Goal: Task Accomplishment & Management: Manage account settings

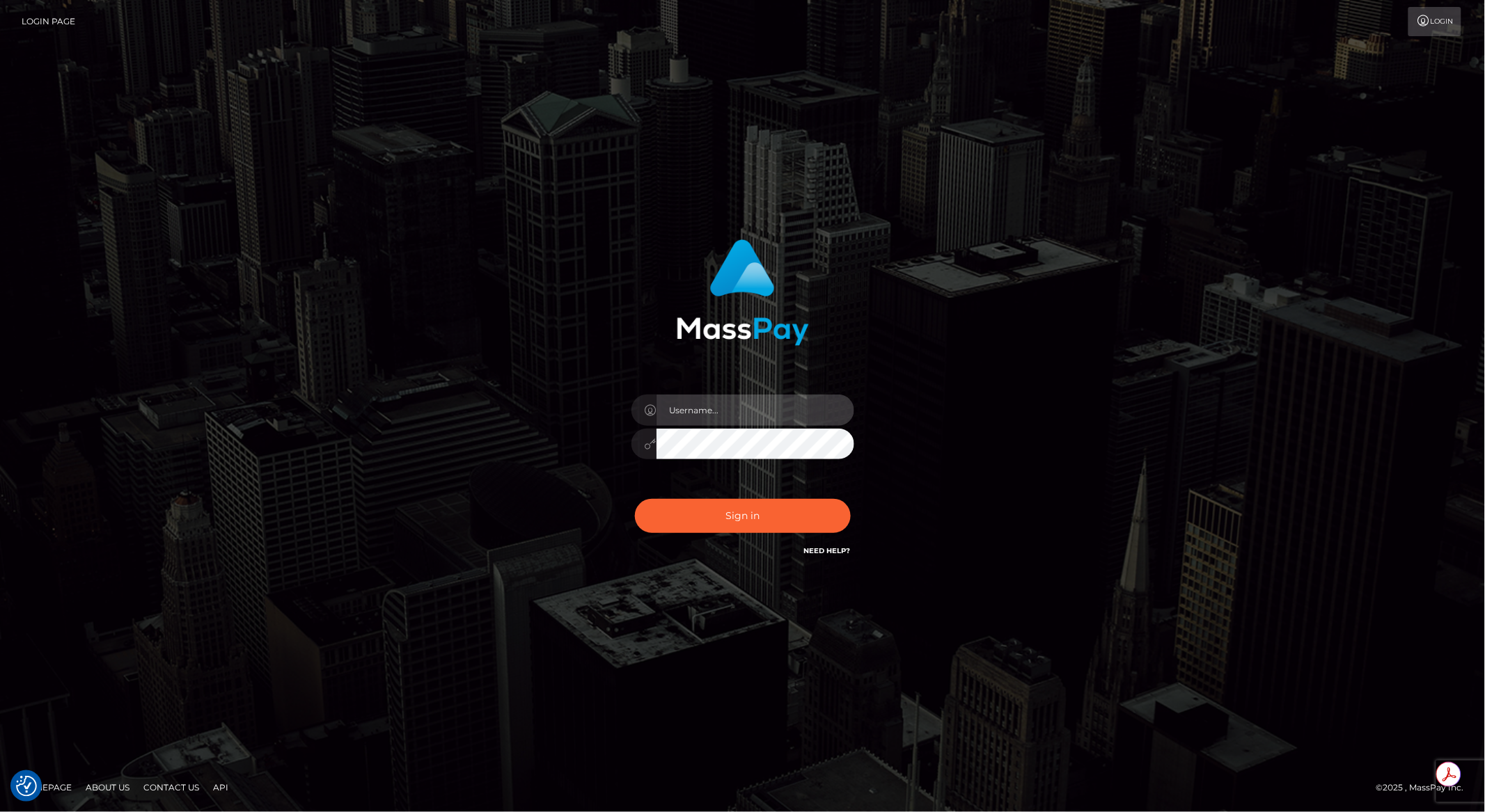
type input "brentg"
click at [777, 523] on button "Sign in" at bounding box center [742, 516] width 215 height 34
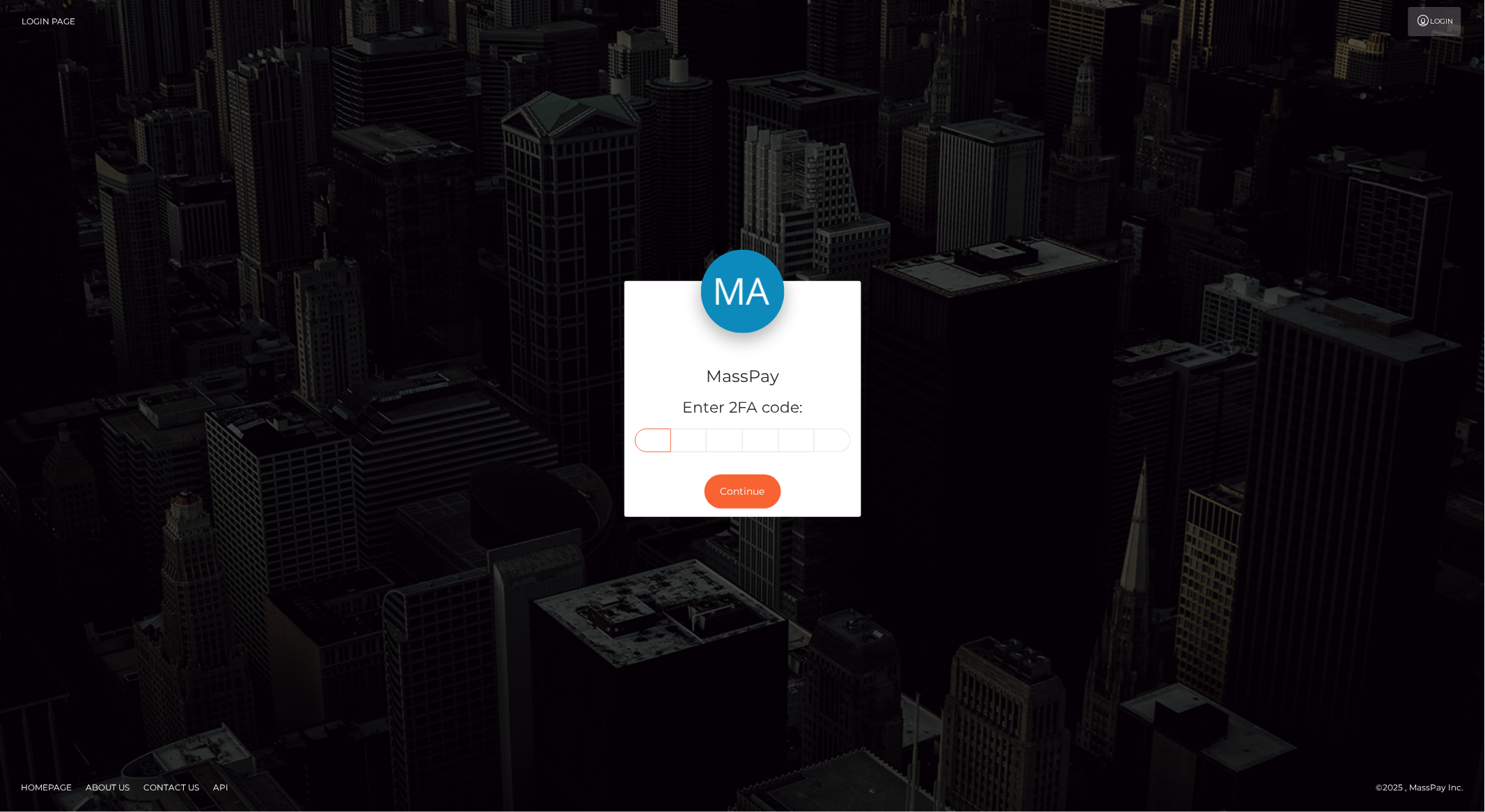
paste input "5"
type input "5"
type input "0"
type input "4"
type input "2"
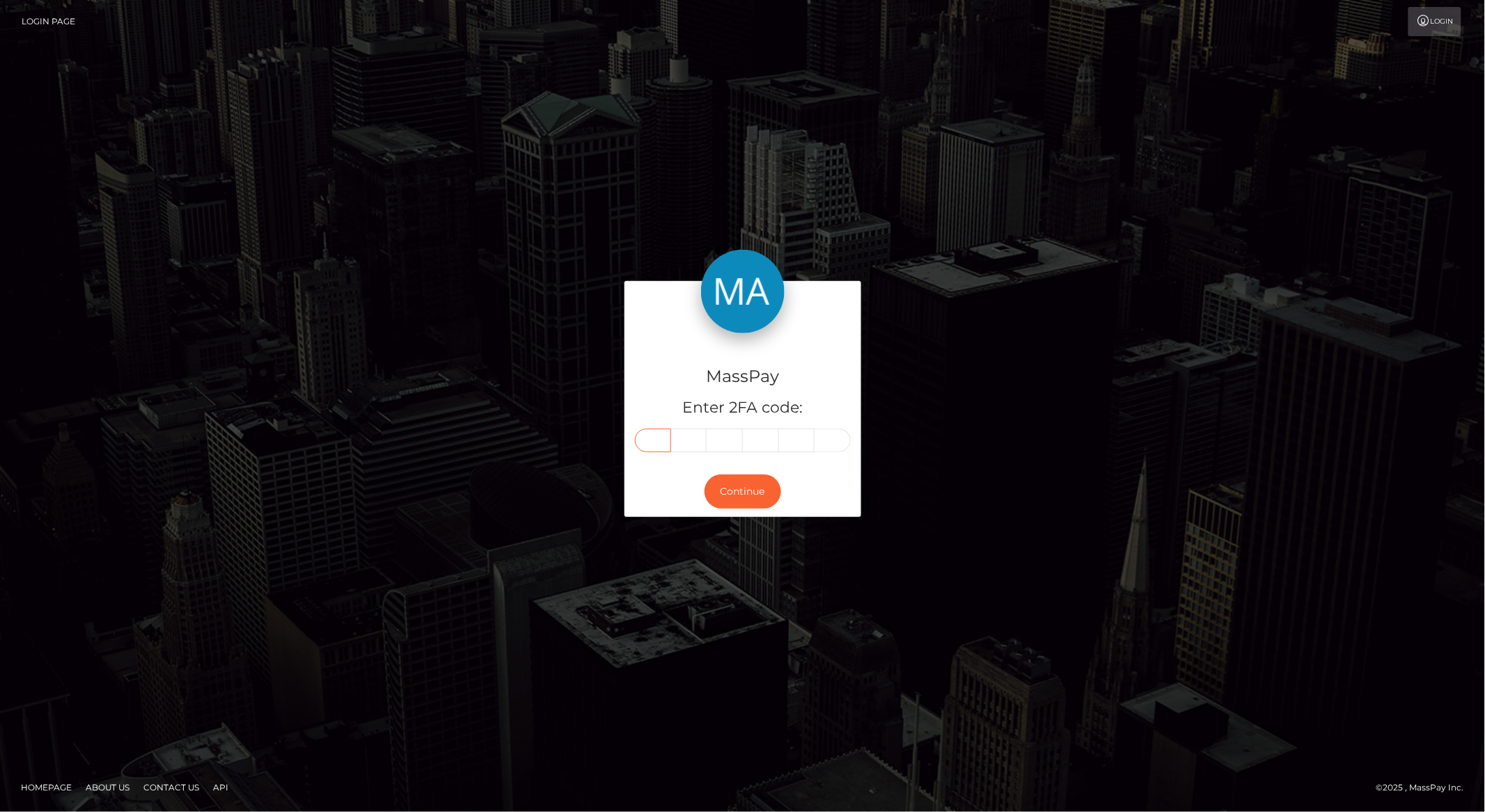
type input "0"
type input "1"
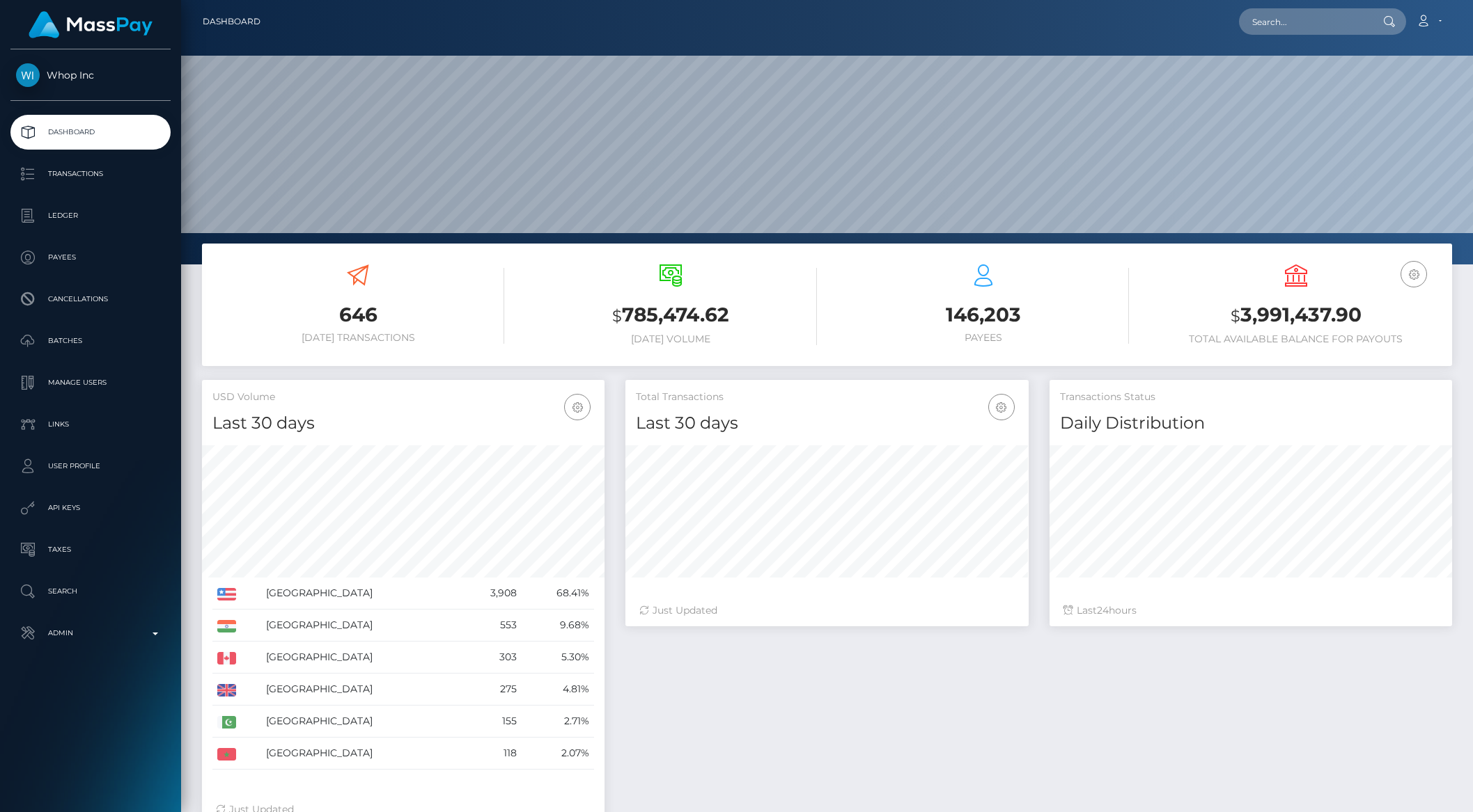
scroll to position [246, 402]
click at [71, 183] on p "Transactions" at bounding box center [90, 174] width 149 height 21
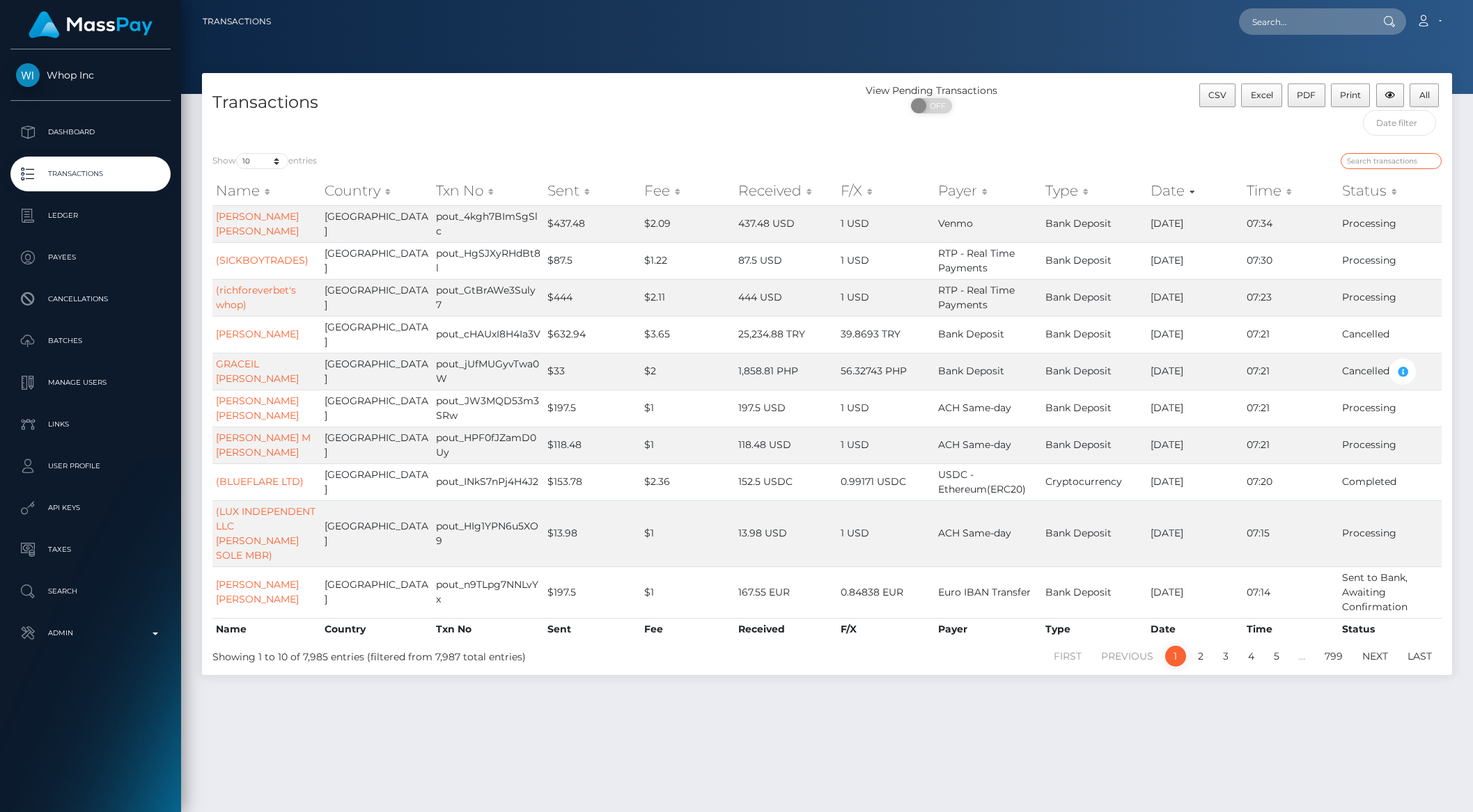
click at [1375, 153] on input "search" at bounding box center [1391, 161] width 101 height 16
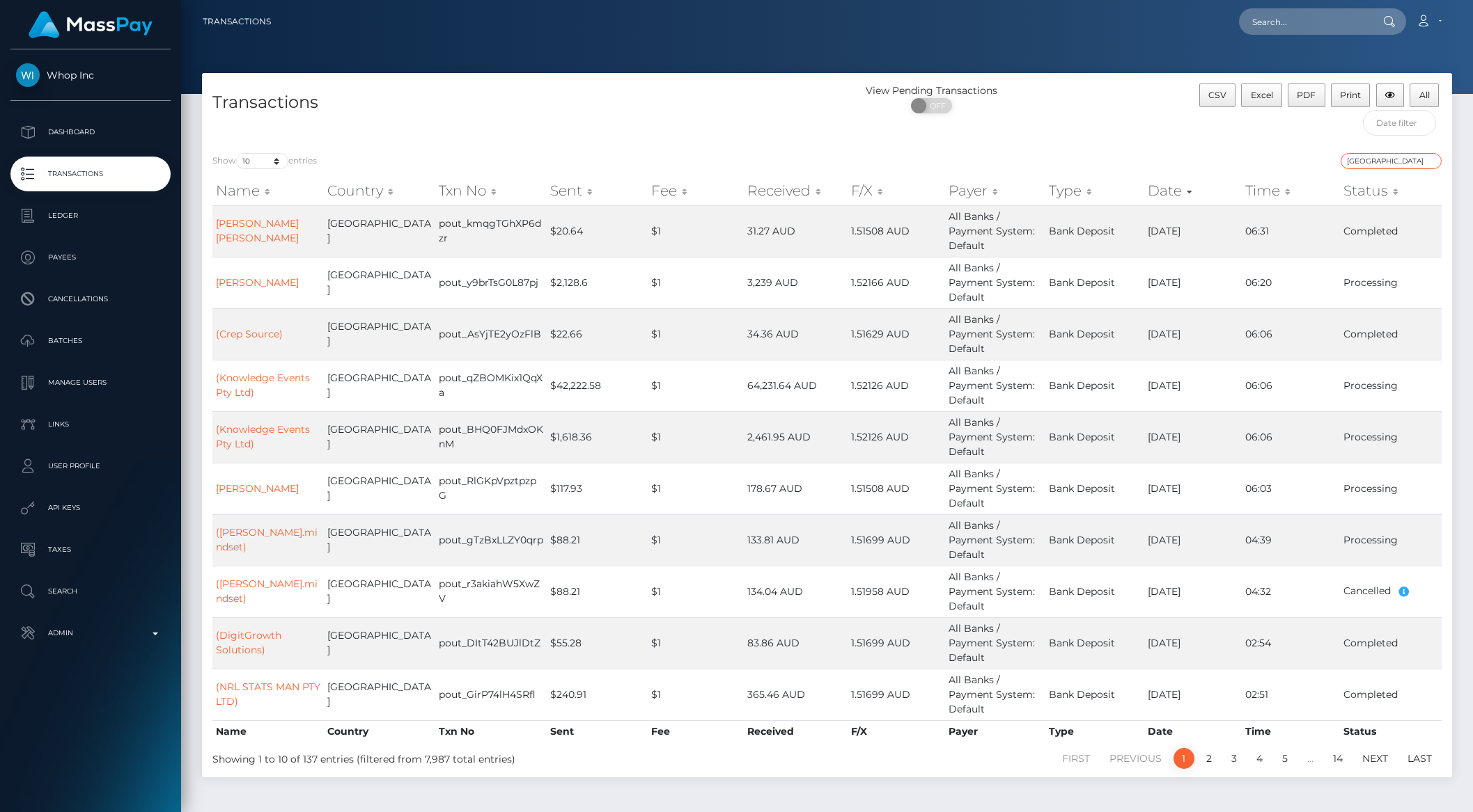
type input "australia"
click at [562, 191] on th "Sent" at bounding box center [598, 191] width 101 height 28
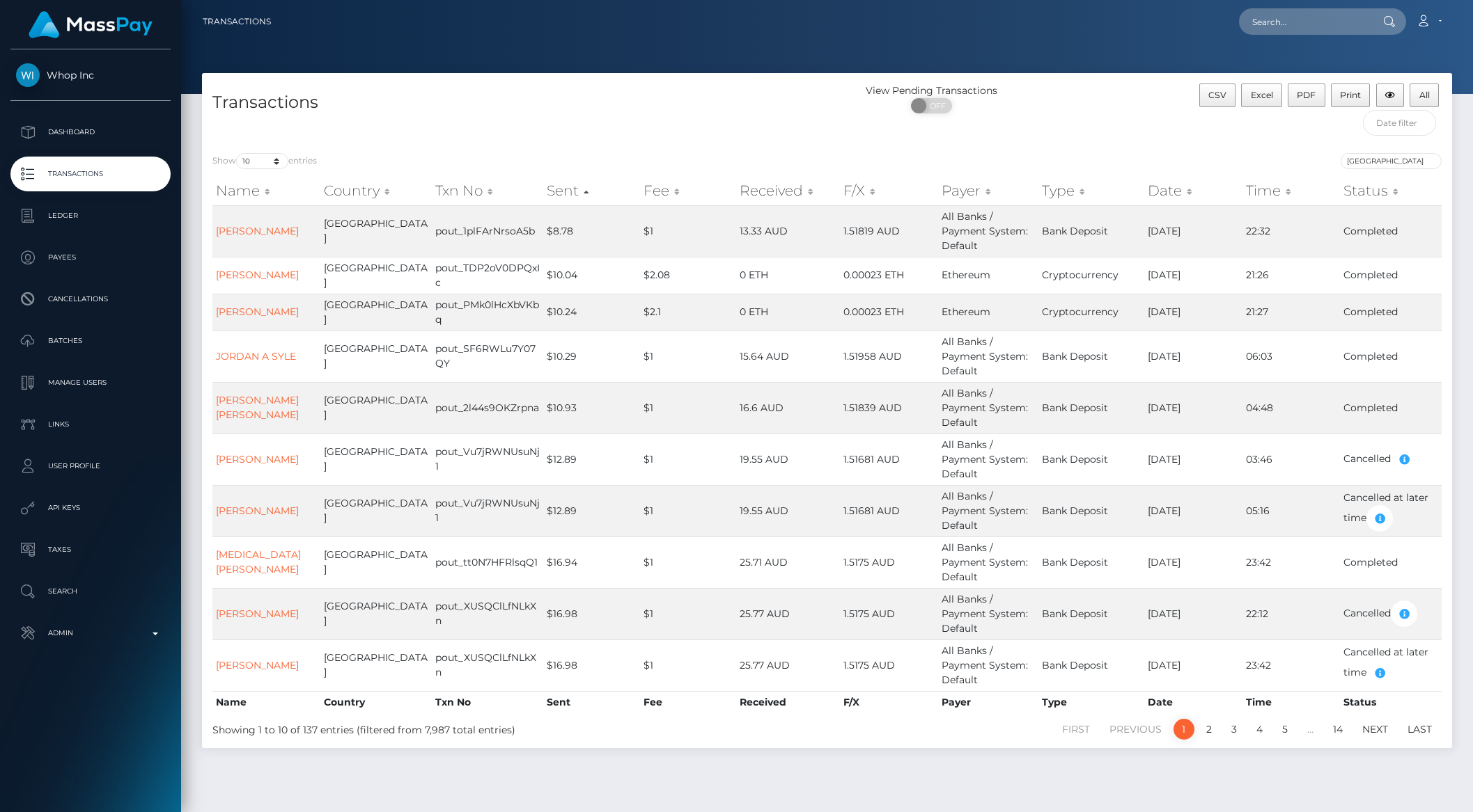
click at [562, 191] on th "Sent" at bounding box center [592, 191] width 98 height 28
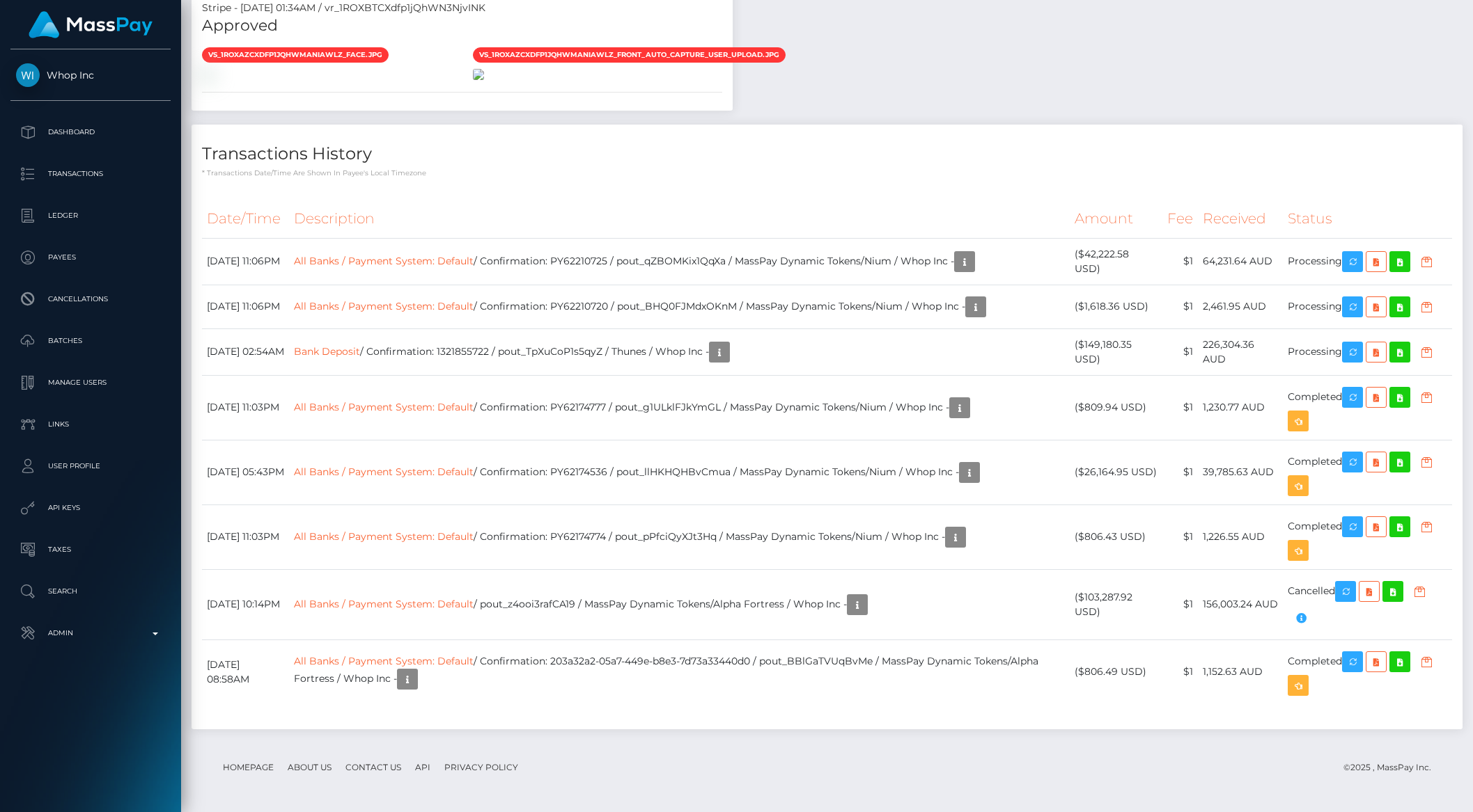
scroll to position [1307, 0]
click at [1353, 351] on icon "button" at bounding box center [1352, 353] width 17 height 18
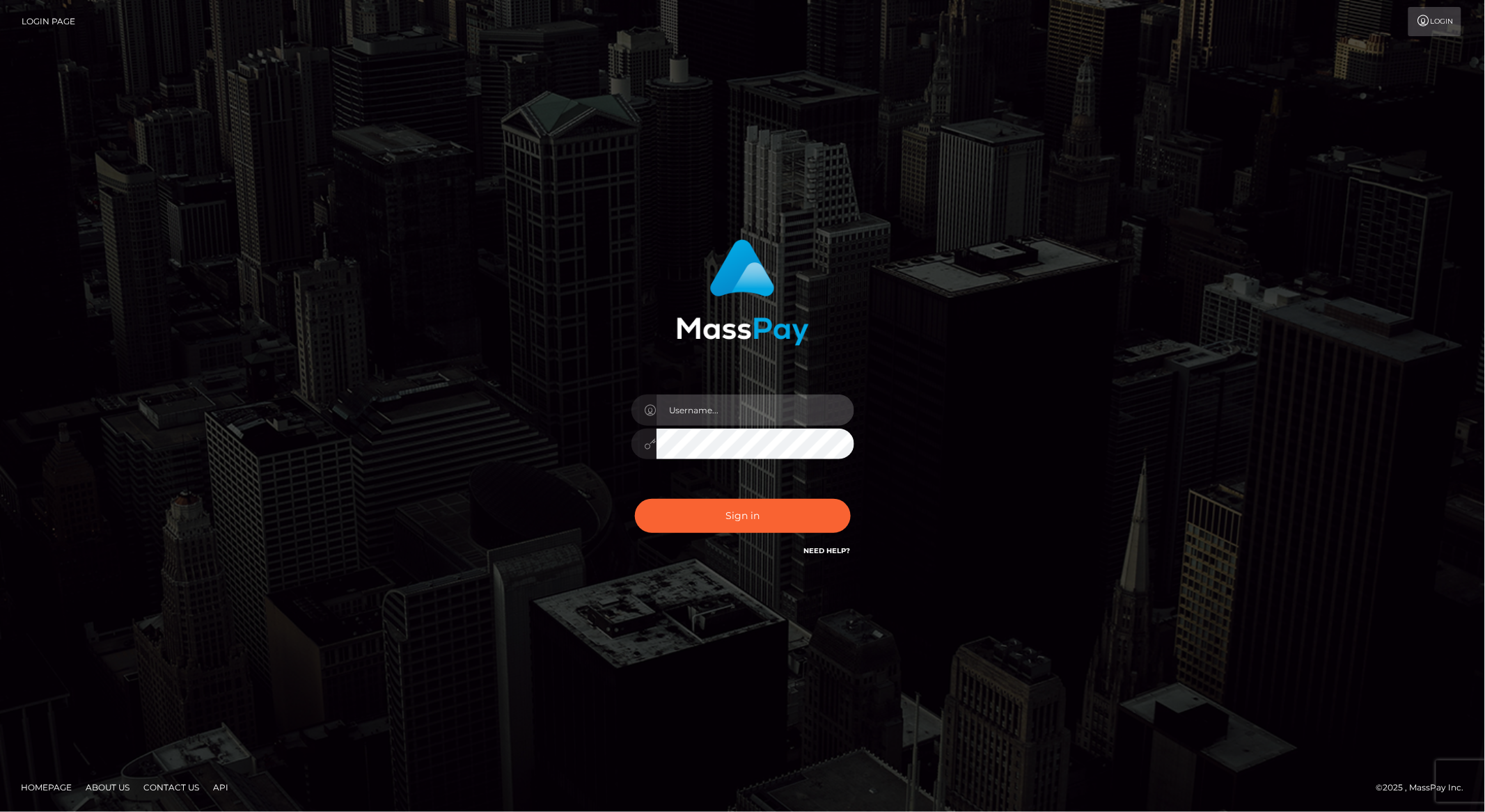
type input "brentg"
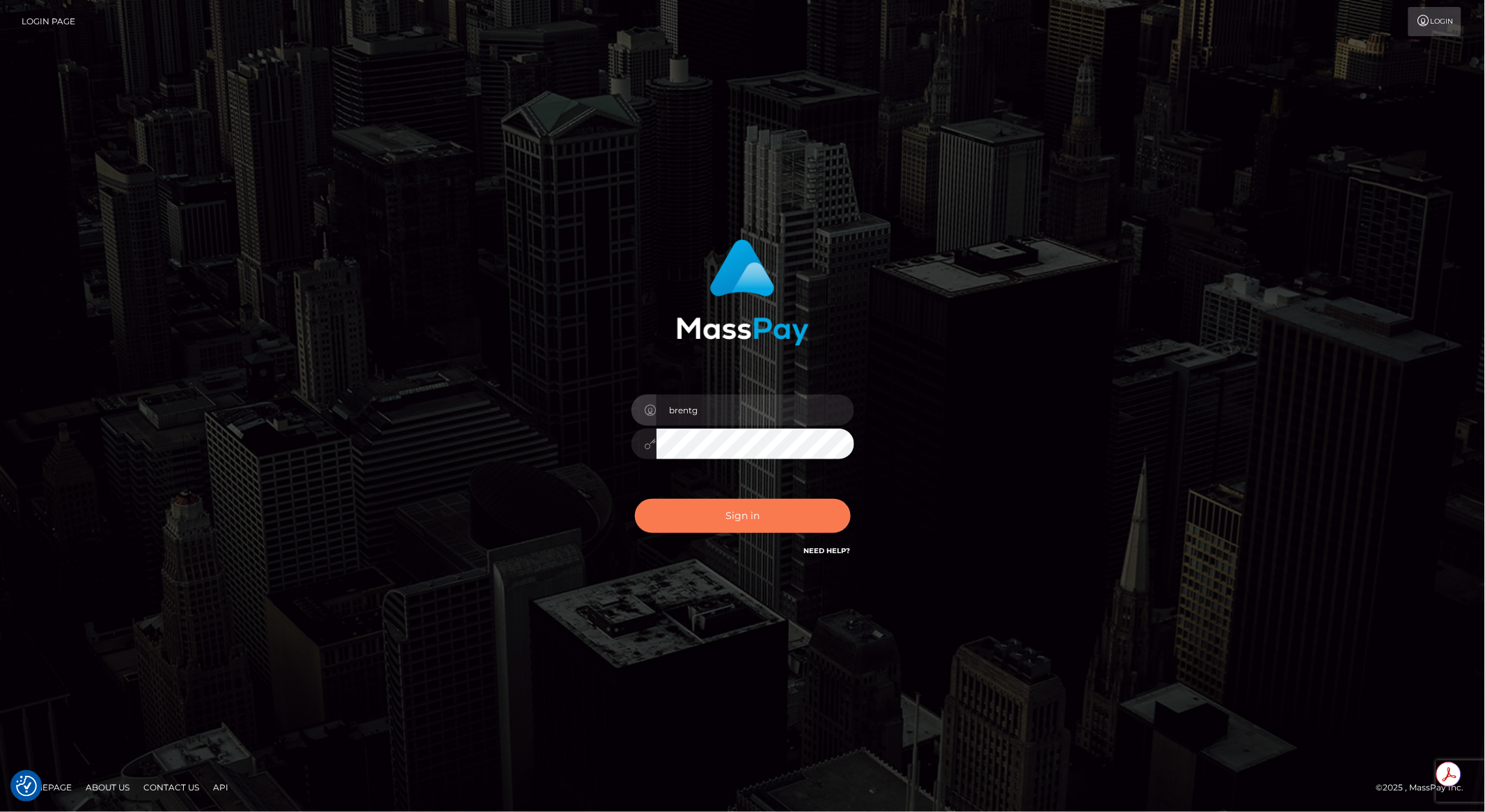
click at [764, 506] on button "Sign in" at bounding box center [742, 516] width 215 height 34
checkbox input "true"
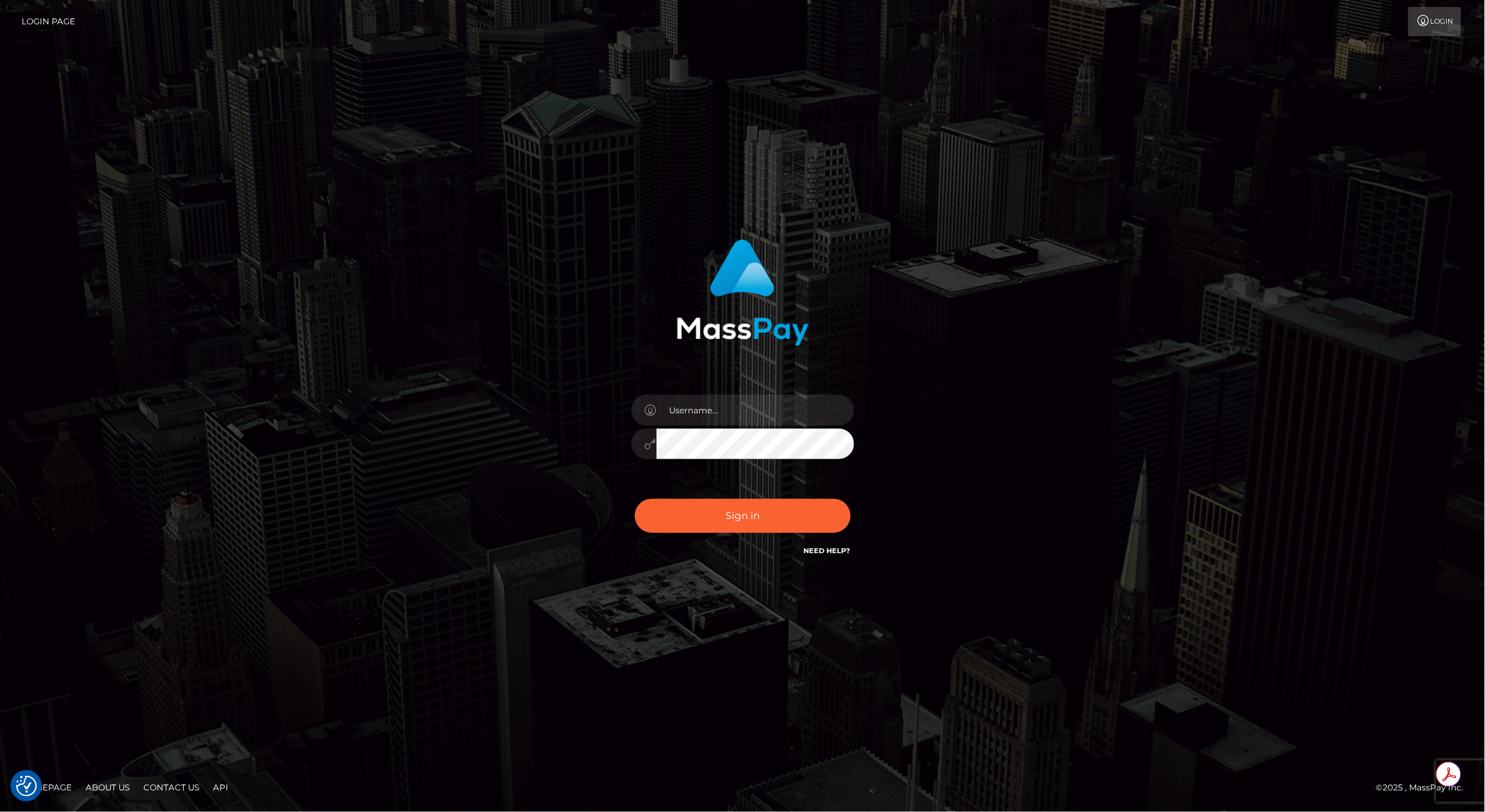
type input "brentg"
click at [694, 523] on button "Sign in" at bounding box center [742, 516] width 215 height 34
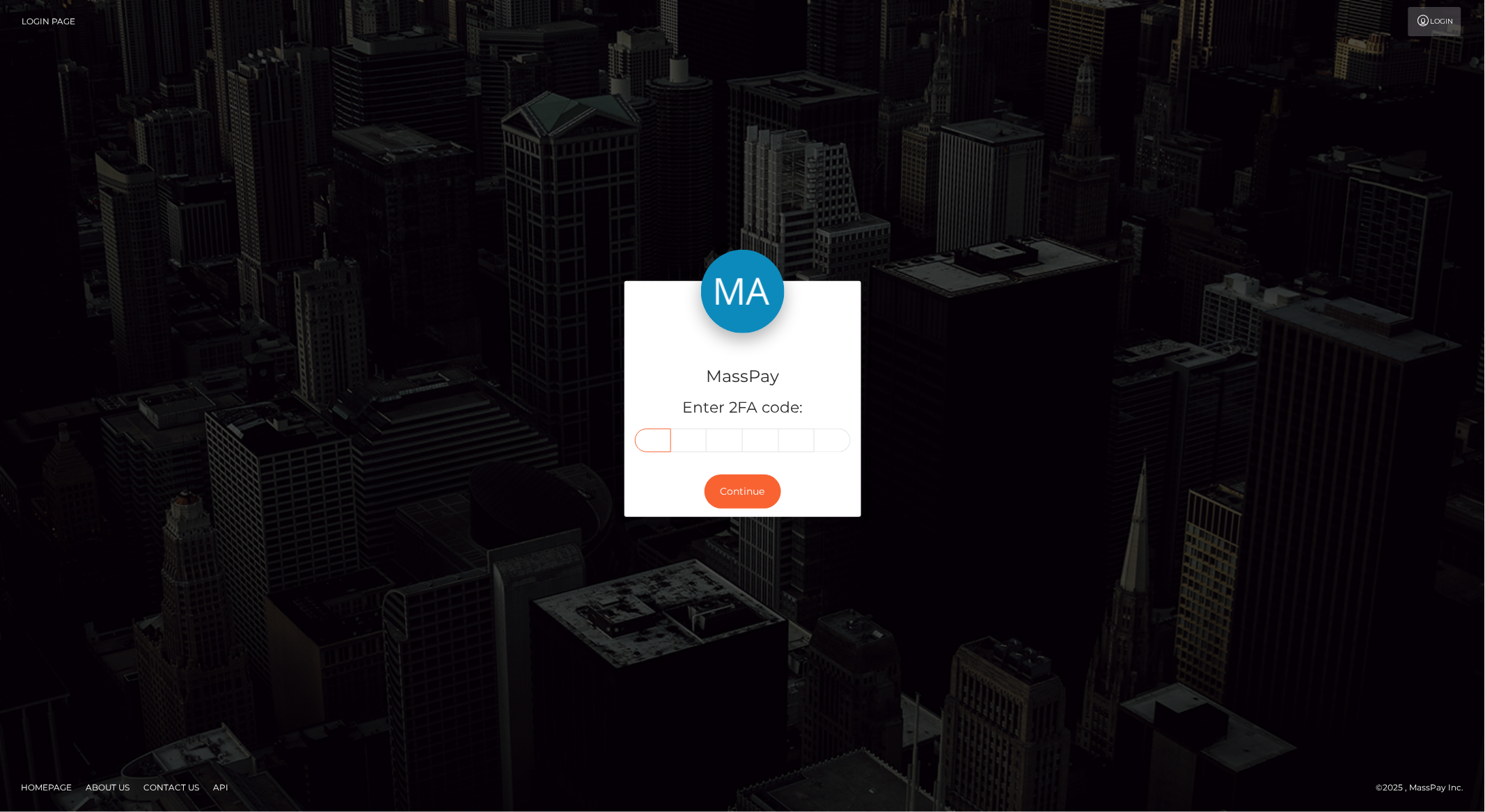
paste input "4"
type input "4"
type input "2"
type input "3"
type input "7"
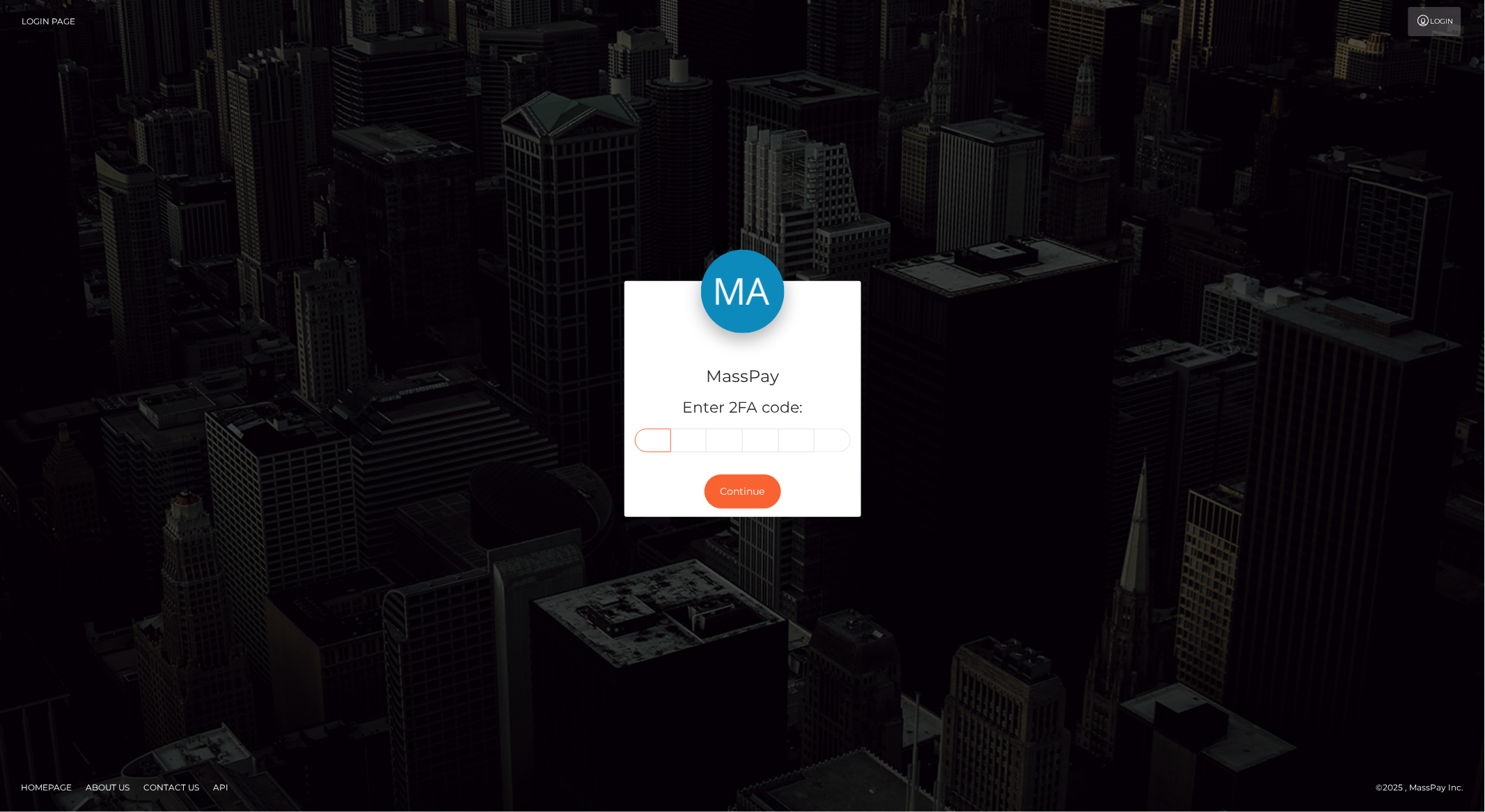
type input "4"
type input "9"
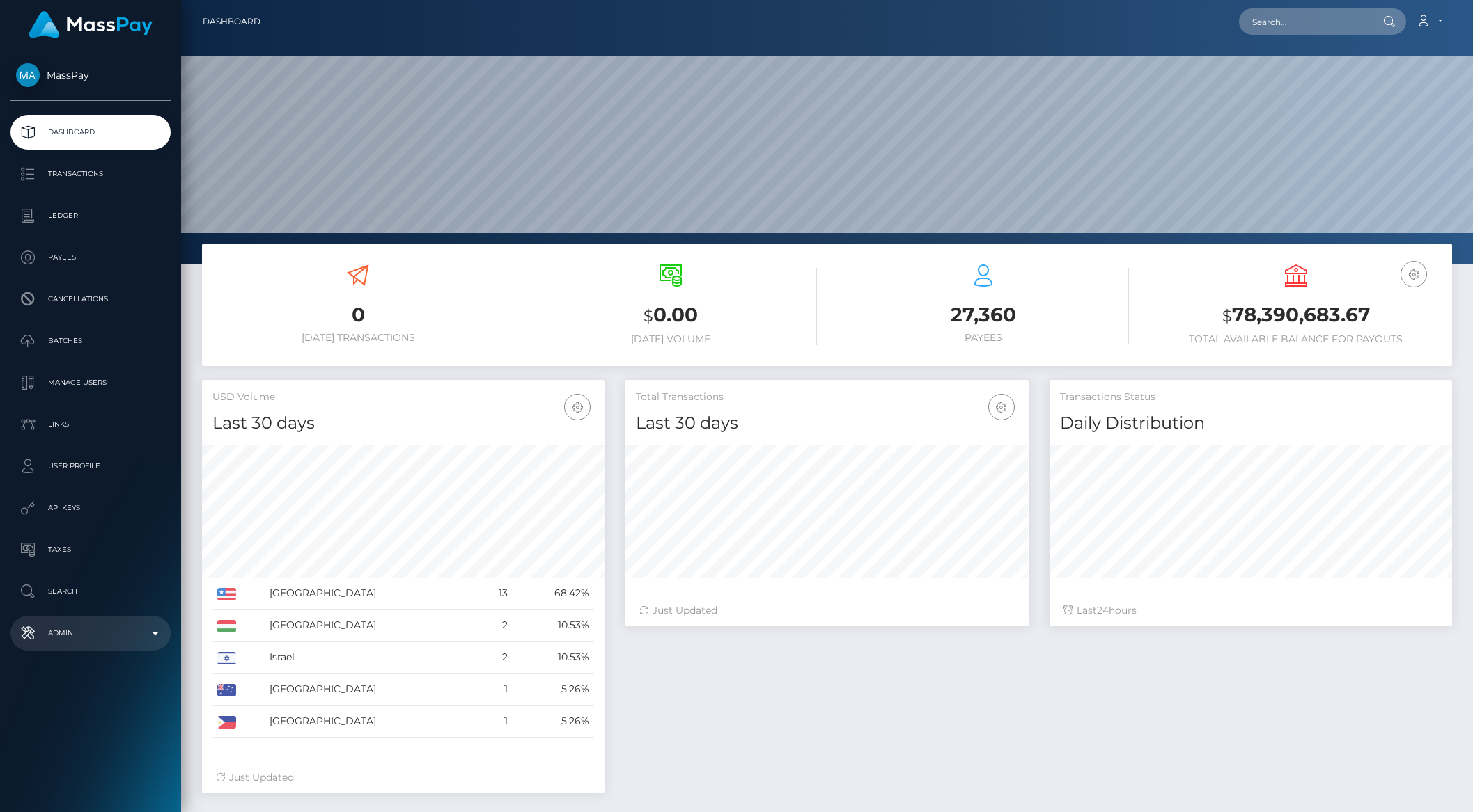
scroll to position [246, 402]
click at [101, 646] on link "Admin" at bounding box center [90, 633] width 160 height 34
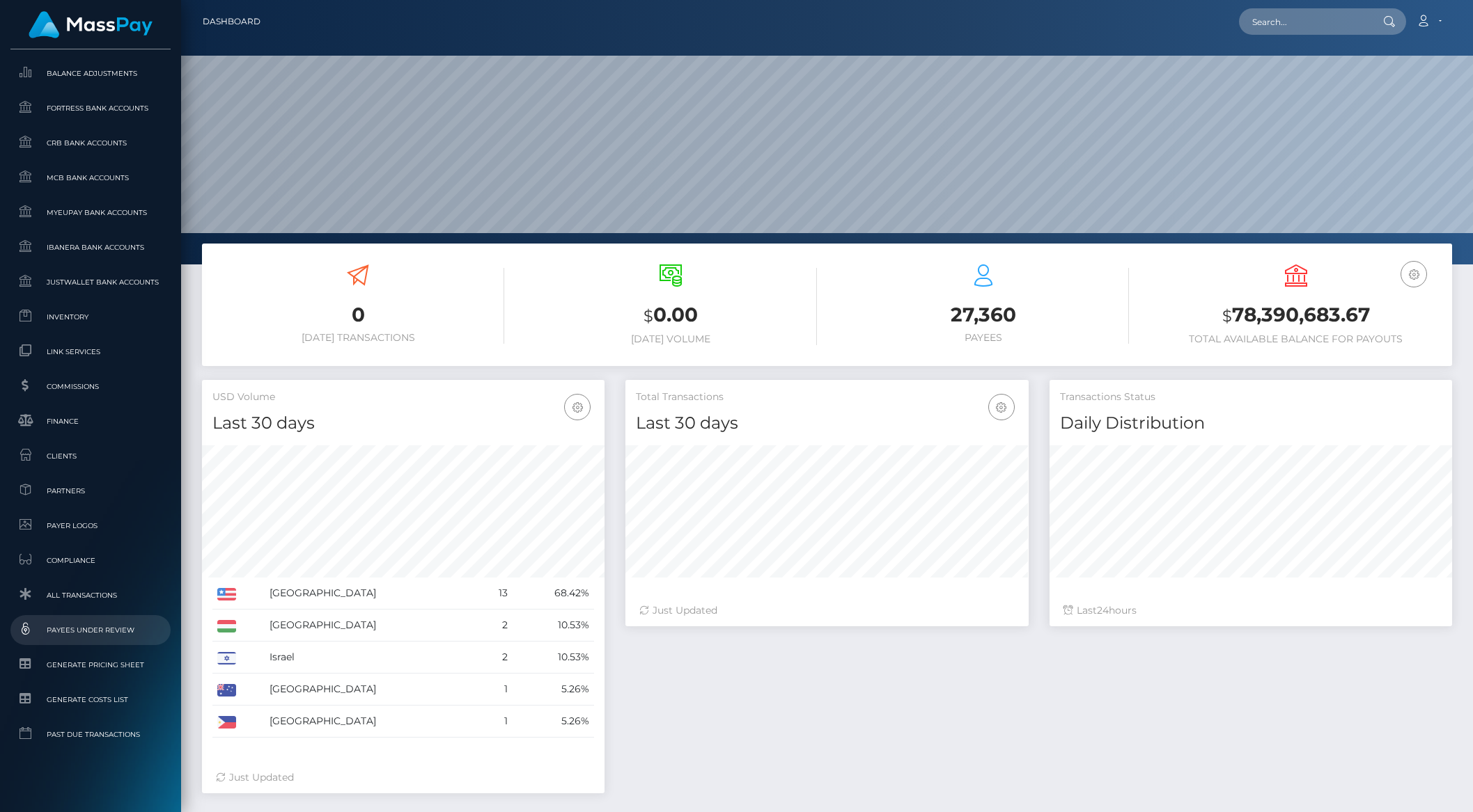
scroll to position [651, 0]
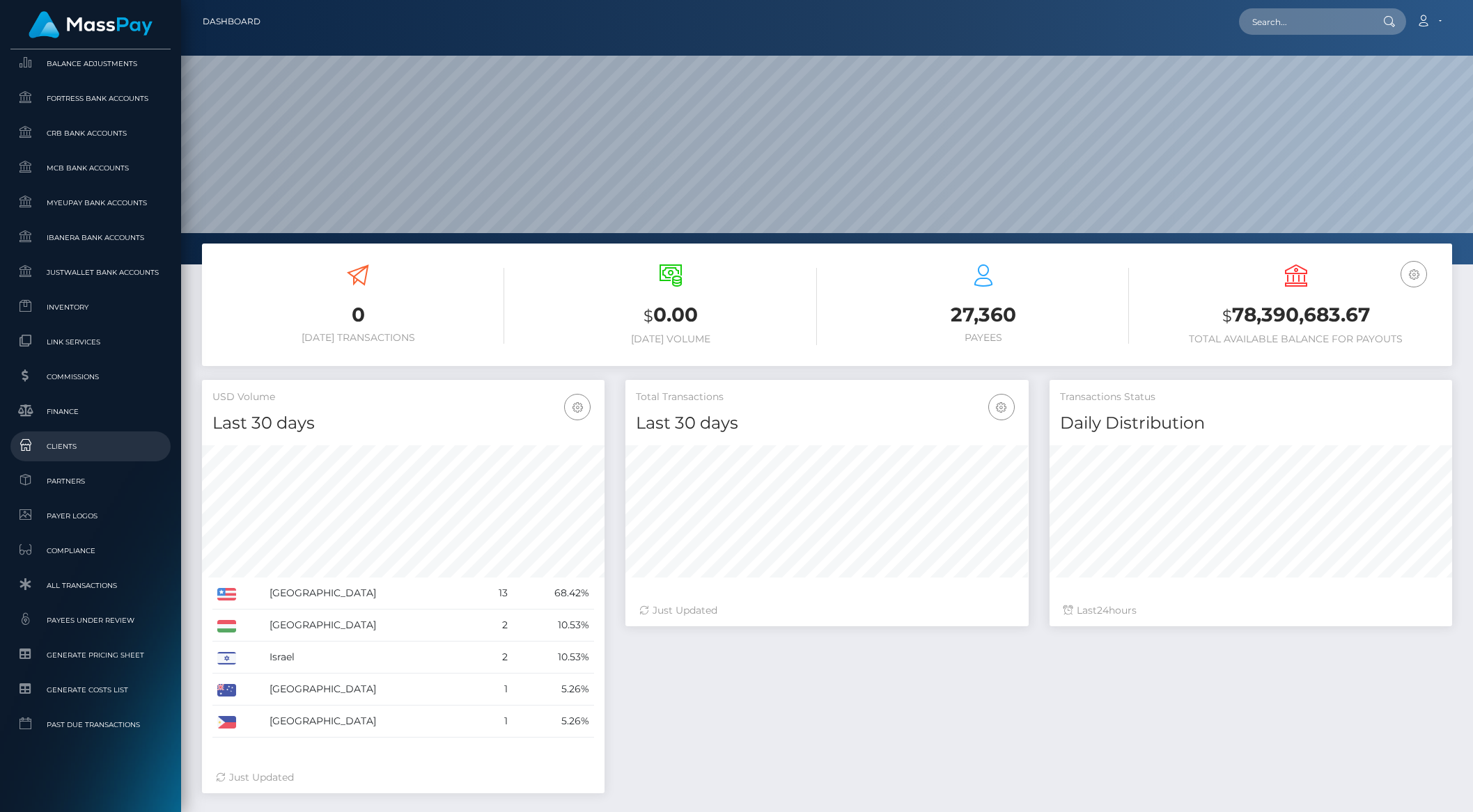
click at [69, 449] on span "Clients" at bounding box center [90, 446] width 149 height 16
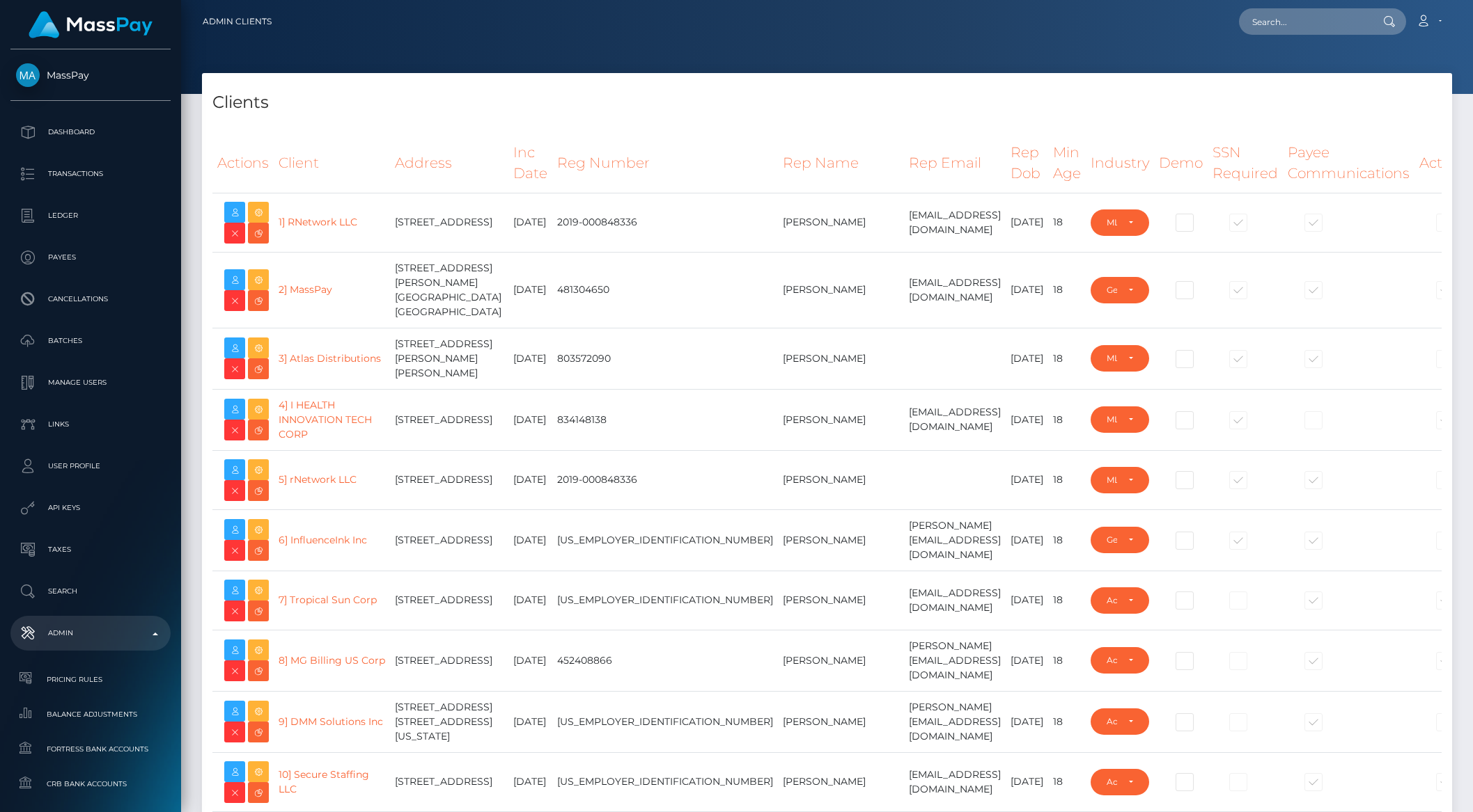
select select "223"
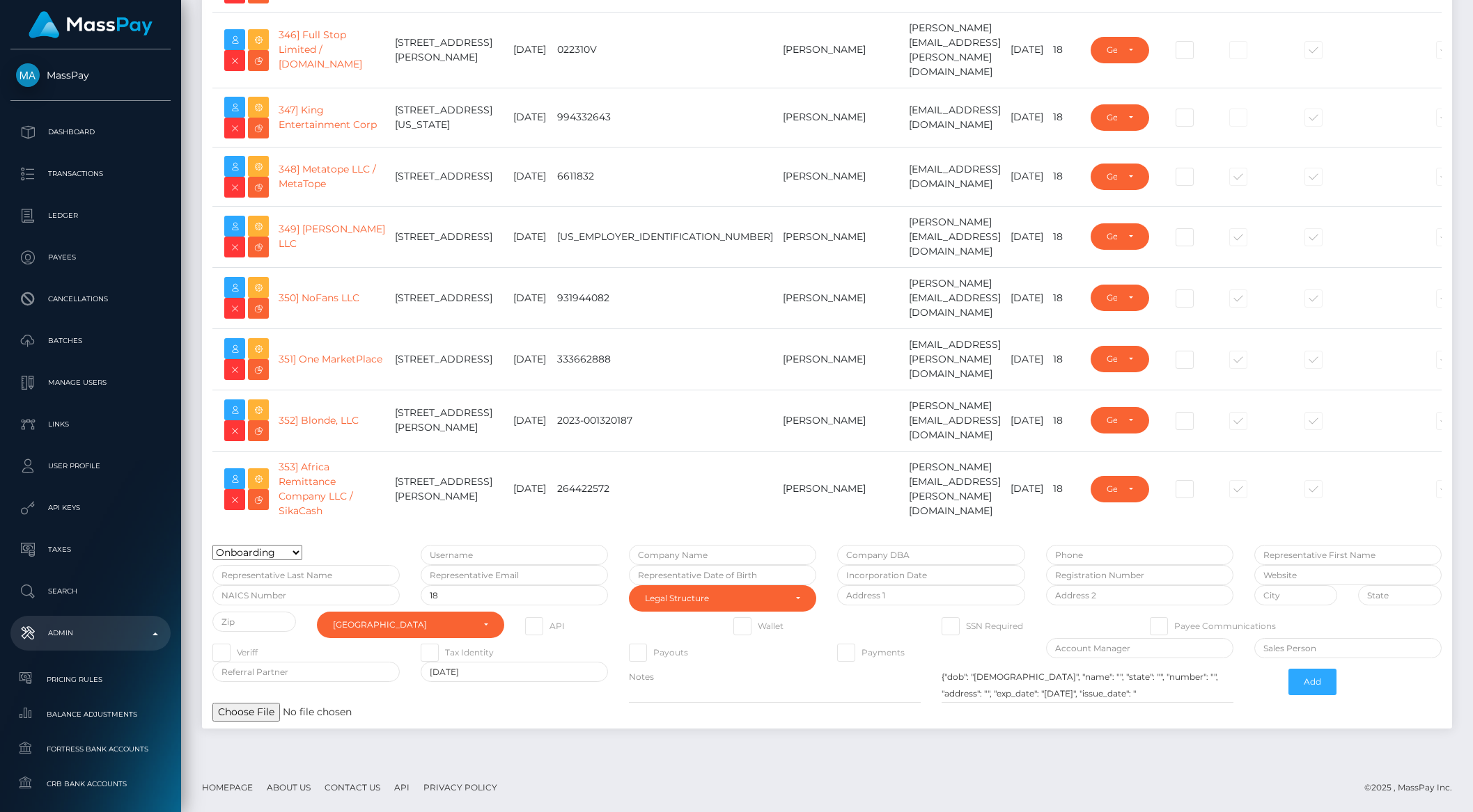
scroll to position [23464, 0]
type input "brentg"
click at [291, 479] on link "353] Africa Remittance Company LLC / SikaCash" at bounding box center [316, 489] width 75 height 56
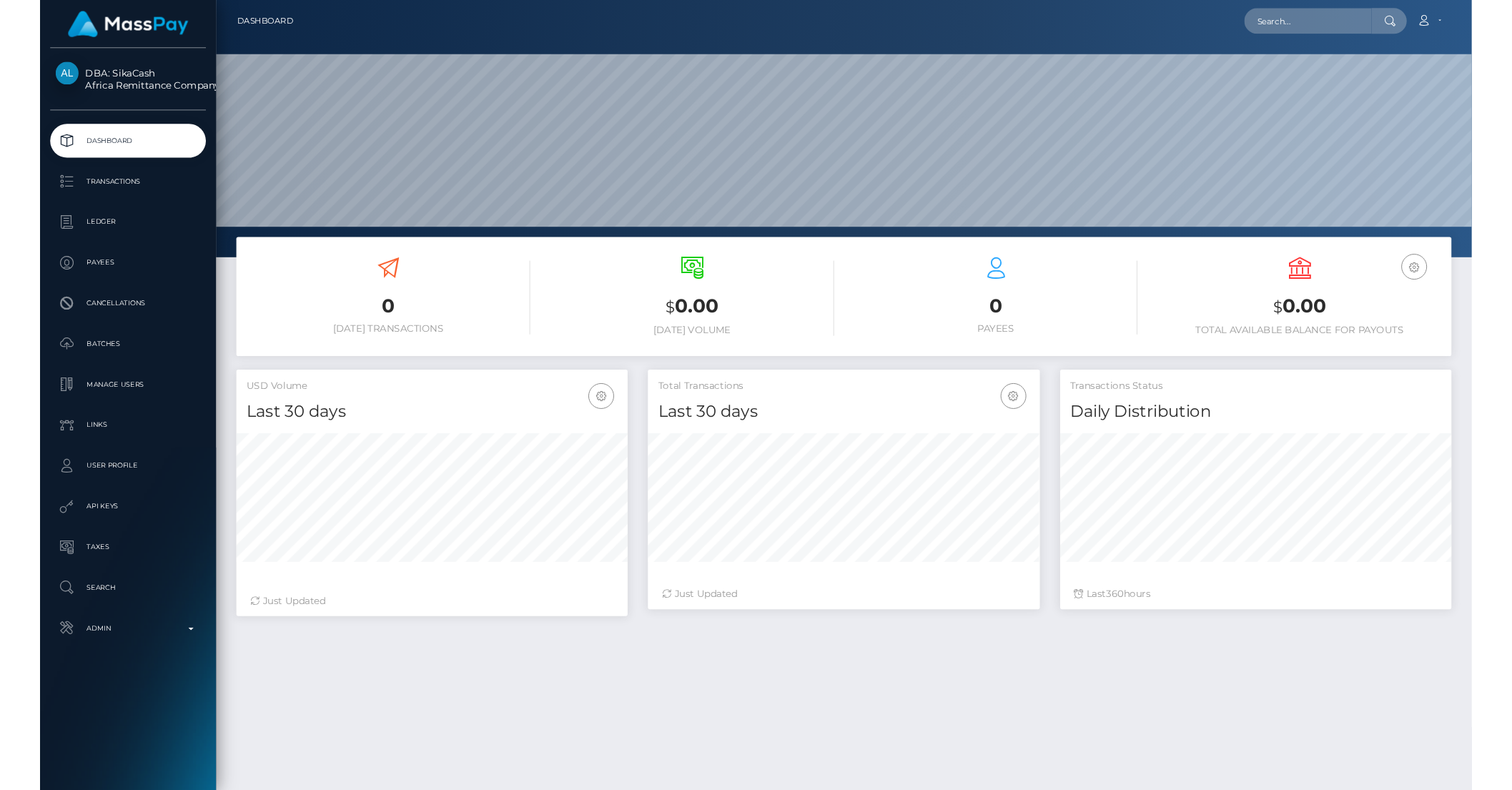
scroll to position [252, 412]
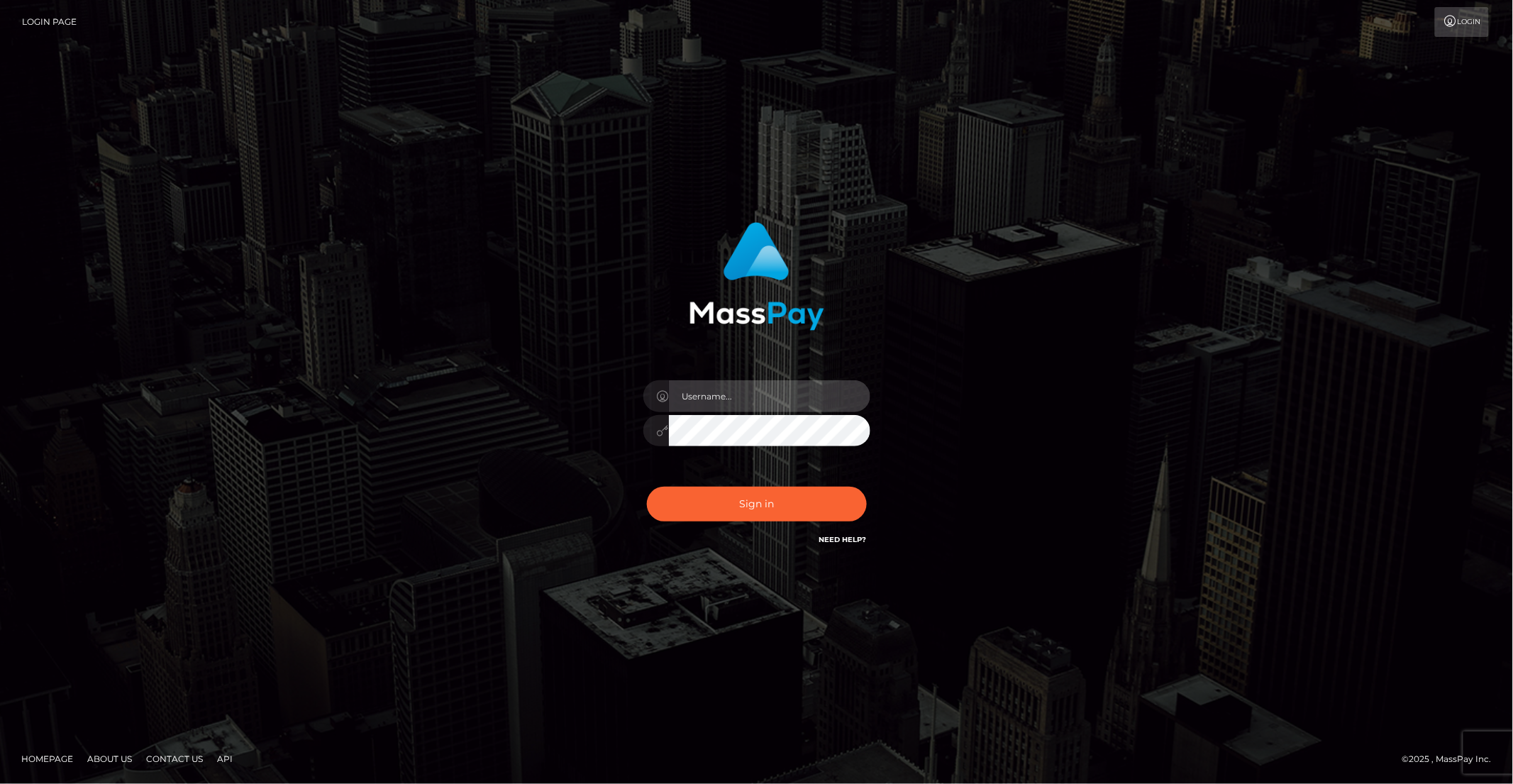
type input "brentg"
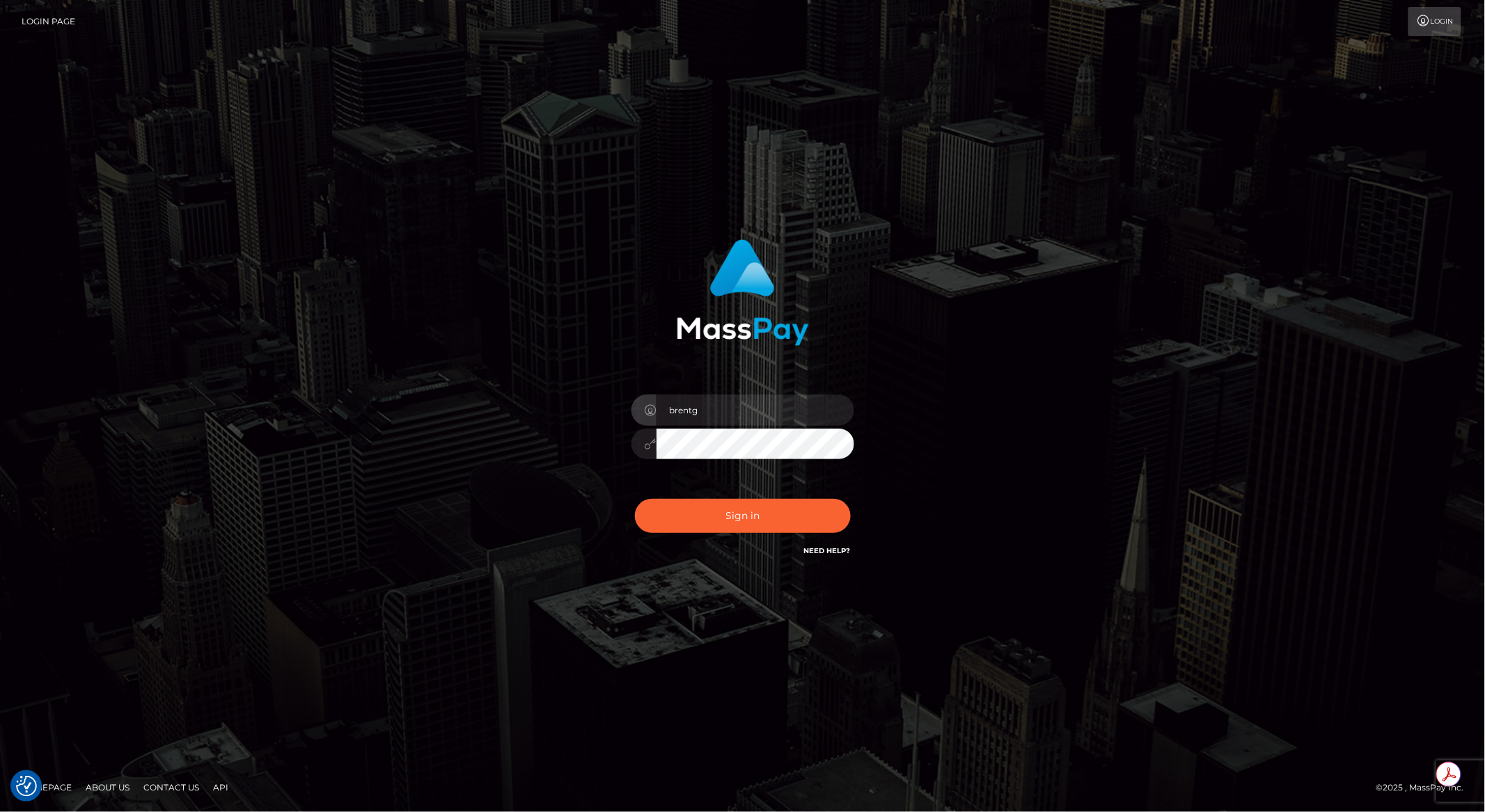
click at [693, 535] on div "Sign in Need Help?" at bounding box center [742, 522] width 243 height 62
click at [688, 528] on button "Sign in" at bounding box center [742, 516] width 215 height 34
type input "brentg"
click at [687, 522] on button "Sign in" at bounding box center [742, 516] width 215 height 34
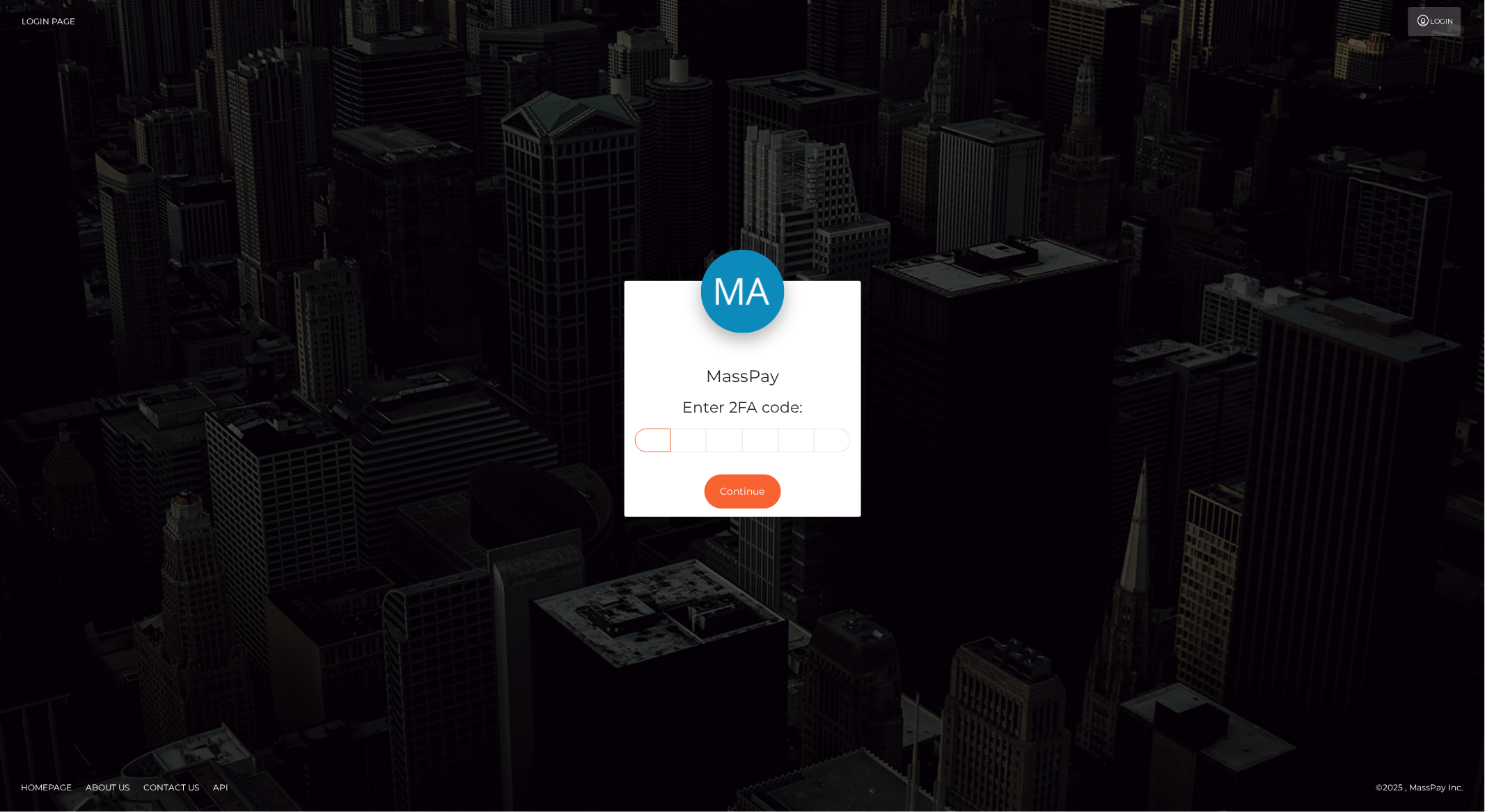
paste input "5"
type input "5"
type input "0"
type input "2"
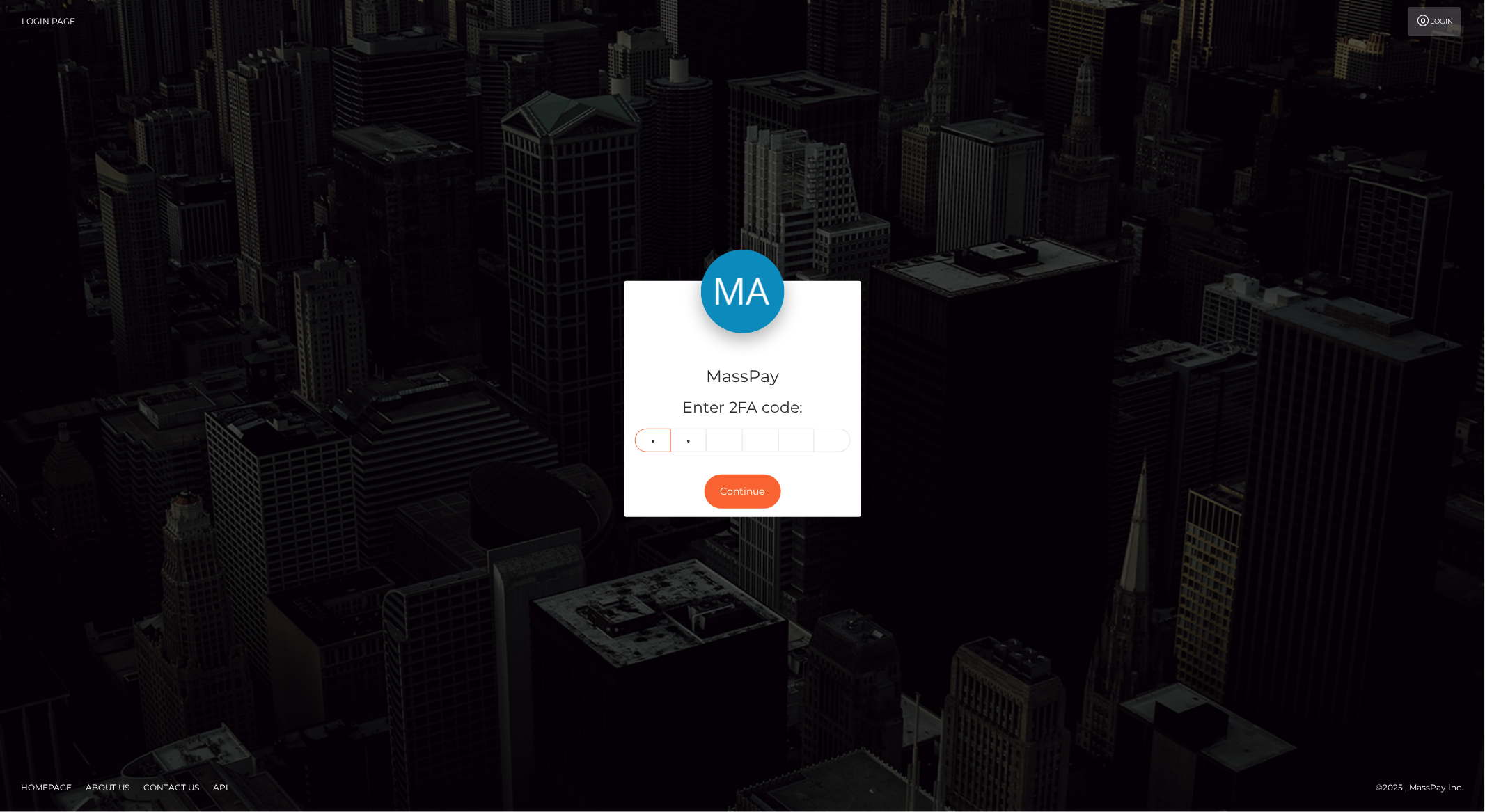
type input "0"
type input "5"
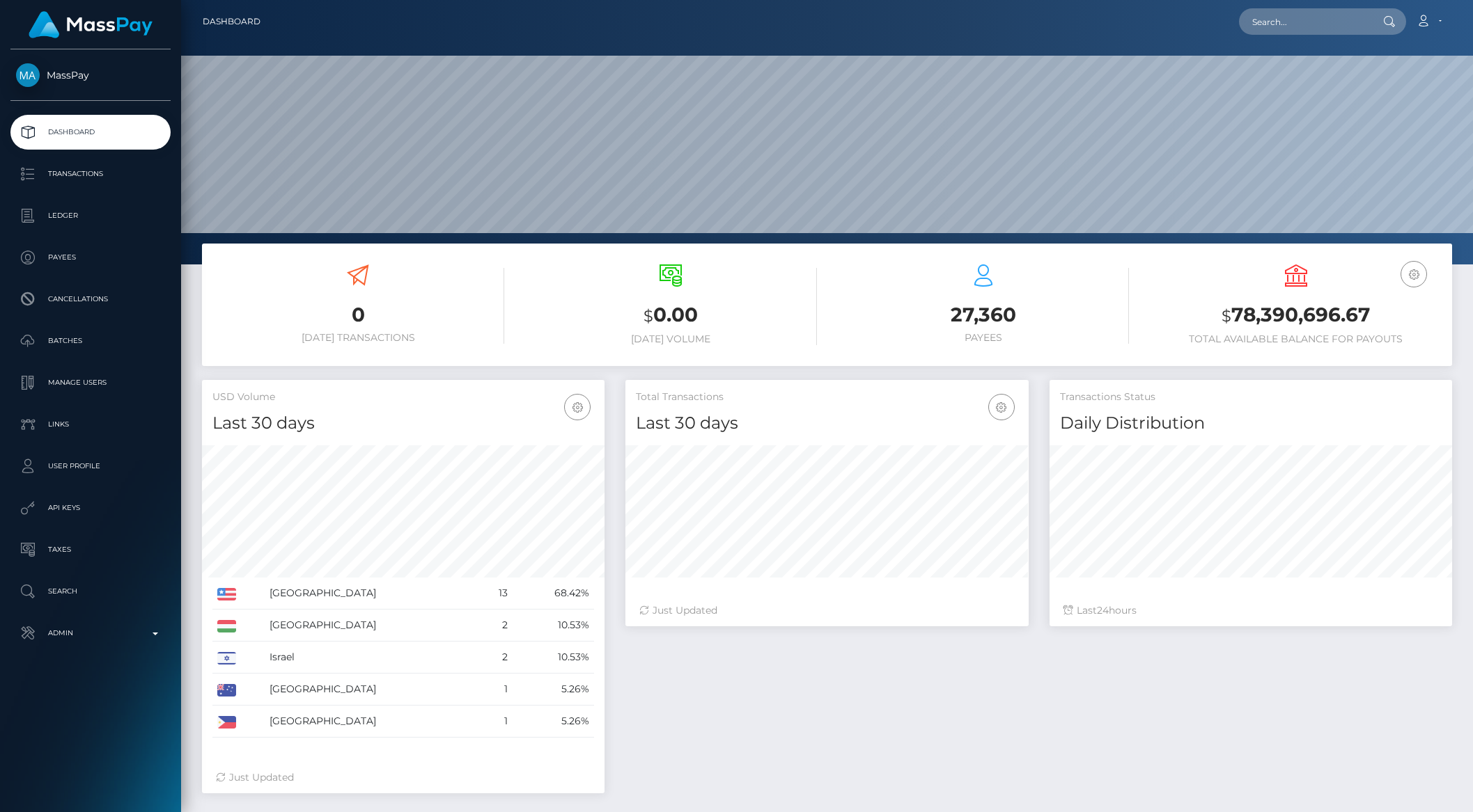
scroll to position [246, 402]
click at [146, 641] on p "Admin" at bounding box center [90, 633] width 149 height 21
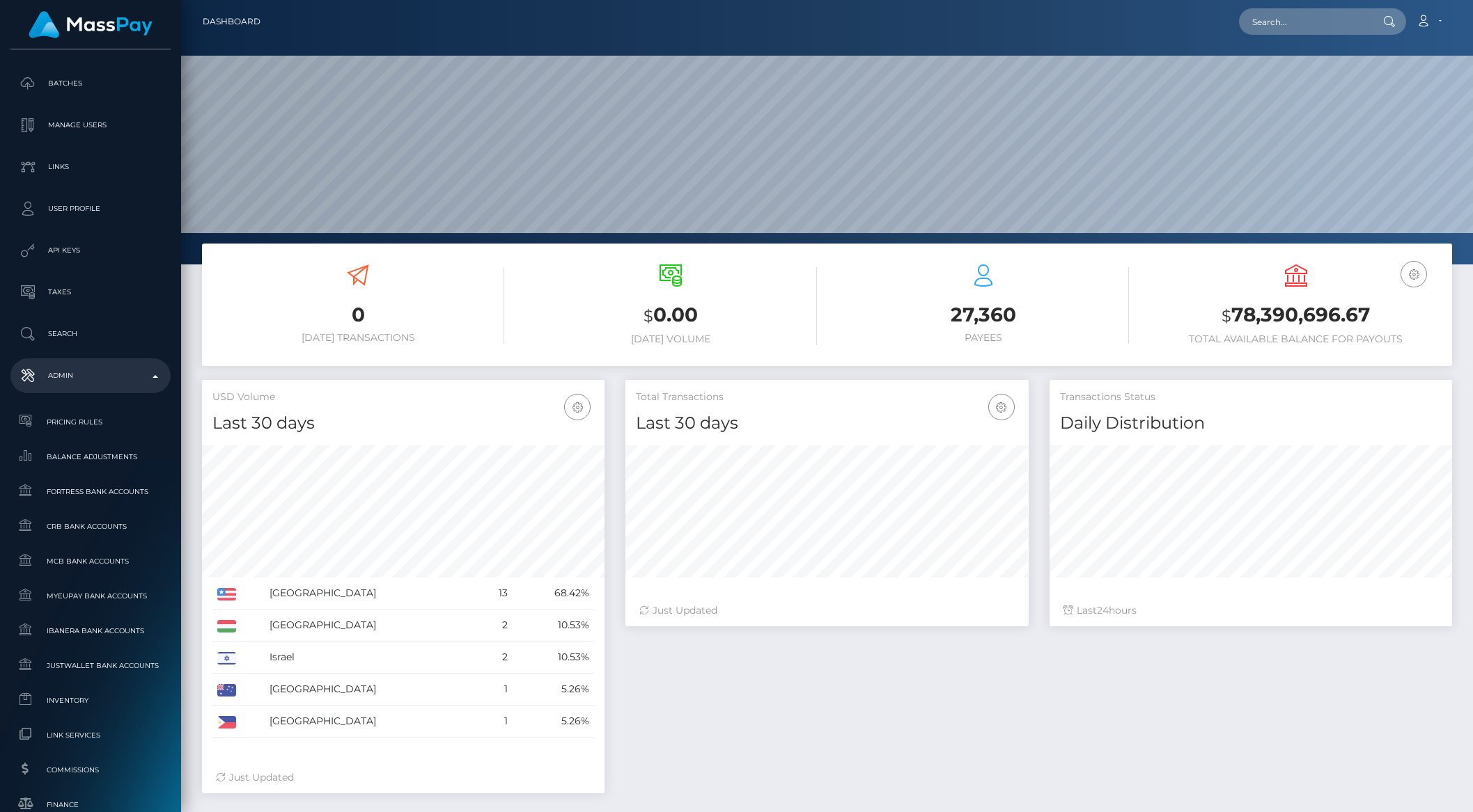
scroll to position [569, 0]
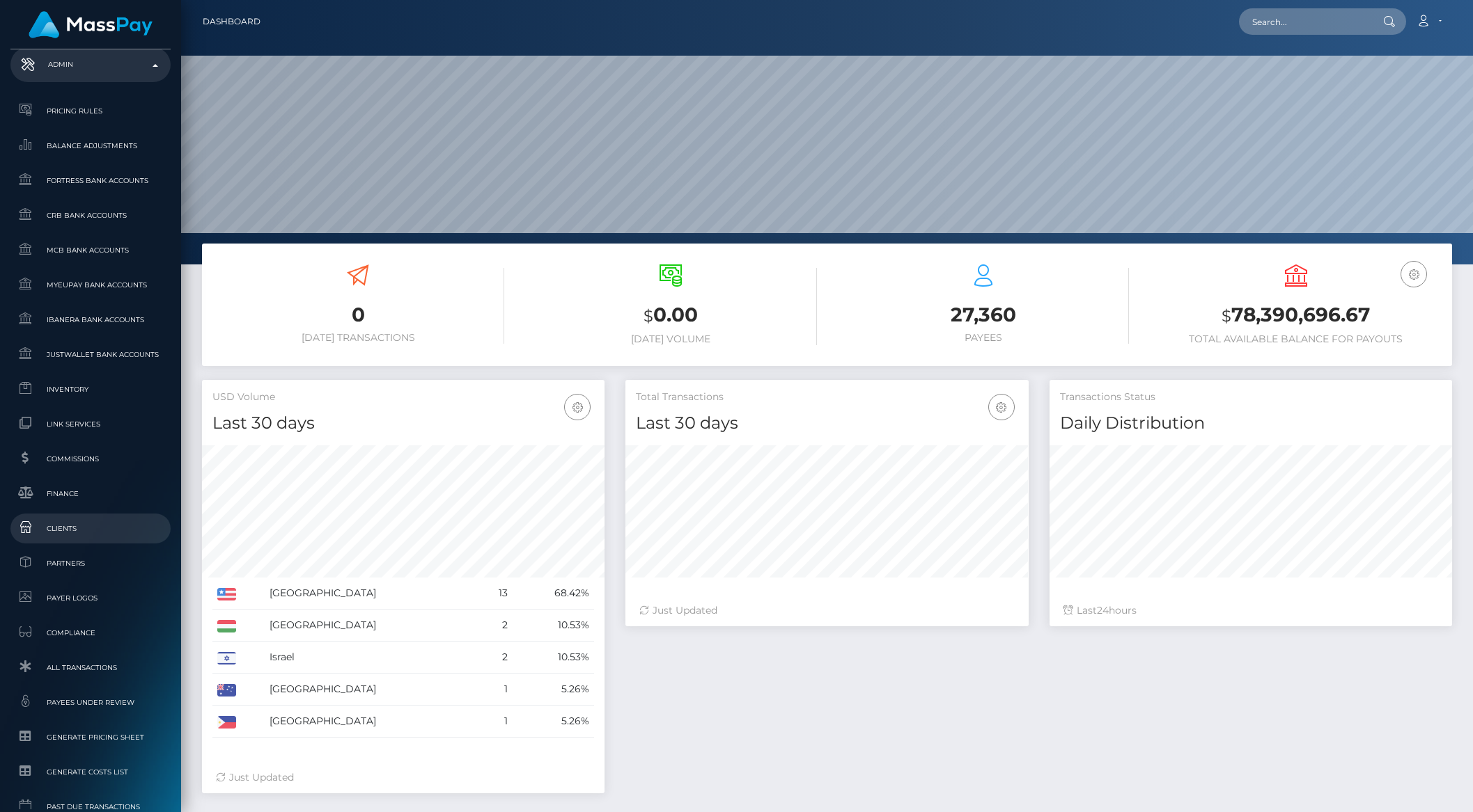
click at [72, 534] on span "Clients" at bounding box center [90, 528] width 149 height 16
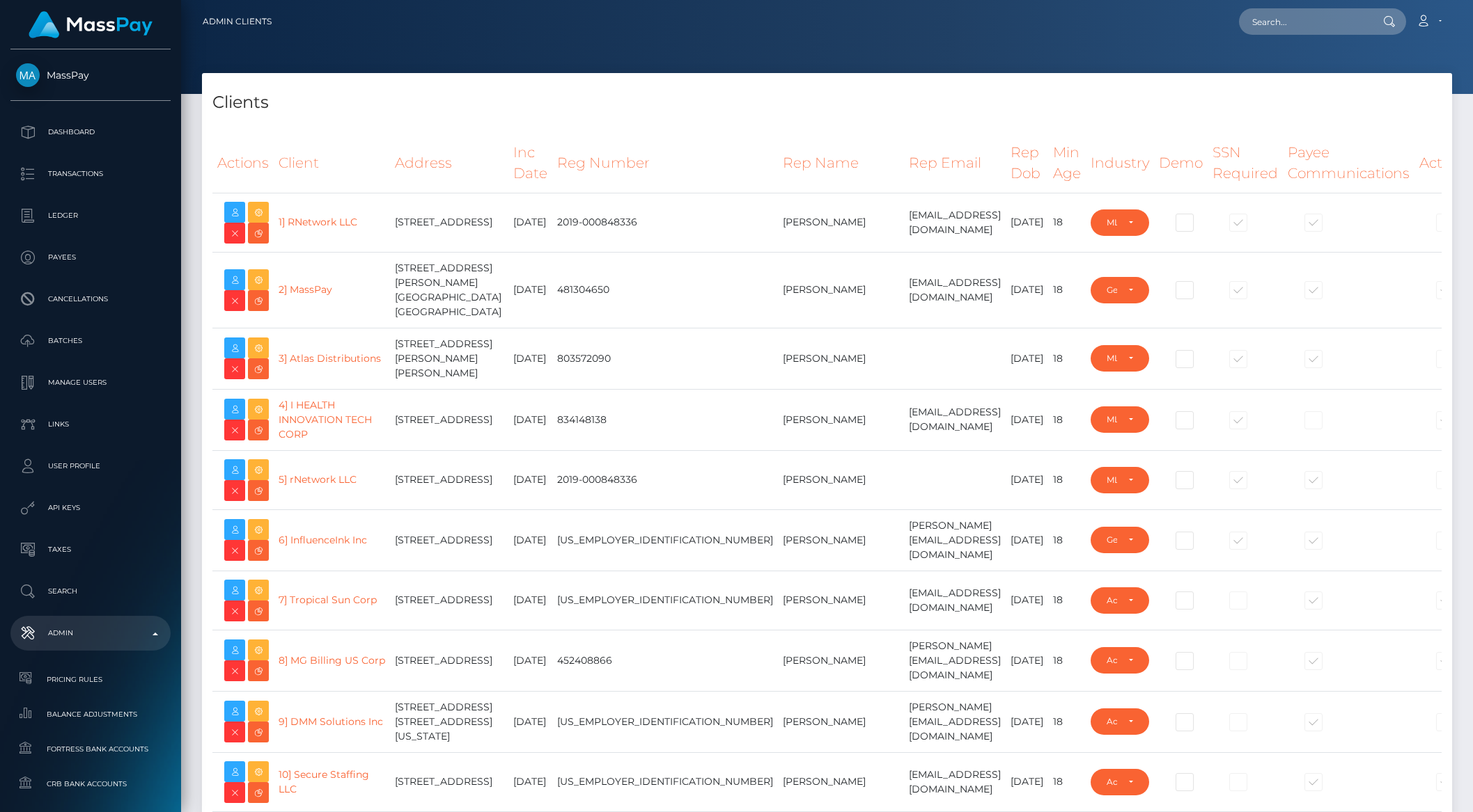
select select "223"
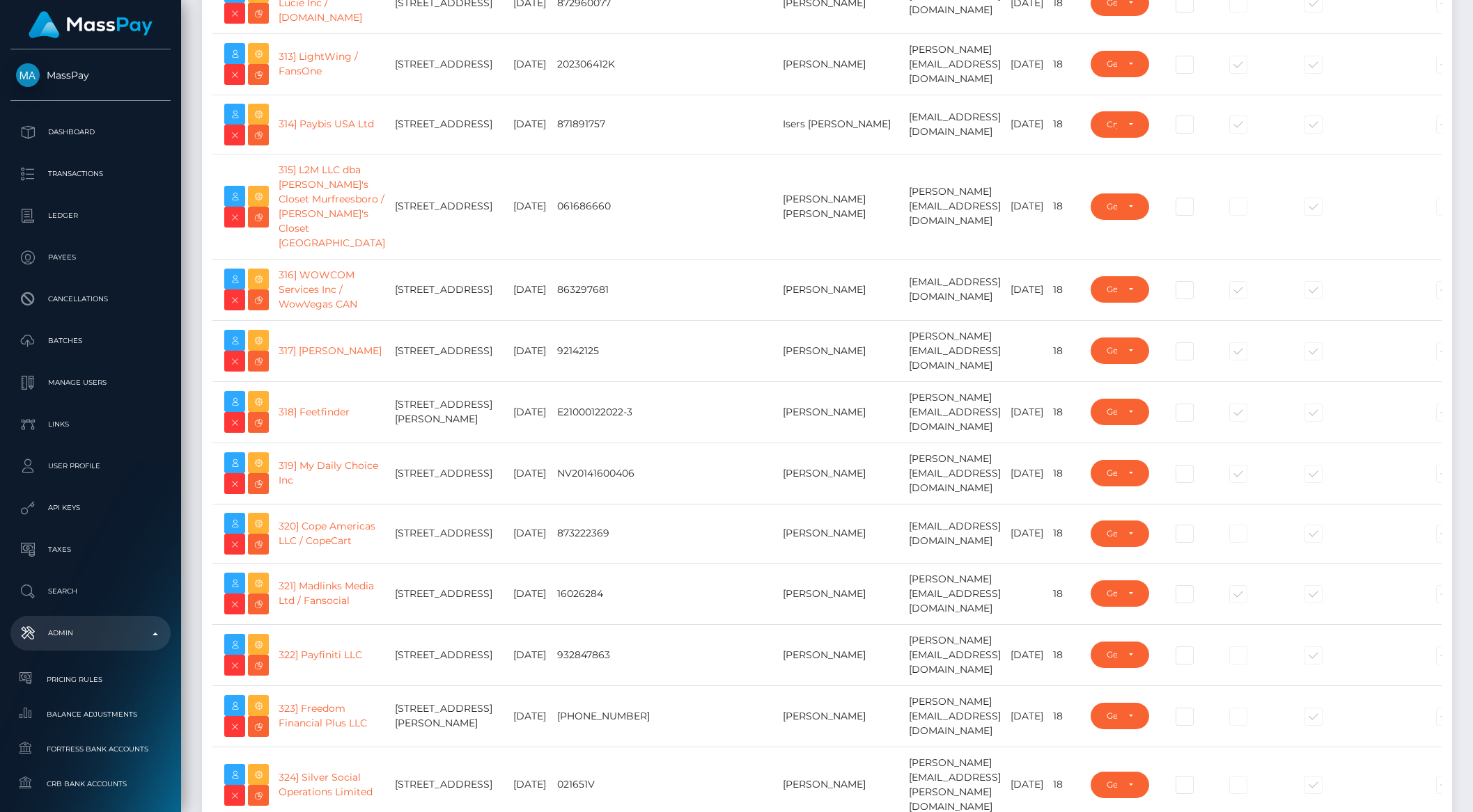
scroll to position [23464, 0]
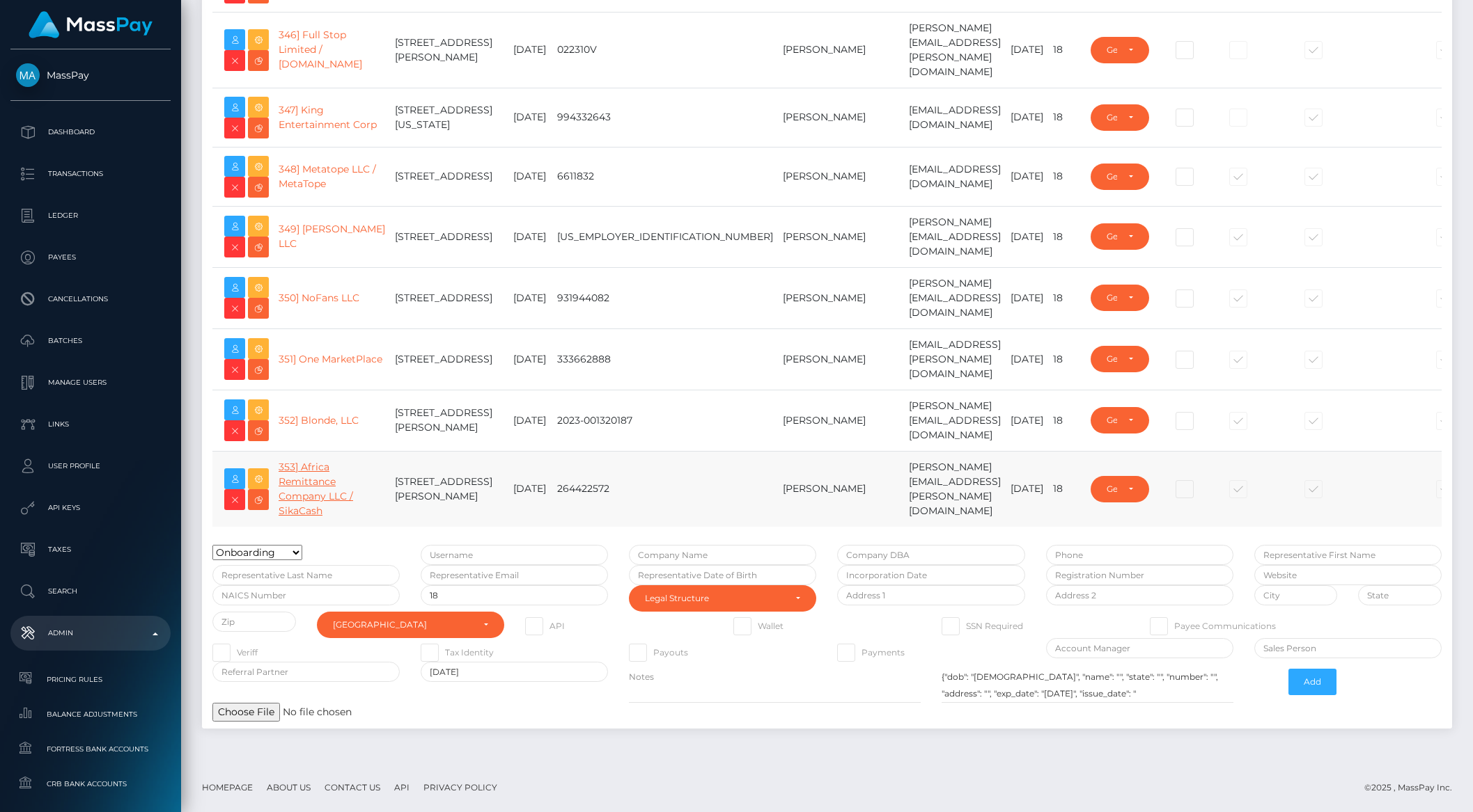
click at [308, 486] on link "353] Africa Remittance Company LLC / SikaCash" at bounding box center [316, 489] width 75 height 56
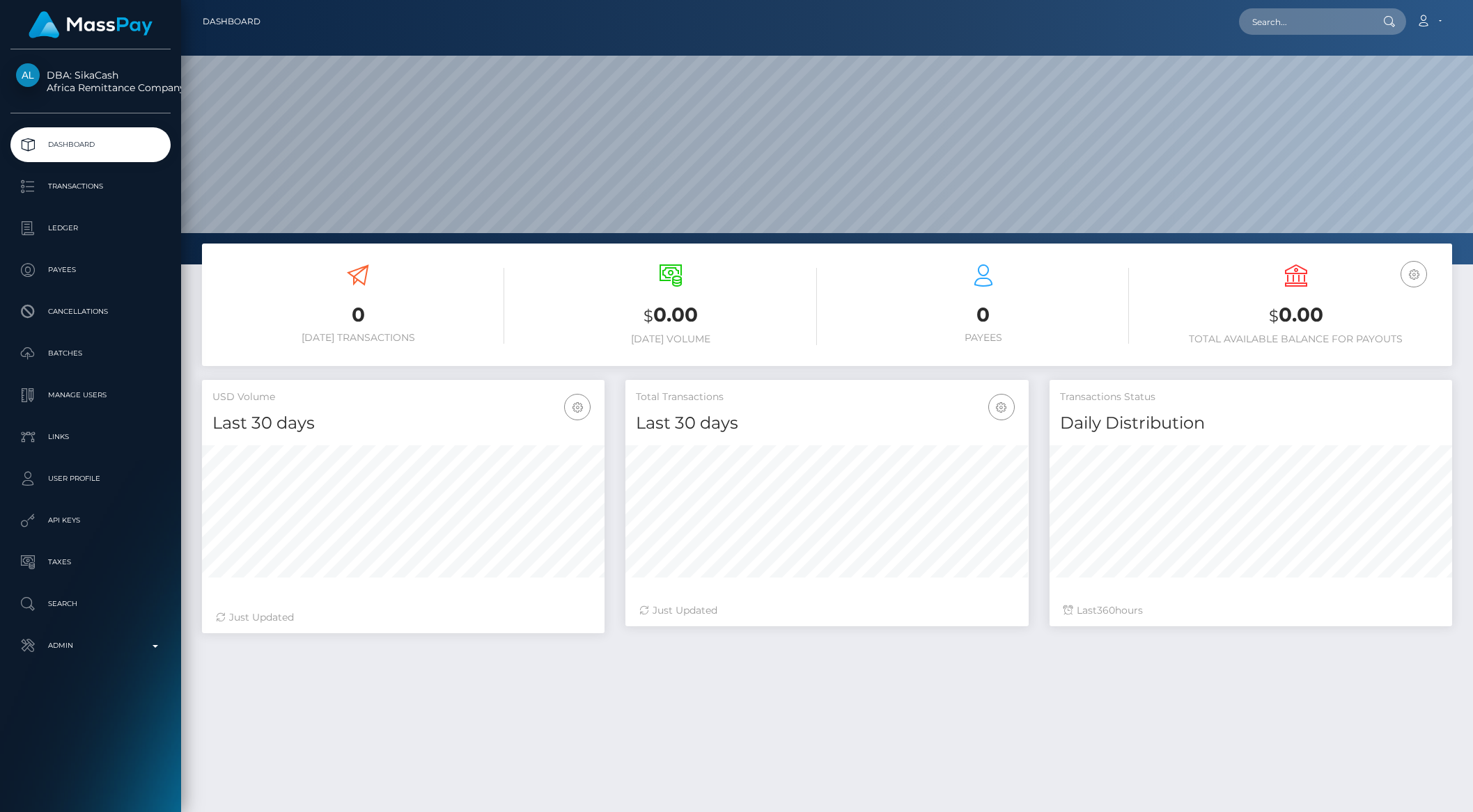
scroll to position [246, 402]
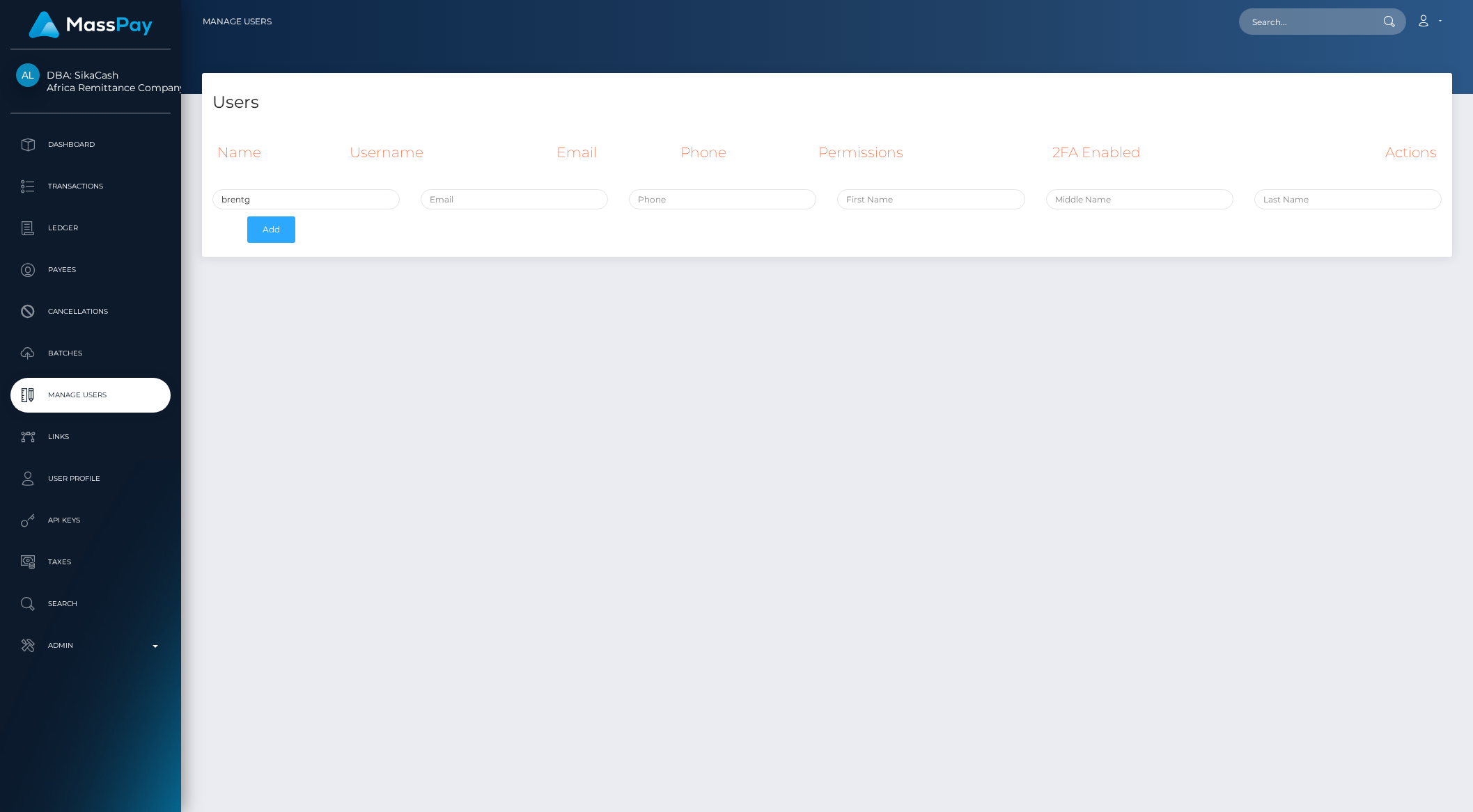
click at [244, 193] on input "brentg" at bounding box center [306, 199] width 188 height 21
type input "[PERSON_NAME].sika"
type input "[PERSON_NAME][EMAIL_ADDRESS][DOMAIN_NAME]"
type input "5555555555"
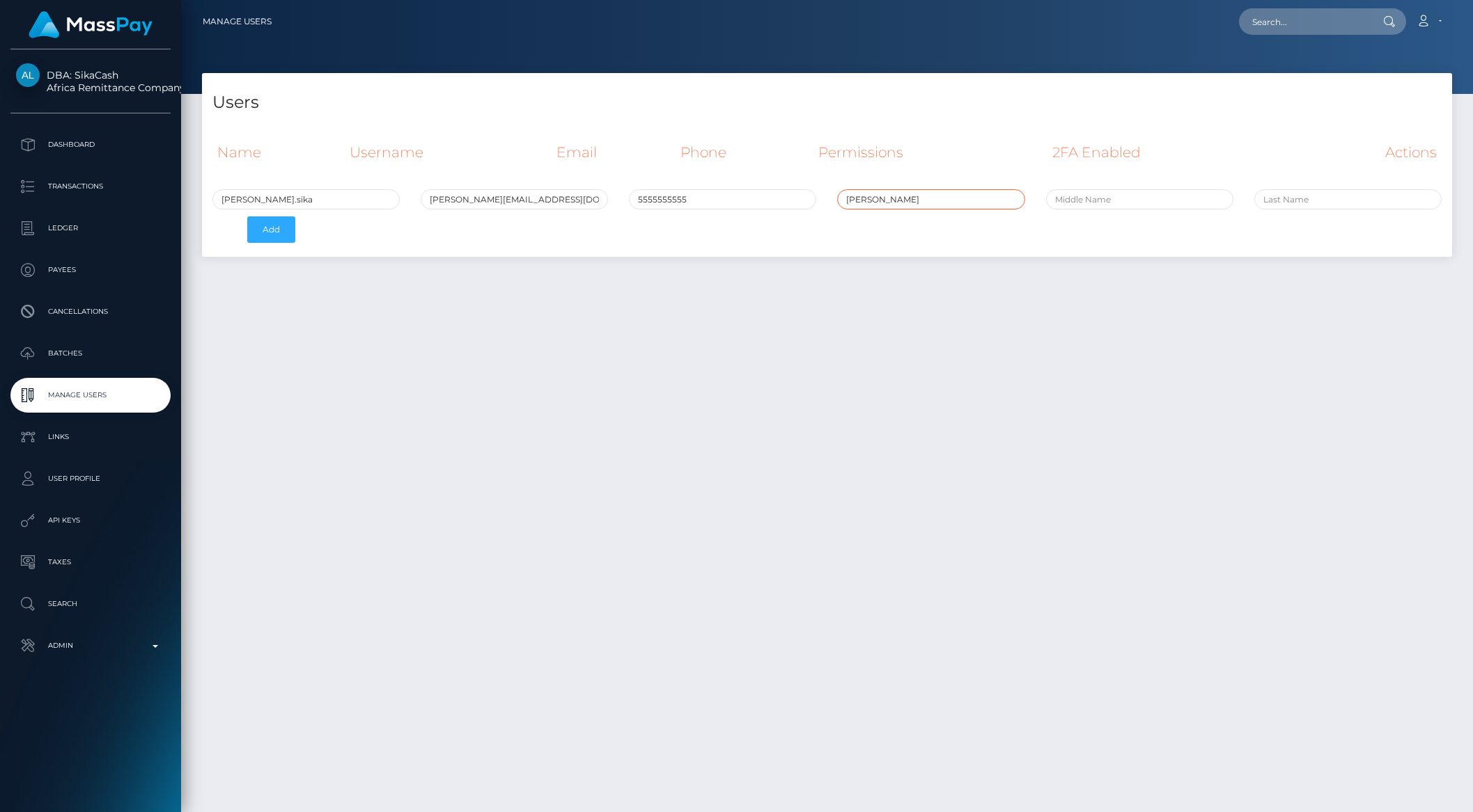
type input "Mamadou"
type input "Y"
type input "Diallo"
click at [247, 216] on button "Add" at bounding box center [271, 229] width 48 height 26
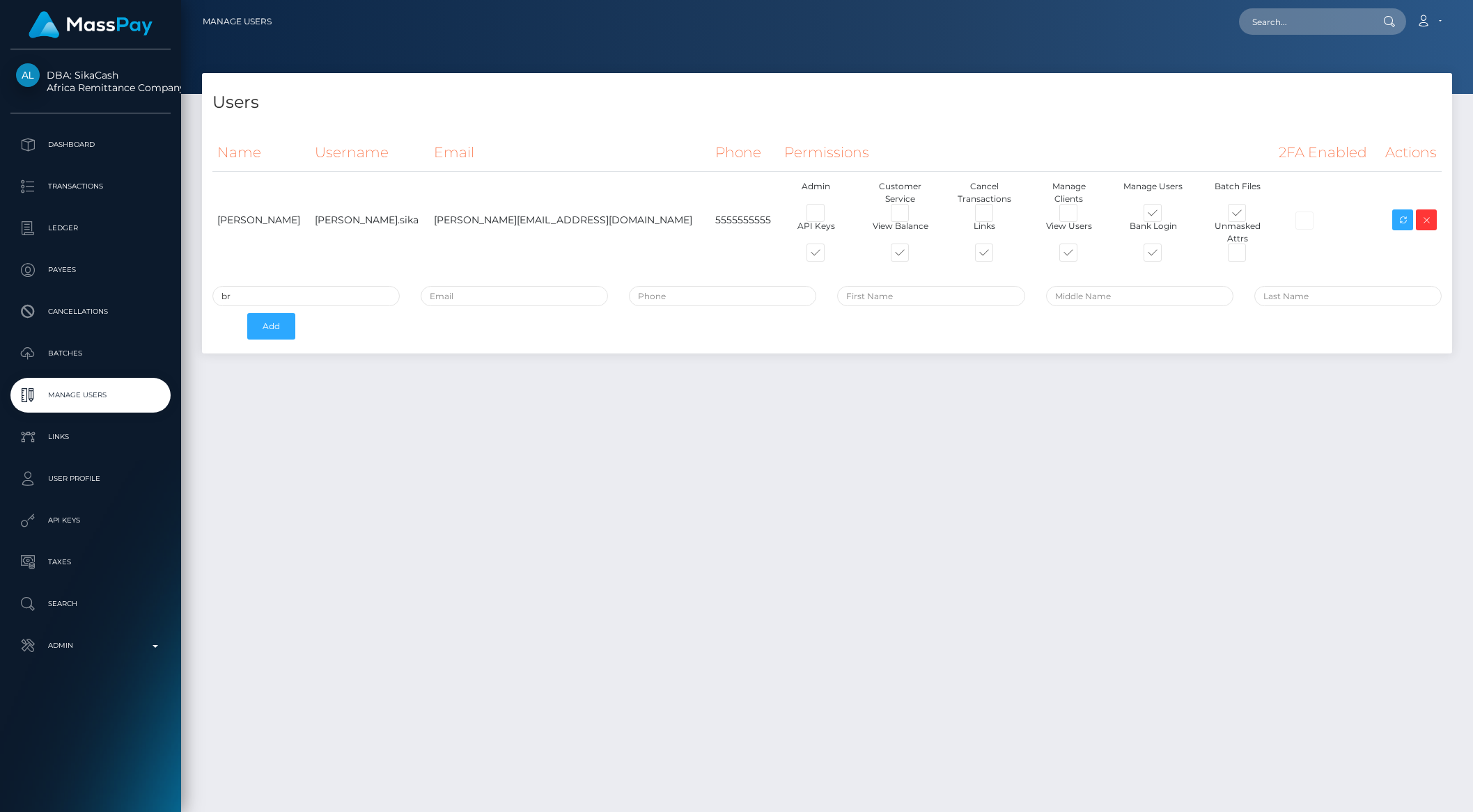
type input "b"
type input "[PERSON_NAME].sika"
type input "[PERSON_NAME][EMAIL_ADDRESS][PERSON_NAME][DOMAIN_NAME]"
type input "5555555555"
type input "[PERSON_NAME]"
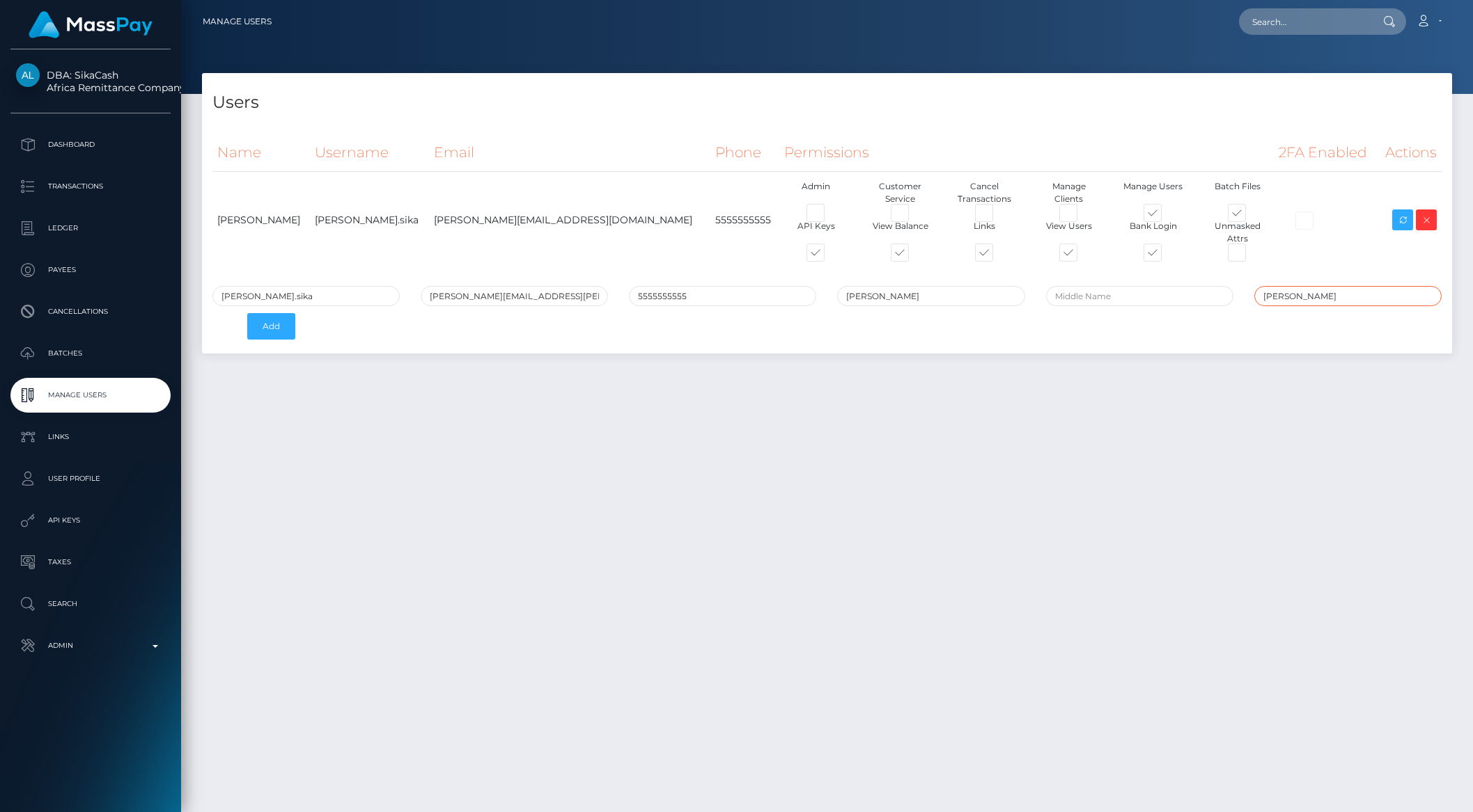
type input "[PERSON_NAME]"
click at [247, 313] on button "Add" at bounding box center [271, 326] width 48 height 26
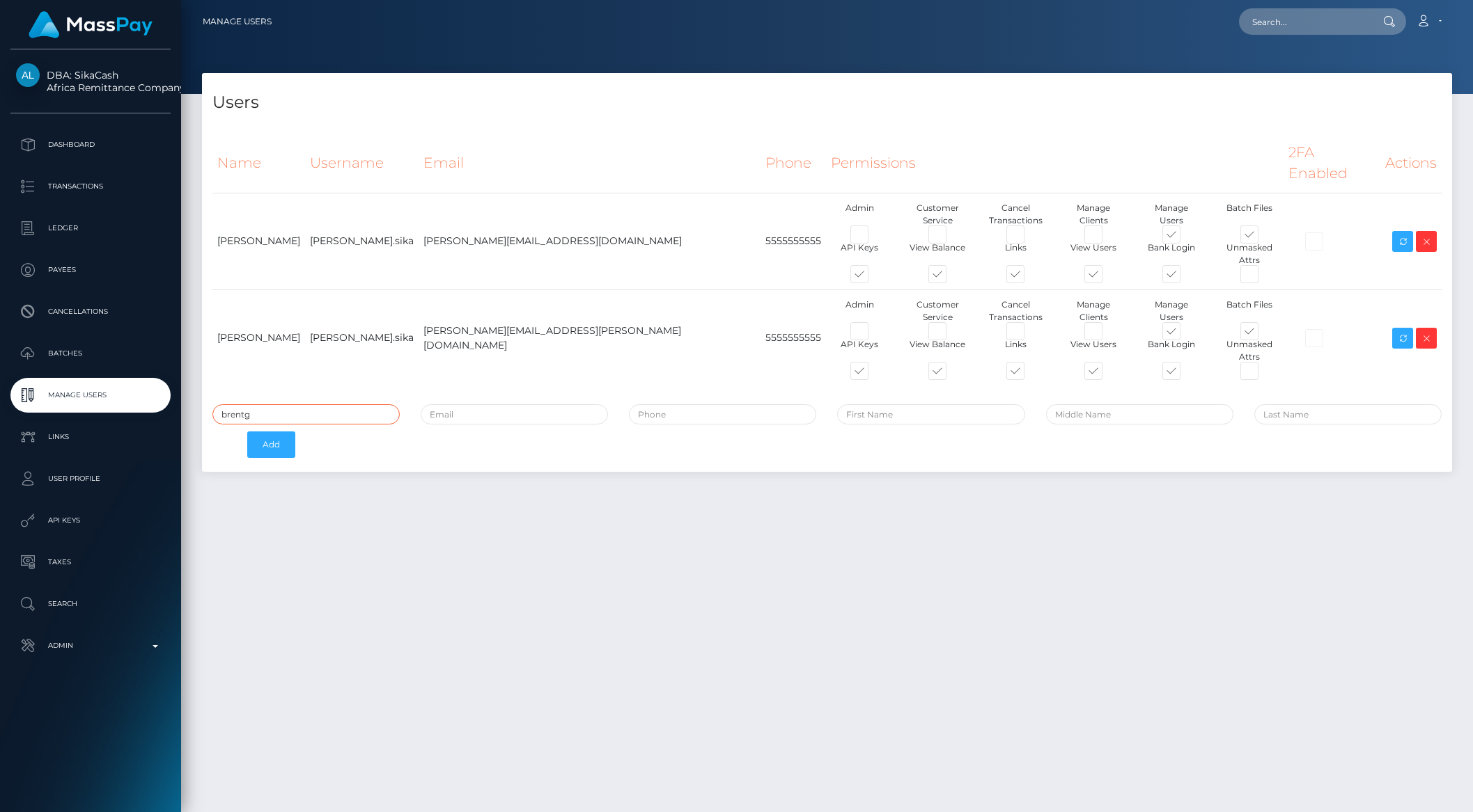
click at [273, 405] on input "brentg" at bounding box center [306, 415] width 188 height 21
type input "rokhaya.sika"
type input "rokhaya.samba@sikatransfer.com"
type input "5555555555"
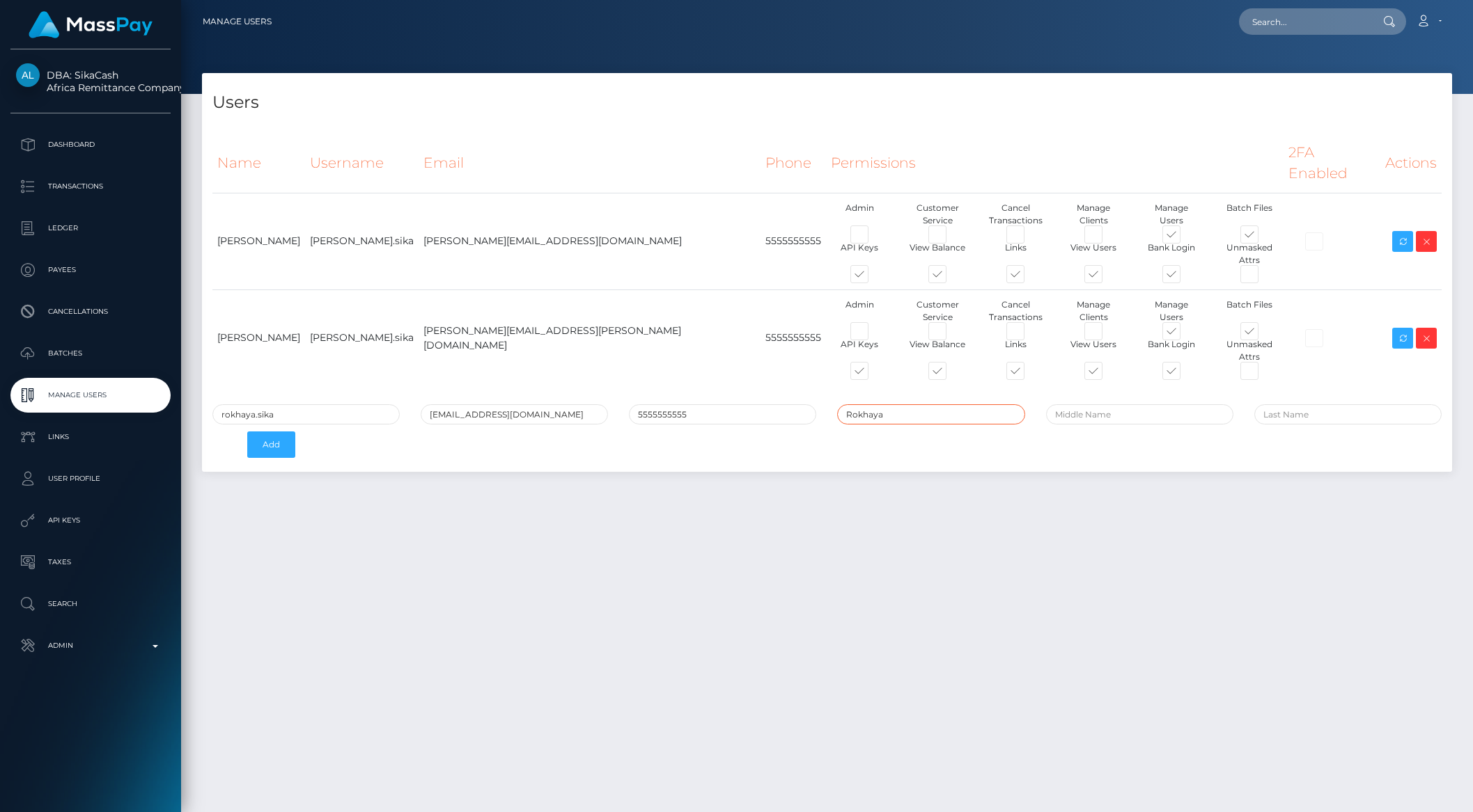
type input "Rokhaya"
type input "Samba"
click at [247, 432] on button "Add" at bounding box center [271, 445] width 48 height 26
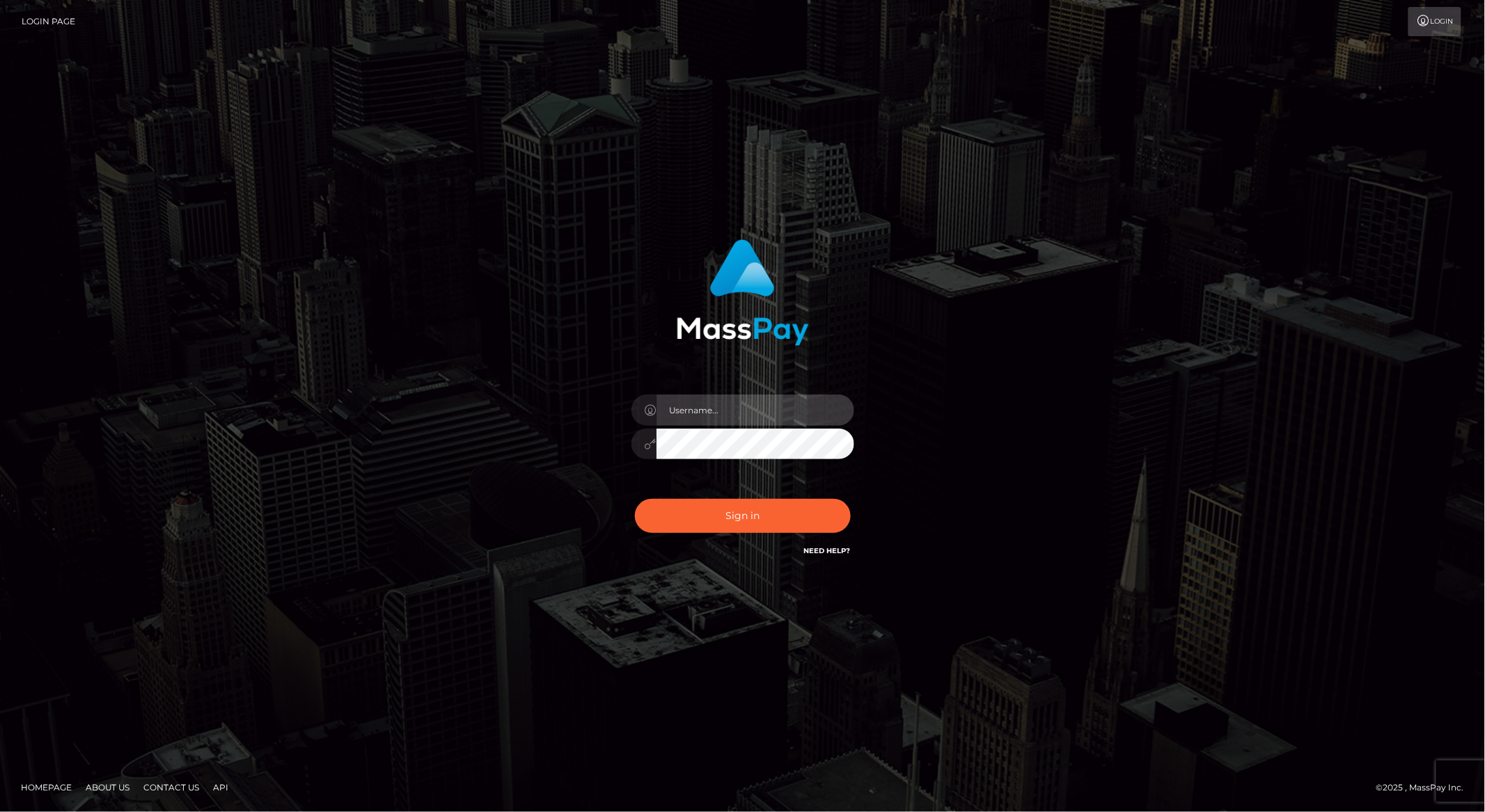
type input "brentg"
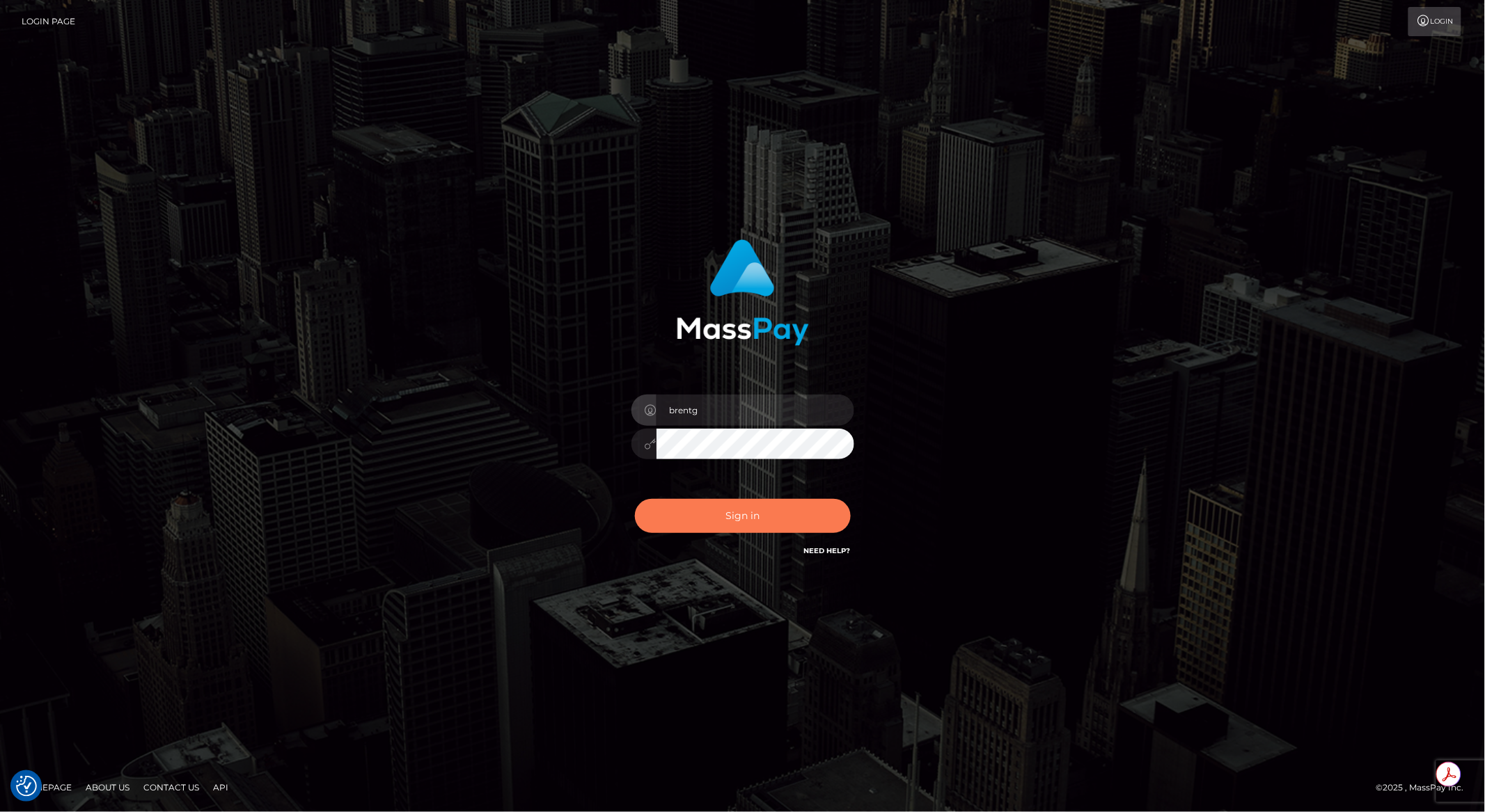
click at [690, 525] on button "Sign in" at bounding box center [742, 516] width 215 height 34
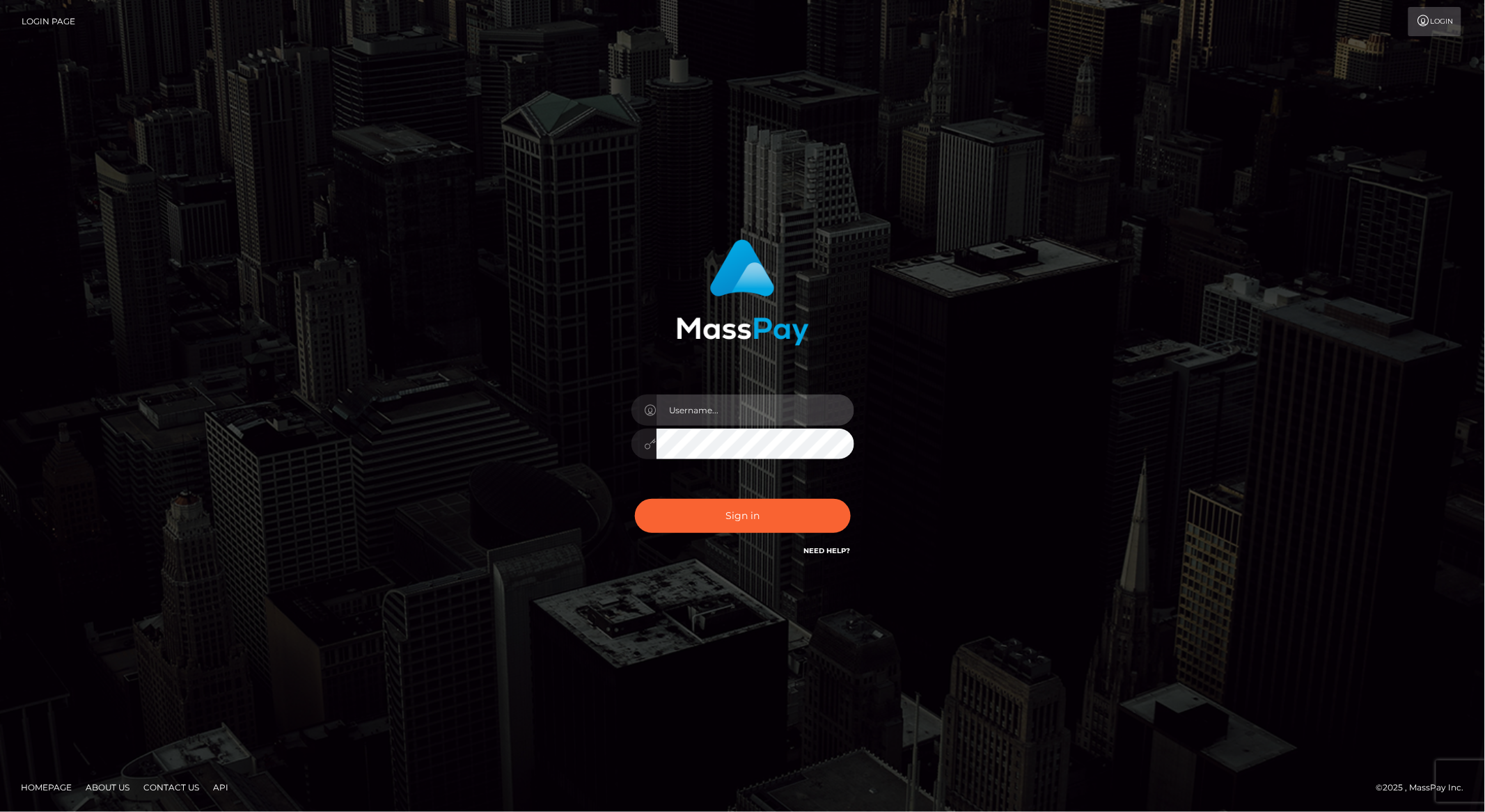
type input "brentg"
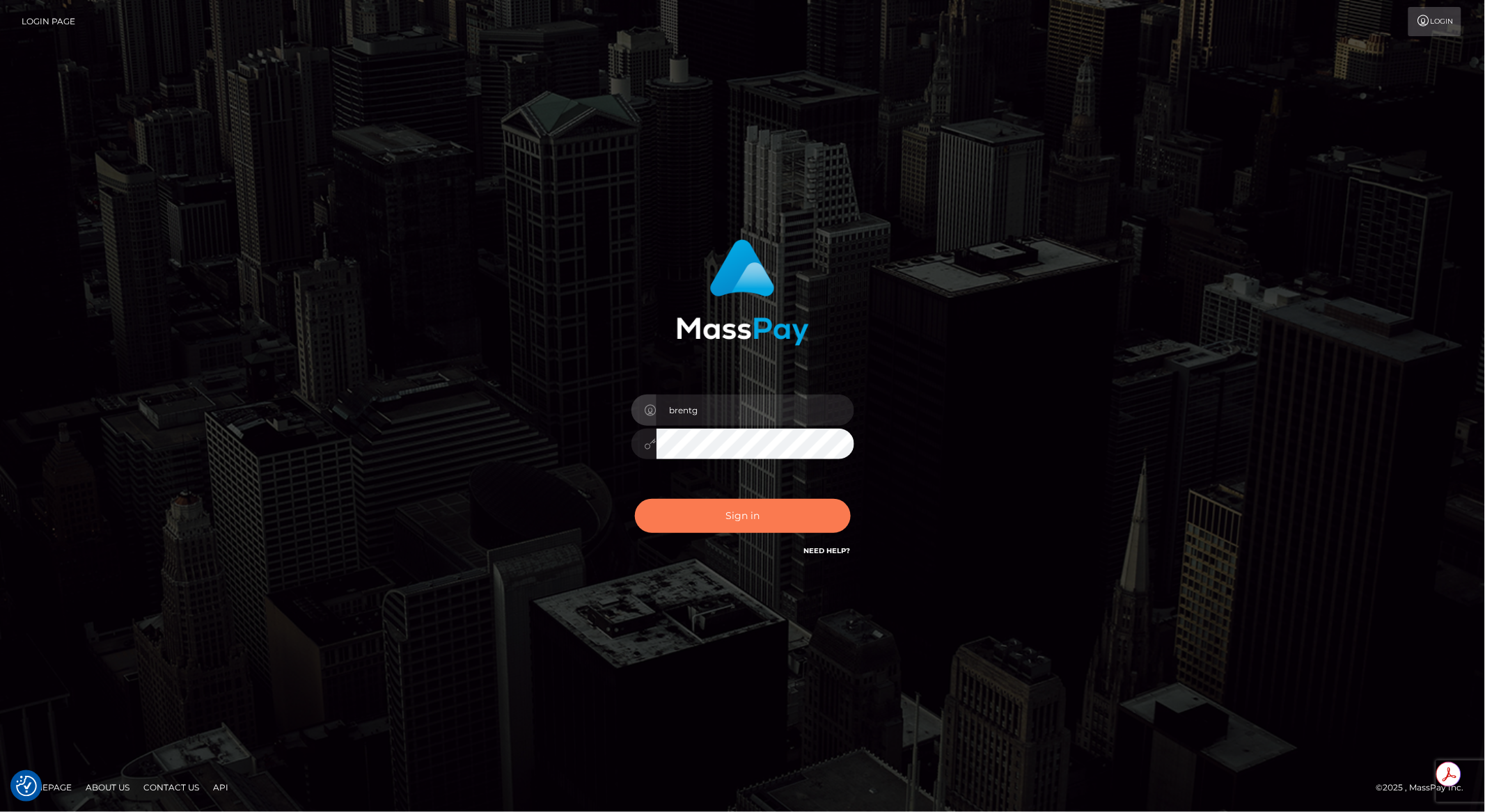
click at [751, 520] on button "Sign in" at bounding box center [742, 516] width 215 height 34
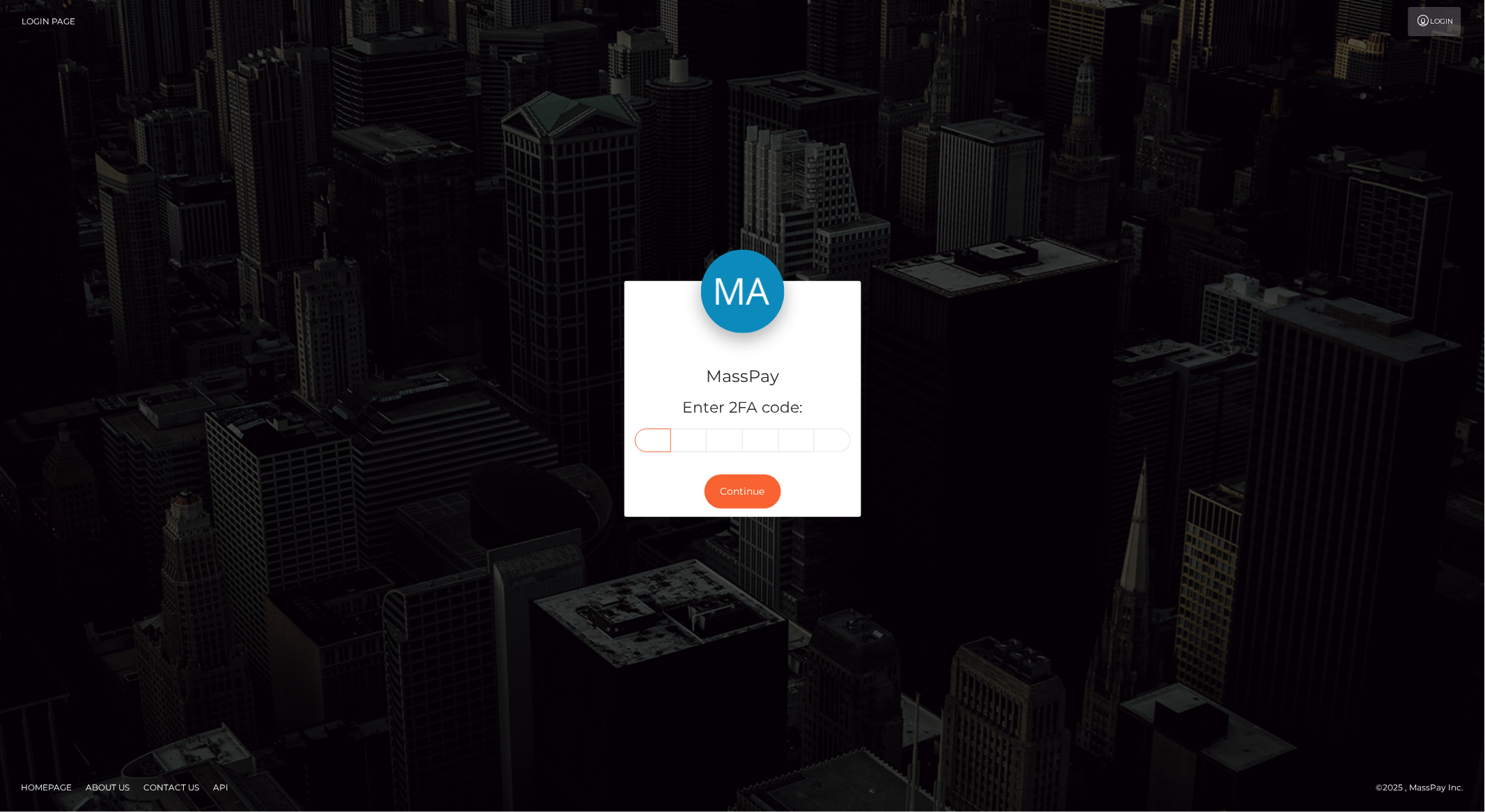
paste input "1"
type input "1"
type input "6"
type input "0"
type input "2"
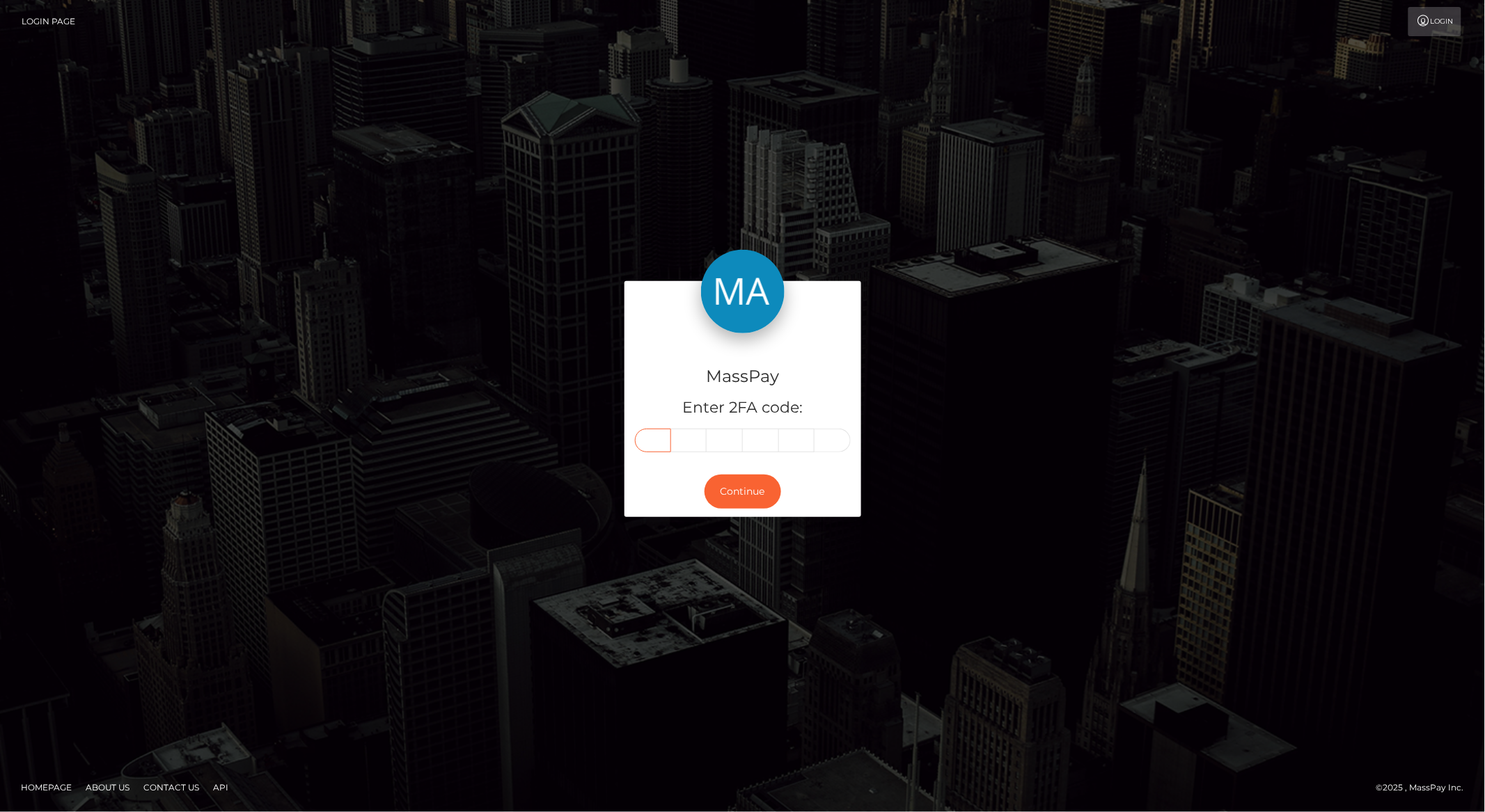
type input "1"
type input "2"
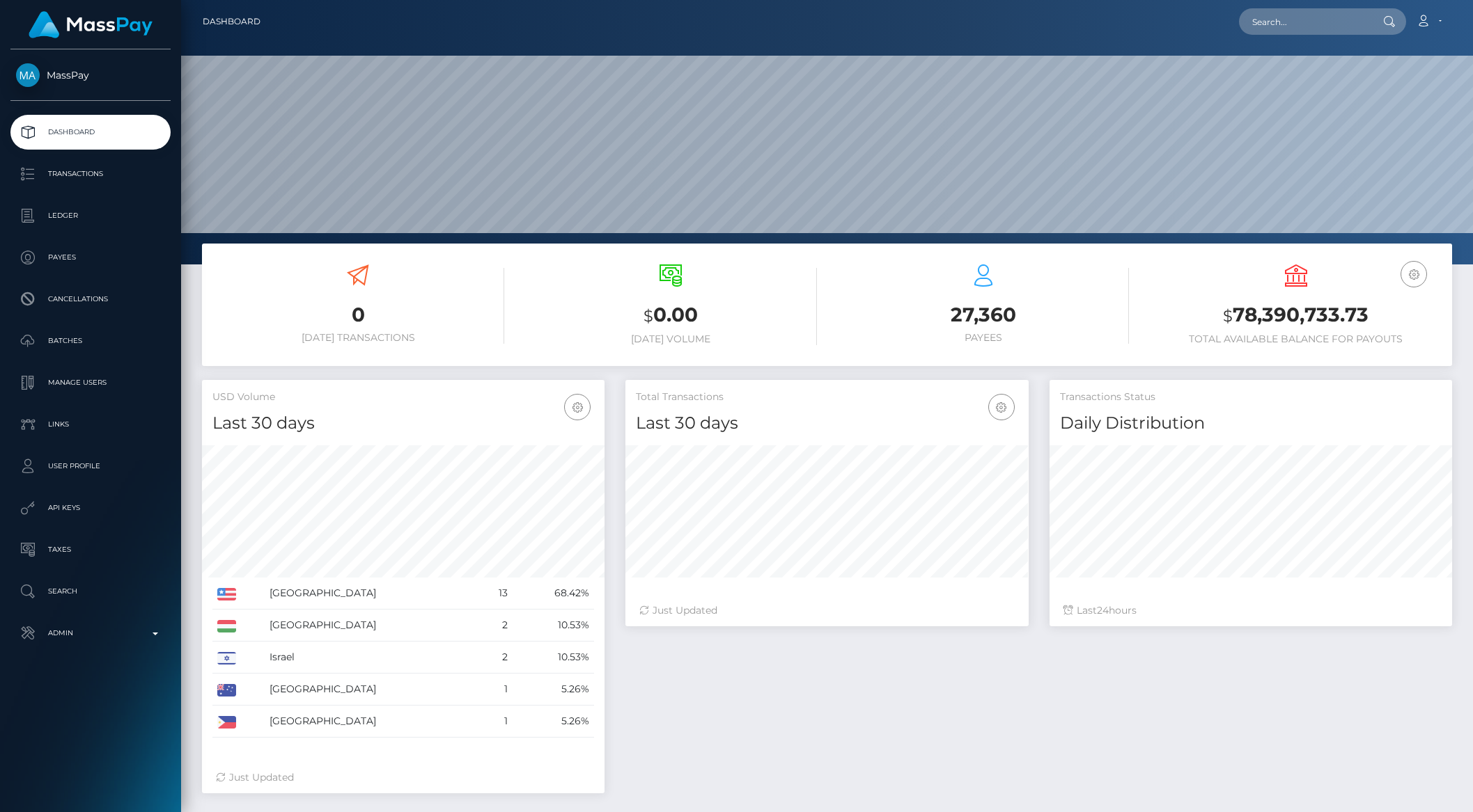
scroll to position [246, 402]
click at [1285, 26] on input "text" at bounding box center [1304, 21] width 131 height 26
paste input "reannaottewell13@hotmail.com"
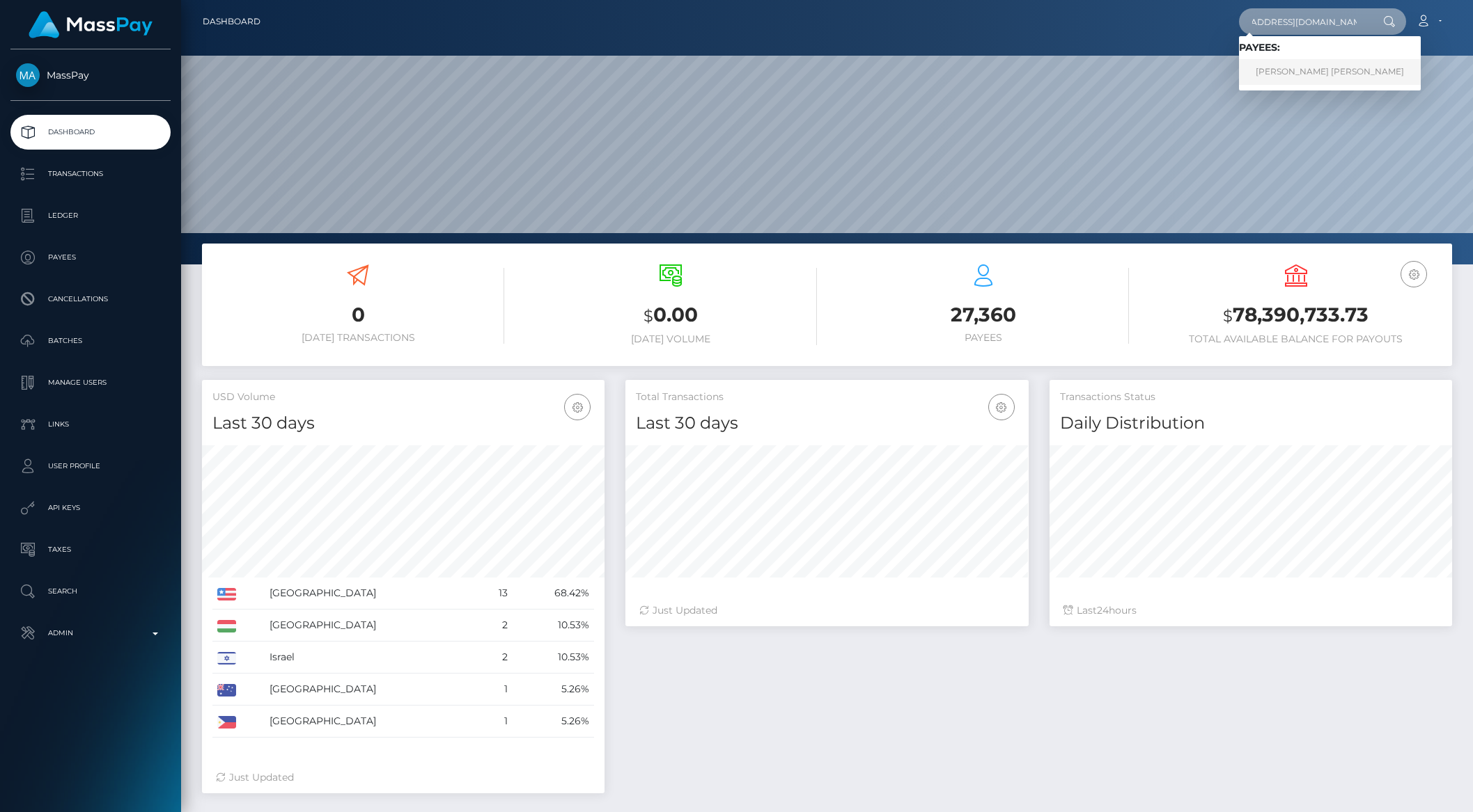
type input "reannaottewell13@hotmail.com"
click at [1281, 68] on link "REANNA MARY MARIA OTTEWELL" at bounding box center [1330, 72] width 182 height 26
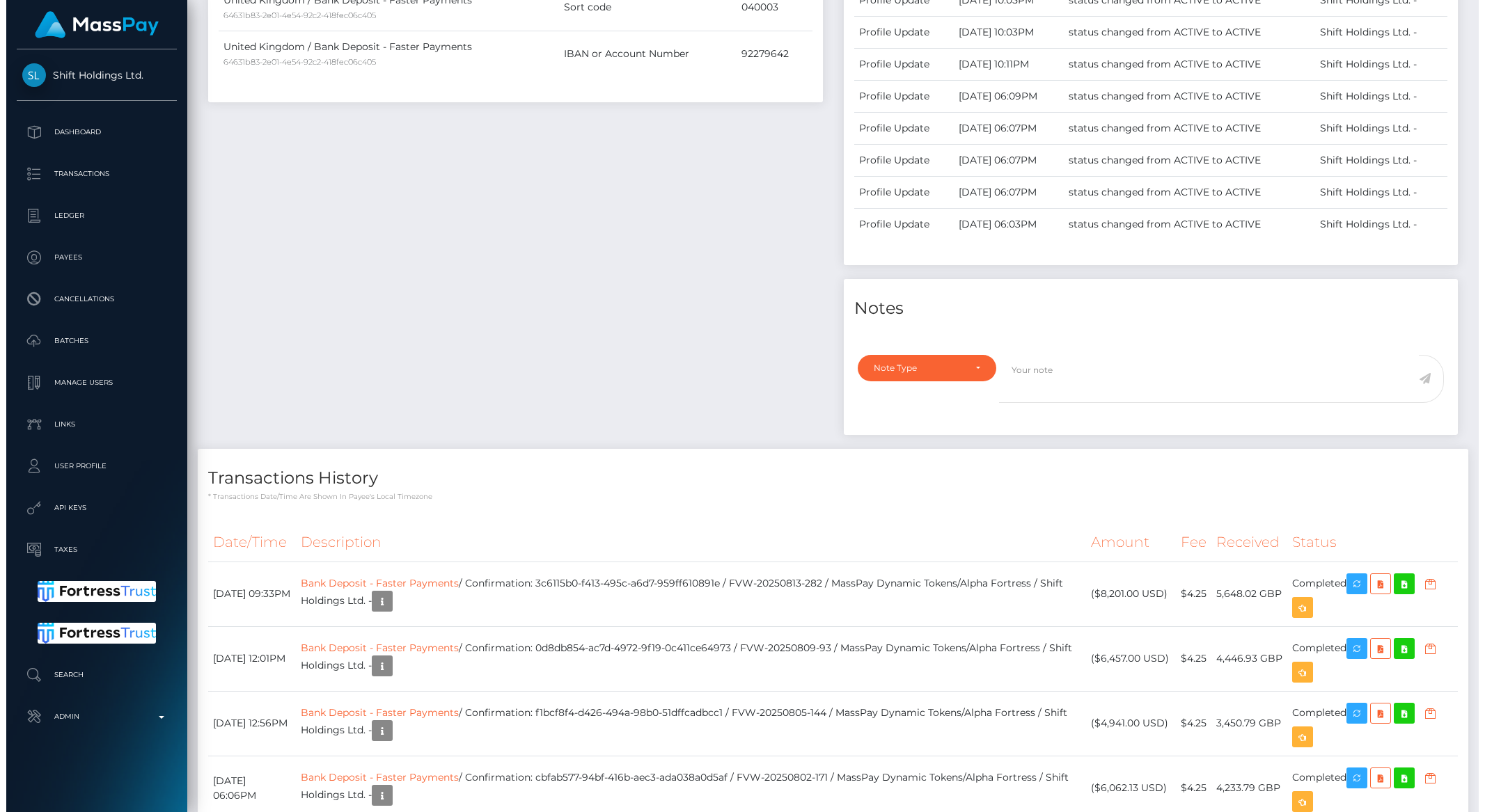
scroll to position [641, 0]
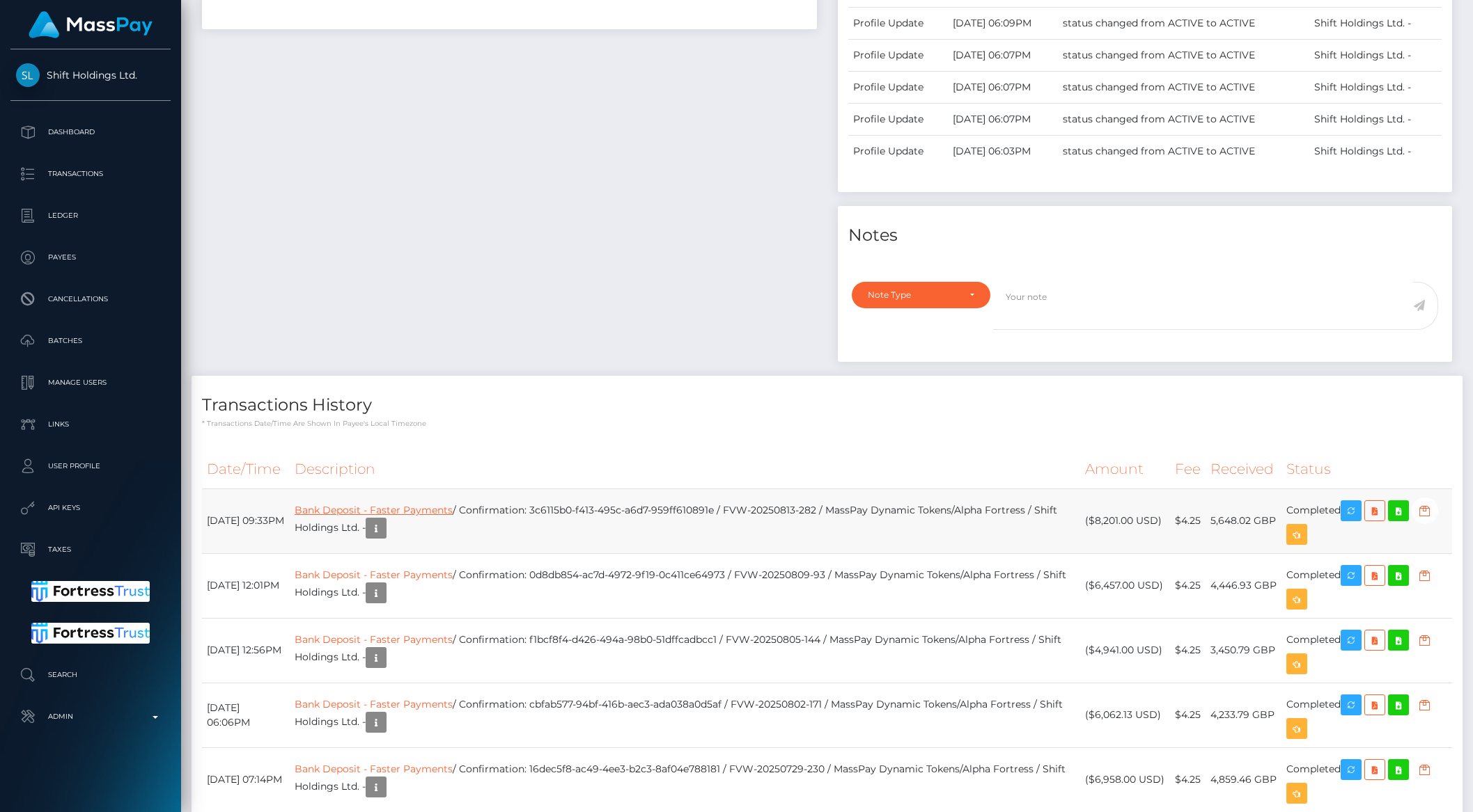
click at [429, 514] on link "Bank Deposit - Faster Payments" at bounding box center [374, 510] width 158 height 12
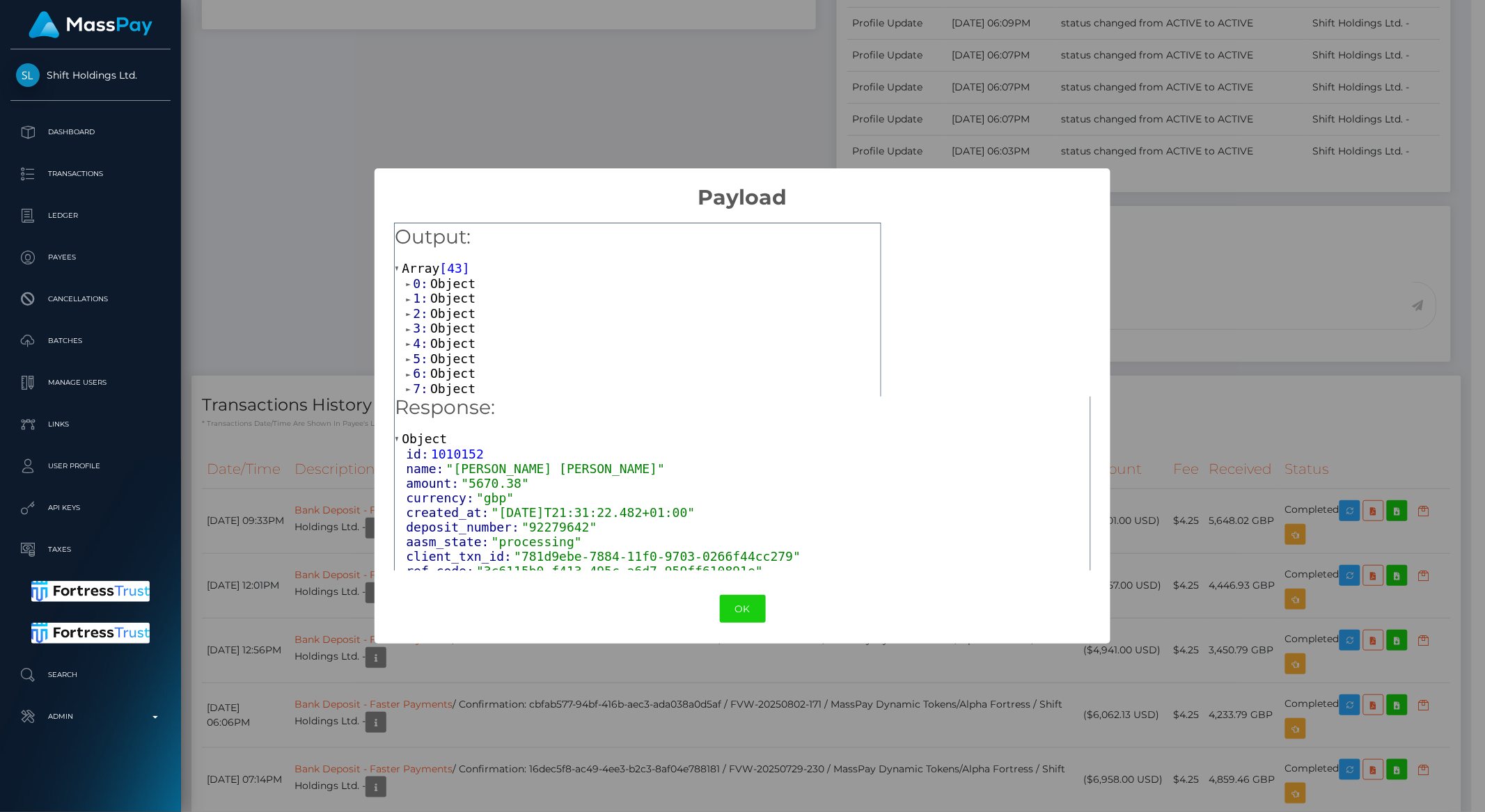
scroll to position [0, 0]
click at [427, 284] on span "0:" at bounding box center [421, 284] width 18 height 15
click at [449, 329] on span "Object" at bounding box center [453, 328] width 45 height 15
click at [447, 369] on span "Object" at bounding box center [453, 372] width 45 height 15
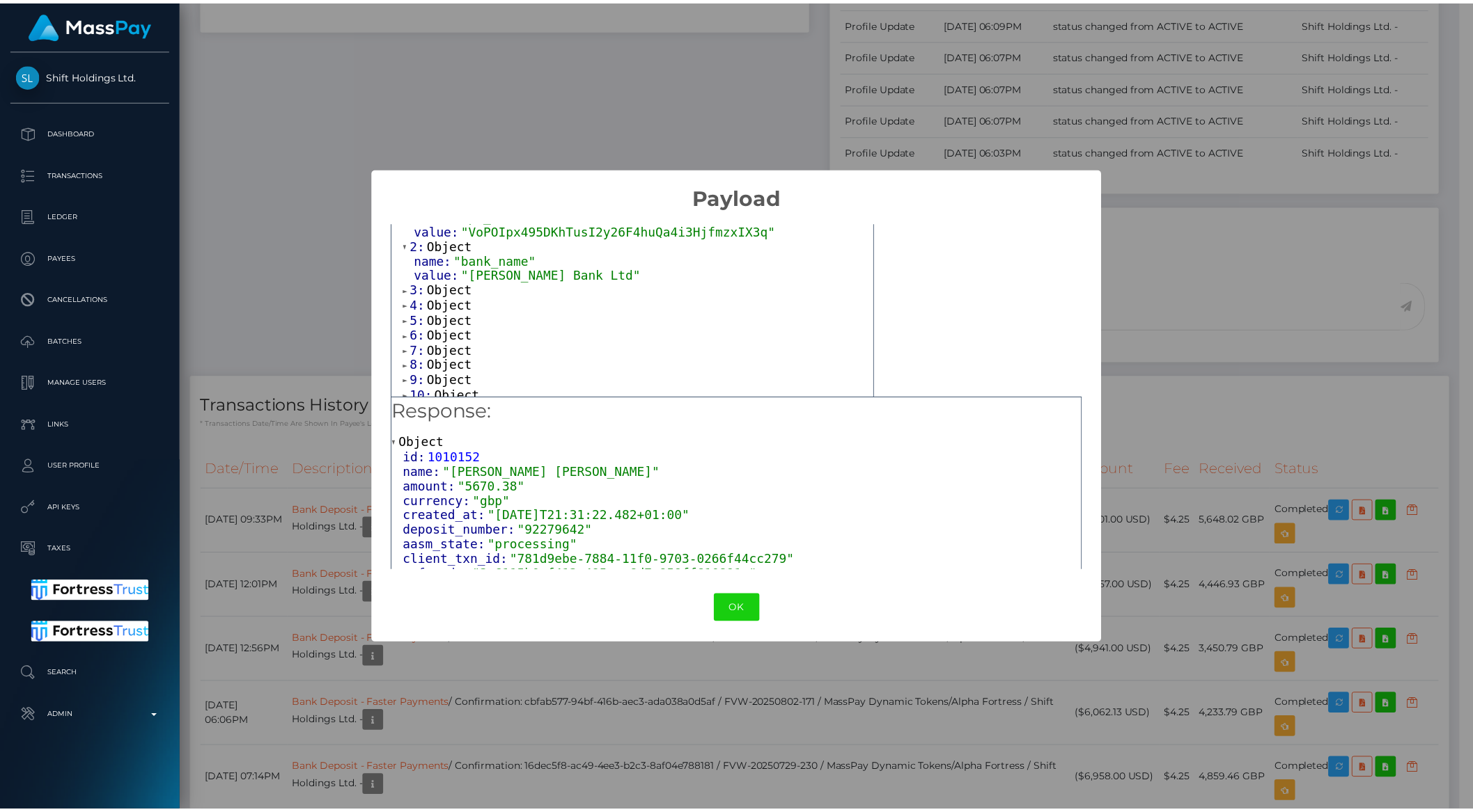
scroll to position [141, 0]
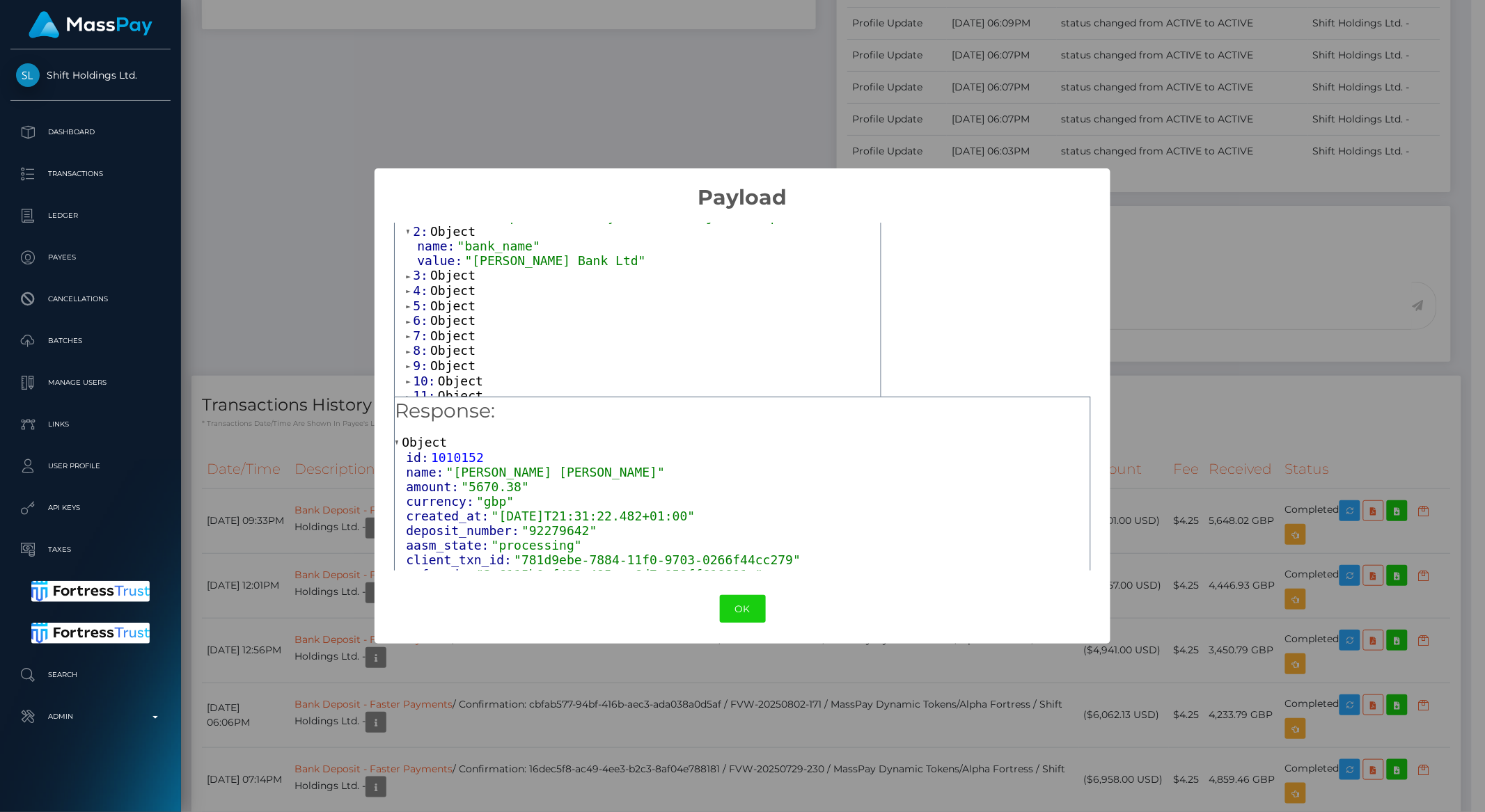
click at [449, 270] on span "Object" at bounding box center [453, 276] width 45 height 15
click at [452, 317] on span "Object" at bounding box center [453, 320] width 45 height 15
click at [447, 357] on span "Object" at bounding box center [453, 364] width 45 height 15
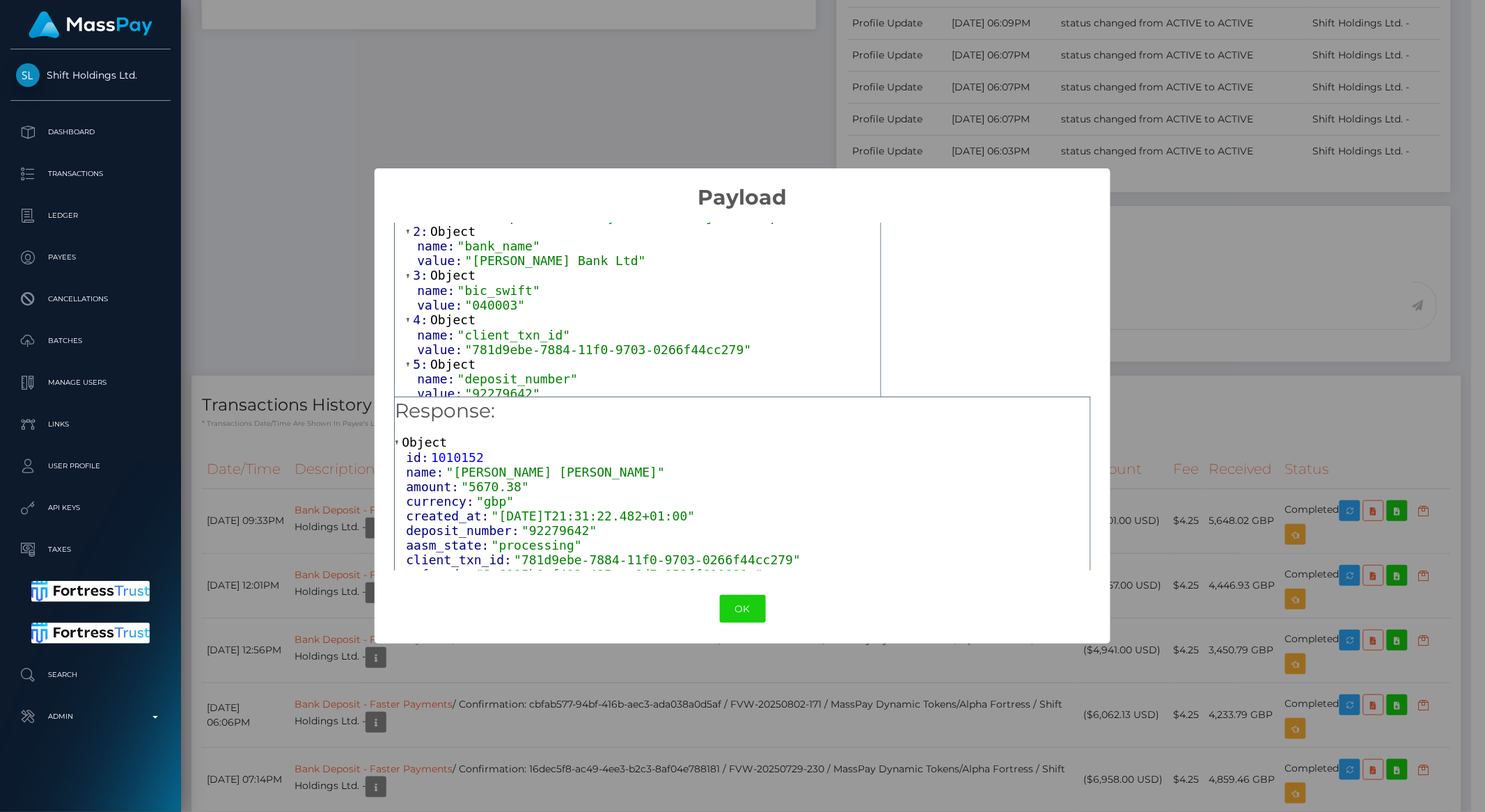
click at [504, 302] on span ""040003"" at bounding box center [495, 306] width 61 height 15
copy span "040003"
click at [738, 617] on button "OK" at bounding box center [742, 609] width 46 height 29
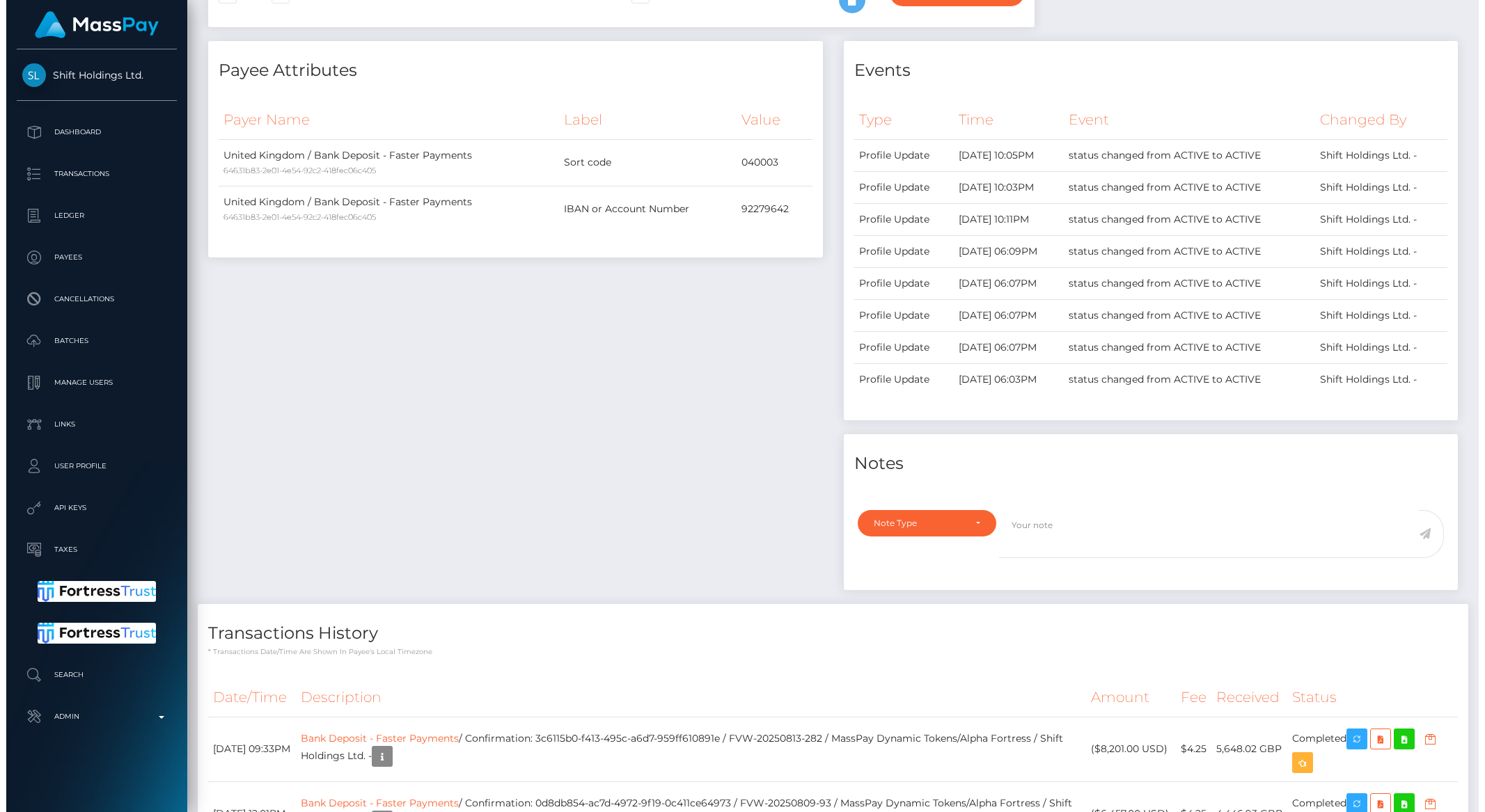
scroll to position [553, 0]
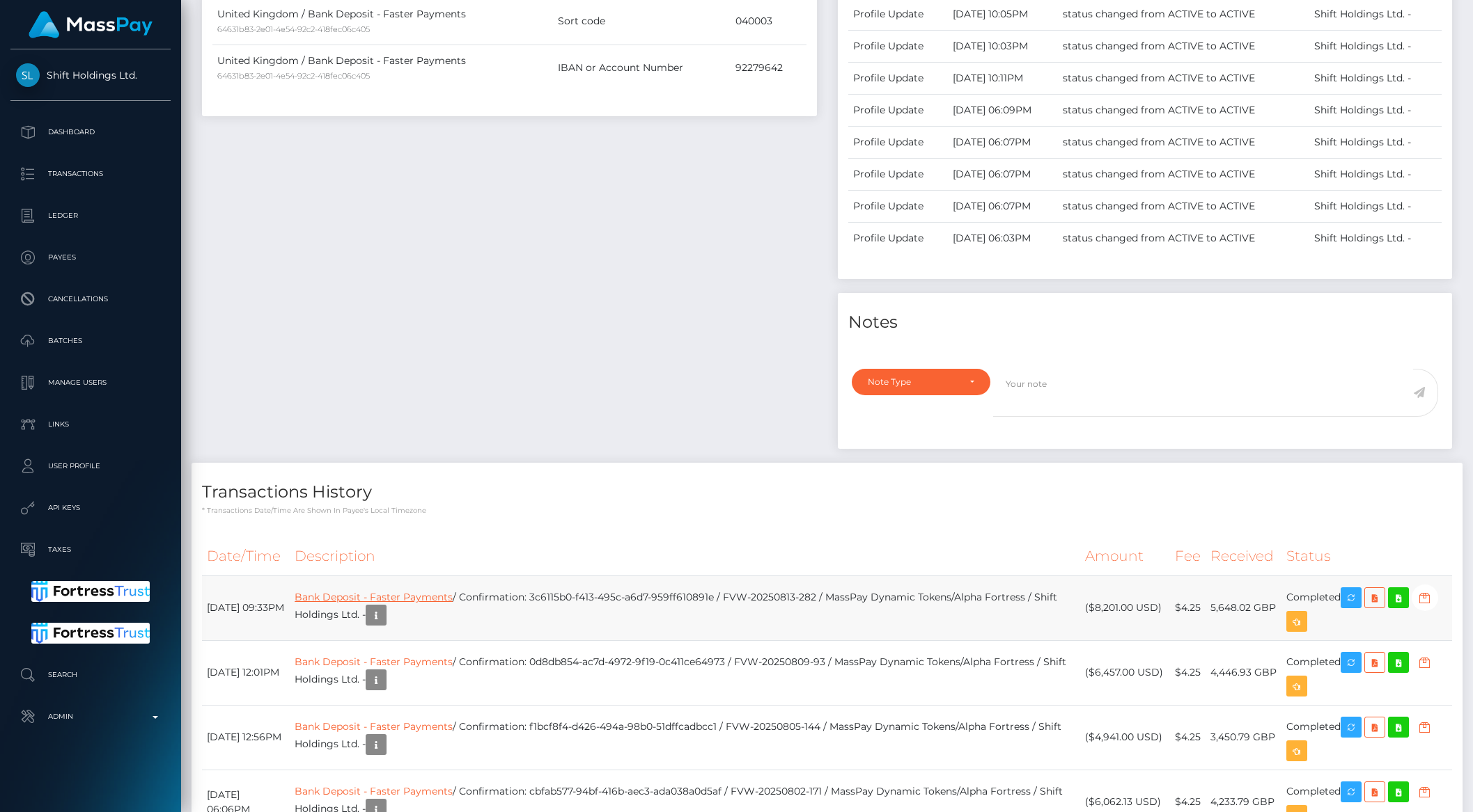
click at [416, 600] on link "Bank Deposit - Faster Payments" at bounding box center [374, 597] width 158 height 12
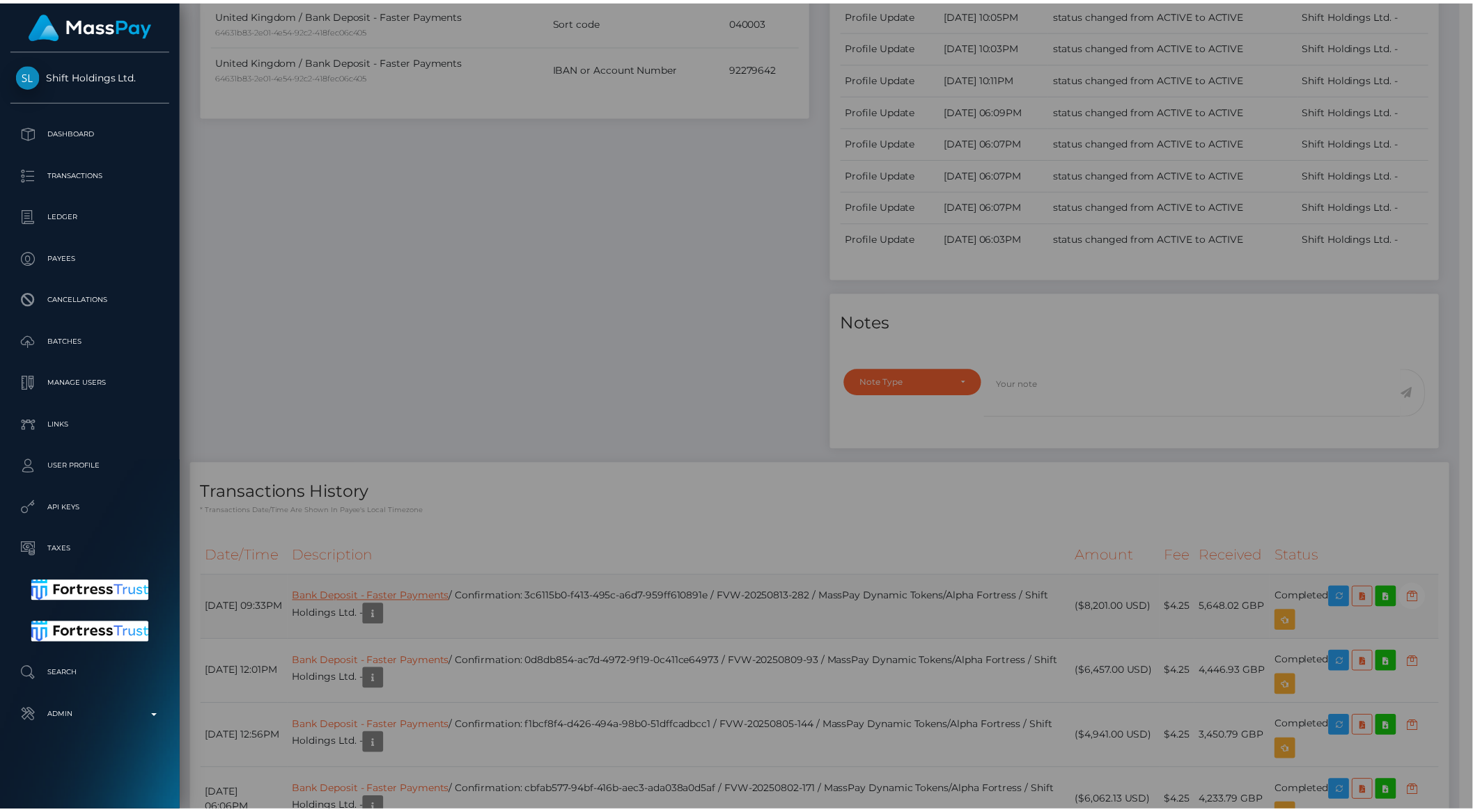
scroll to position [695932, 696027]
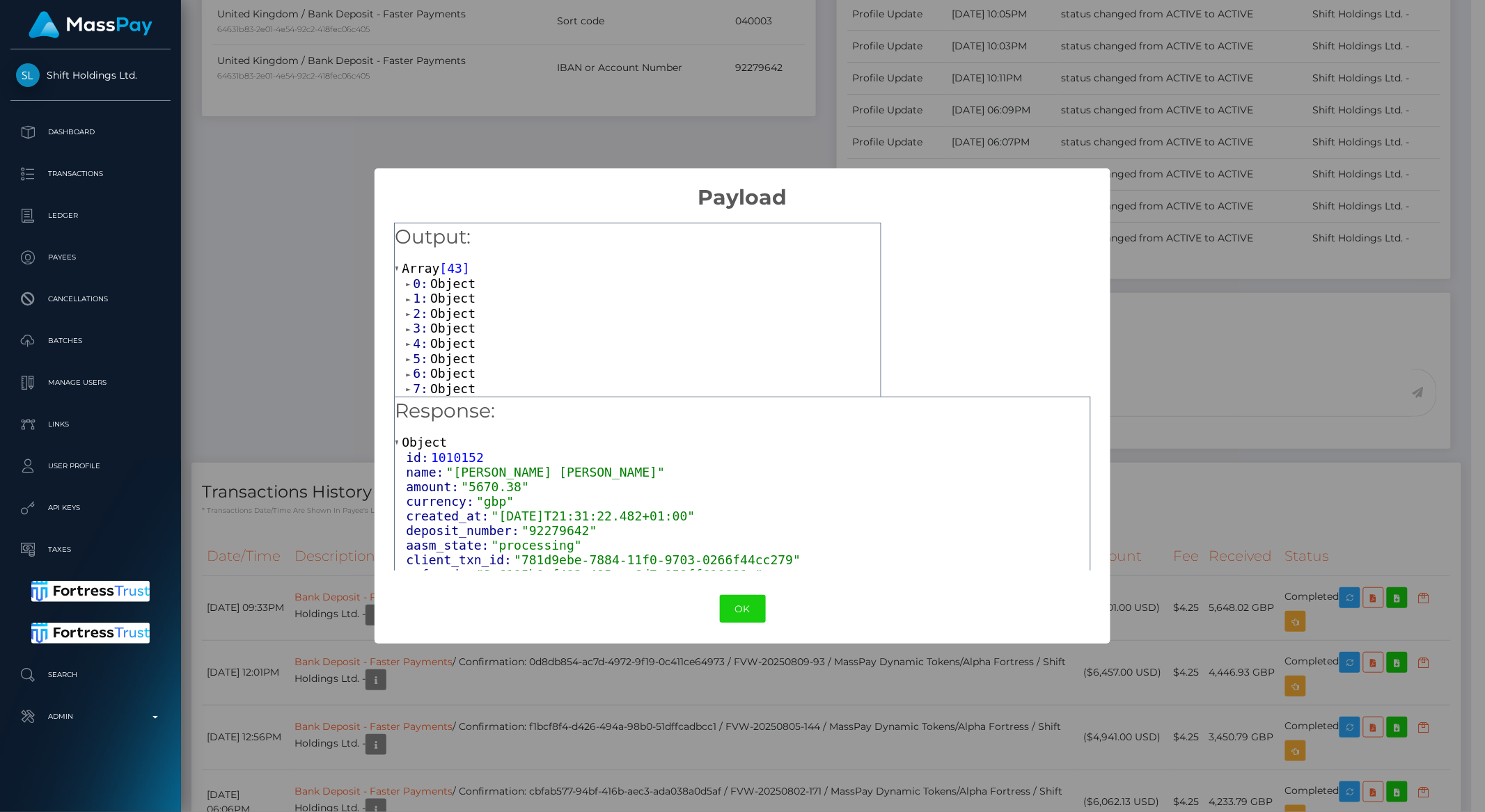
click at [453, 329] on span "Object" at bounding box center [453, 328] width 45 height 15
click at [454, 322] on span "Object" at bounding box center [453, 328] width 45 height 15
click at [467, 331] on span "Object" at bounding box center [453, 328] width 45 height 15
click at [736, 608] on button "OK" at bounding box center [742, 609] width 46 height 29
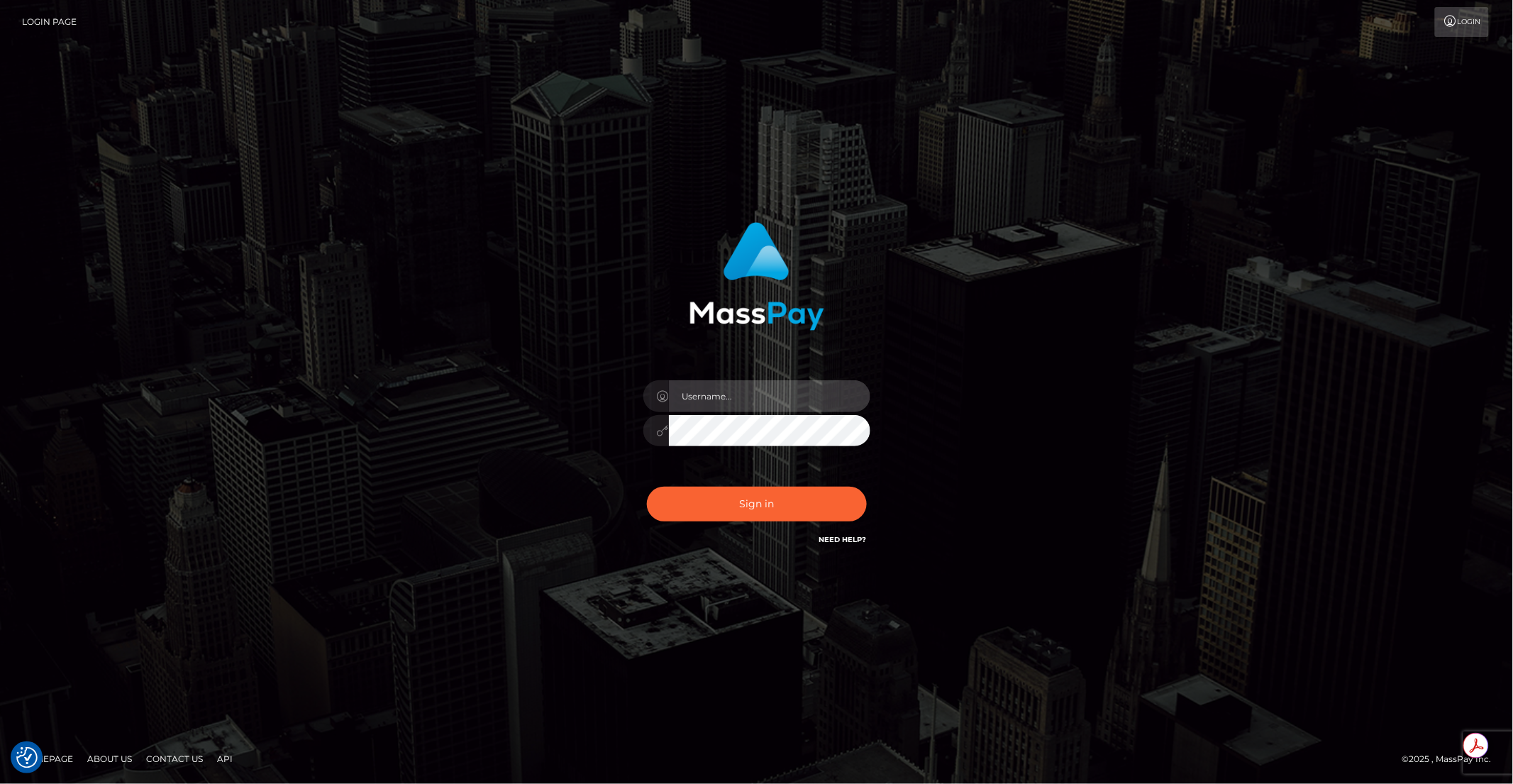
type input "brentg"
click at [760, 506] on button "Sign in" at bounding box center [756, 504] width 220 height 35
type input "brentg"
click at [740, 501] on button "Sign in" at bounding box center [756, 504] width 220 height 35
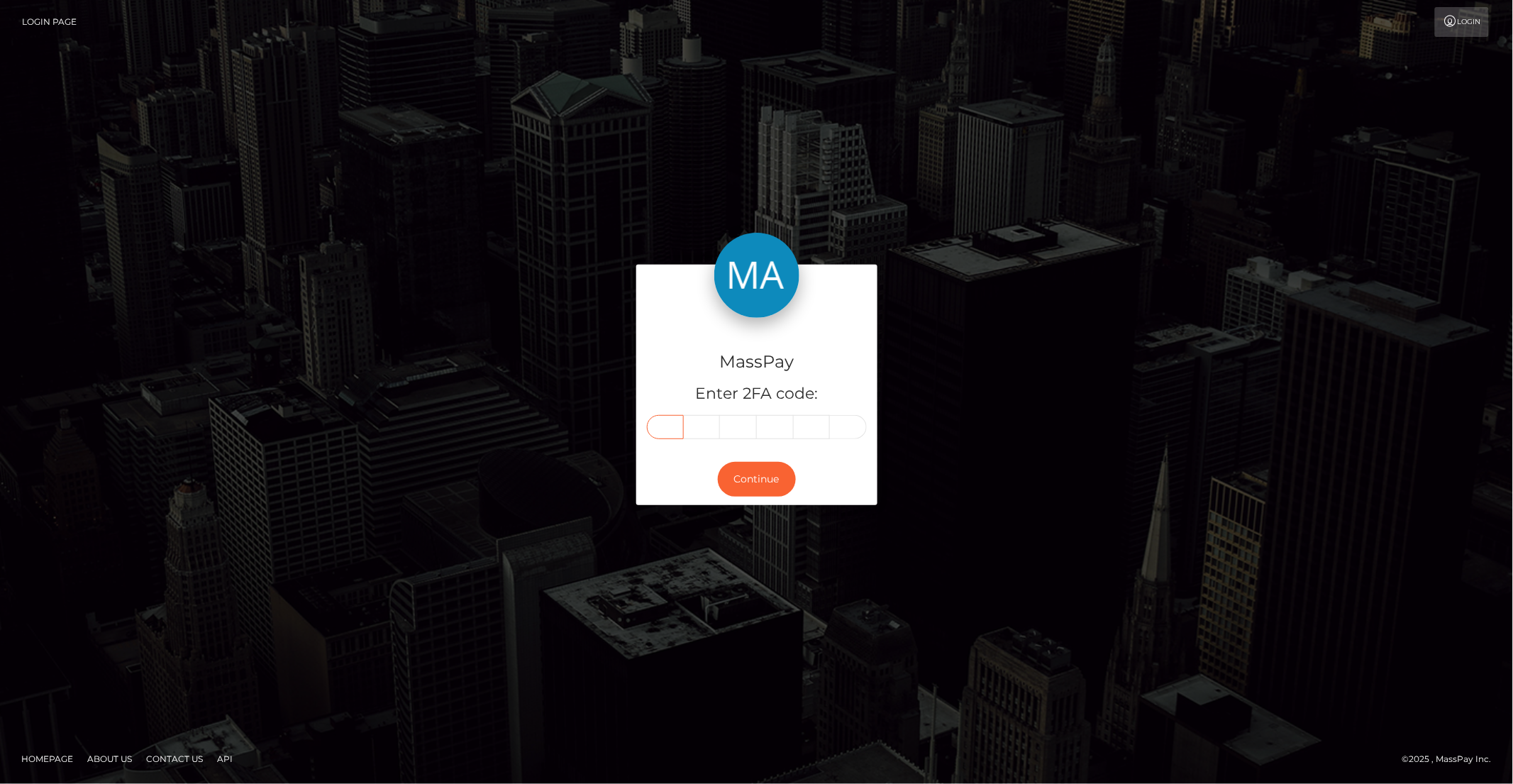
paste input "9"
type input "9"
type input "3"
type input "9"
type input "4"
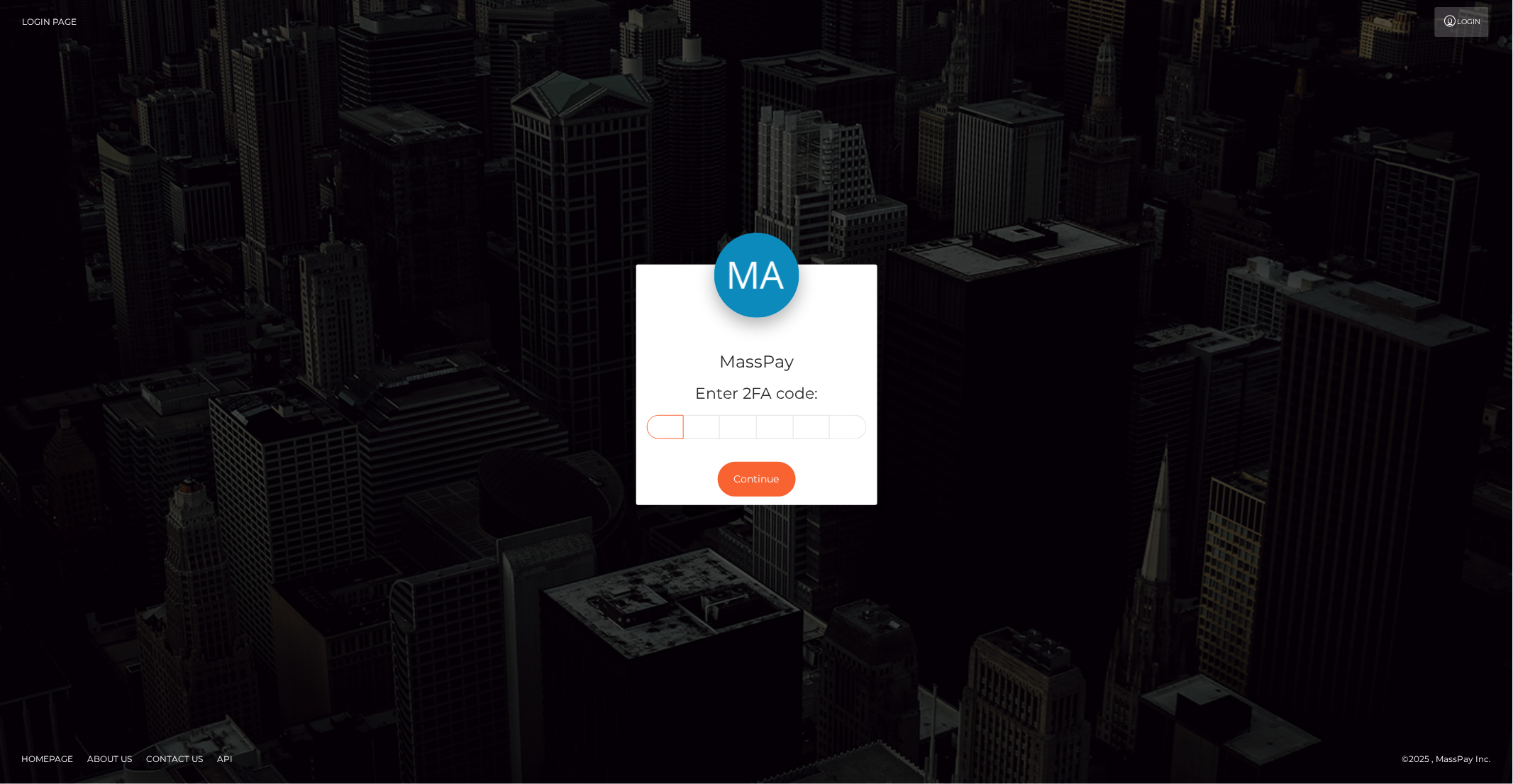
type input "3"
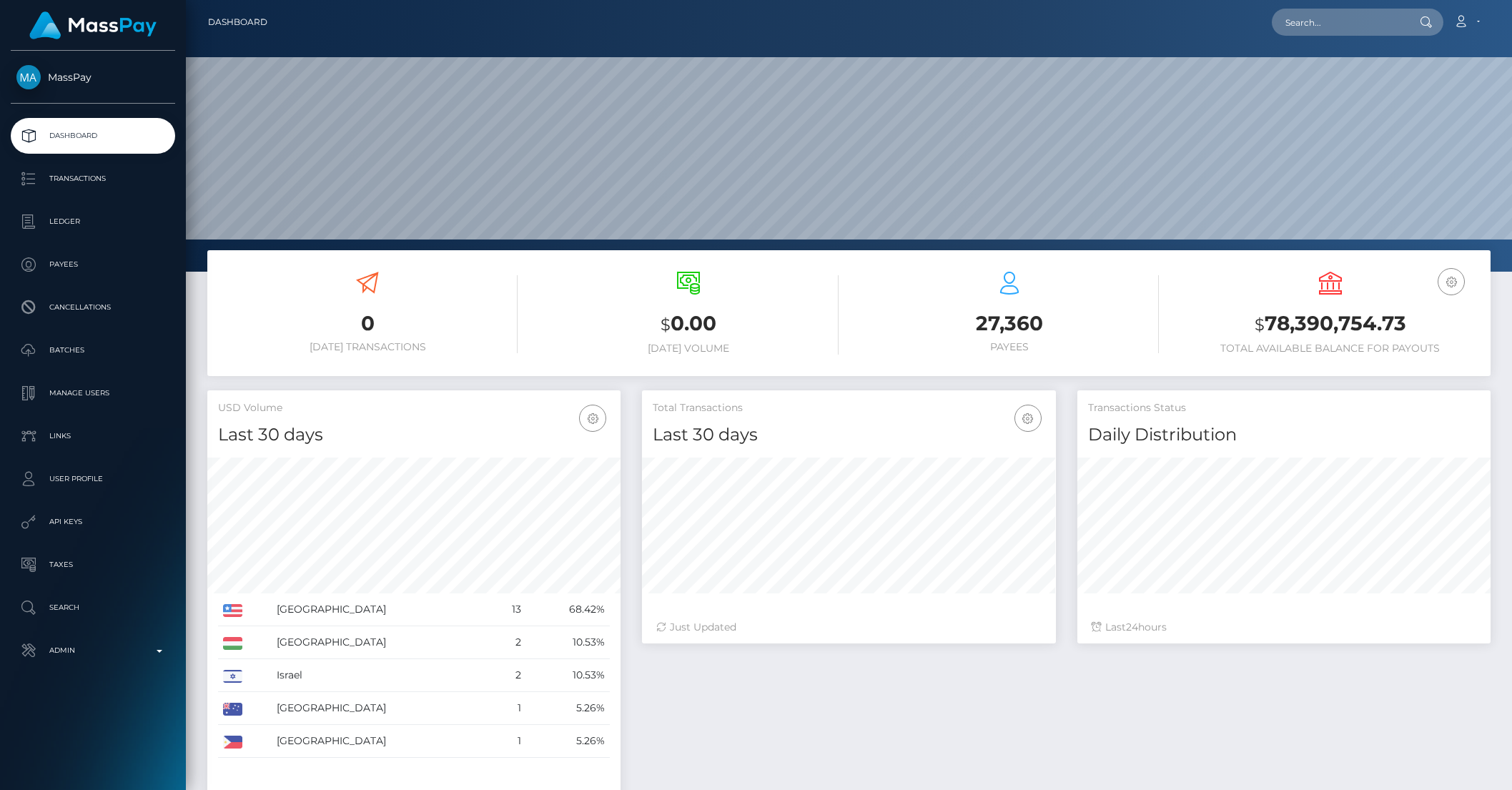
scroll to position [252, 412]
click at [1315, 29] on input "text" at bounding box center [1339, 22] width 135 height 27
paste input "689f3d9e5a012"
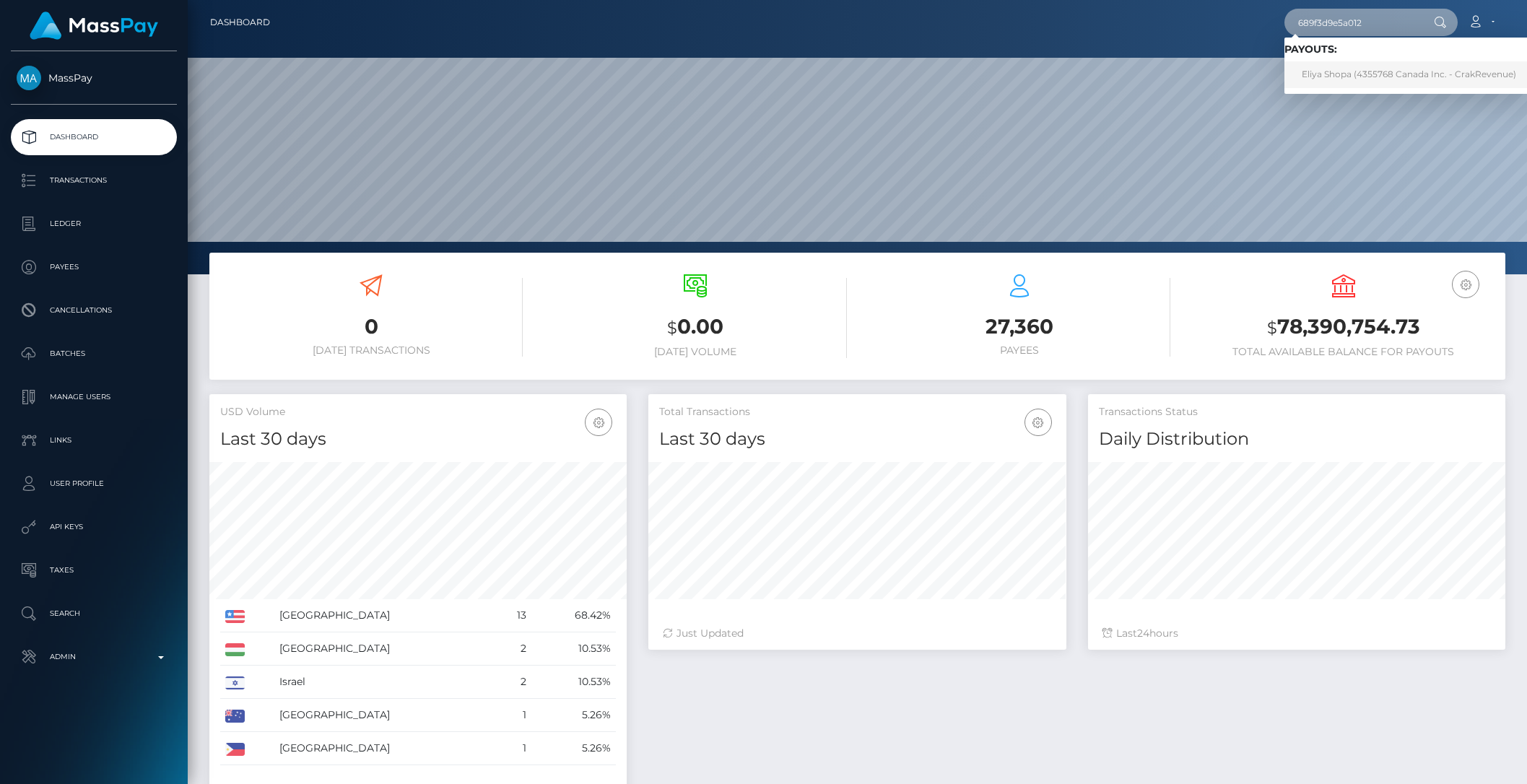
type input "689f3d9e5a012"
click at [1370, 75] on link "Eliya Shopa (4355768 Canada Inc. - CrakRevenue)" at bounding box center [1409, 74] width 249 height 27
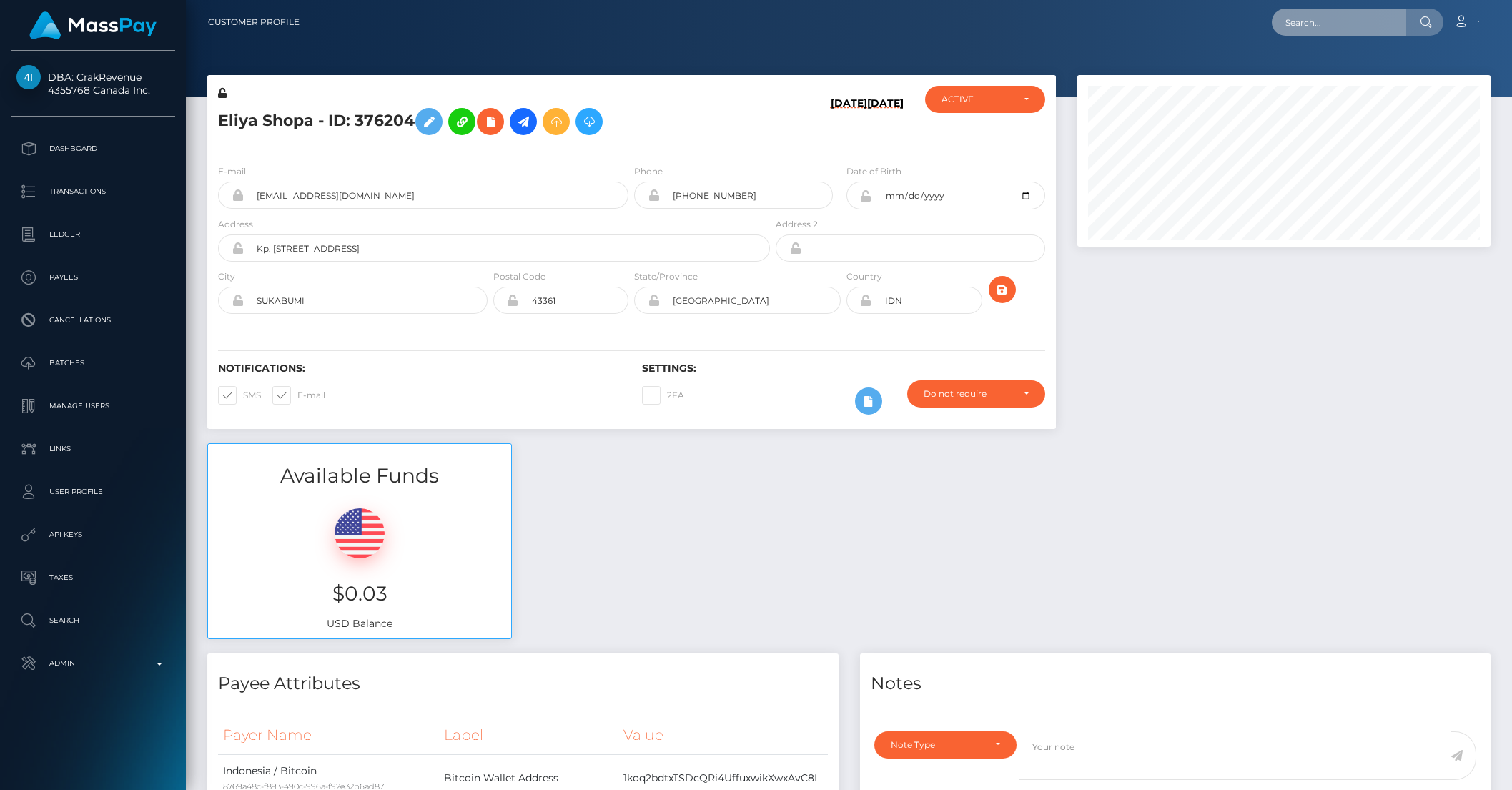
click at [1355, 20] on input "text" at bounding box center [1339, 22] width 135 height 27
click at [1355, 21] on input "text" at bounding box center [1339, 22] width 135 height 27
paste input "10713"
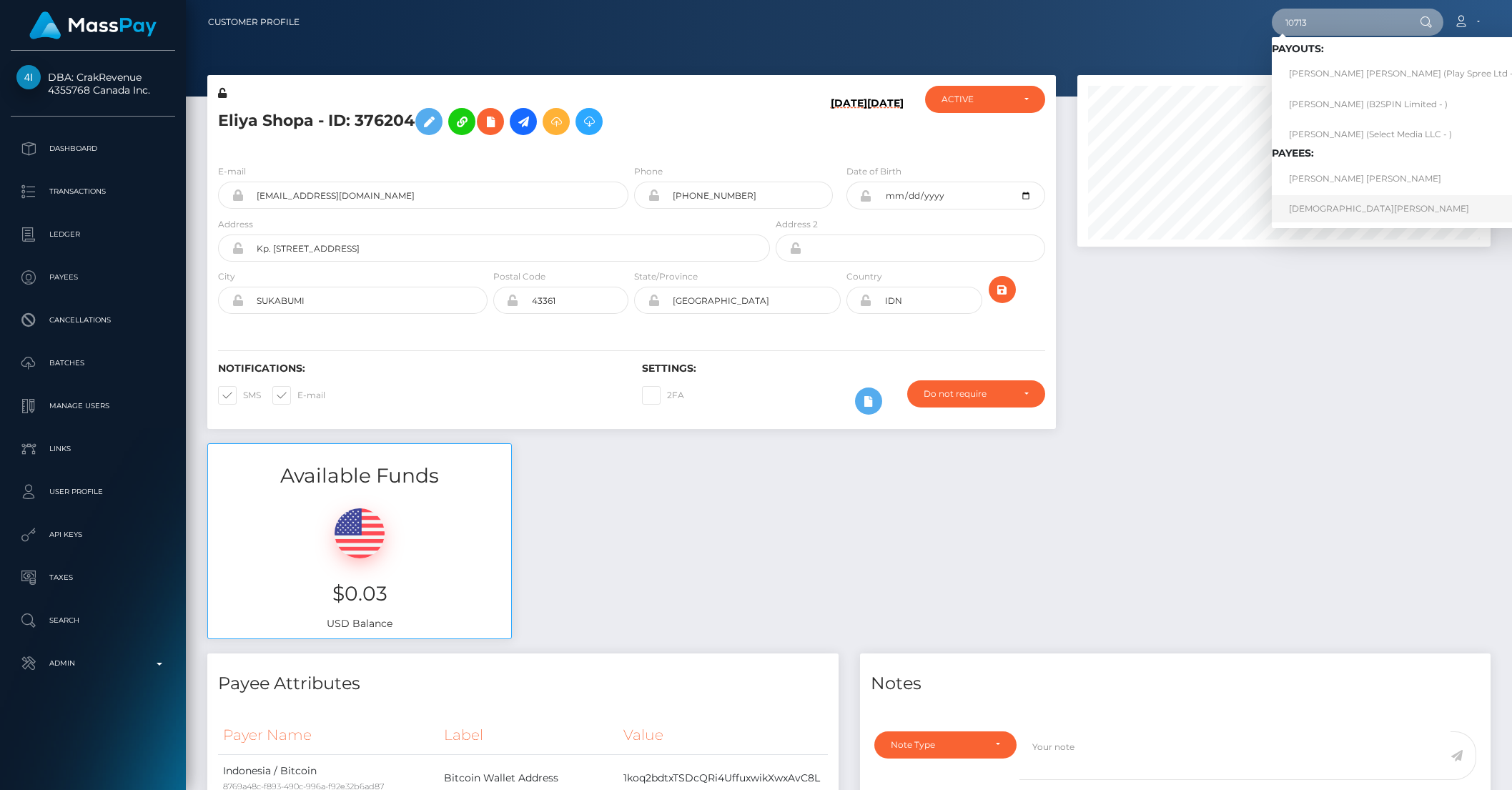
type input "10713"
click at [1328, 212] on link "Christian Leyva" at bounding box center [1404, 208] width 263 height 26
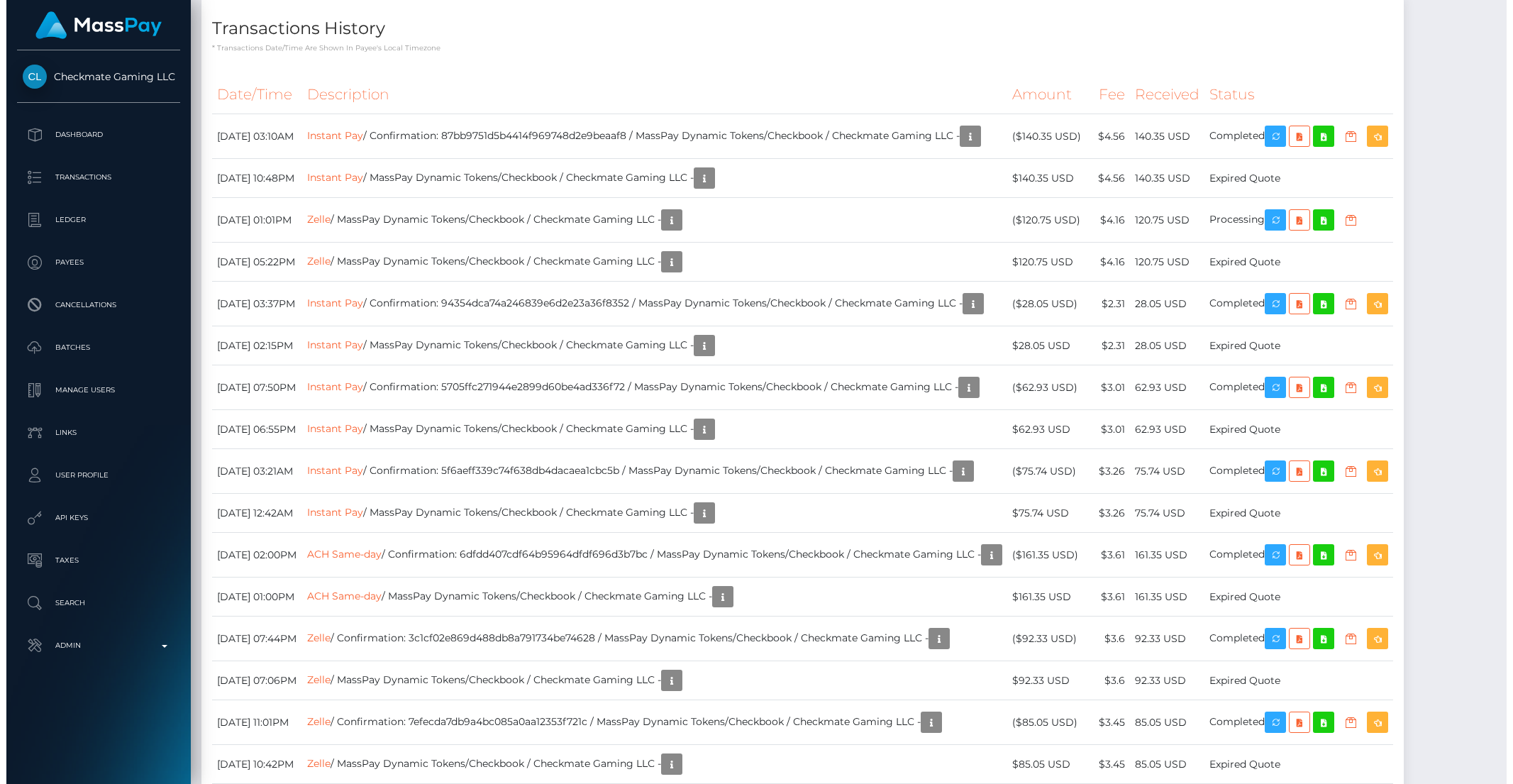
scroll to position [1054, 0]
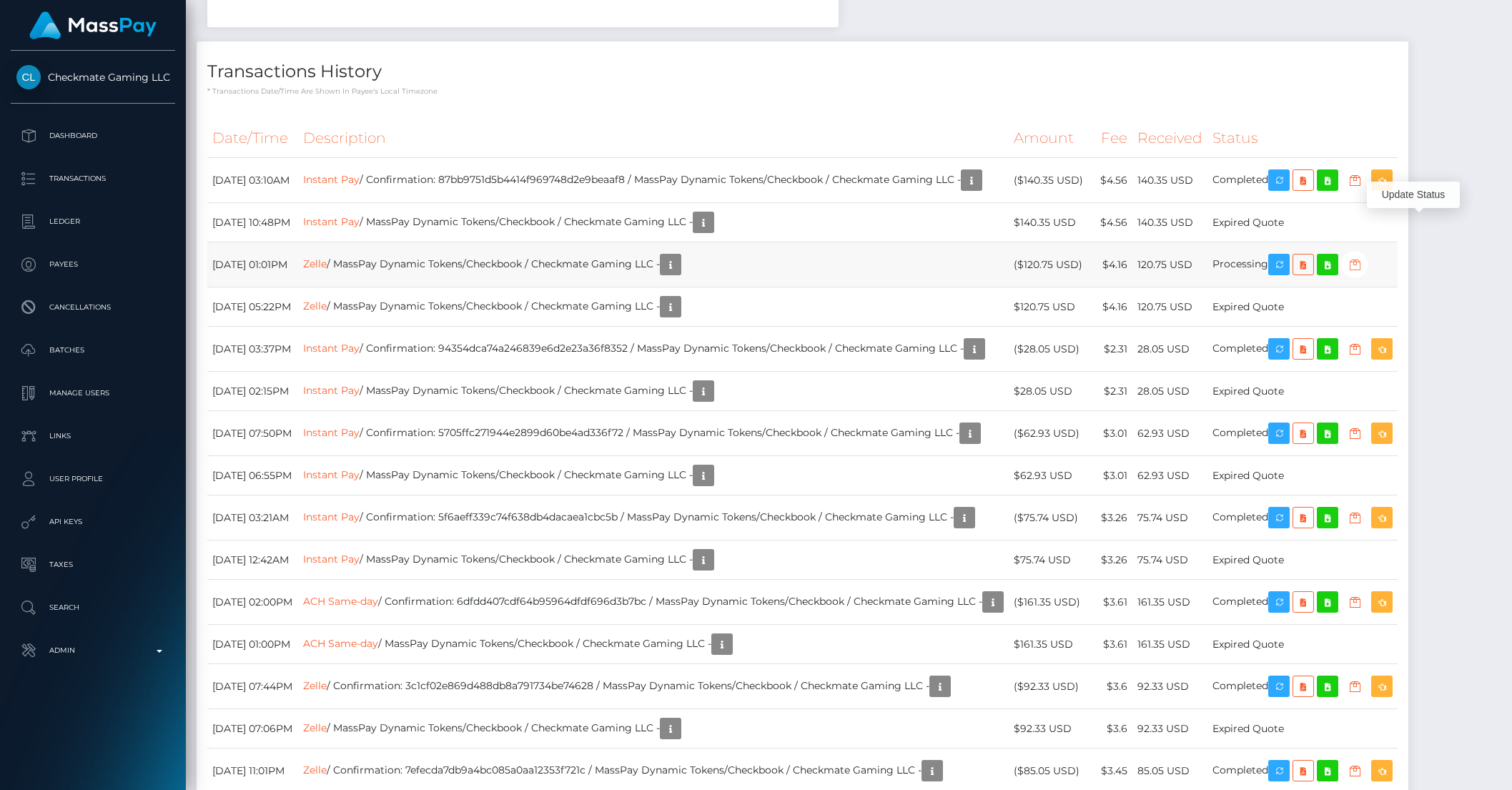
click at [1363, 256] on icon "button" at bounding box center [1355, 265] width 17 height 18
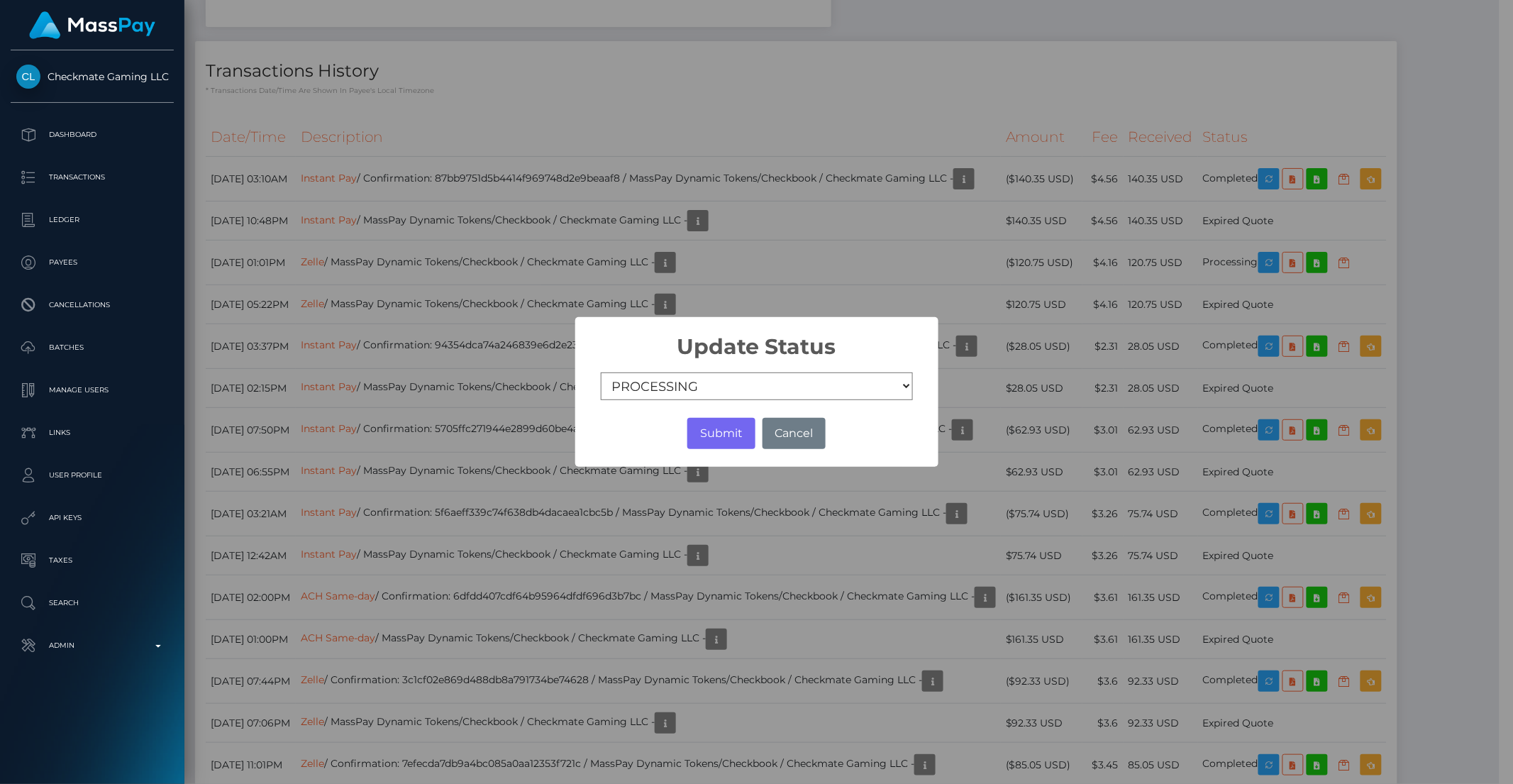
click at [702, 382] on select "COMPLETED CANCELLED READY_FOR_PICKUP PROCESSING" at bounding box center [757, 387] width 312 height 28
select select "CANCELLED"
click at [601, 373] on select "COMPLETED CANCELLED READY_FOR_PICKUP PROCESSING" at bounding box center [757, 387] width 312 height 28
click at [719, 432] on button "Submit" at bounding box center [721, 433] width 67 height 31
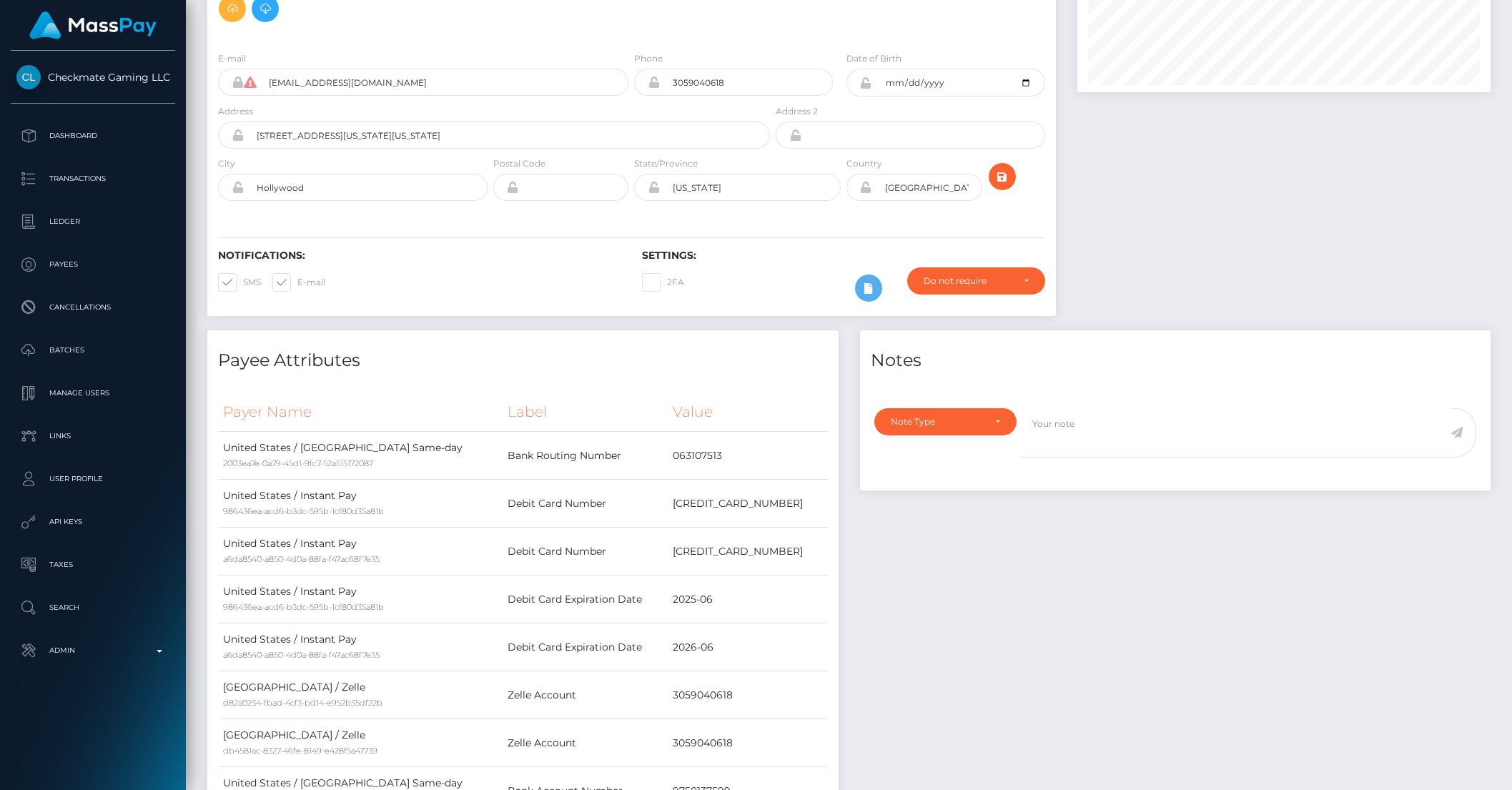
scroll to position [0, 0]
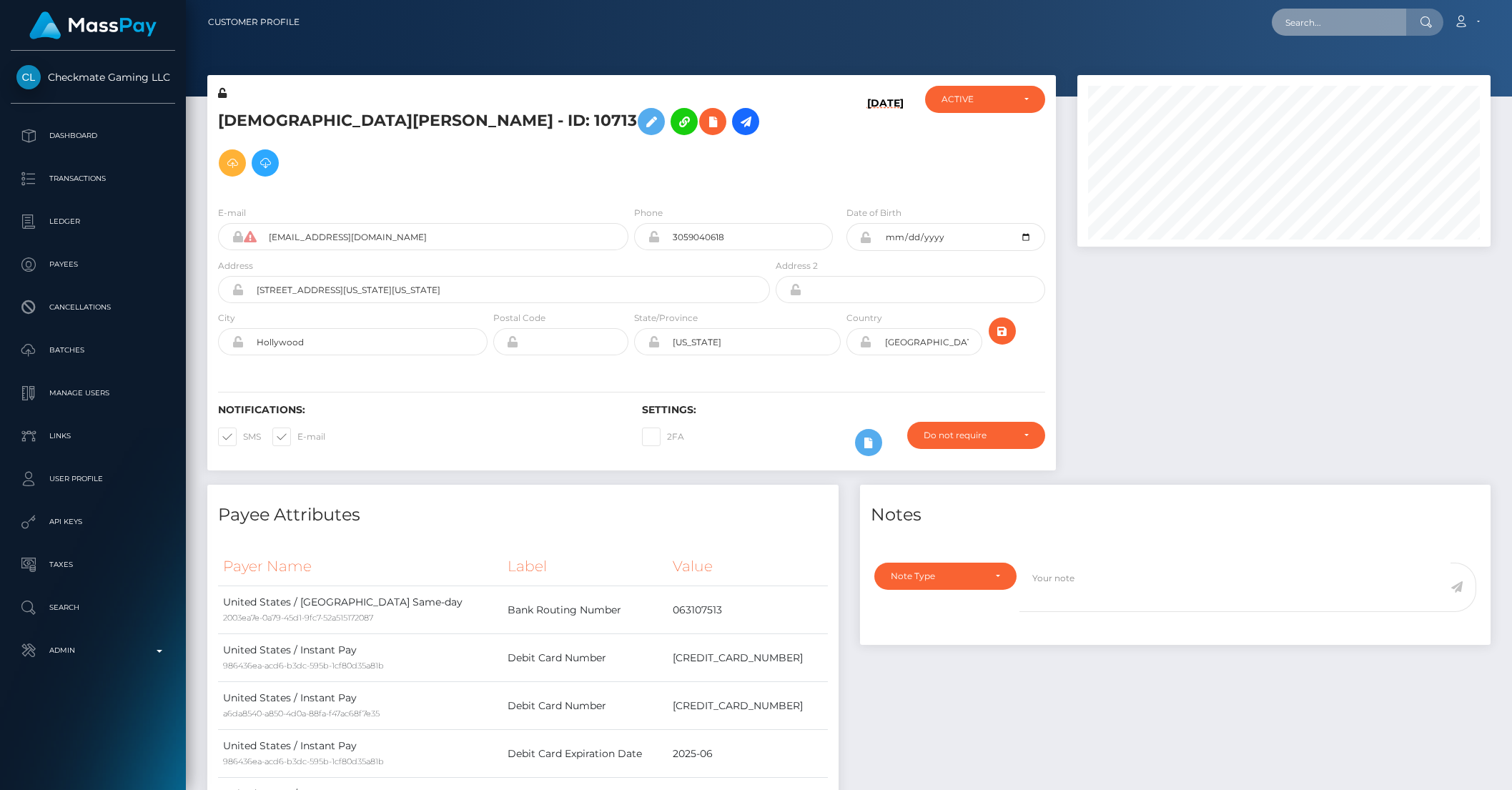
click at [1329, 25] on input "text" at bounding box center [1339, 22] width 135 height 27
paste input "MSP66ca266fbcbeaa5"
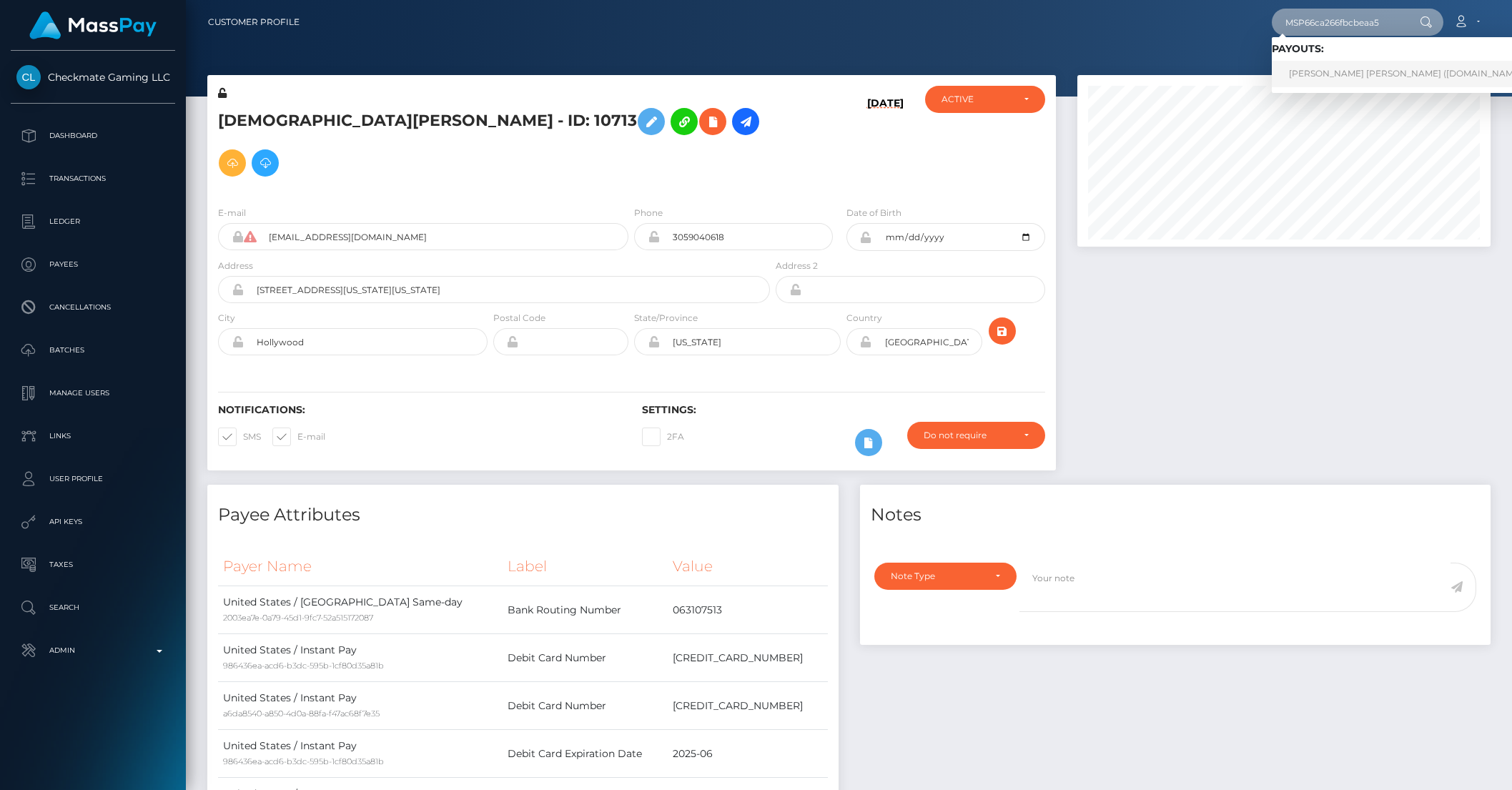
type input "MSP66ca266fbcbeaa5"
click at [1365, 63] on link "JAMES PEREZ CEPEDA (Unlockt.me - )" at bounding box center [1410, 74] width 278 height 26
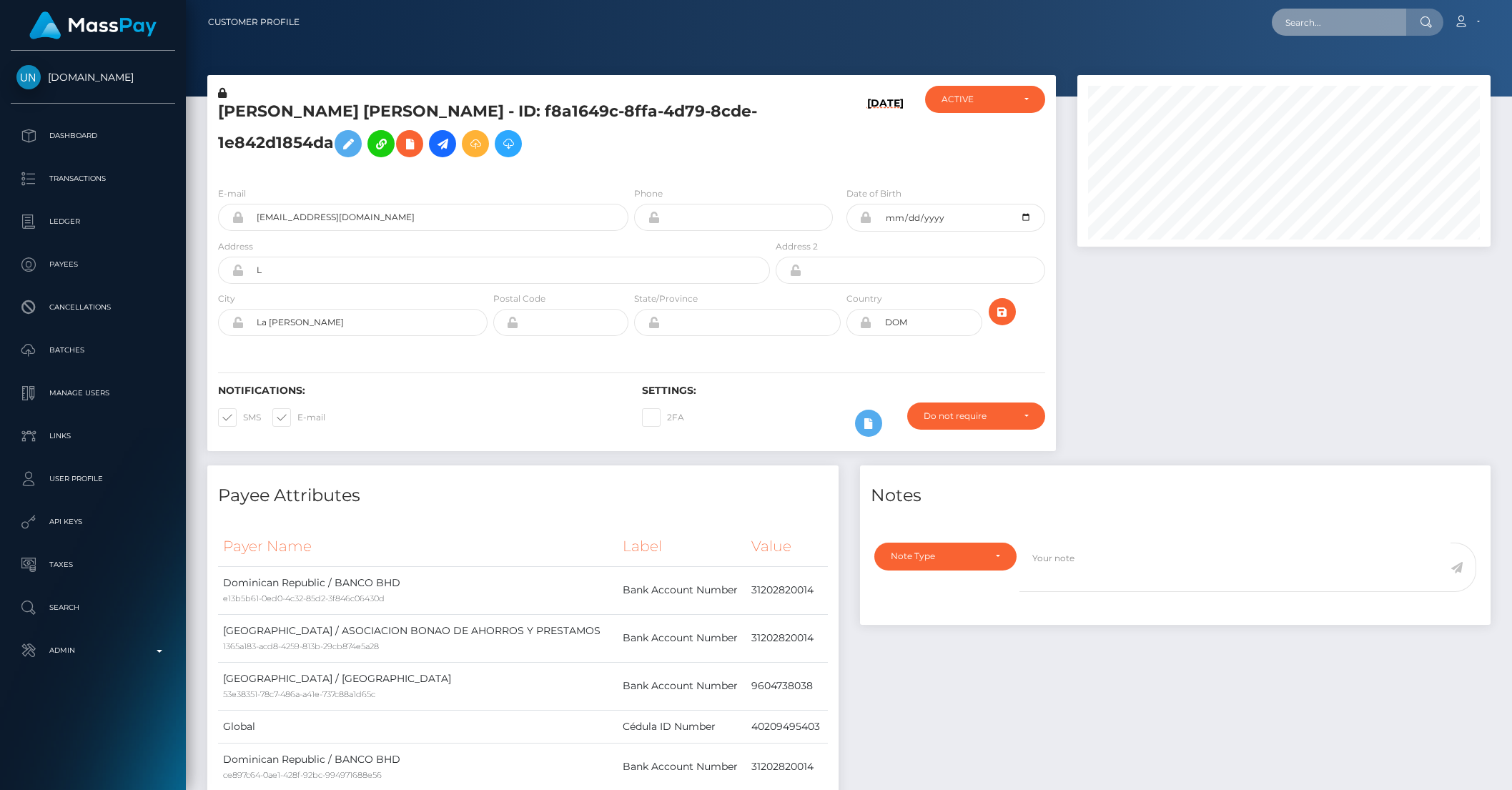
click at [1319, 26] on input "text" at bounding box center [1339, 22] width 135 height 27
paste input "FVW-20250809-200"
type input "FVW-20250809-200"
click at [1346, 73] on link "[PERSON_NAME] (Shift Holdings Ltd. - )" at bounding box center [1374, 74] width 204 height 26
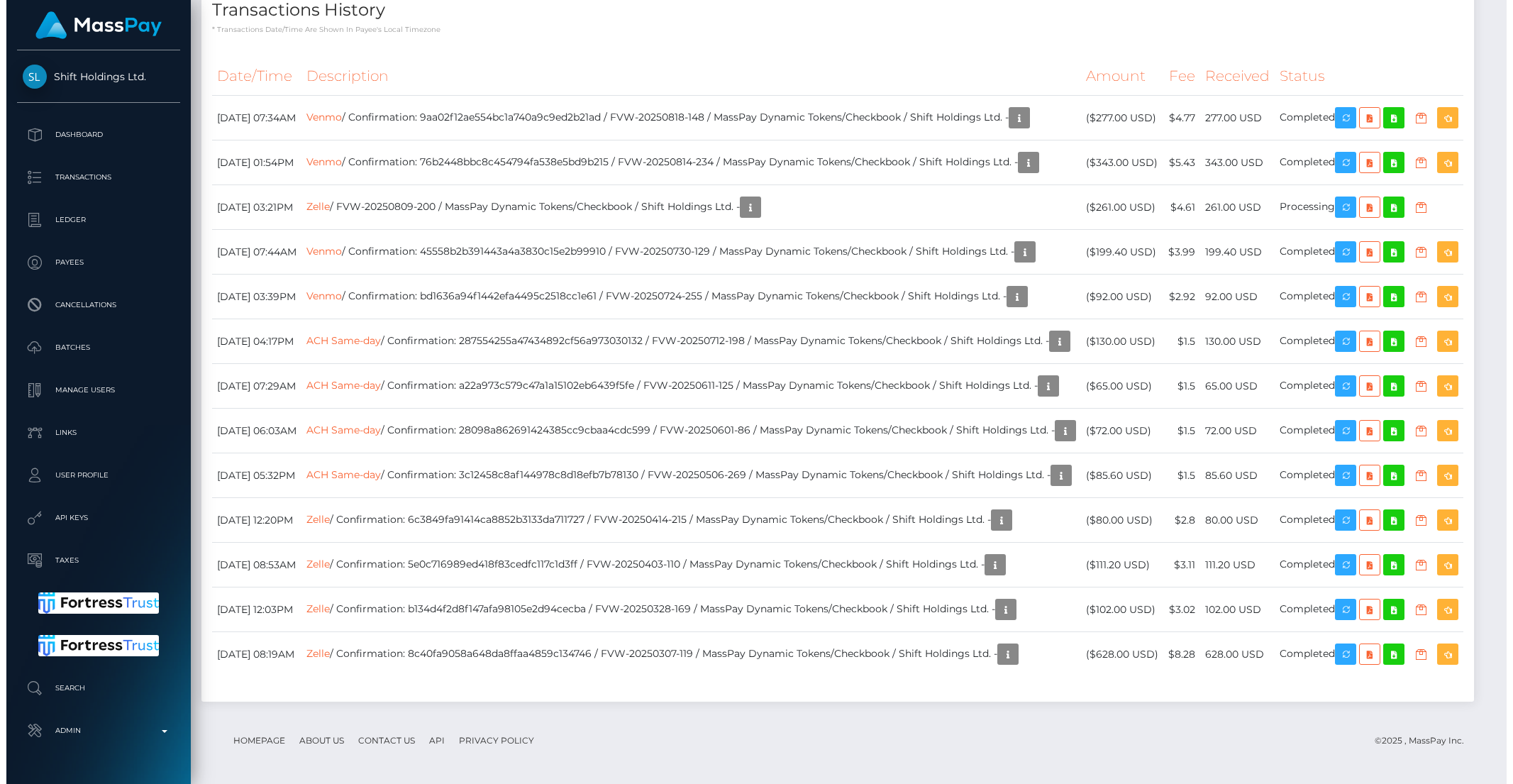
scroll to position [170, 409]
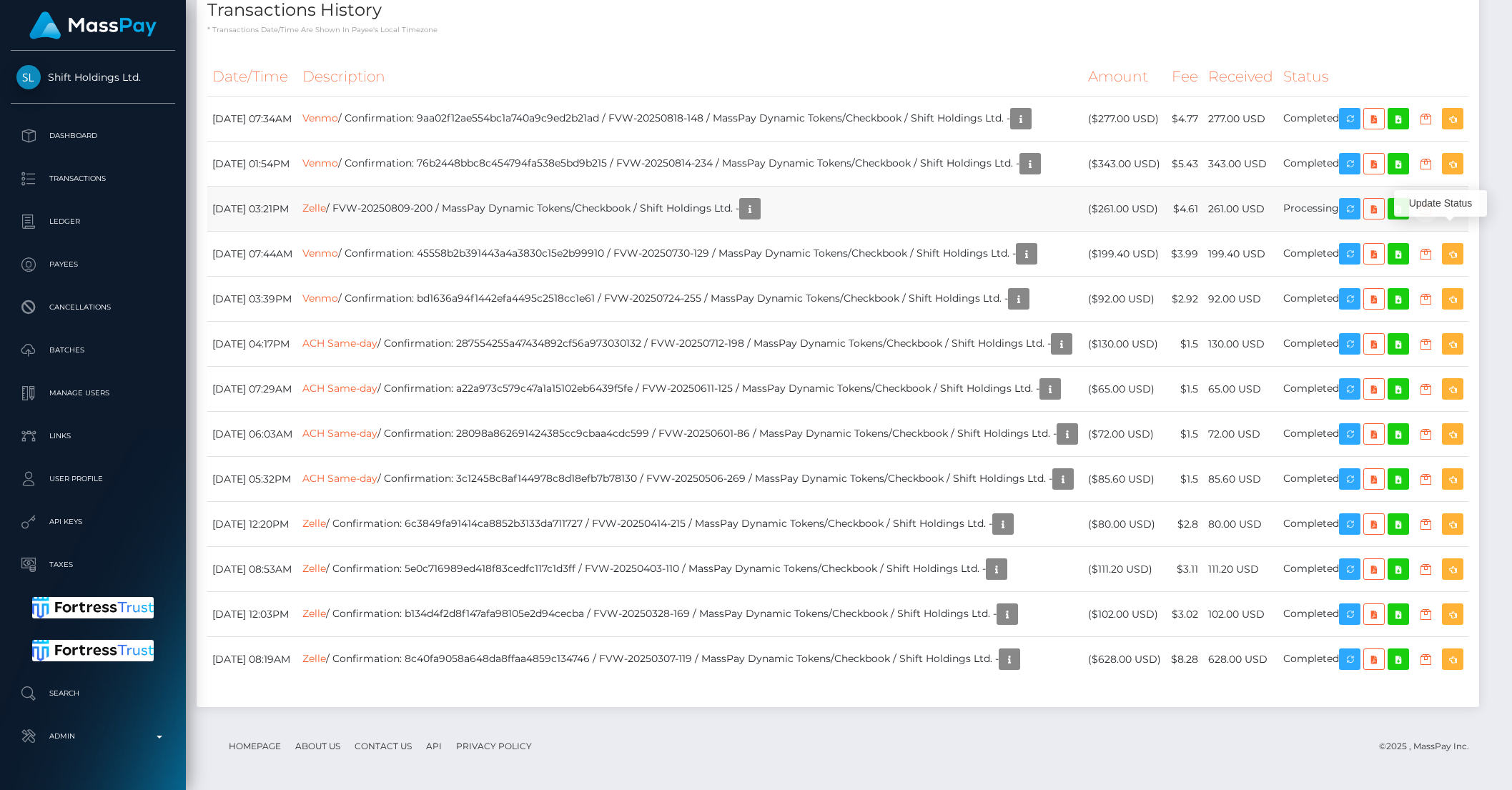
click at [1434, 218] on icon "button" at bounding box center [1425, 209] width 17 height 18
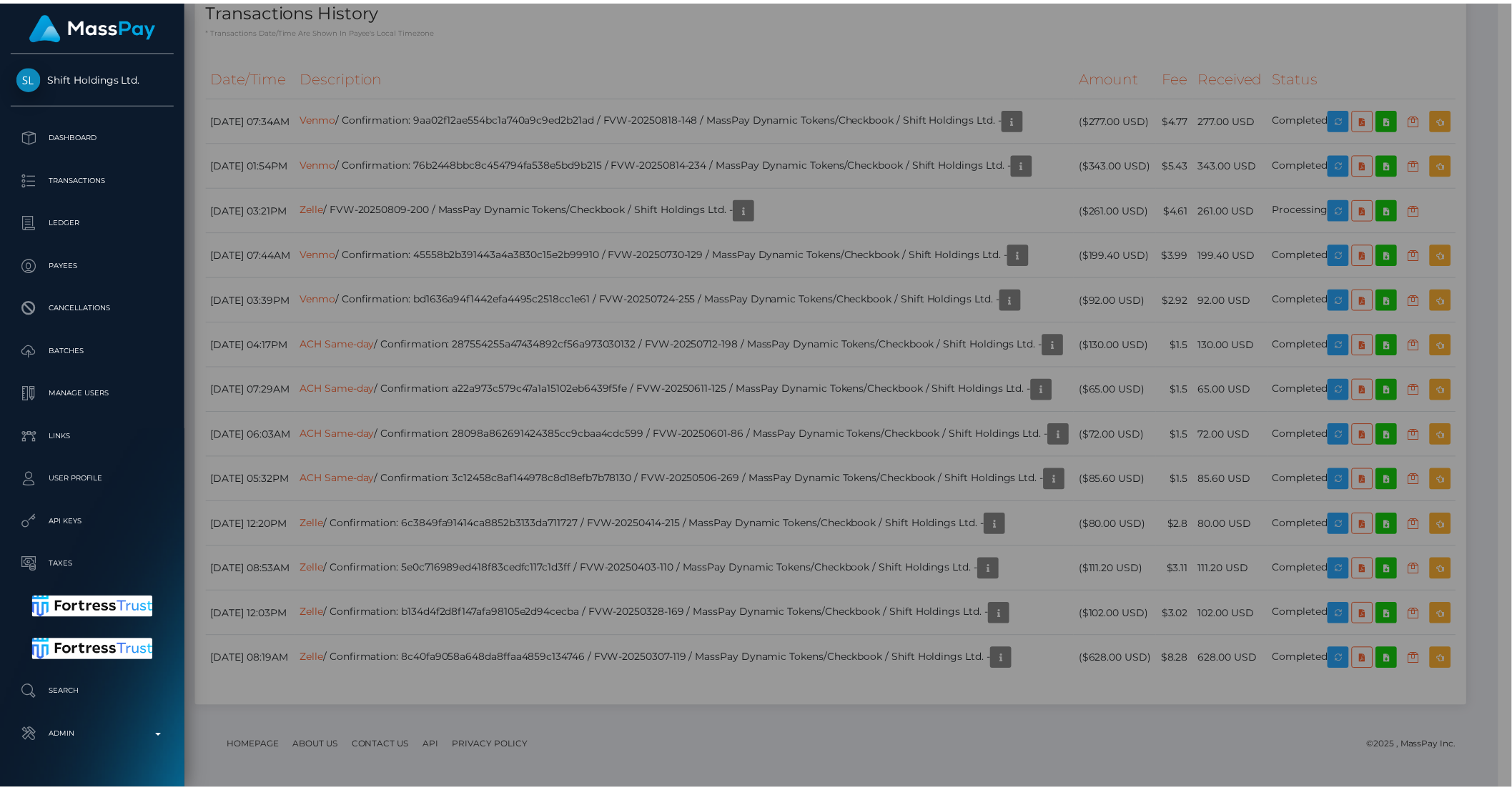
scroll to position [714478, 714456]
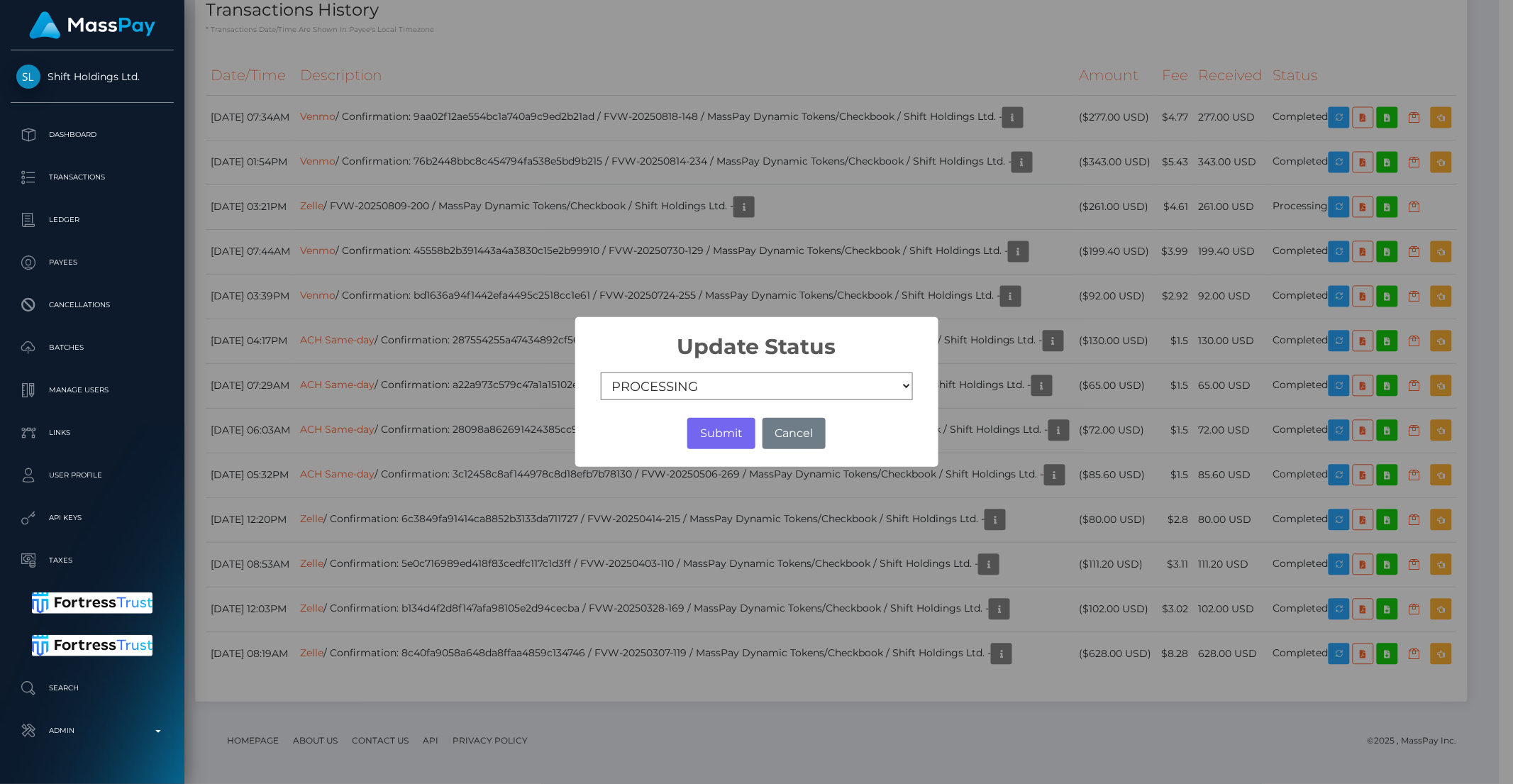
click at [683, 371] on div "× Update Status COMPLETED CANCELLED READY_FOR_PICKUP PROCESSING Submit No Cancel" at bounding box center [756, 392] width 363 height 150
click at [675, 378] on select "COMPLETED CANCELLED READY_FOR_PICKUP PROCESSING" at bounding box center [757, 387] width 312 height 28
select select "CANCELLED"
click at [601, 373] on select "COMPLETED CANCELLED READY_FOR_PICKUP PROCESSING" at bounding box center [757, 387] width 312 height 28
click at [718, 428] on button "Submit" at bounding box center [721, 433] width 67 height 31
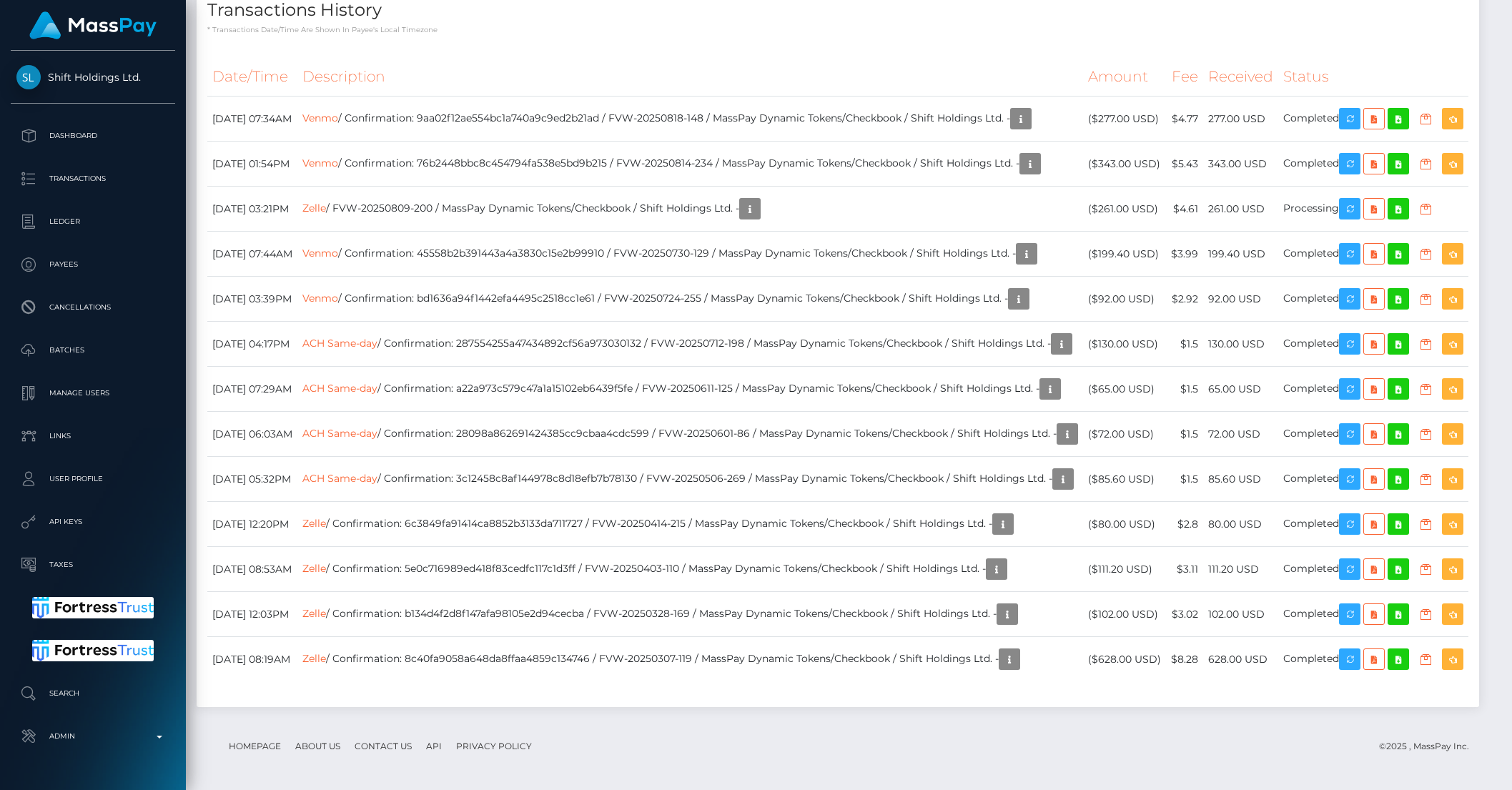
click at [1122, 271] on td "($199.40 USD)" at bounding box center [1124, 254] width 83 height 45
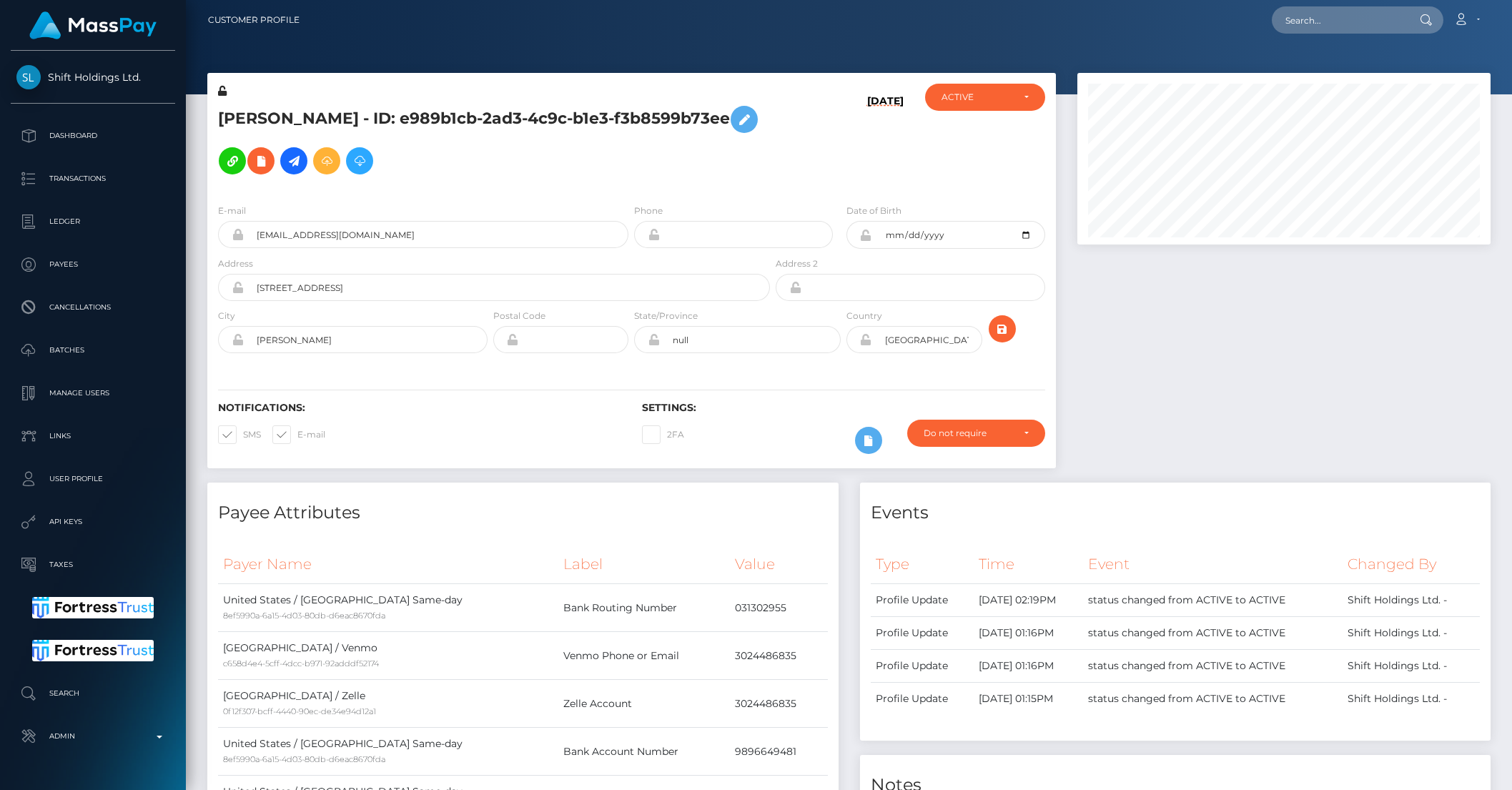
scroll to position [0, 0]
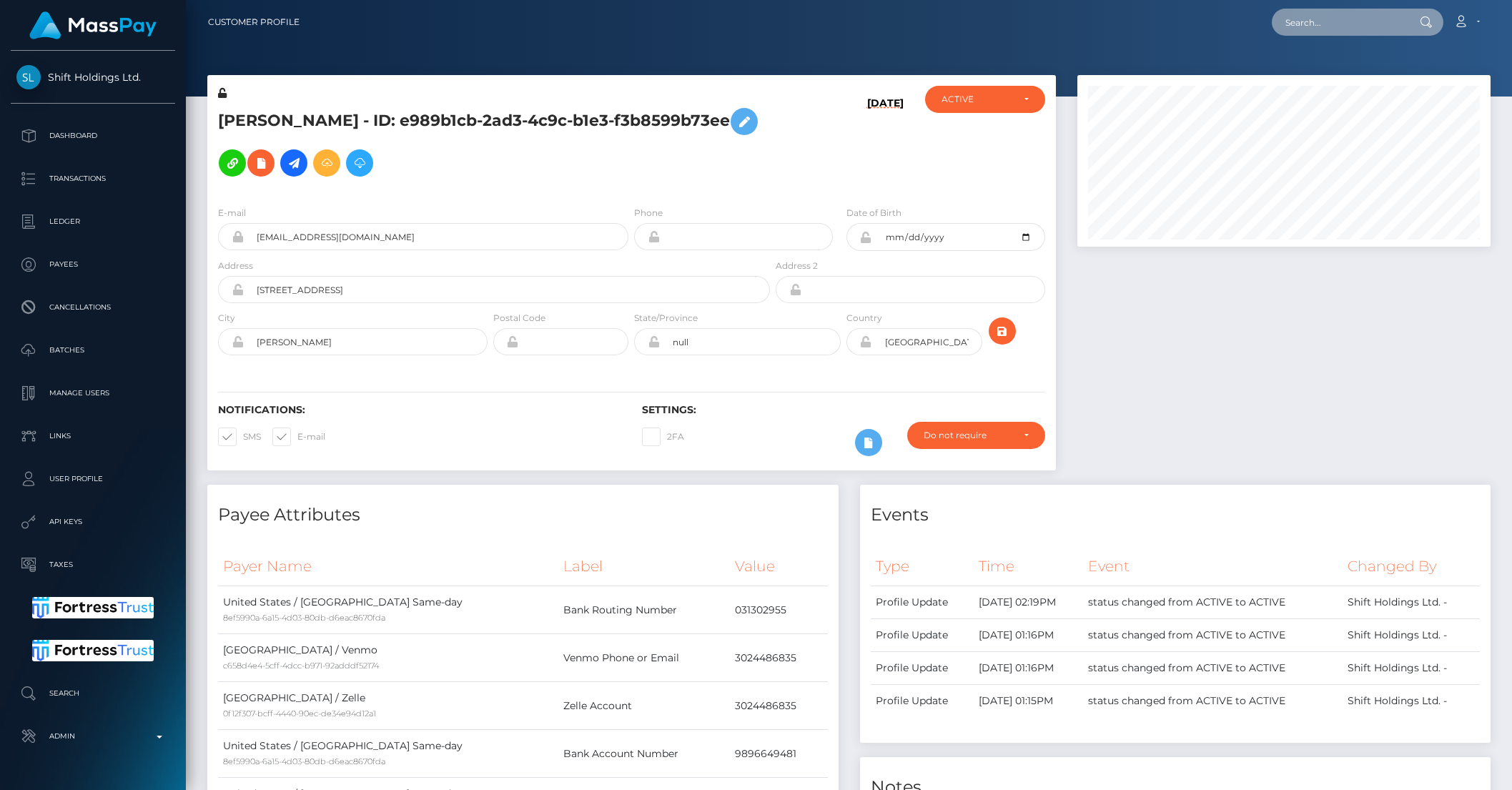
click at [1340, 14] on input "text" at bounding box center [1339, 22] width 135 height 27
paste input "6898beb5797e7"
type input "6898beb5797e7"
click at [1353, 68] on link "Laura ENID Escudero (CannaGlobe - )" at bounding box center [1361, 74] width 178 height 26
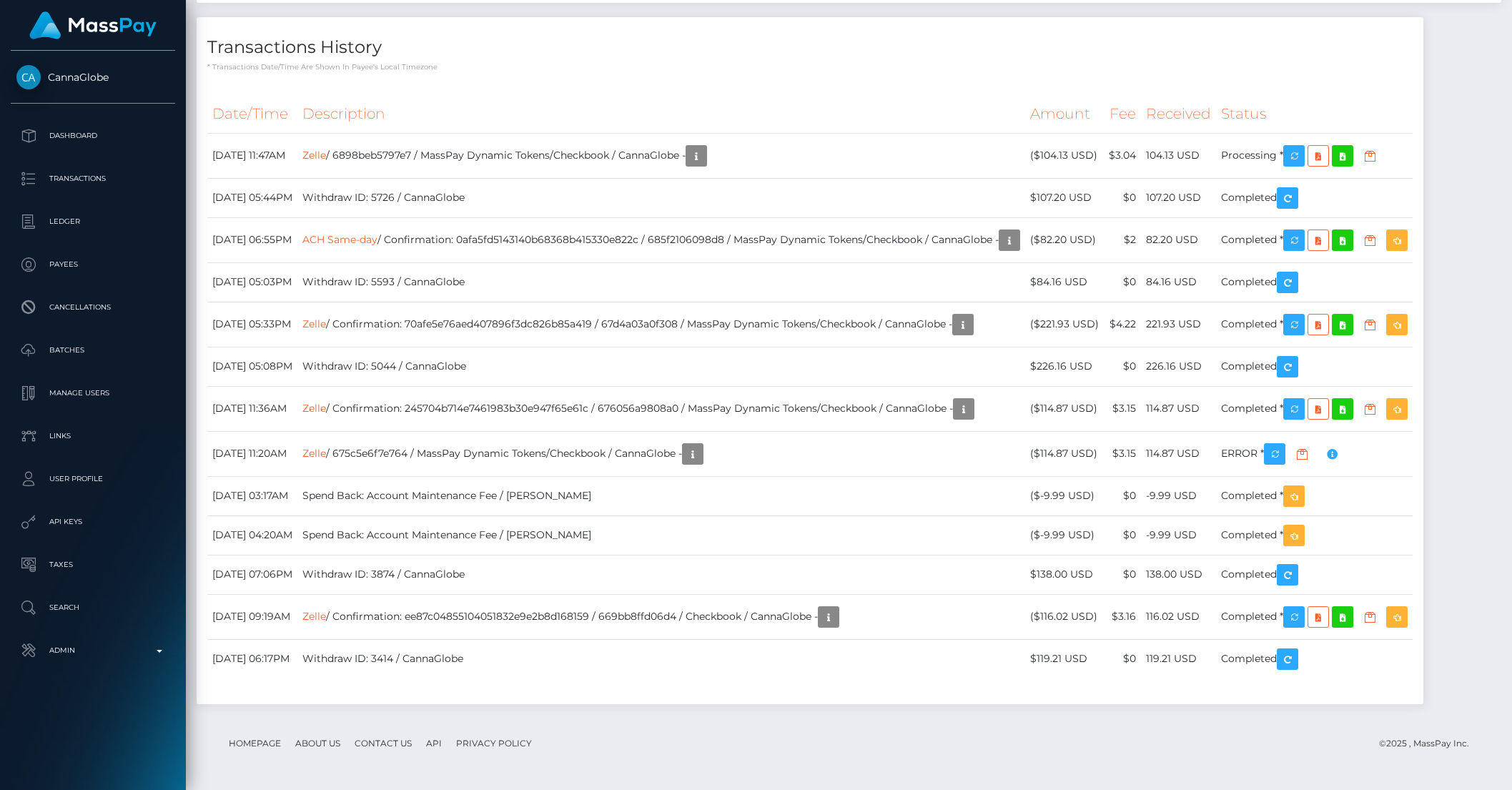
scroll to position [4284, 0]
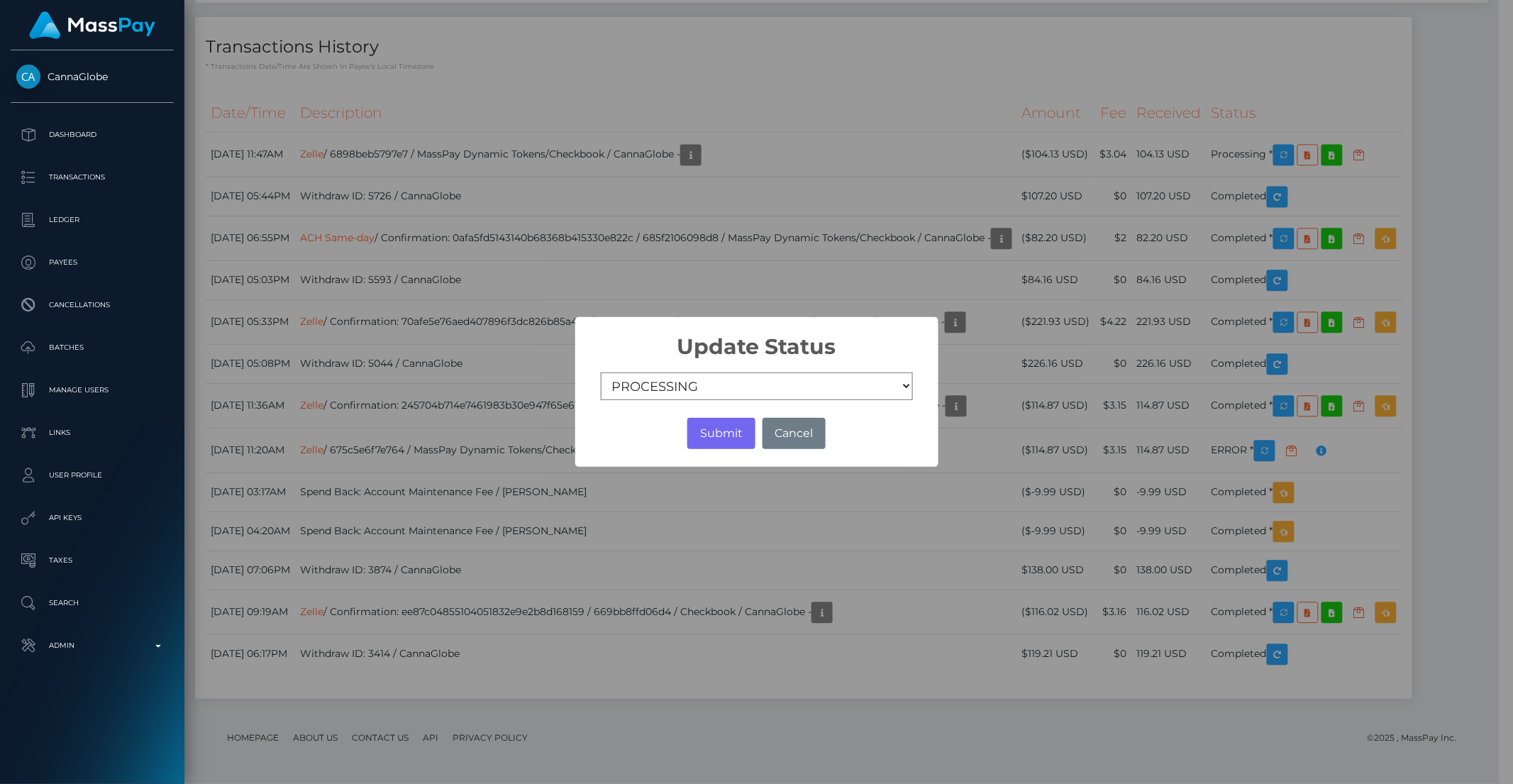
click at [707, 389] on select "COMPLETED CANCELLED READY_FOR_PICKUP PROCESSING" at bounding box center [757, 387] width 312 height 28
select select "CANCELLED"
click at [601, 373] on select "COMPLETED CANCELLED READY_FOR_PICKUP PROCESSING" at bounding box center [757, 387] width 312 height 28
click at [733, 435] on button "Submit" at bounding box center [721, 433] width 67 height 31
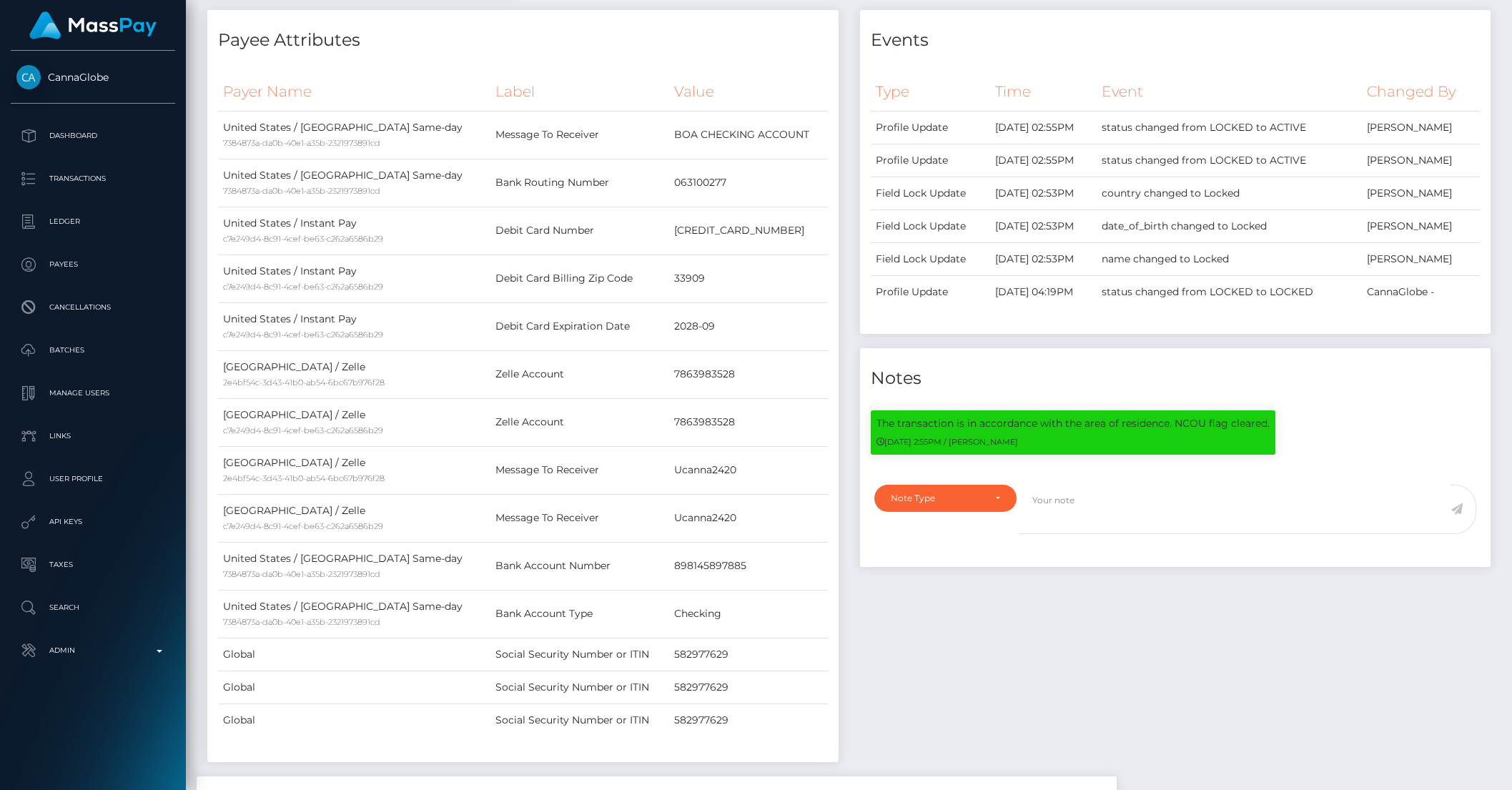
scroll to position [0, 0]
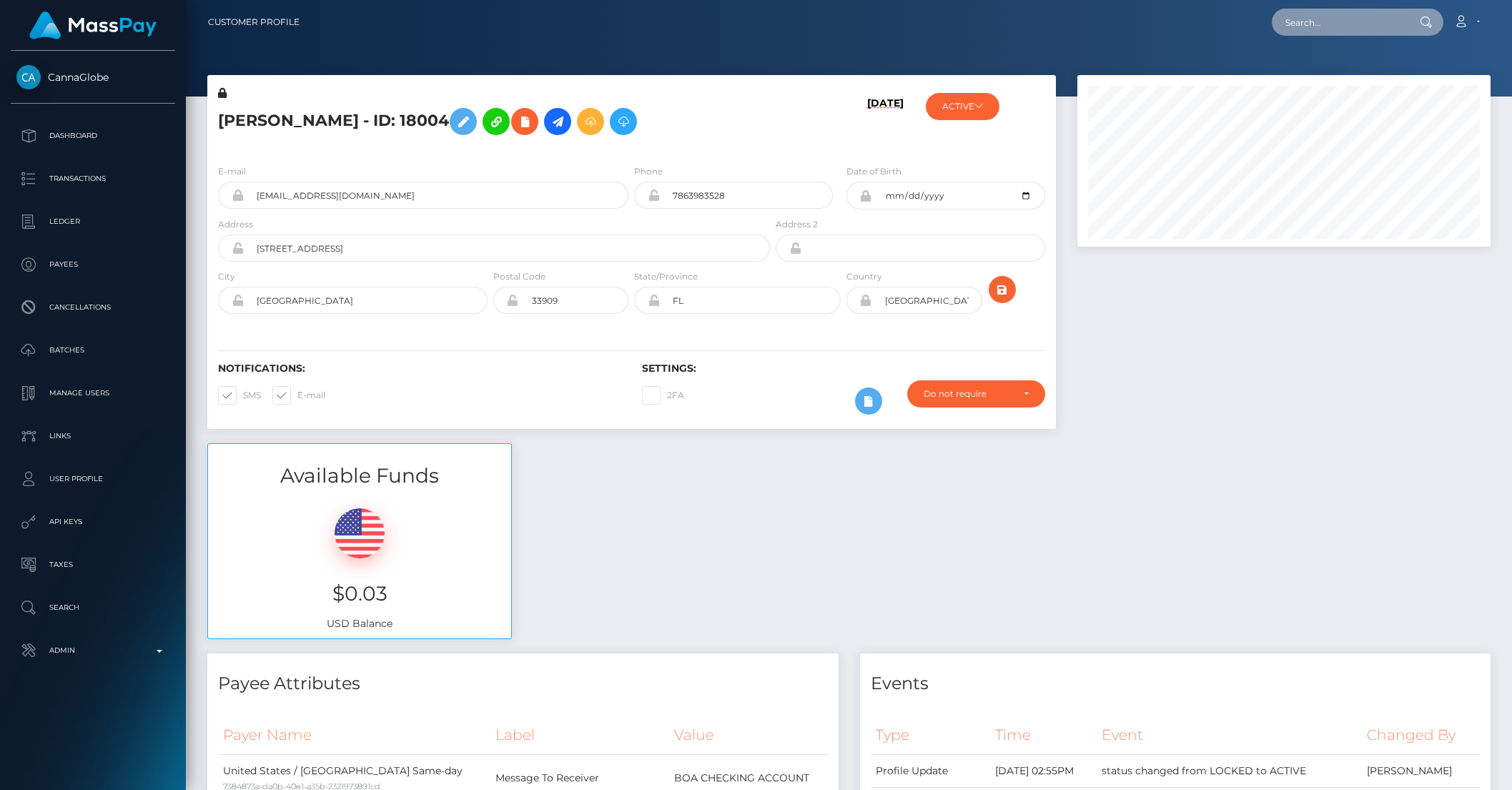
click at [1331, 29] on input "text" at bounding box center [1339, 22] width 135 height 27
paste input "pout_8Kc5gWpa6zLWQ"
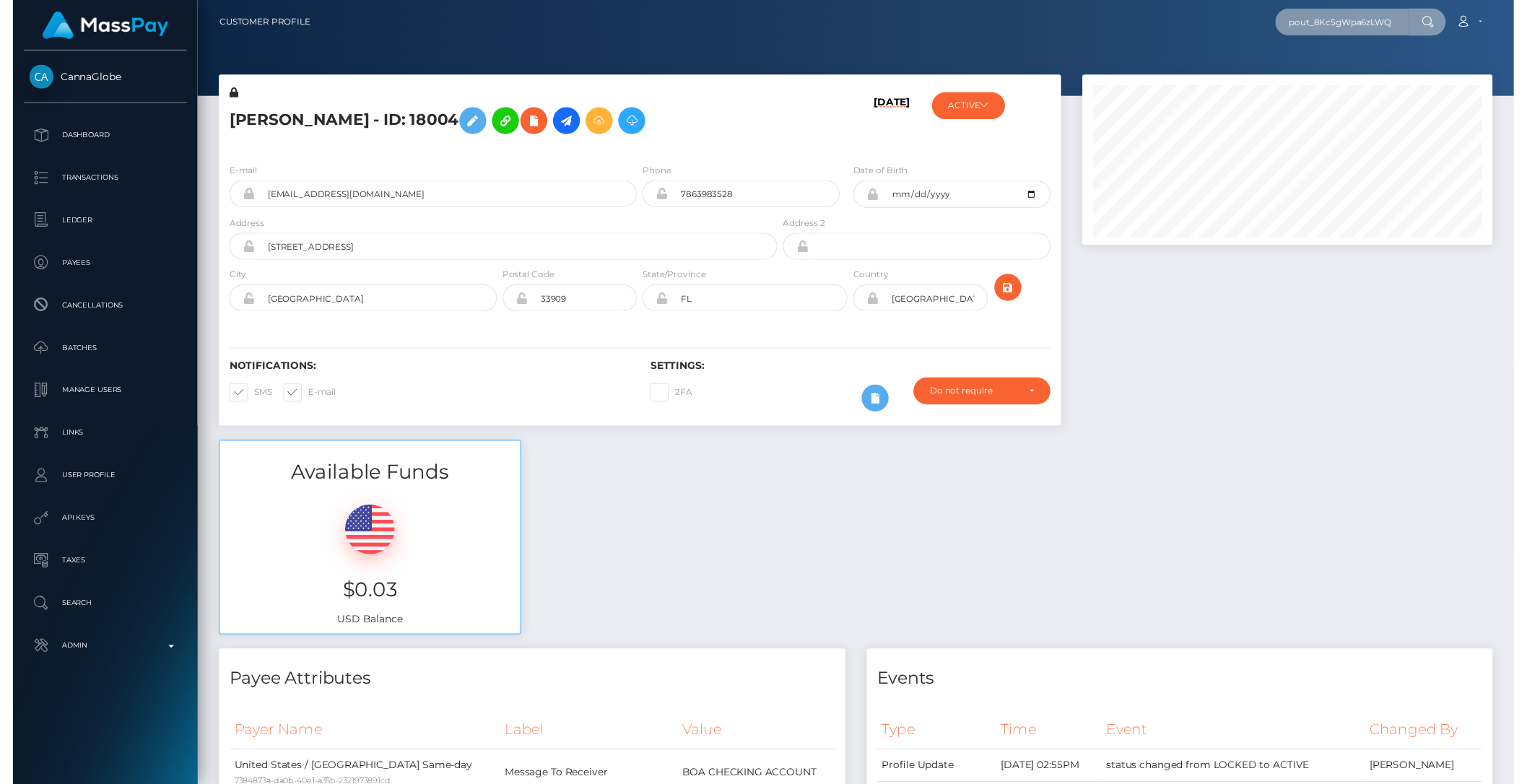
scroll to position [0, 5]
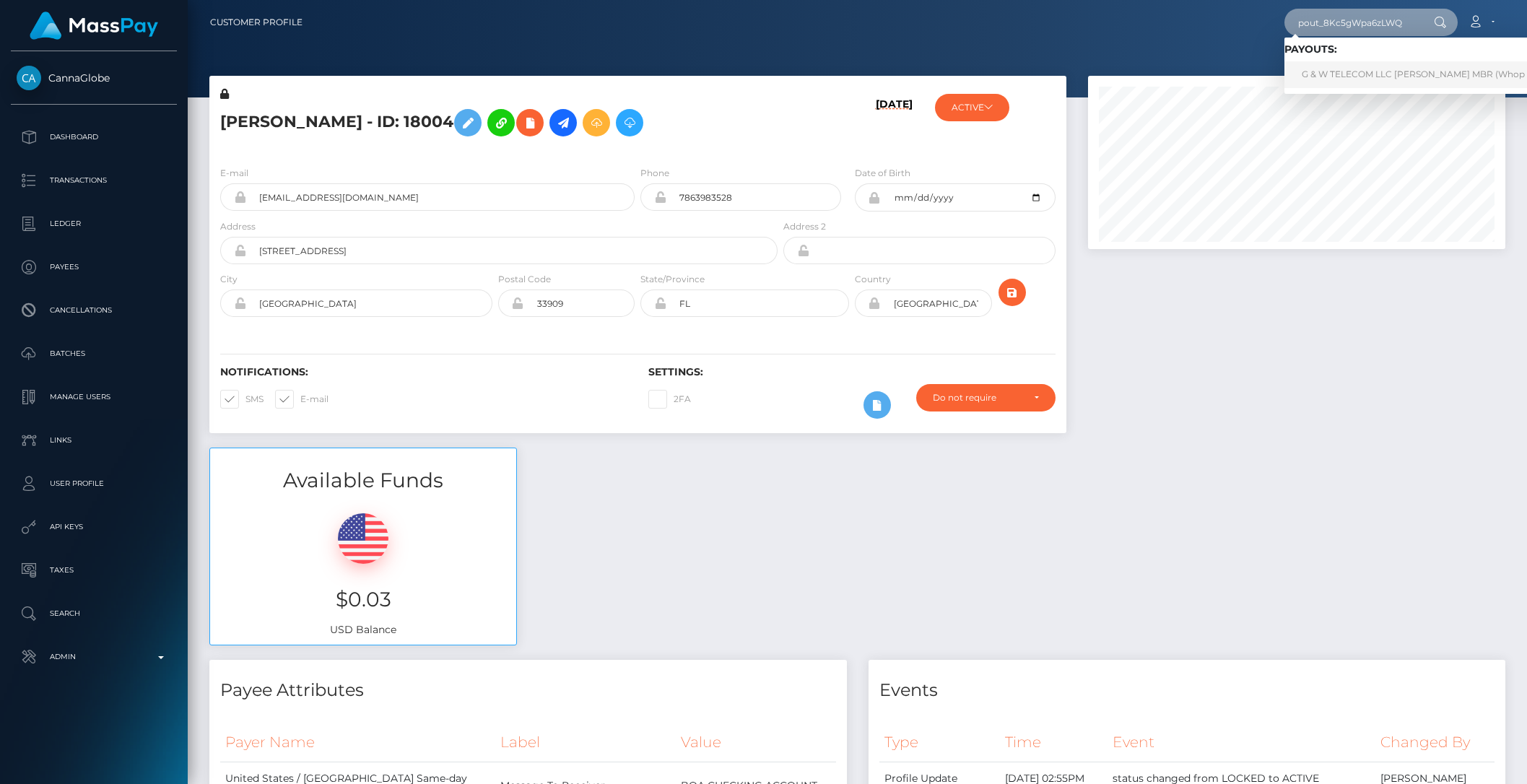
type input "pout_8Kc5gWpa6zLWQ"
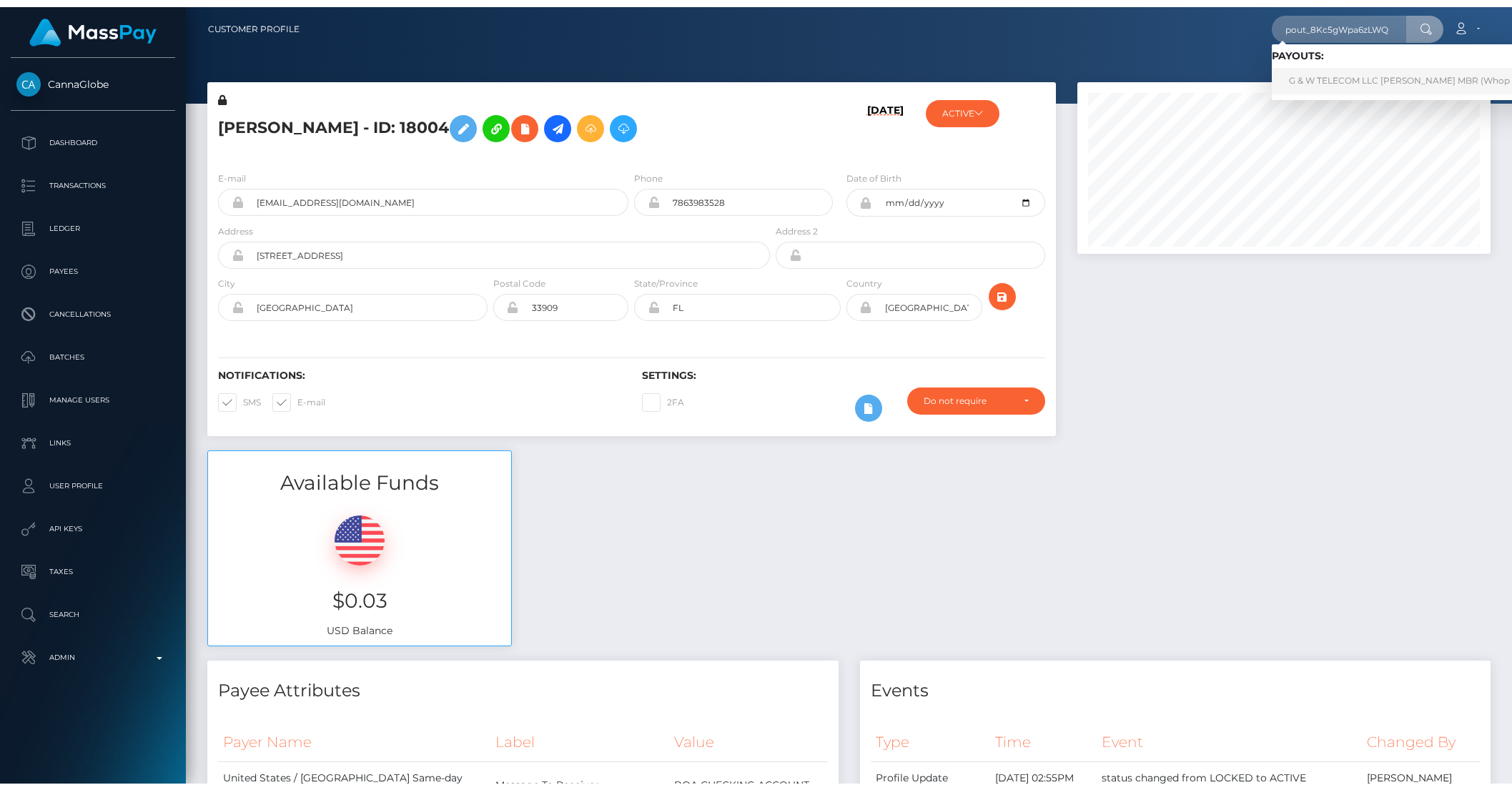
scroll to position [0, 0]
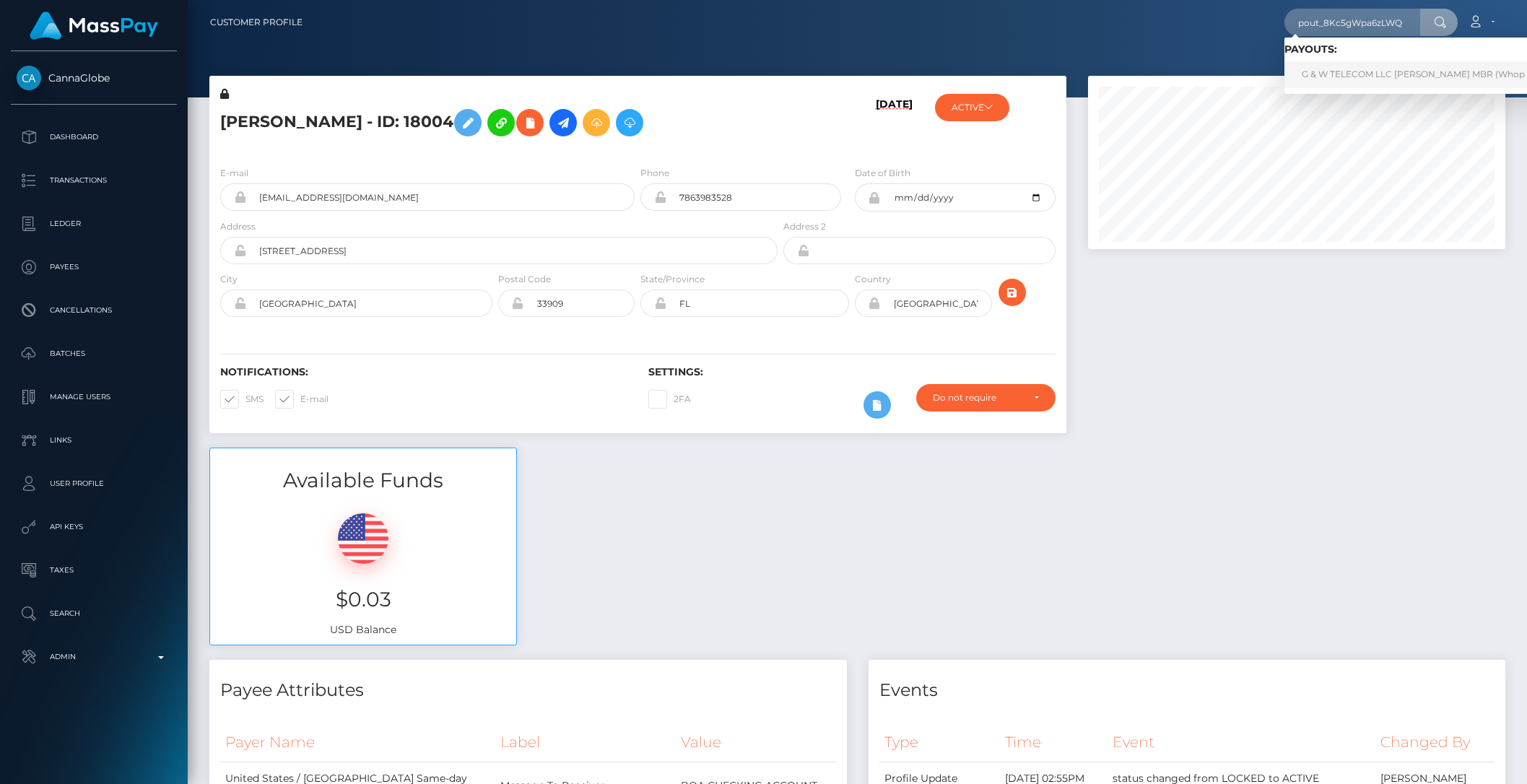
click at [1373, 77] on link "G & W TELECOM LLC ALVIN GRANT MBR (Whop Inc - )" at bounding box center [1427, 74] width 284 height 27
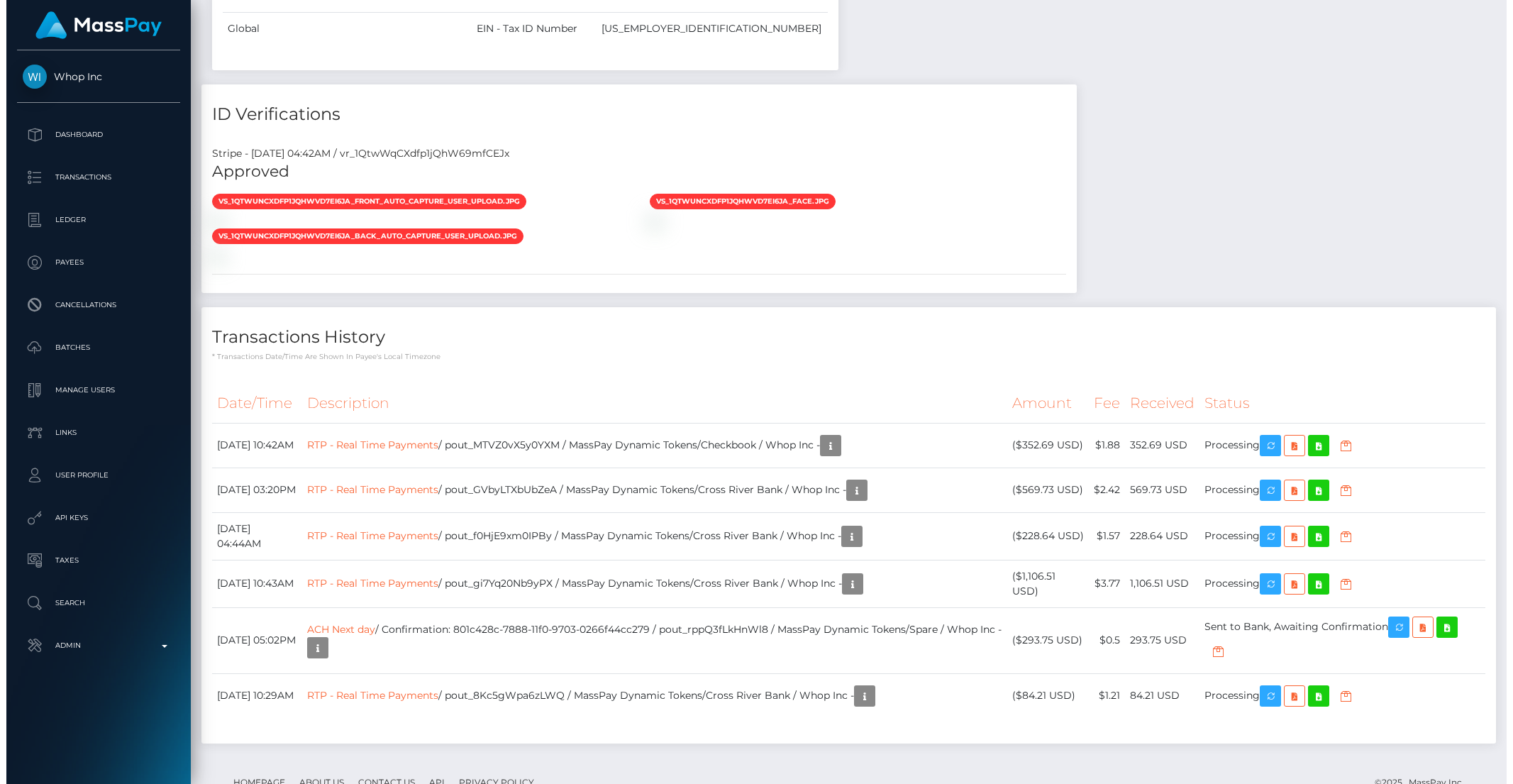
scroll to position [1310, 0]
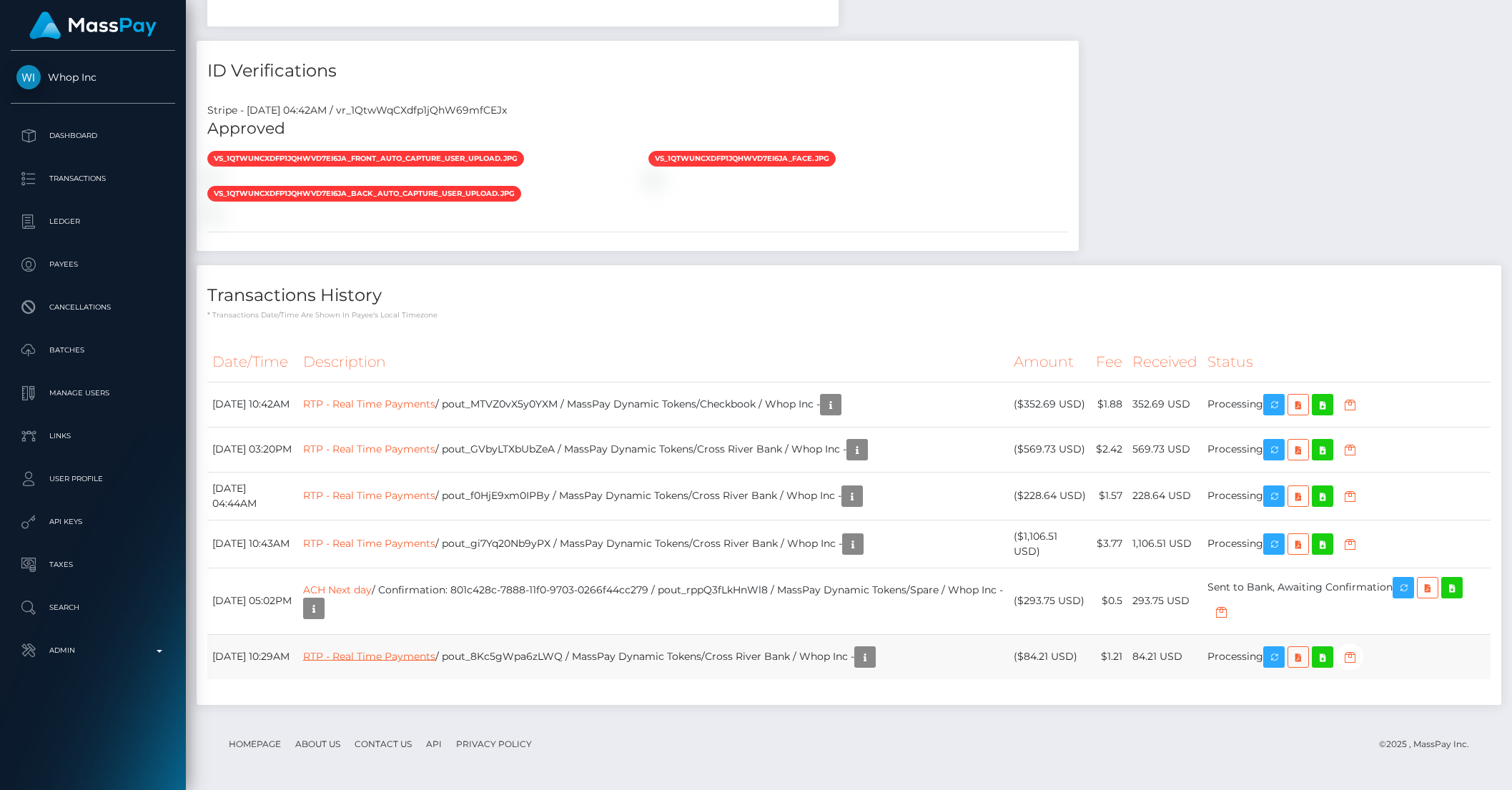
click at [435, 656] on link "RTP - Real Time Payments" at bounding box center [370, 655] width 132 height 13
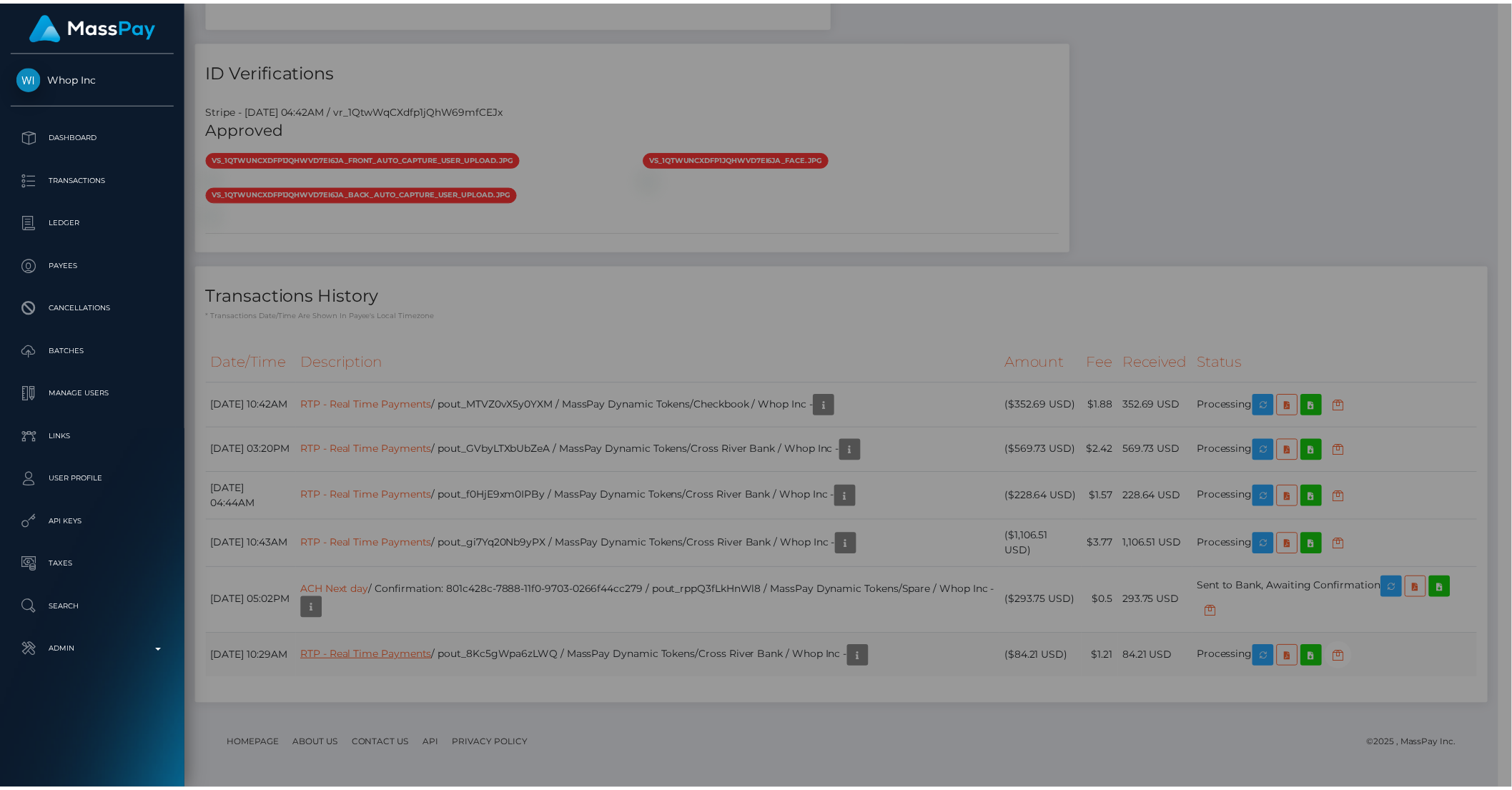
scroll to position [714478, 714456]
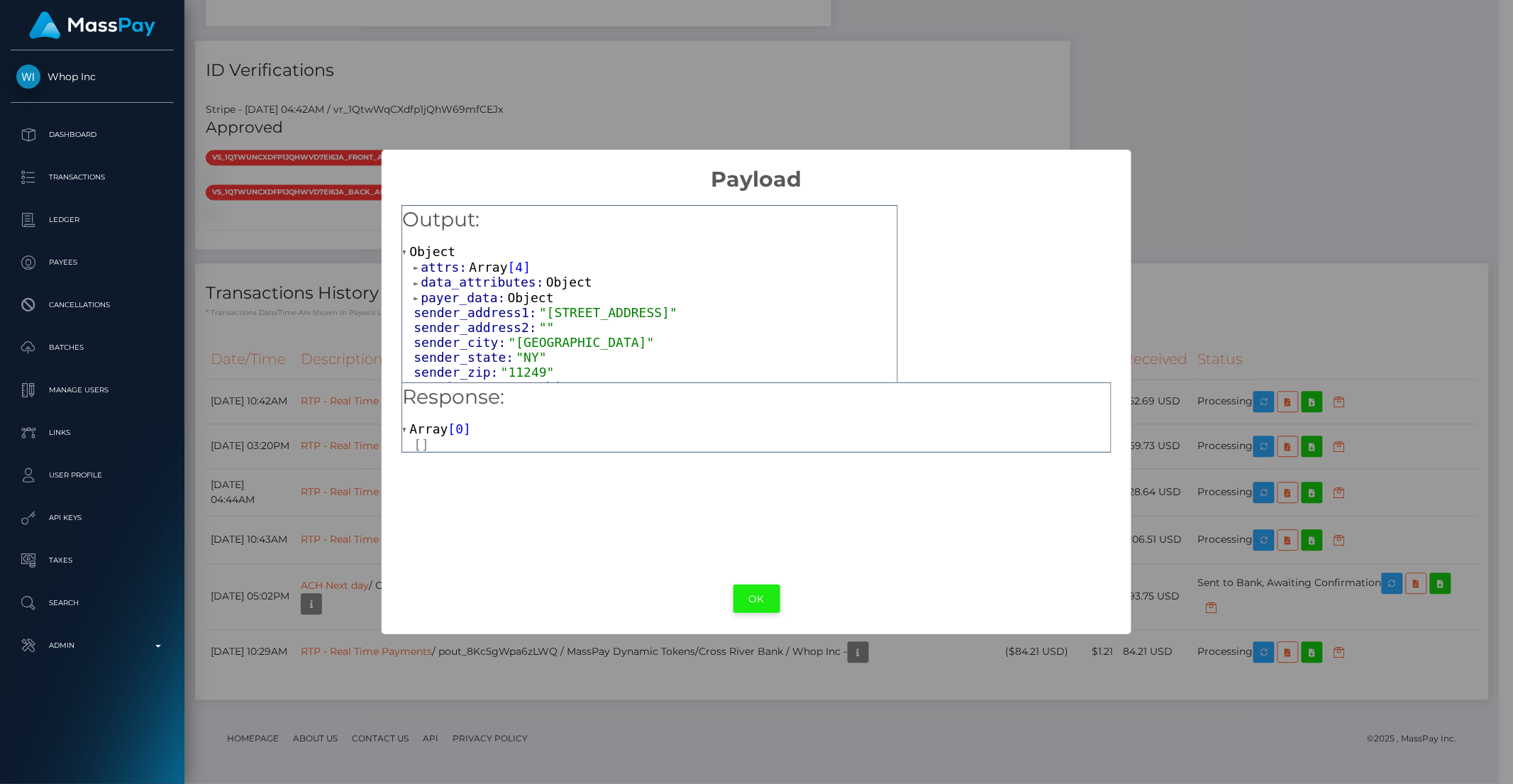
click at [748, 593] on button "OK" at bounding box center [756, 599] width 47 height 29
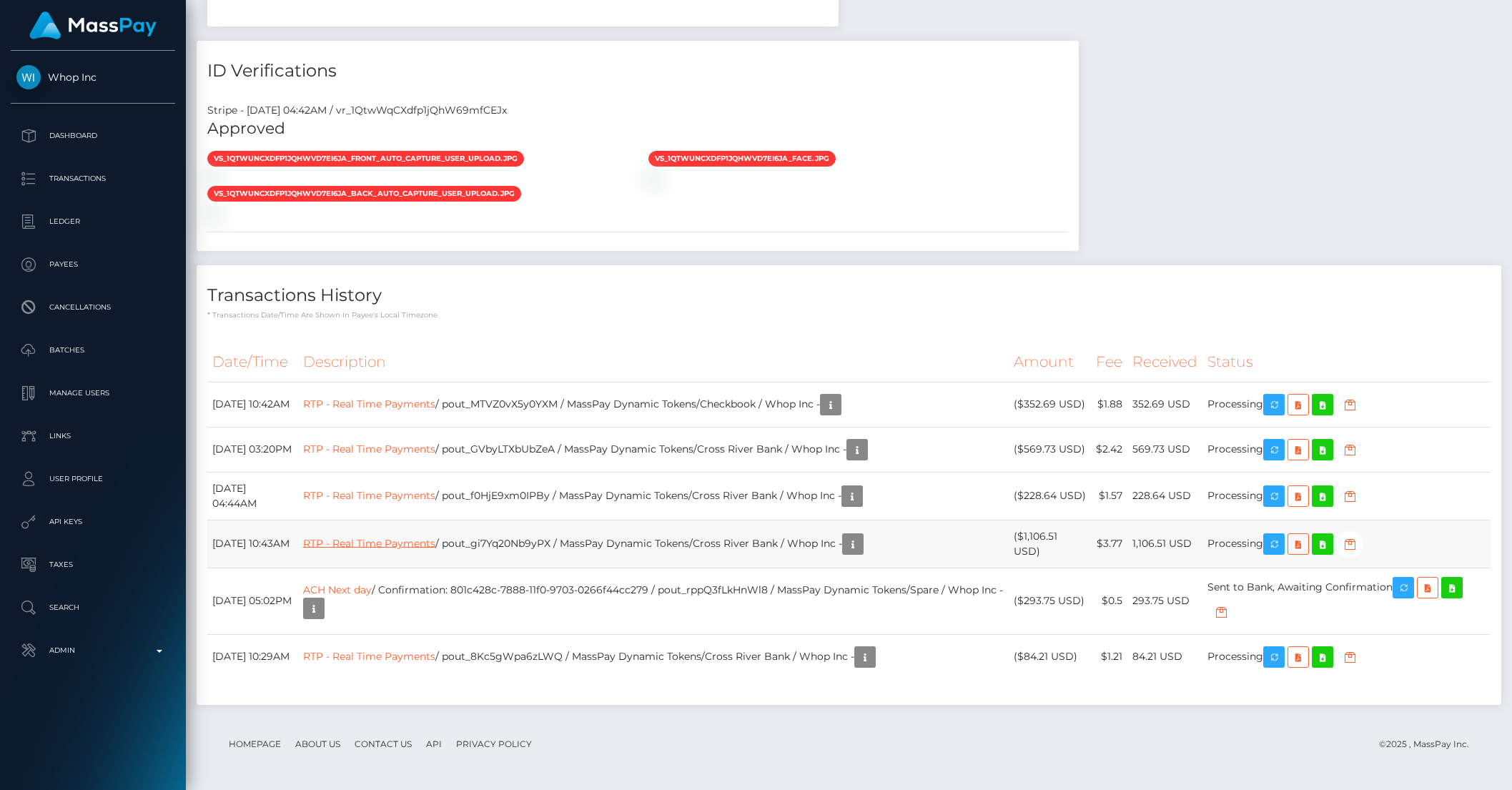
click at [396, 541] on link "RTP - Real Time Payments" at bounding box center [370, 542] width 132 height 13
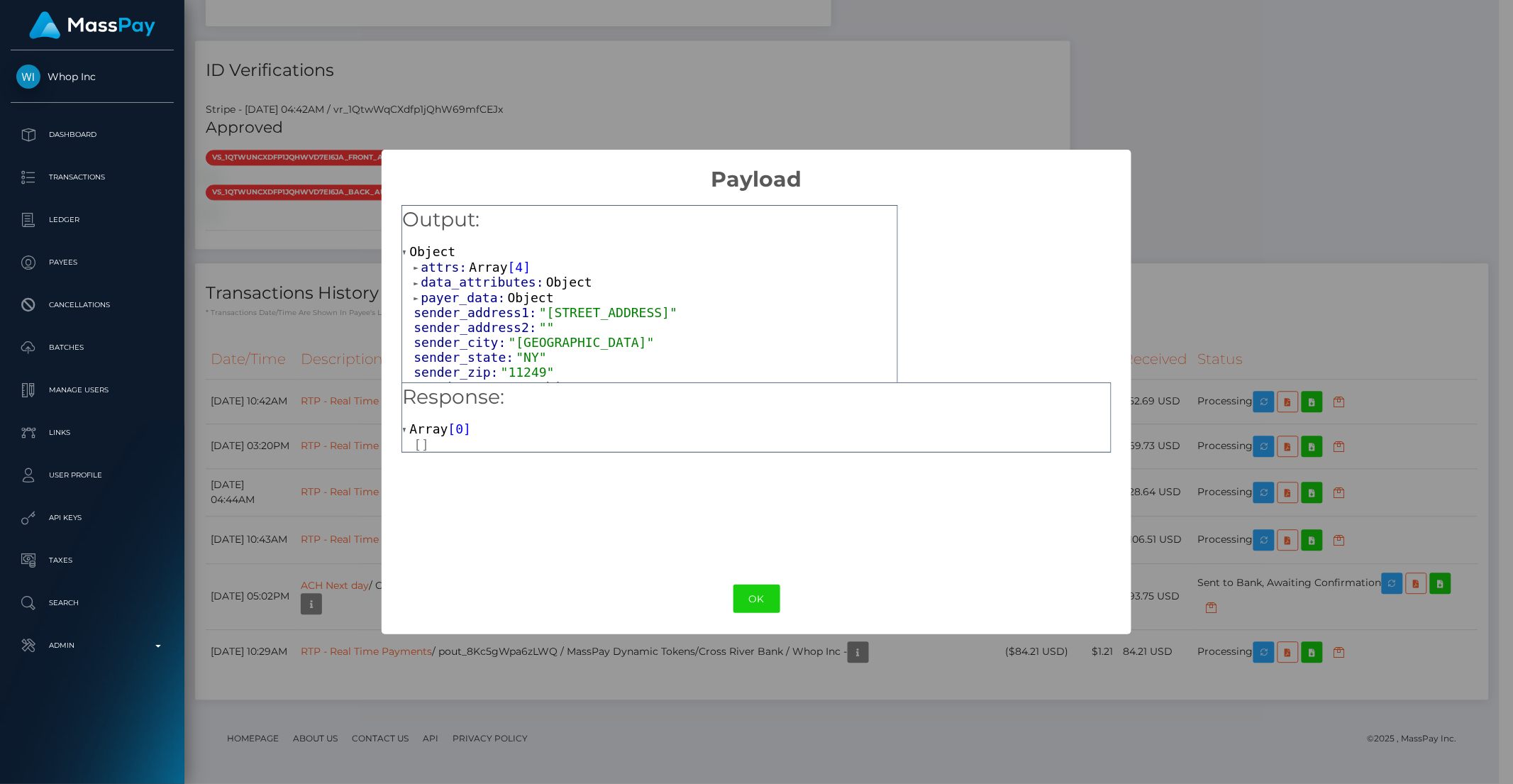
click at [339, 565] on div "× Payload Output: Object attrs: Array [ 4 ] data_attributes: Object payer_data:…" at bounding box center [756, 392] width 1513 height 784
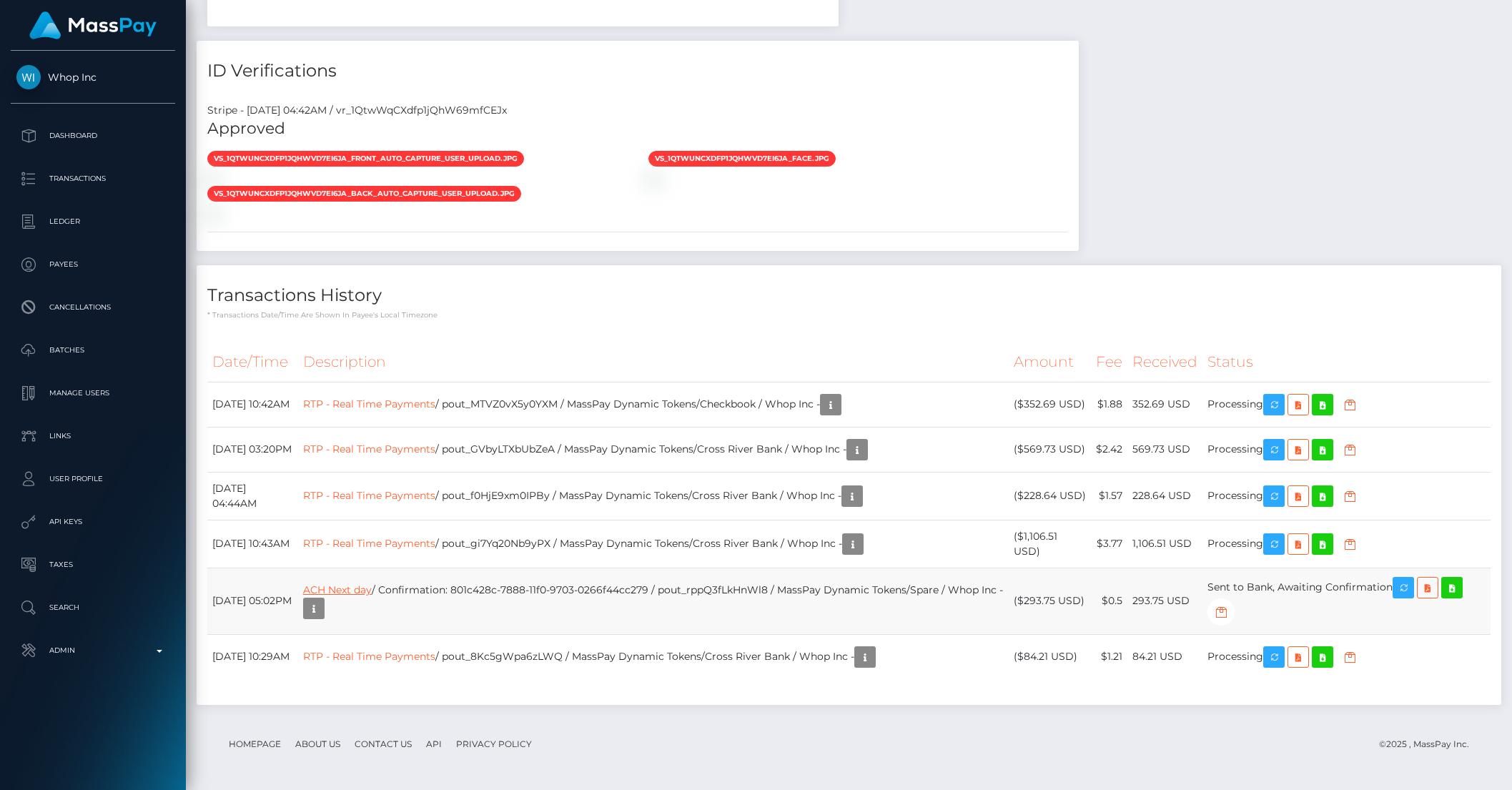
click at [351, 588] on link "ACH Next day" at bounding box center [337, 589] width 68 height 13
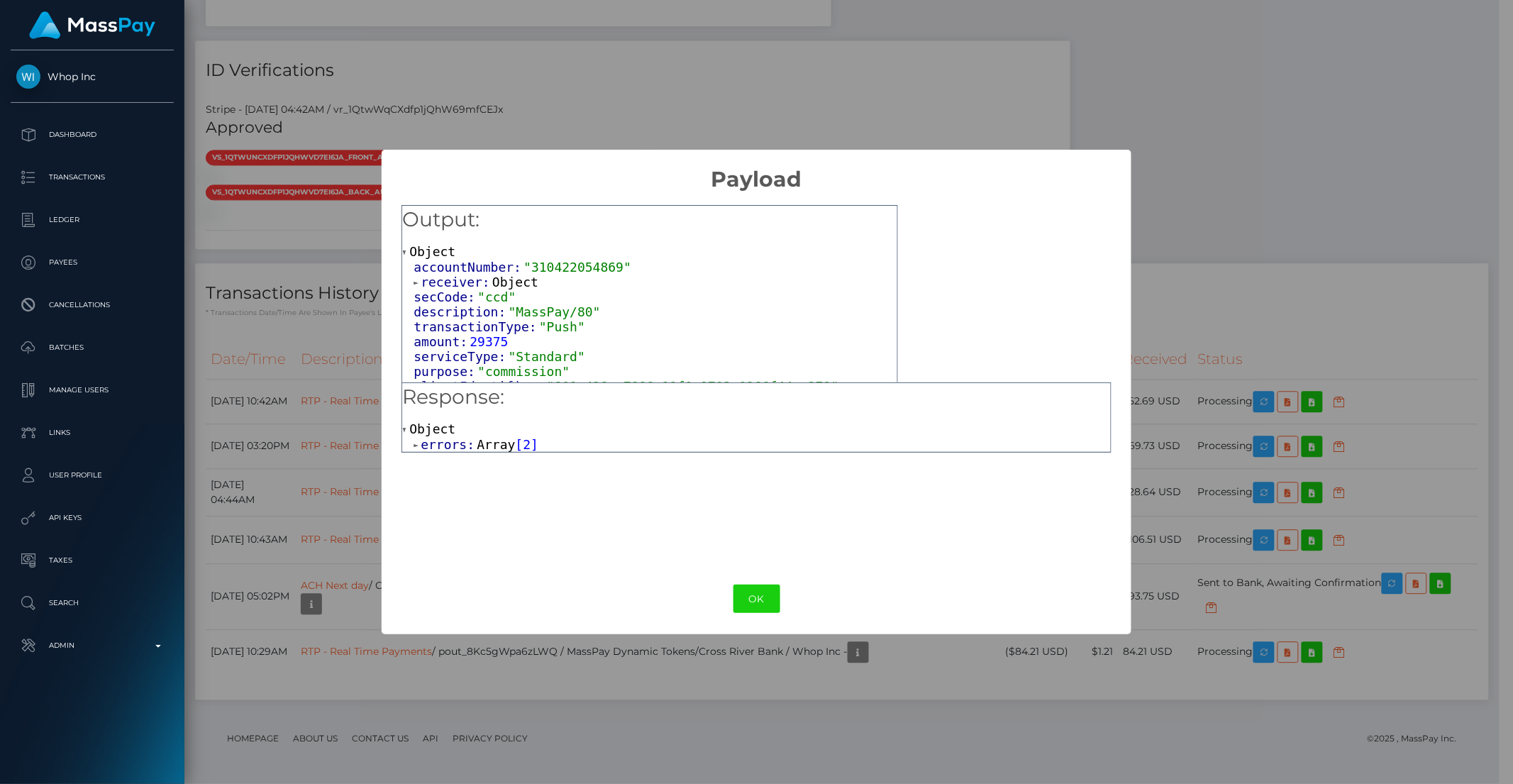
click at [455, 443] on span "errors:" at bounding box center [448, 444] width 56 height 15
click at [457, 458] on span "Object" at bounding box center [473, 459] width 46 height 15
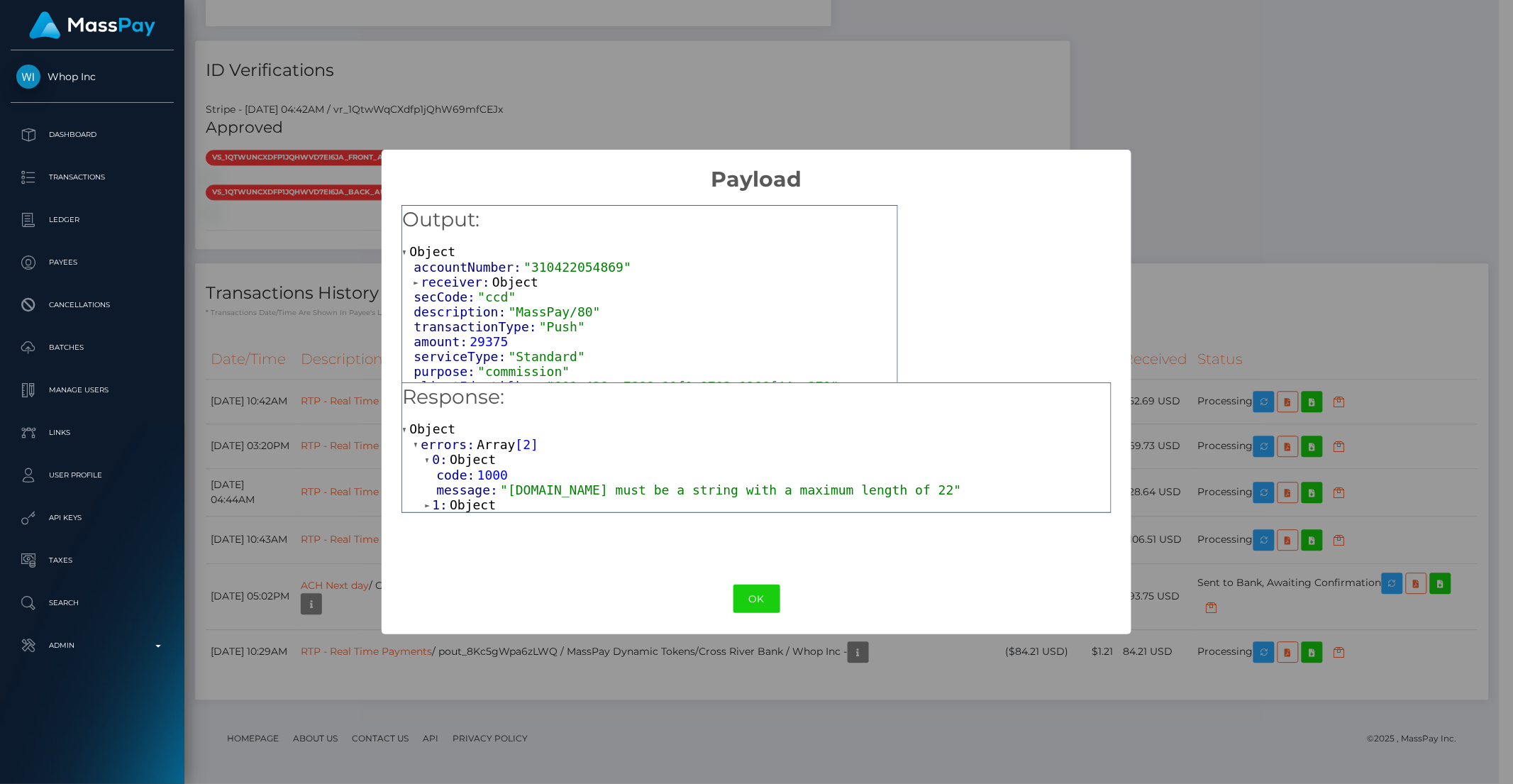
click at [473, 500] on span "Object" at bounding box center [473, 505] width 46 height 15
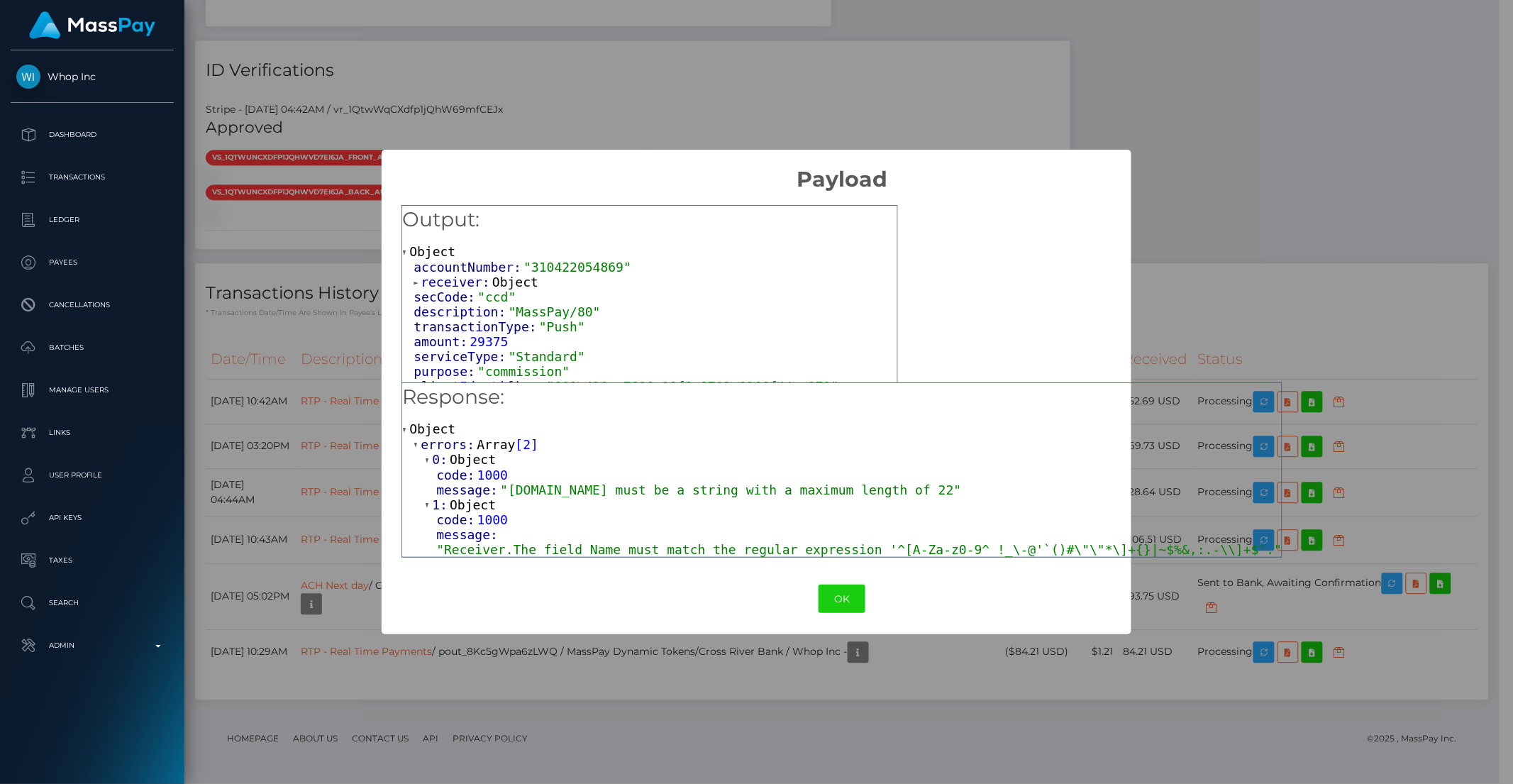
click at [302, 499] on div "× Payload Output: Object accountNumber: "310422054869" receiver: Object secCode…" at bounding box center [756, 392] width 1513 height 784
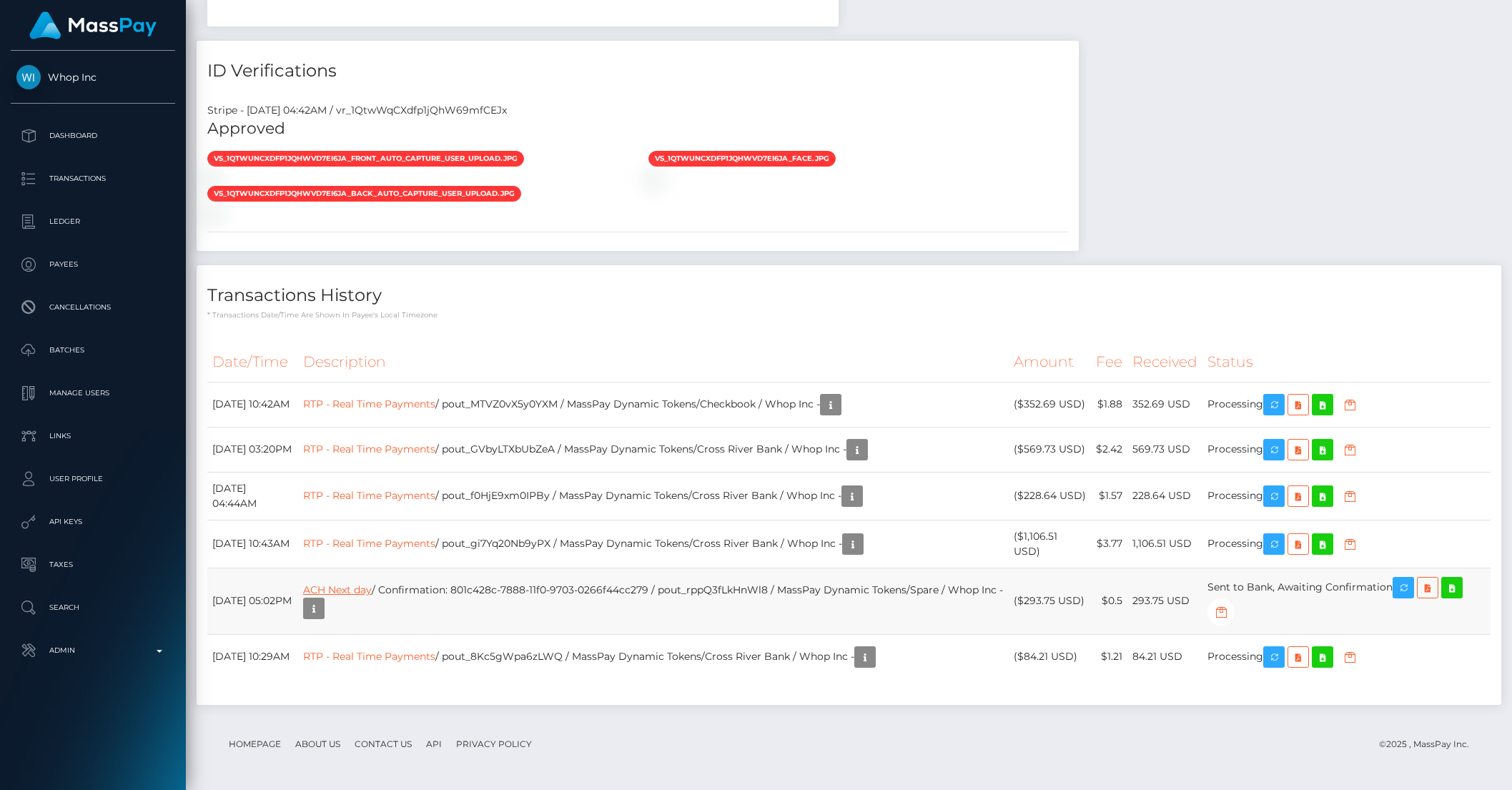
click at [368, 586] on link "ACH Next day" at bounding box center [337, 589] width 68 height 13
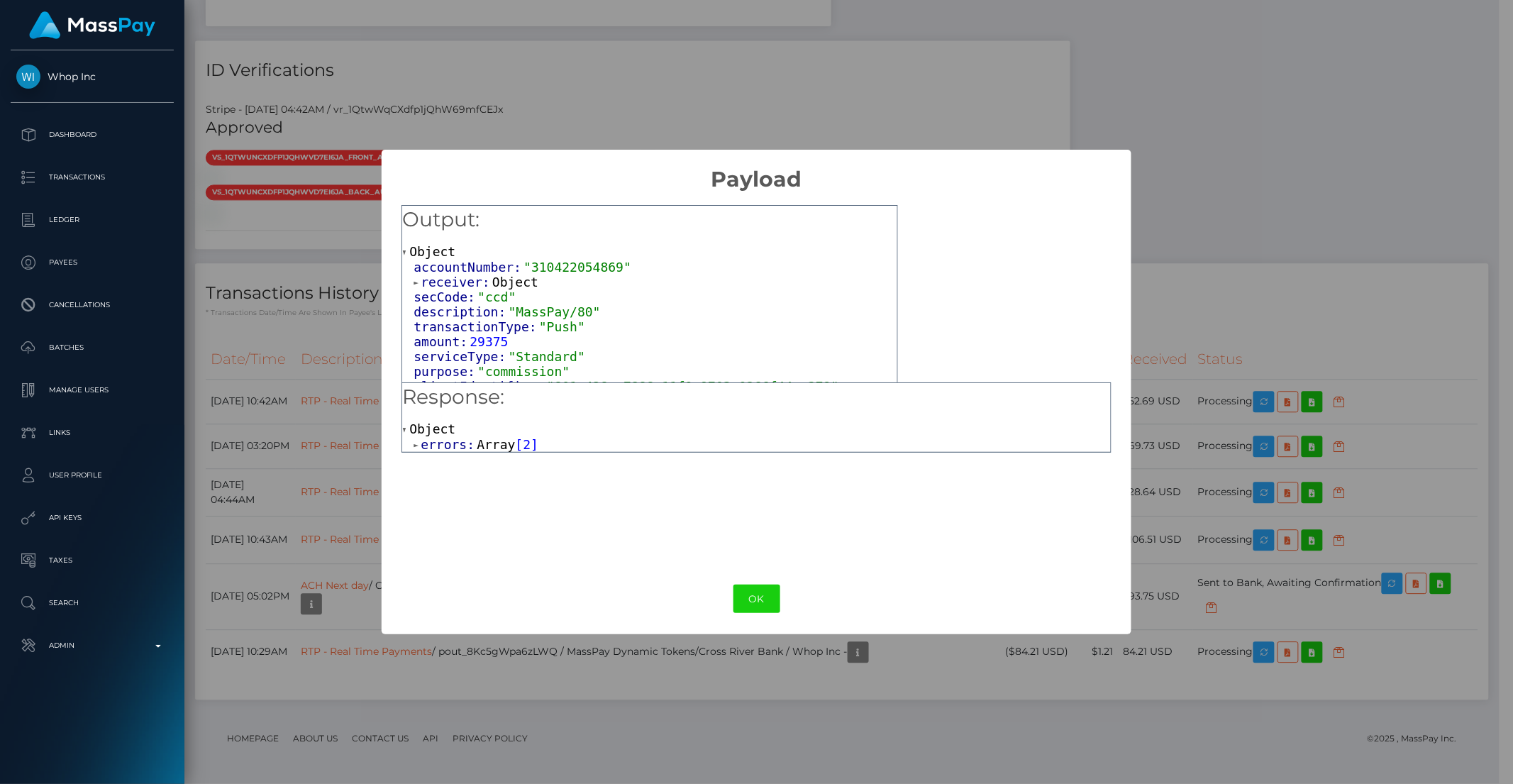
click at [462, 444] on span "errors:" at bounding box center [448, 444] width 56 height 15
click at [462, 460] on span "Object" at bounding box center [473, 459] width 46 height 15
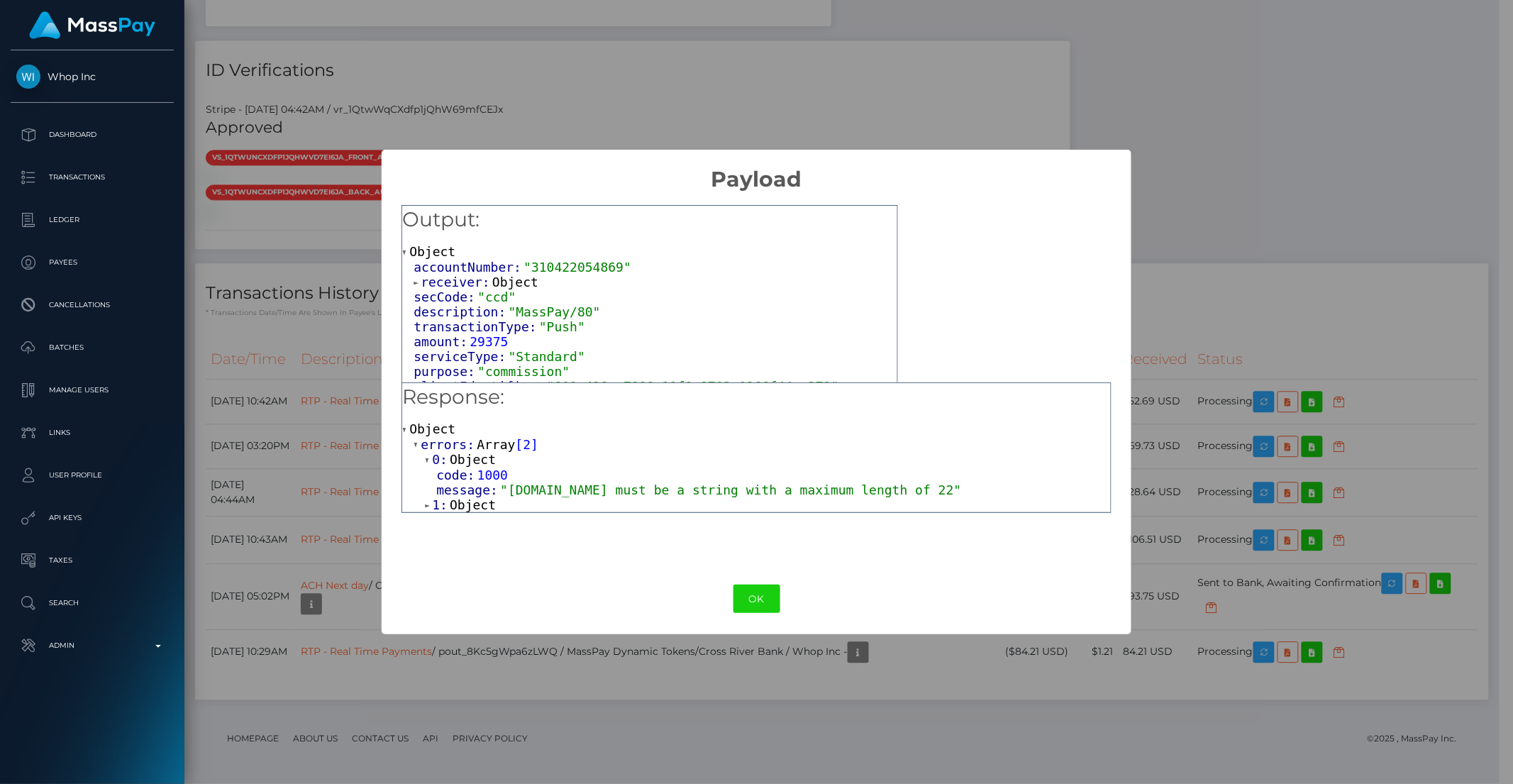
click at [304, 485] on div "× Payload Output: Object accountNumber: "310422054869" receiver: Object secCode…" at bounding box center [756, 392] width 1513 height 784
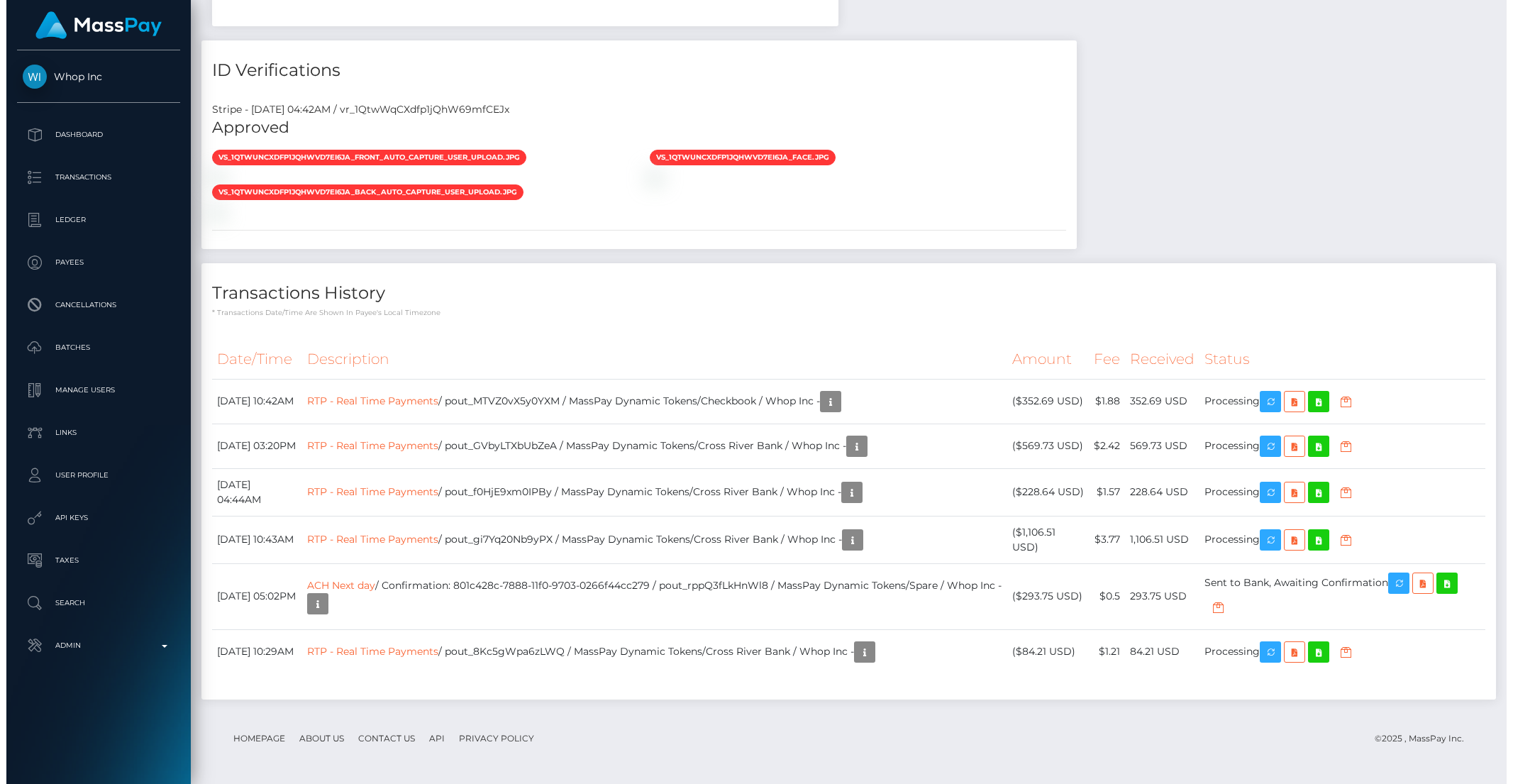
scroll to position [1310, 0]
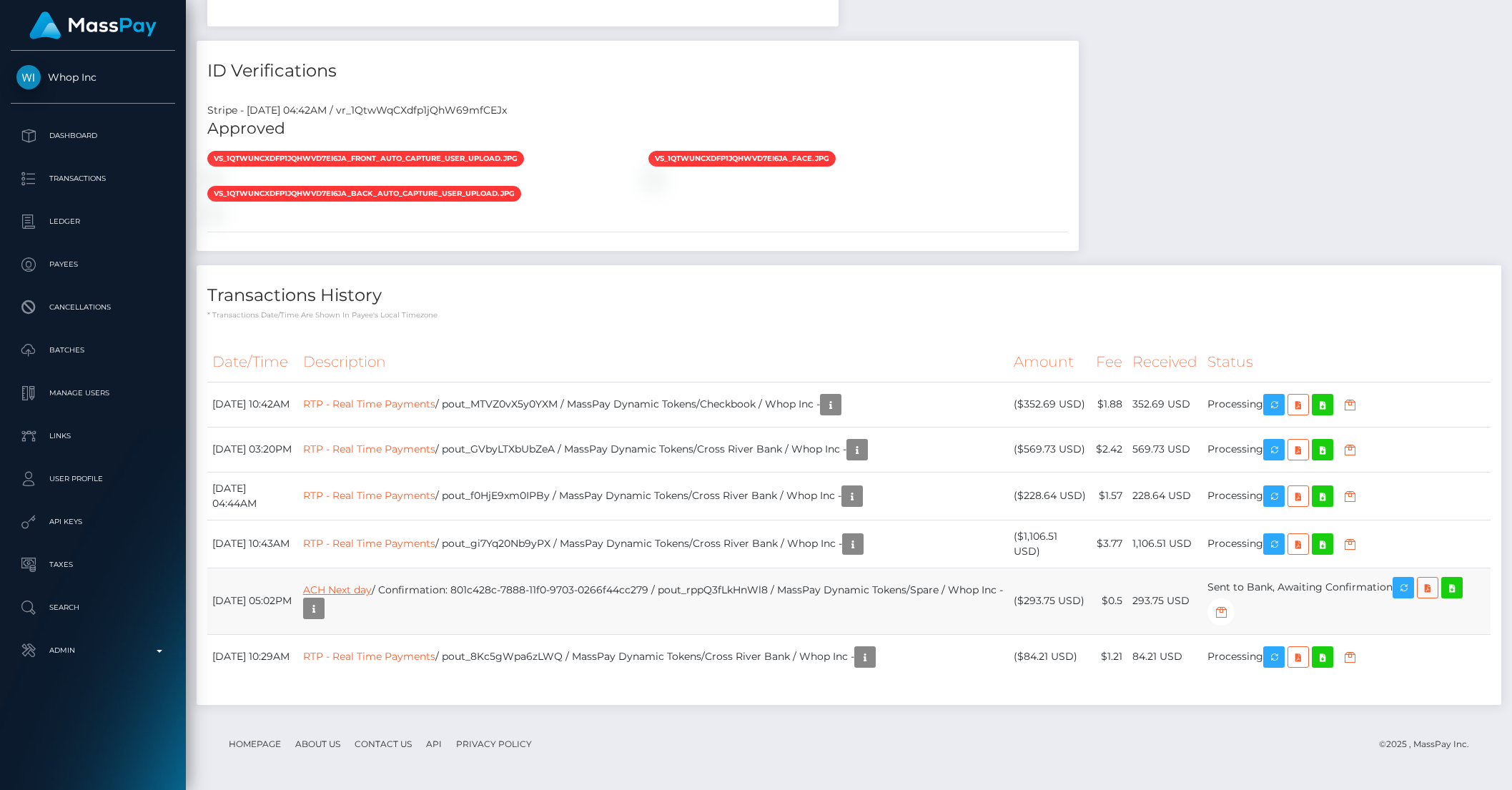
click at [372, 591] on link "ACH Next day" at bounding box center [337, 589] width 68 height 13
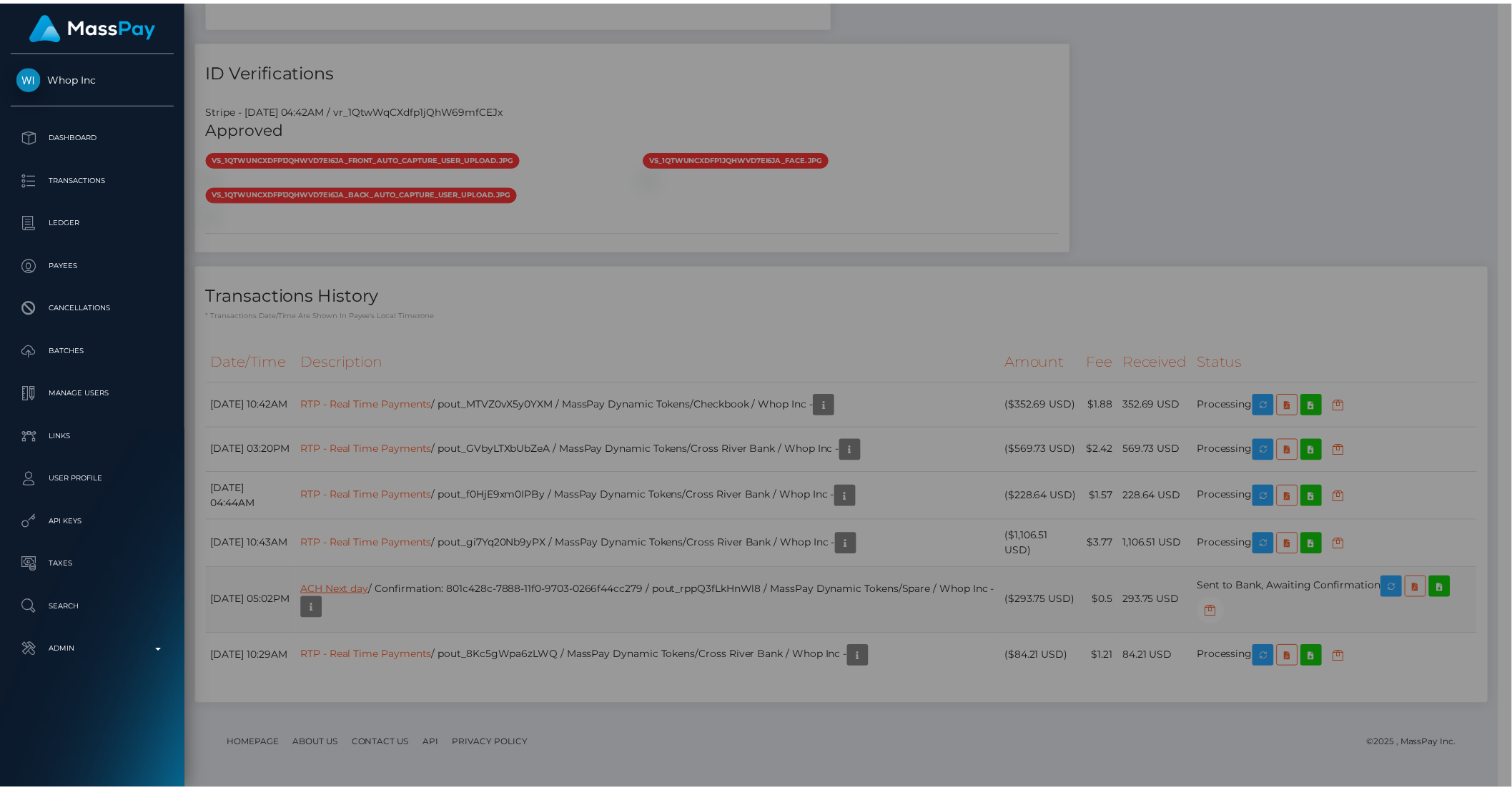
scroll to position [714478, 714456]
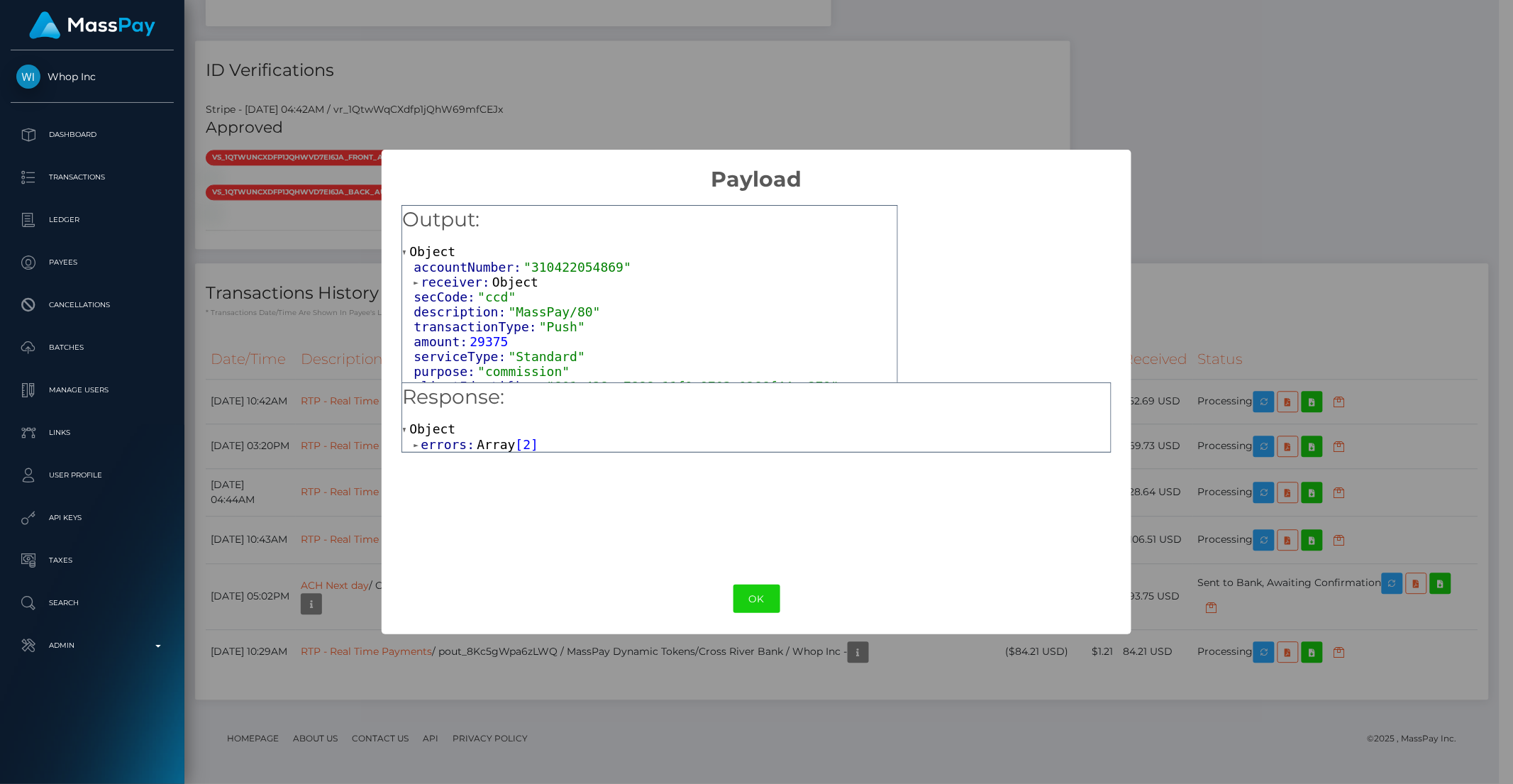
click at [441, 446] on span "errors:" at bounding box center [448, 444] width 56 height 15
click at [765, 601] on button "OK" at bounding box center [756, 599] width 47 height 29
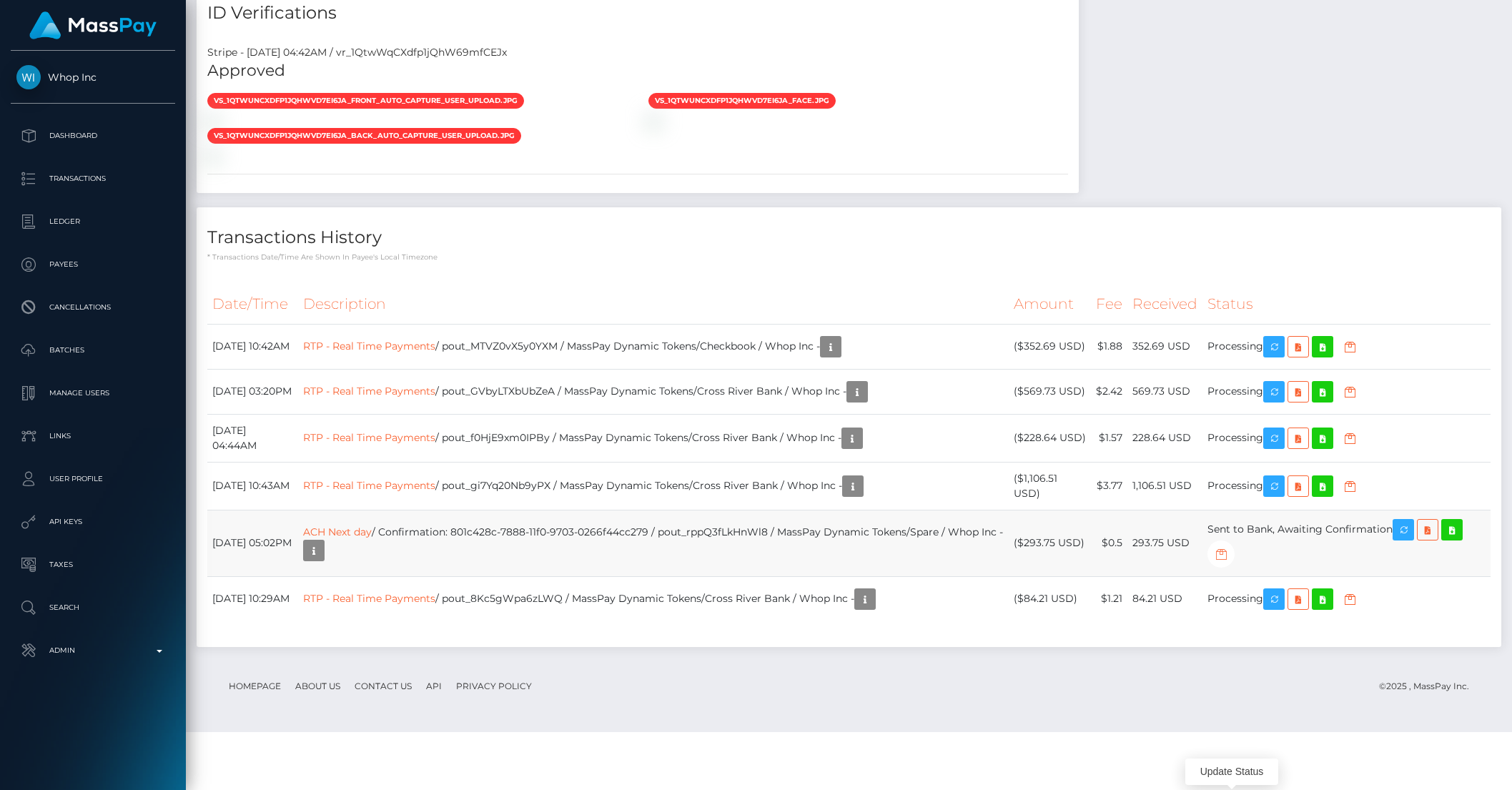
click at [1230, 563] on icon "button" at bounding box center [1221, 555] width 17 height 18
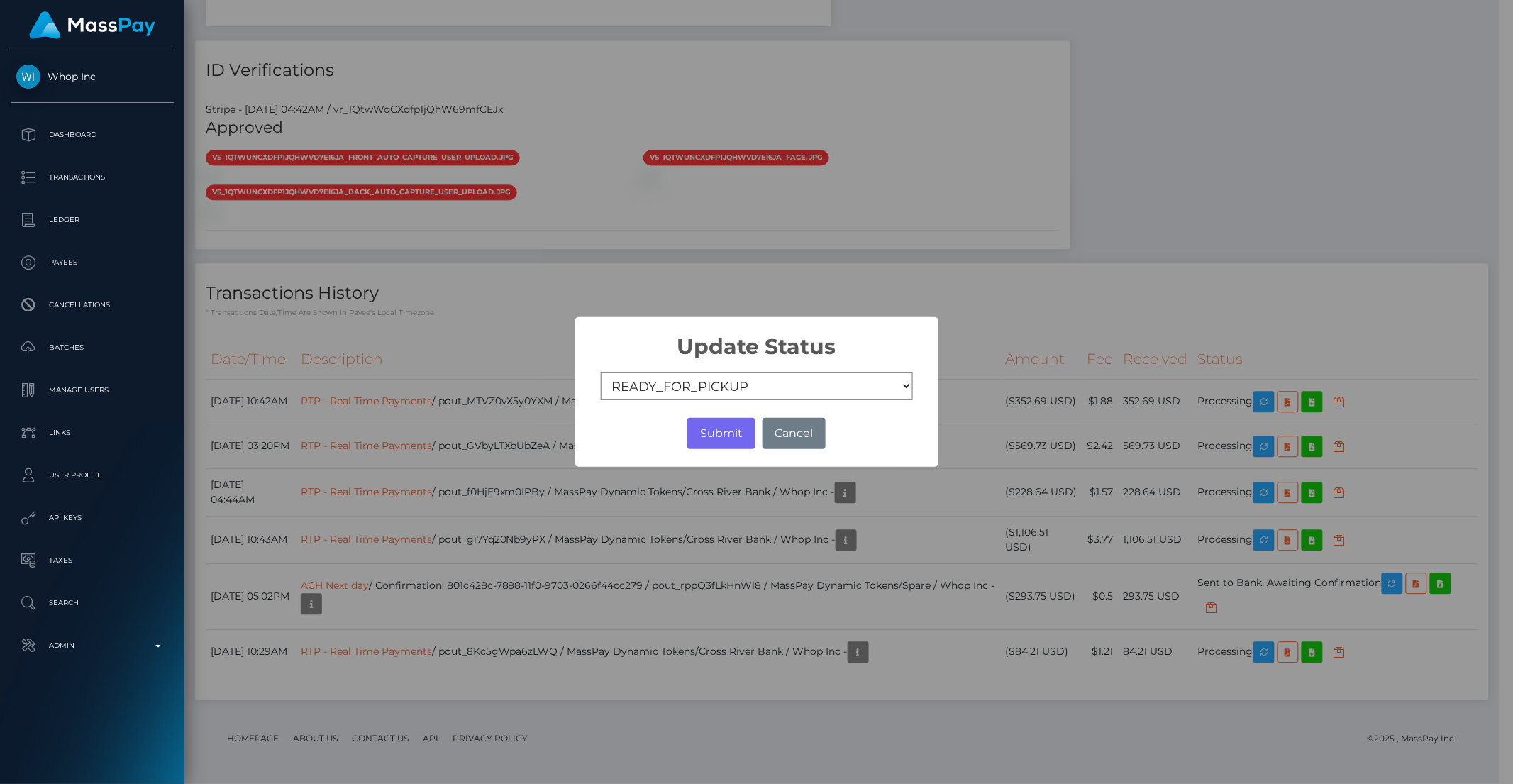
click at [658, 386] on select "COMPLETED CANCELLED READY_FOR_PICKUP PROCESSING" at bounding box center [757, 387] width 312 height 28
select select "CANCELLED"
click at [601, 373] on select "COMPLETED CANCELLED READY_FOR_PICKUP PROCESSING" at bounding box center [757, 387] width 312 height 28
click at [715, 437] on button "Submit" at bounding box center [721, 433] width 67 height 31
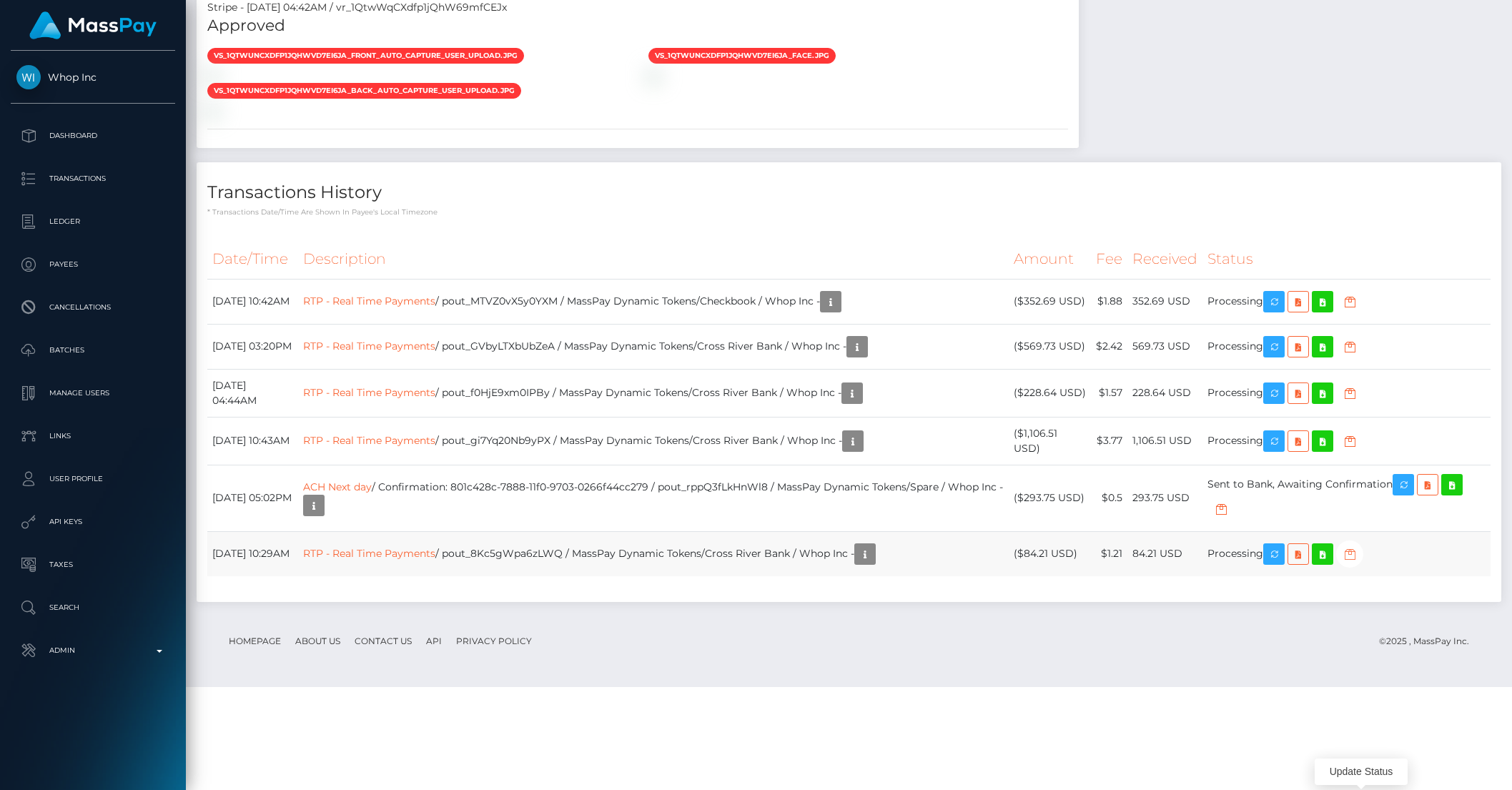
click at [1358, 563] on icon "button" at bounding box center [1349, 555] width 17 height 18
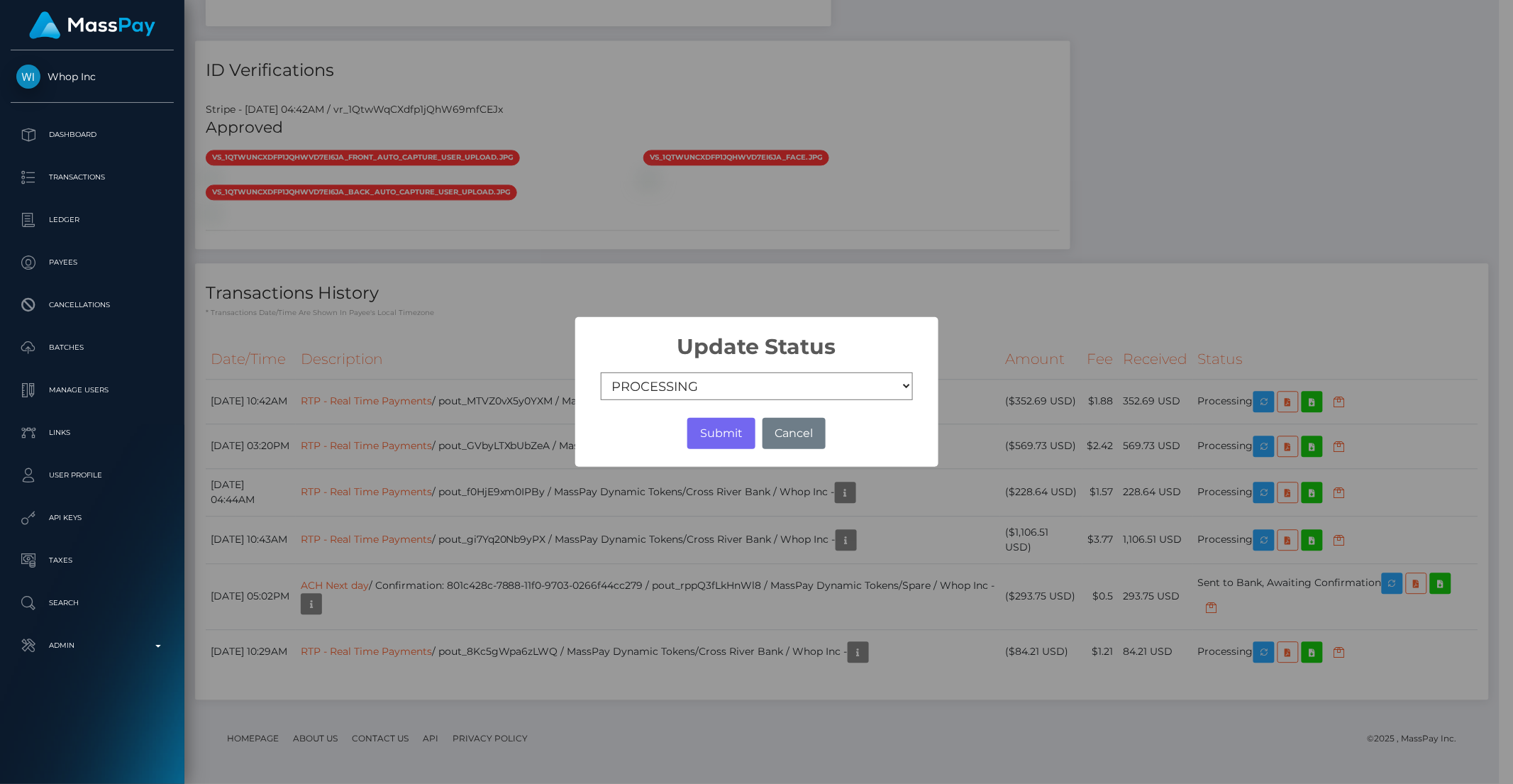
click at [706, 377] on select "COMPLETED CANCELLED READY_FOR_PICKUP PROCESSING" at bounding box center [757, 387] width 312 height 28
select select "CANCELLED"
click at [601, 373] on select "COMPLETED CANCELLED READY_FOR_PICKUP PROCESSING" at bounding box center [757, 387] width 312 height 28
click at [709, 423] on button "Submit" at bounding box center [721, 433] width 67 height 31
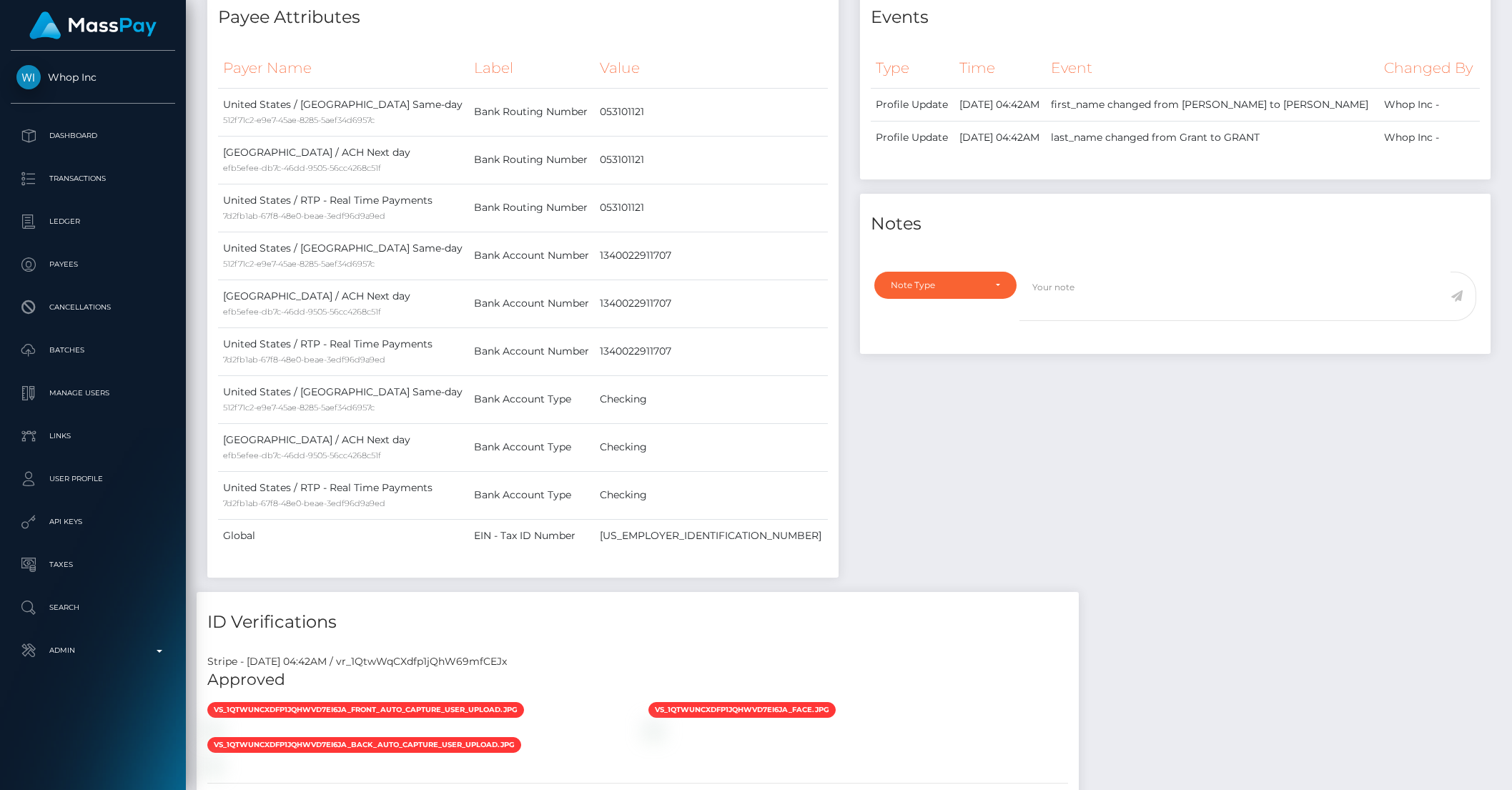
scroll to position [0, 0]
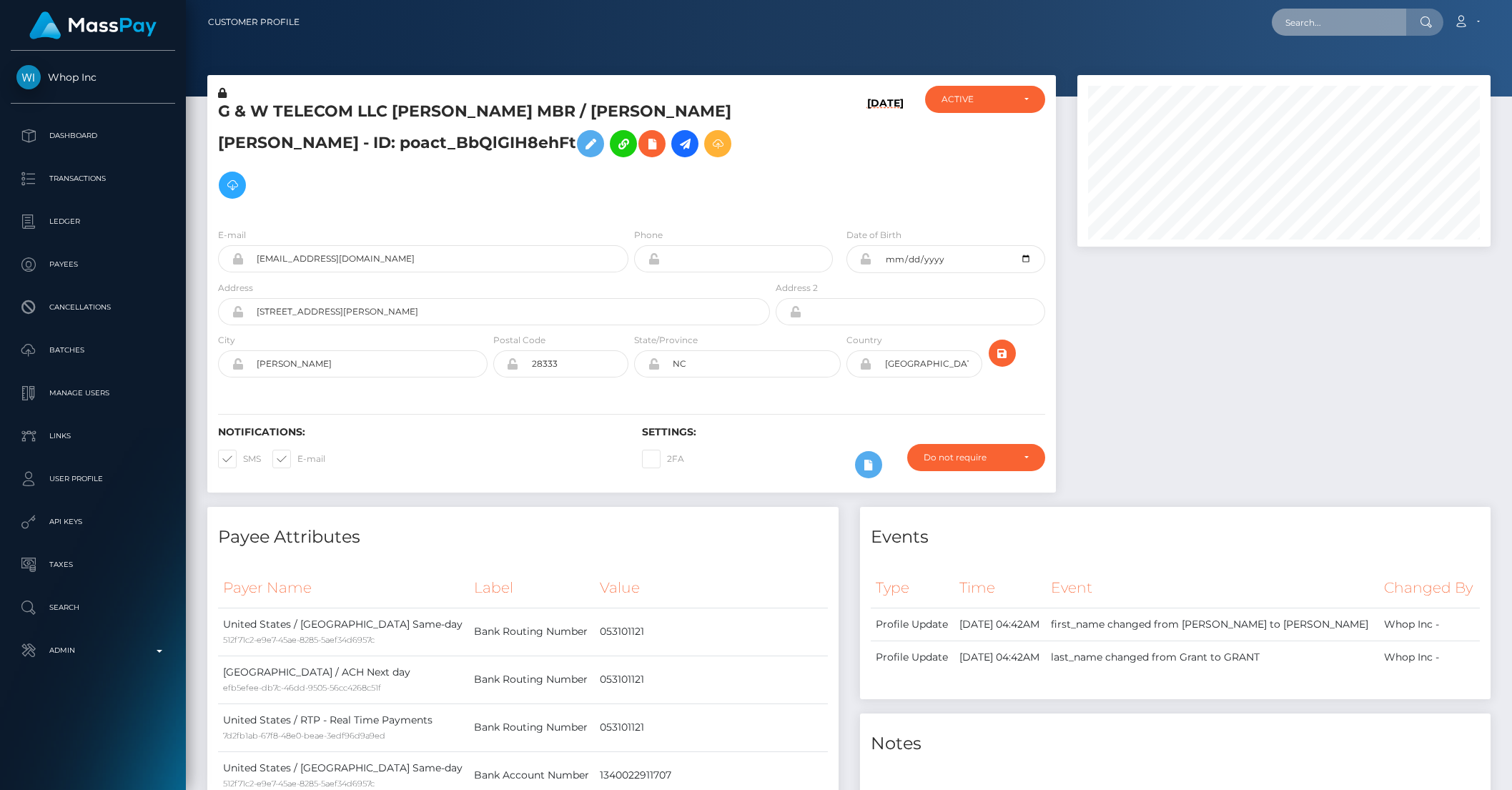
click at [1339, 35] on input "text" at bounding box center [1339, 22] width 135 height 27
paste input "pout_B1jiM8xjzhU9H"
type input "pout_B1jiM8xjzhU9H"
click at [1349, 71] on link "Muhammad Faaiz (Whop Inc - )" at bounding box center [1355, 74] width 167 height 26
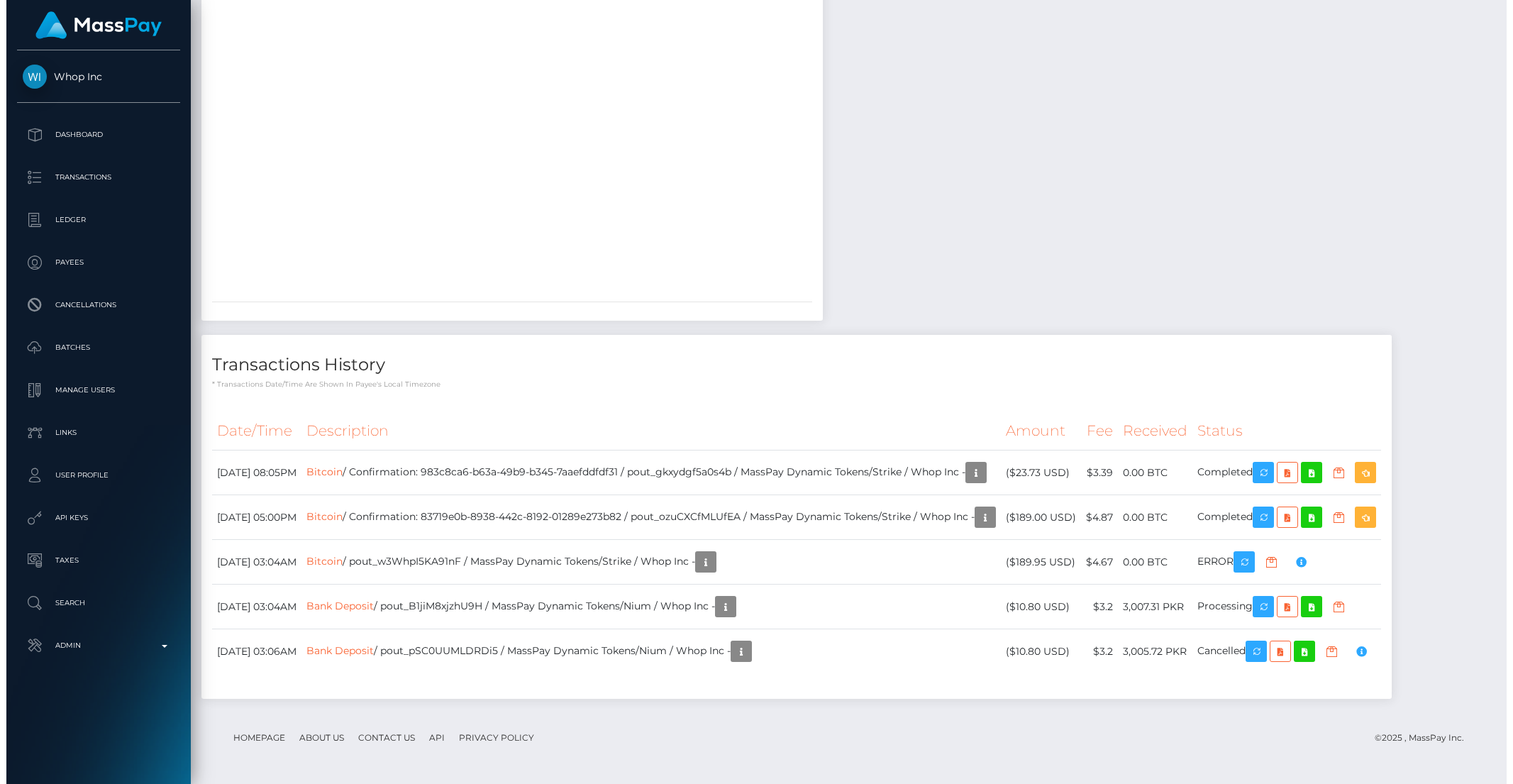
scroll to position [2321, 0]
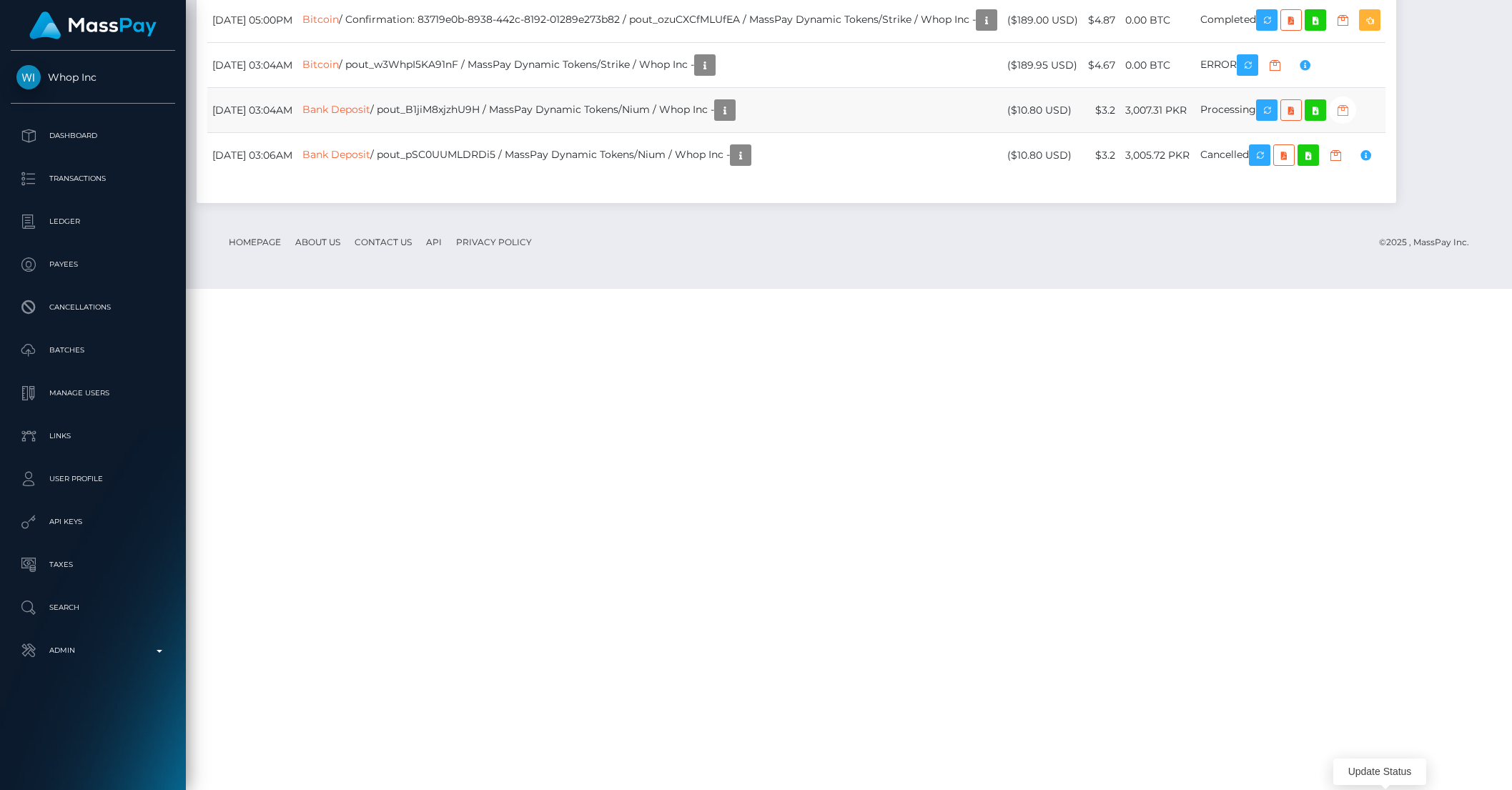
click at [1351, 120] on icon "button" at bounding box center [1342, 111] width 17 height 18
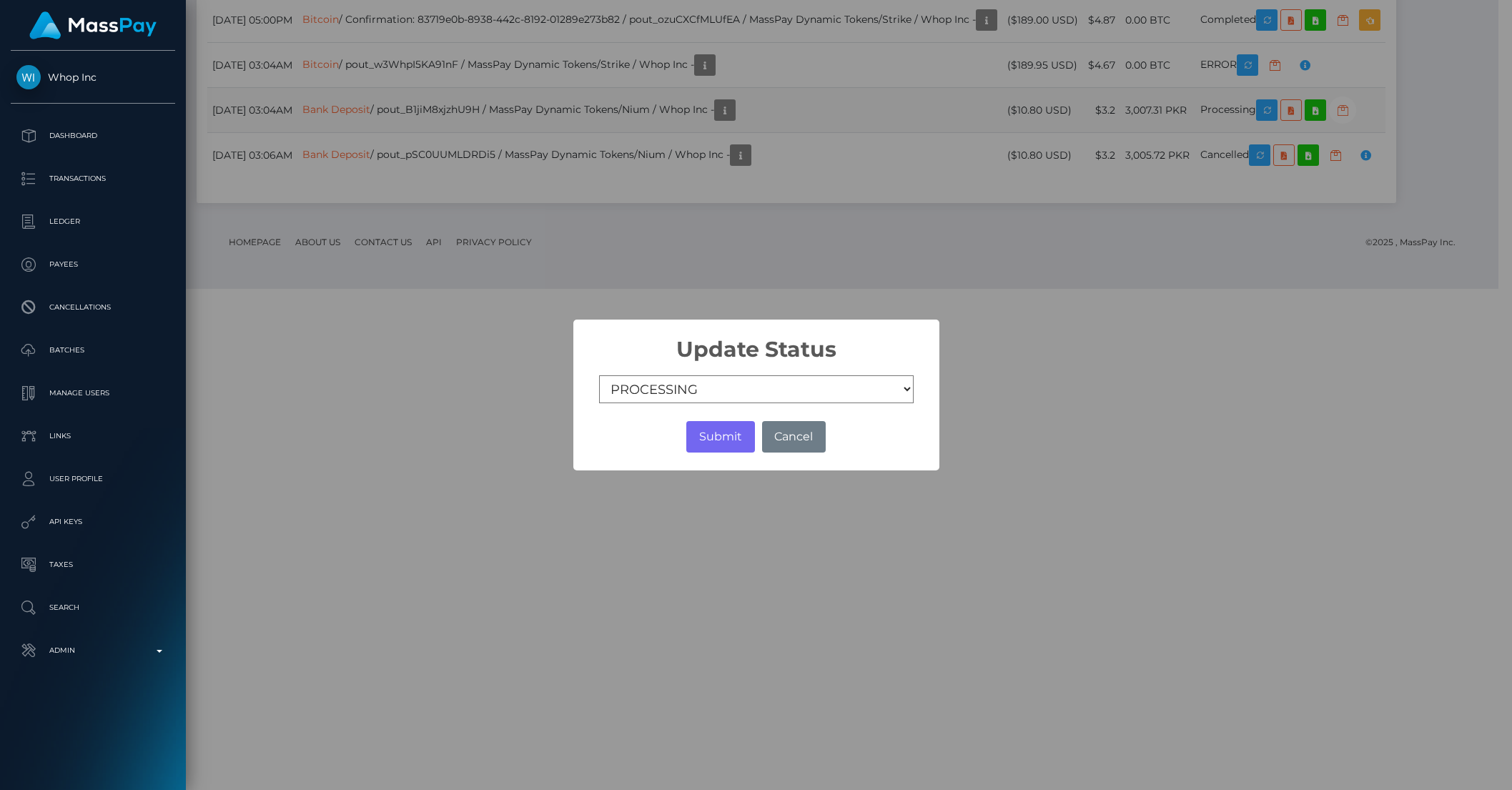
scroll to position [714478, 714456]
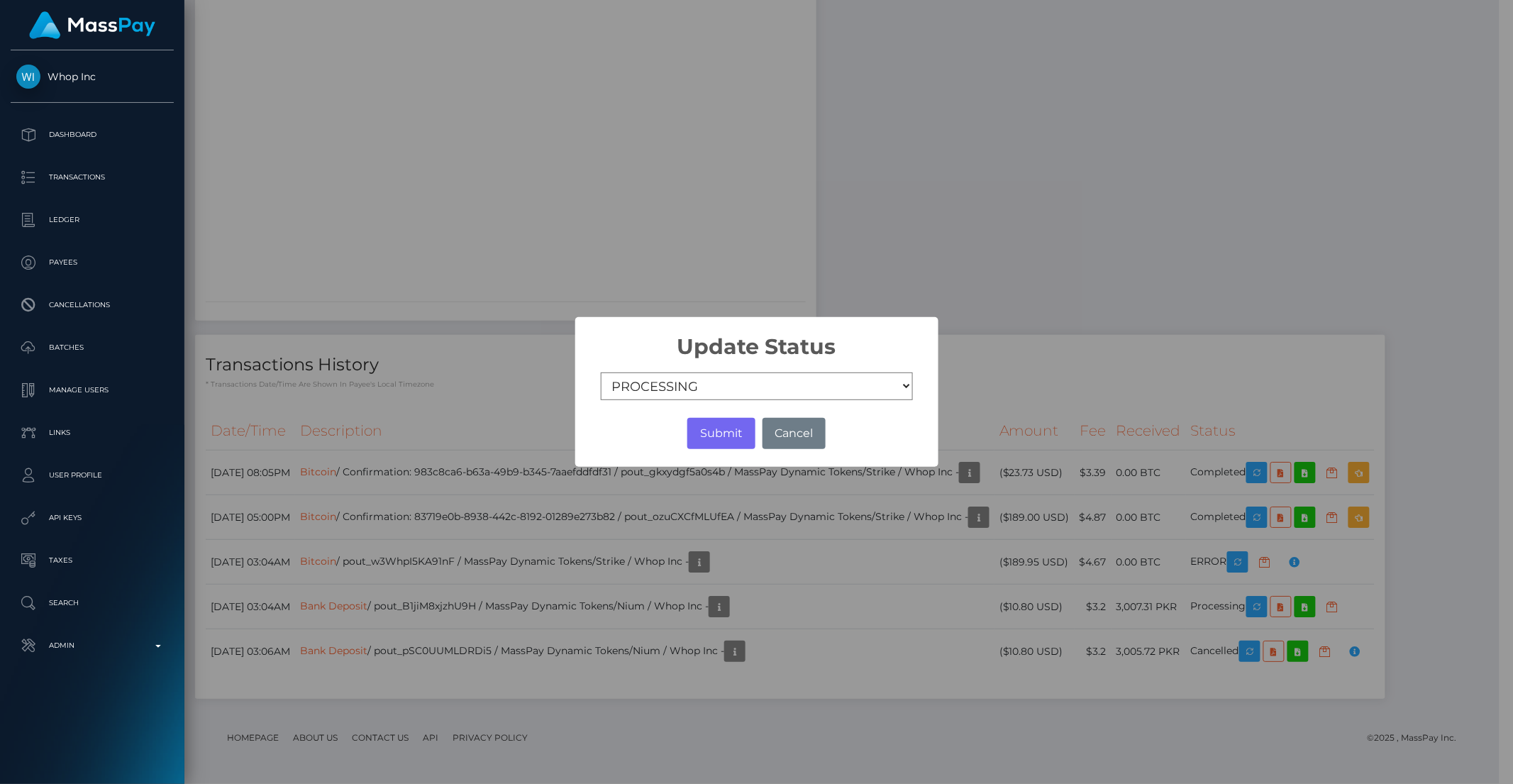
click at [694, 385] on select "COMPLETED CANCELLED READY_FOR_PICKUP PROCESSING" at bounding box center [757, 387] width 312 height 28
select select "CANCELLED"
click at [601, 373] on select "COMPLETED CANCELLED READY_FOR_PICKUP PROCESSING" at bounding box center [757, 387] width 312 height 28
click at [710, 435] on button "Submit" at bounding box center [721, 433] width 67 height 31
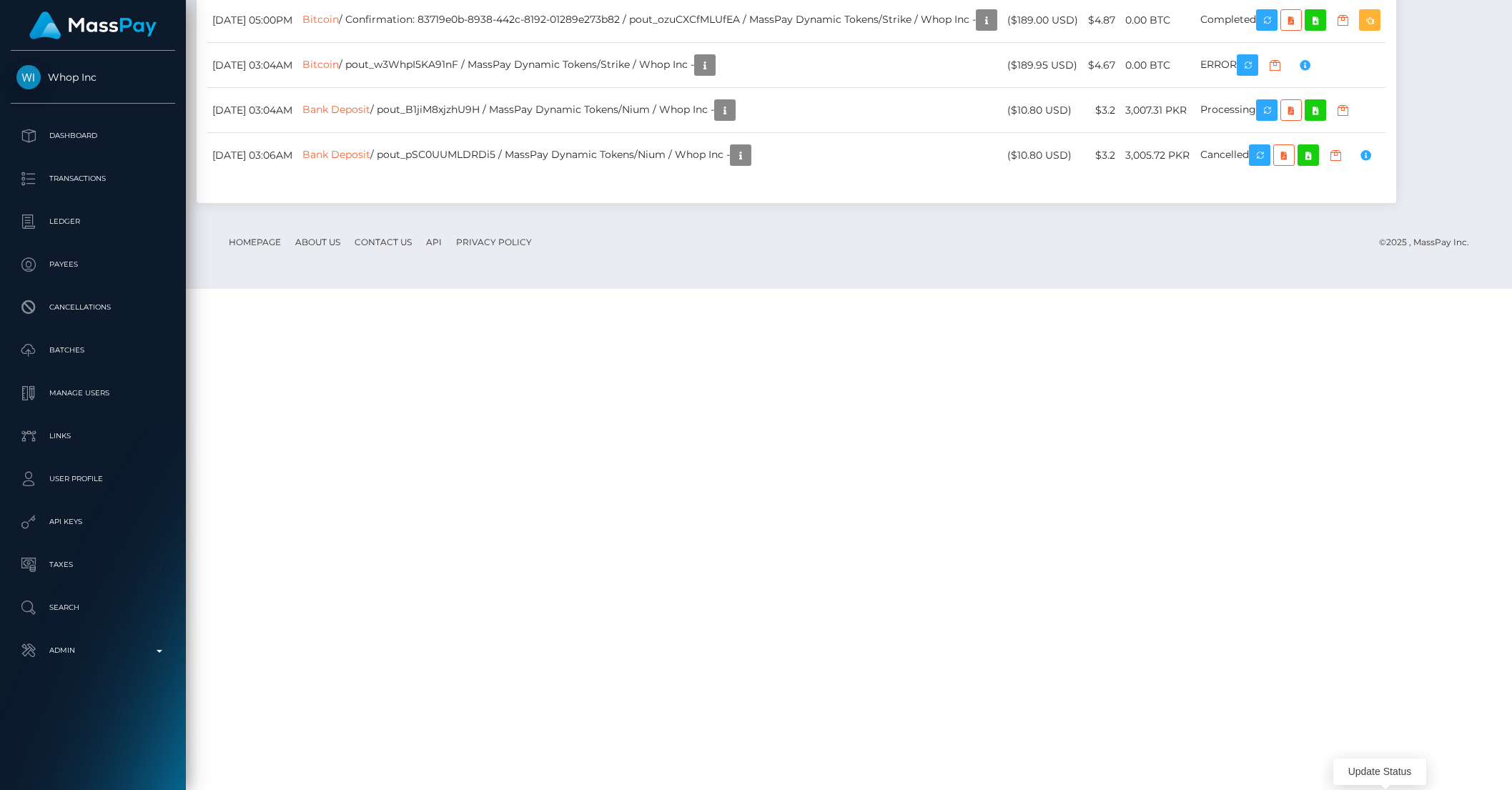
click at [370, 116] on link "Bank Deposit" at bounding box center [336, 109] width 68 height 13
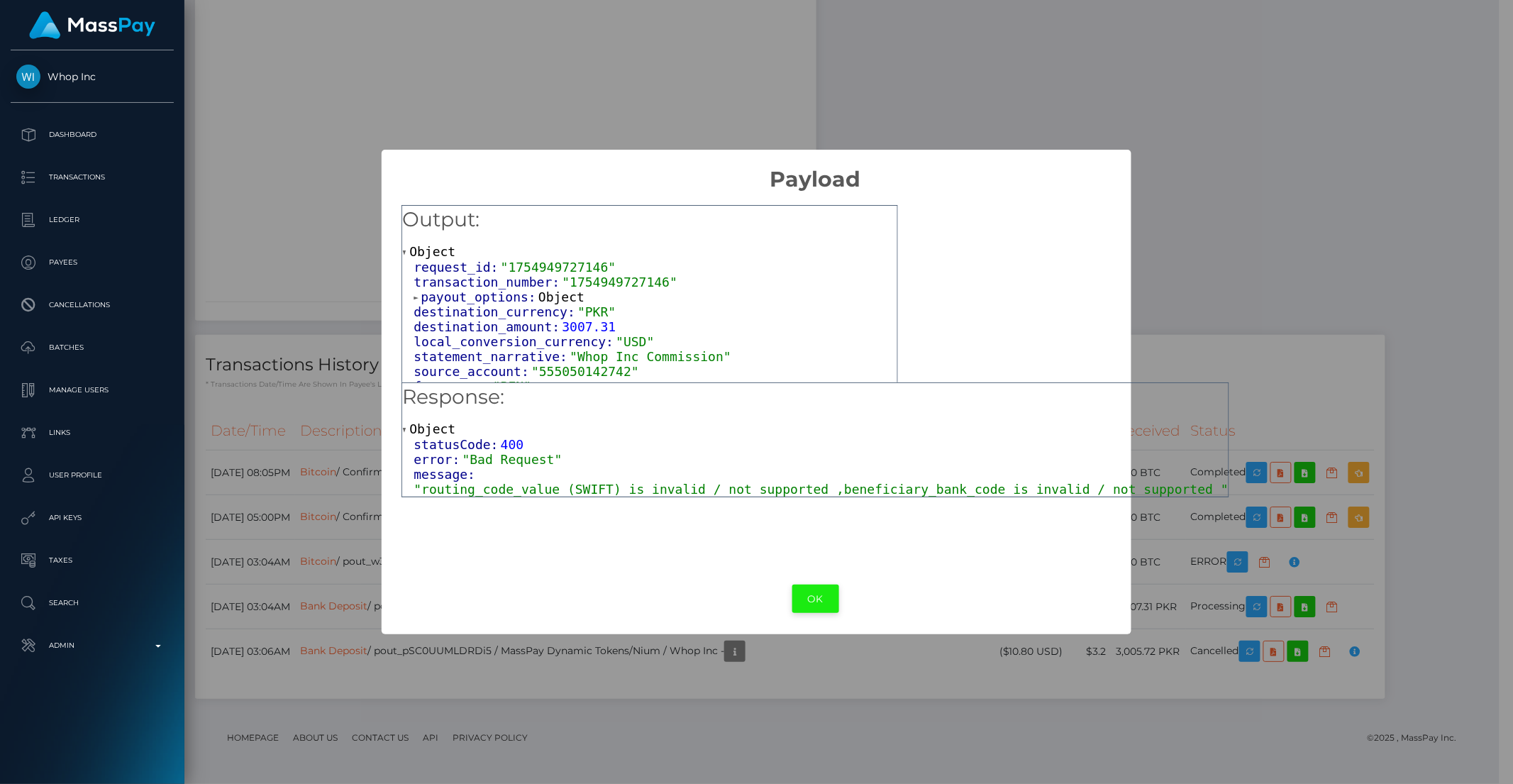
click at [804, 587] on button "OK" at bounding box center [815, 599] width 47 height 29
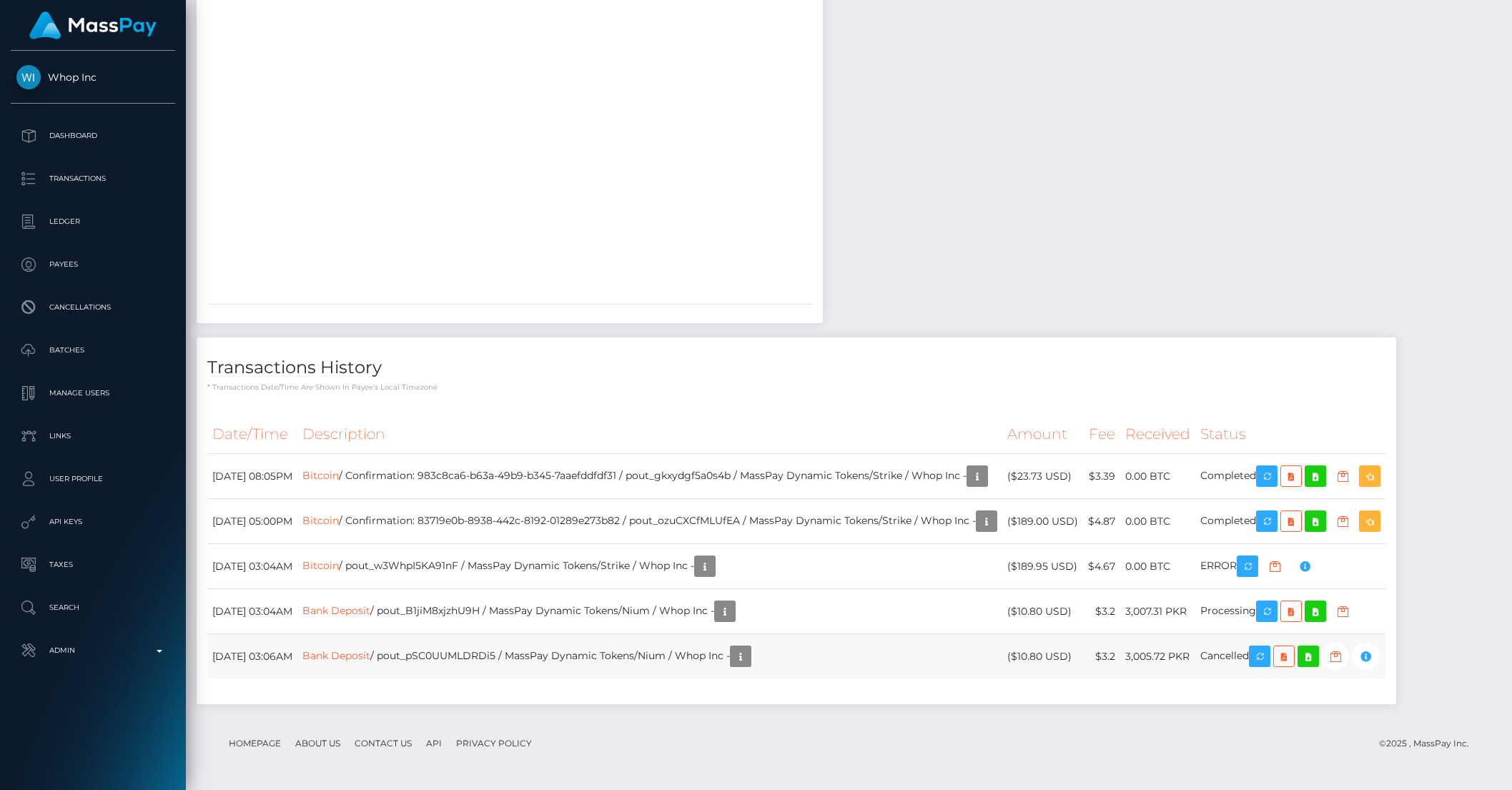
click at [909, 637] on td "Bank Deposit / pout_pSC0UUMLDRDi5 / MassPay Dynamic Tokens/Nium / Whop Inc -" at bounding box center [650, 657] width 705 height 45
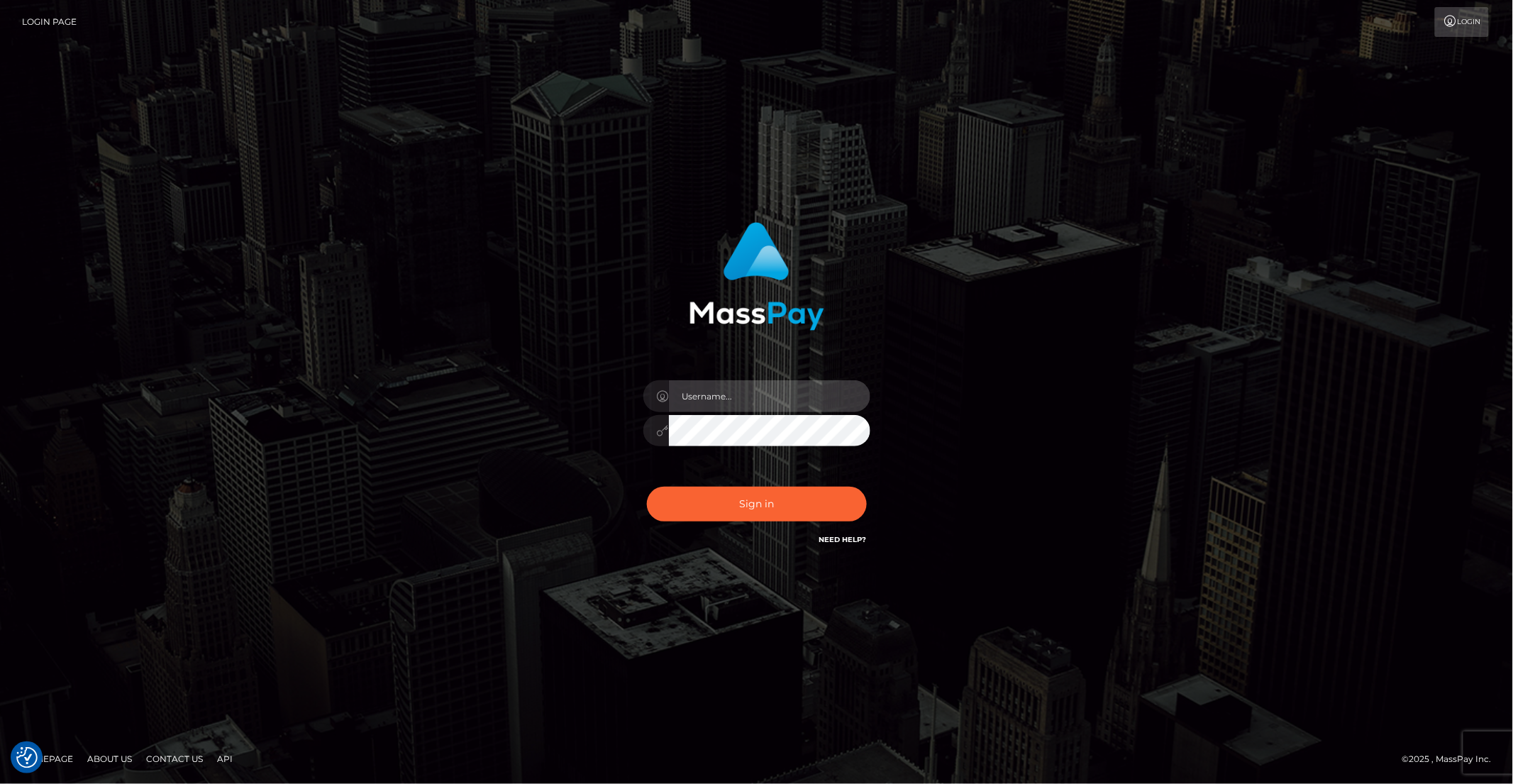
type input "brentg"
click at [746, 504] on button "Sign in" at bounding box center [756, 504] width 220 height 35
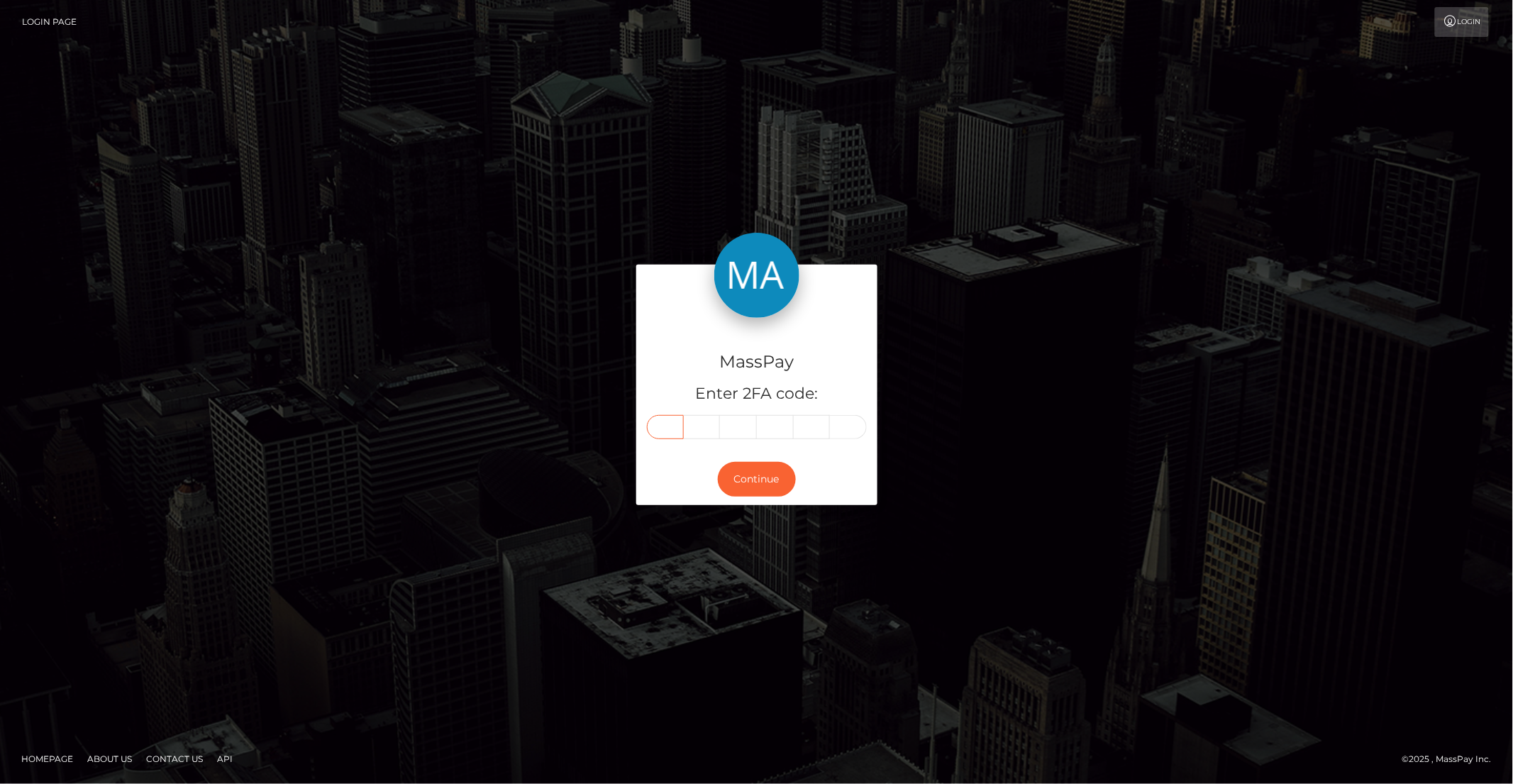
paste input "1"
type input "1"
type input "5"
type input "3"
type input "5"
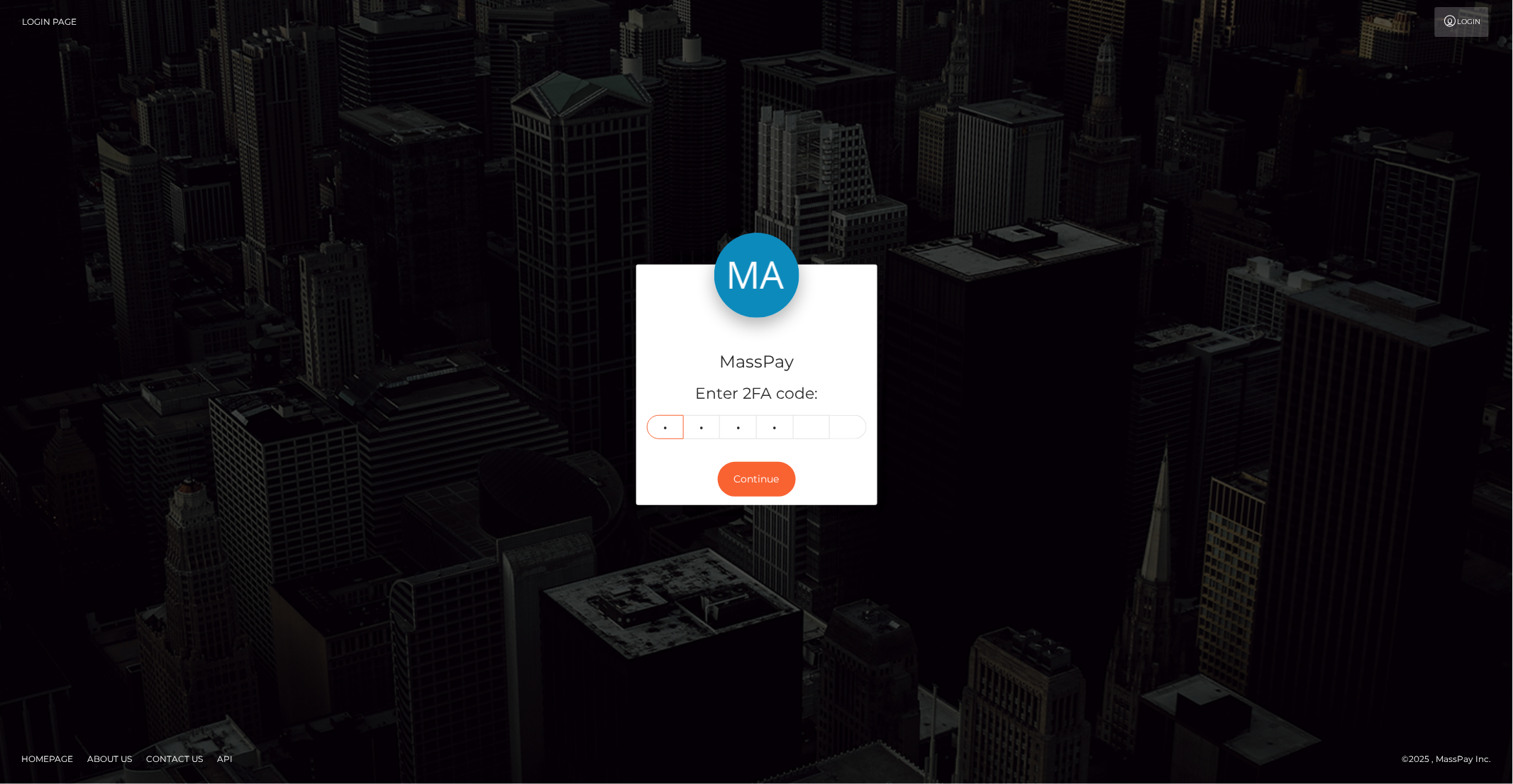
type input "9"
type input "4"
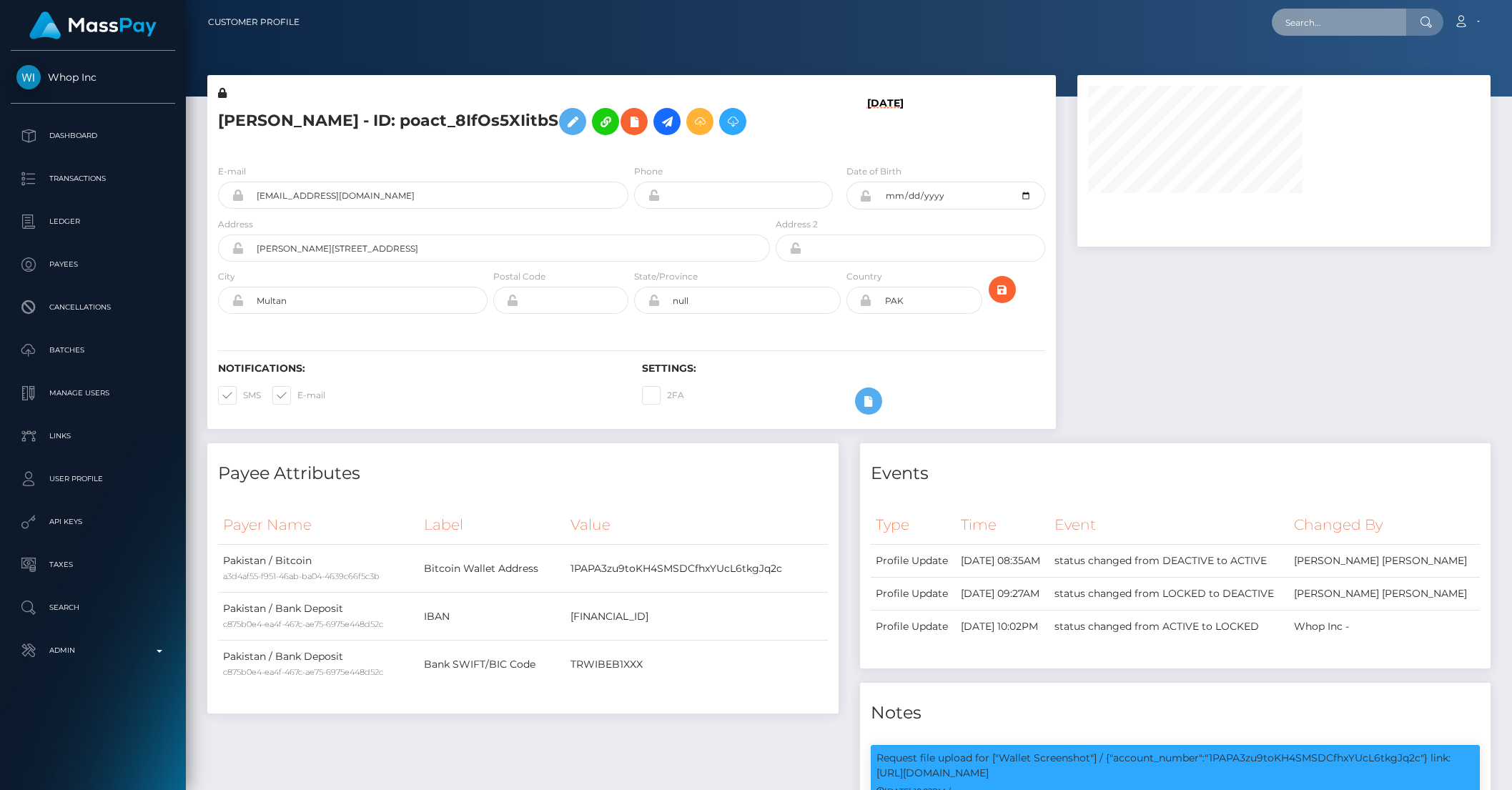
drag, startPoint x: 1339, startPoint y: 17, endPoint x: 1347, endPoint y: 21, distance: 8.9
click at [1339, 17] on input "text" at bounding box center [1339, 22] width 135 height 27
paste input "pout_8Kc5gWpa6zLWQ"
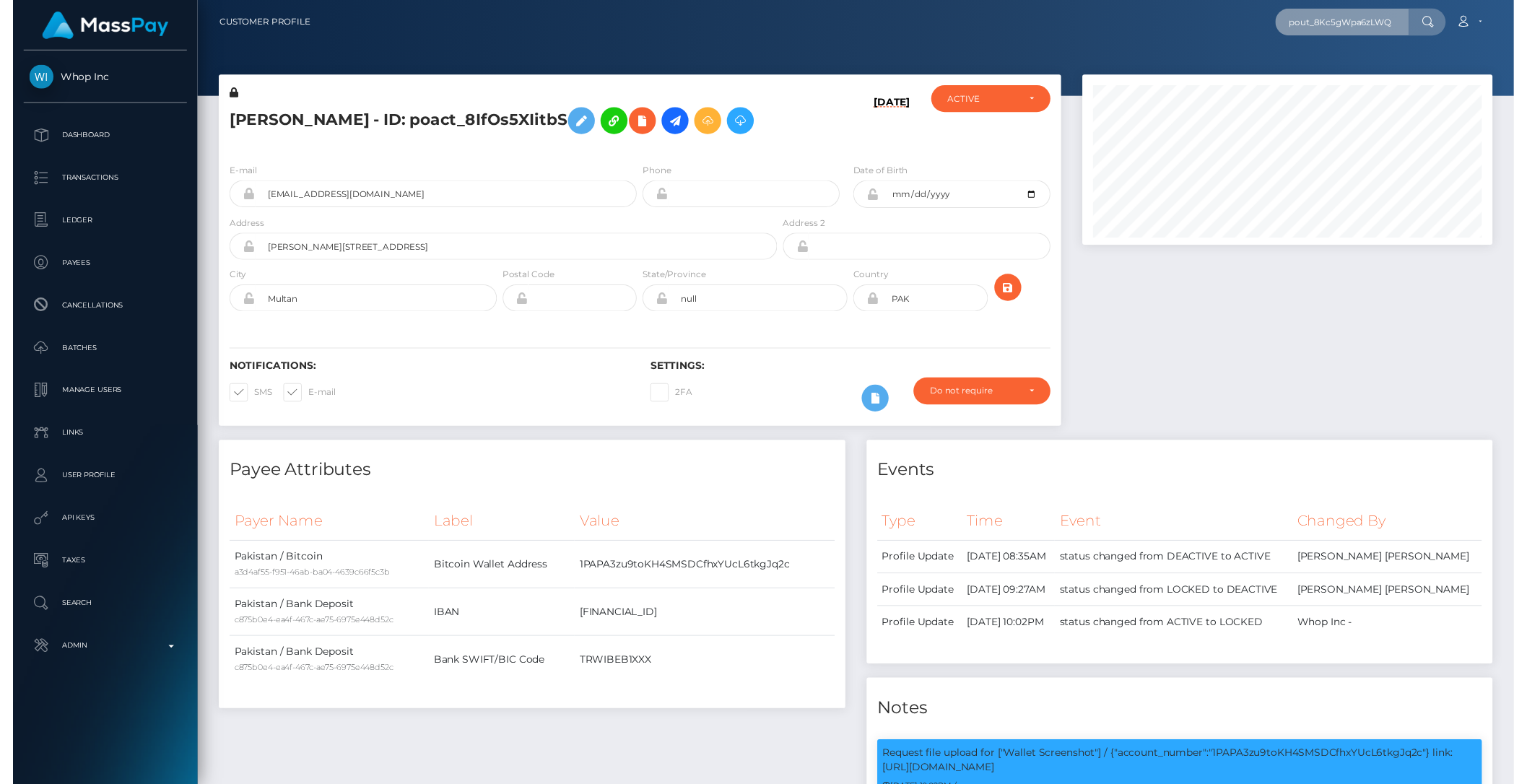
scroll to position [173, 417]
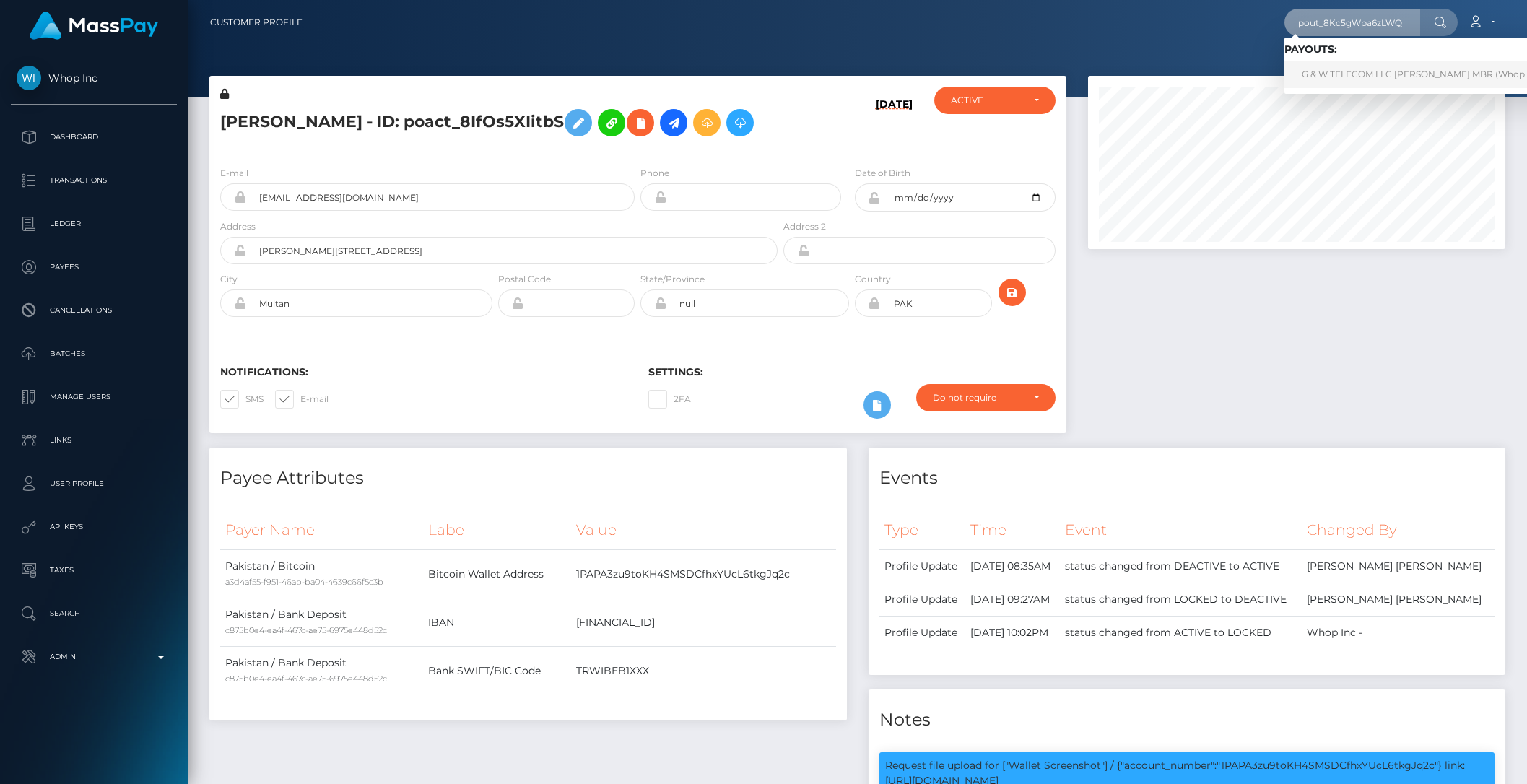
type input "pout_8Kc5gWpa6zLWQ"
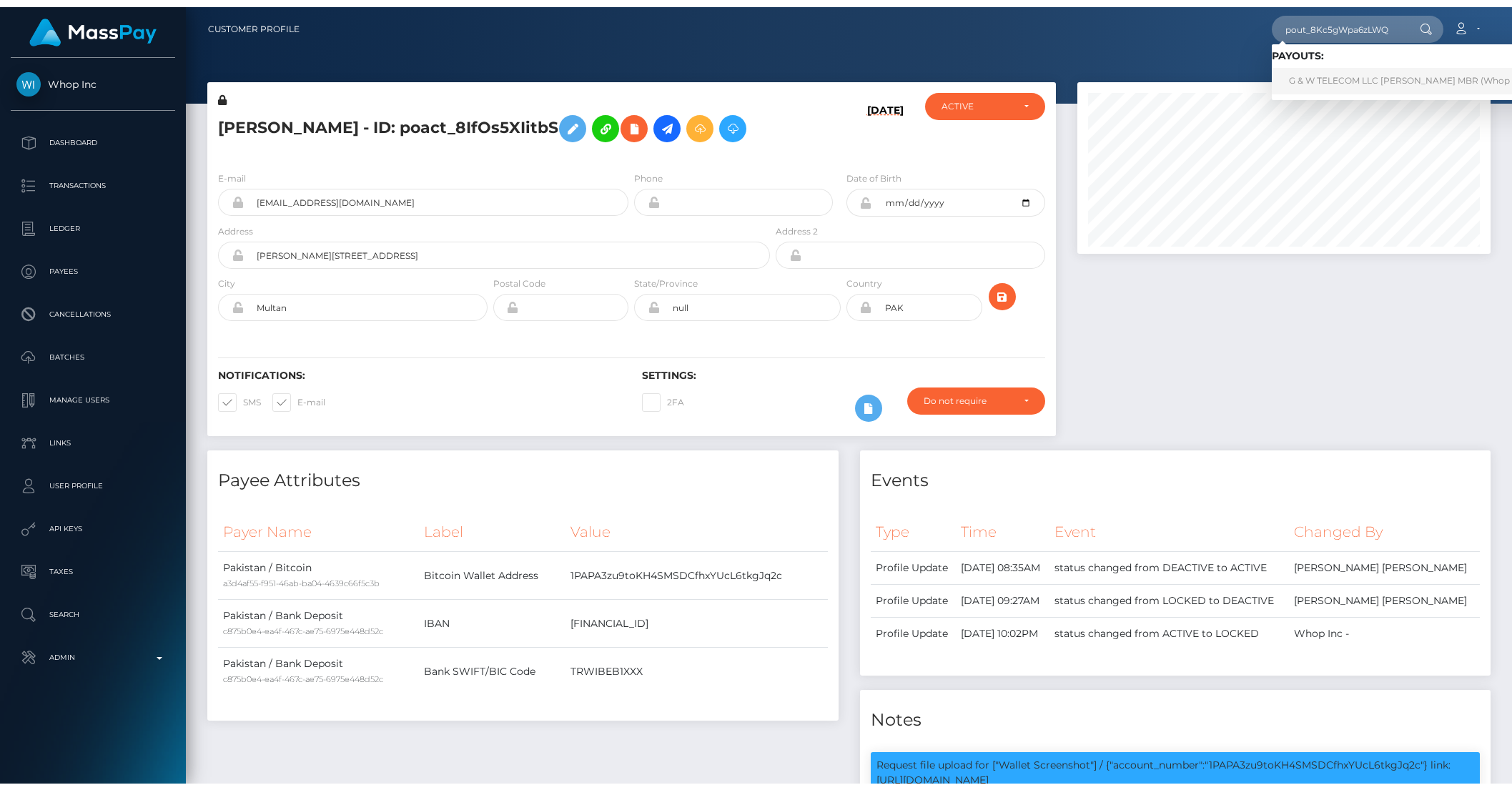
scroll to position [0, 0]
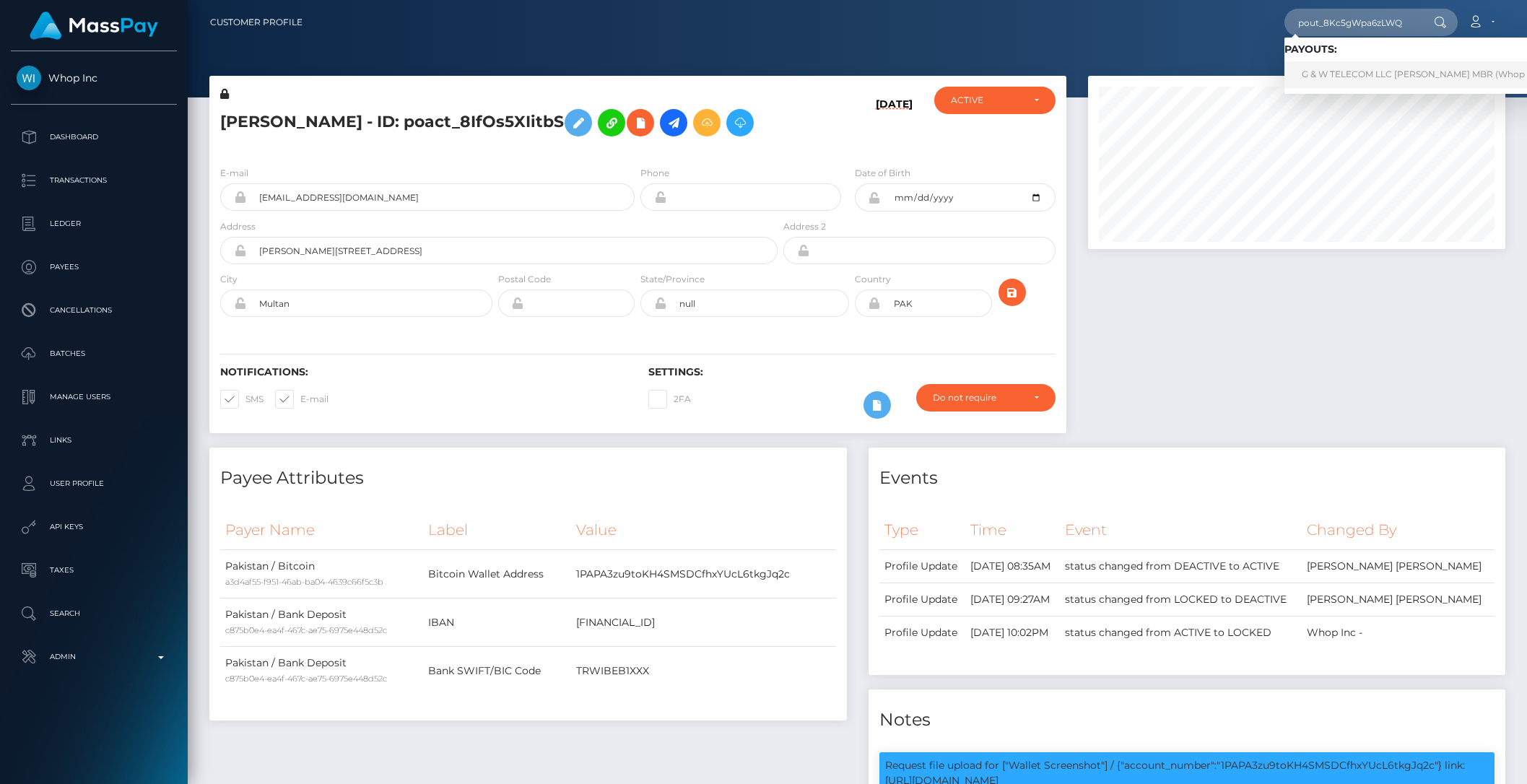
click at [1371, 78] on link "G & W TELECOM LLC ALVIN GRANT MBR (Whop Inc - )" at bounding box center [1427, 74] width 284 height 27
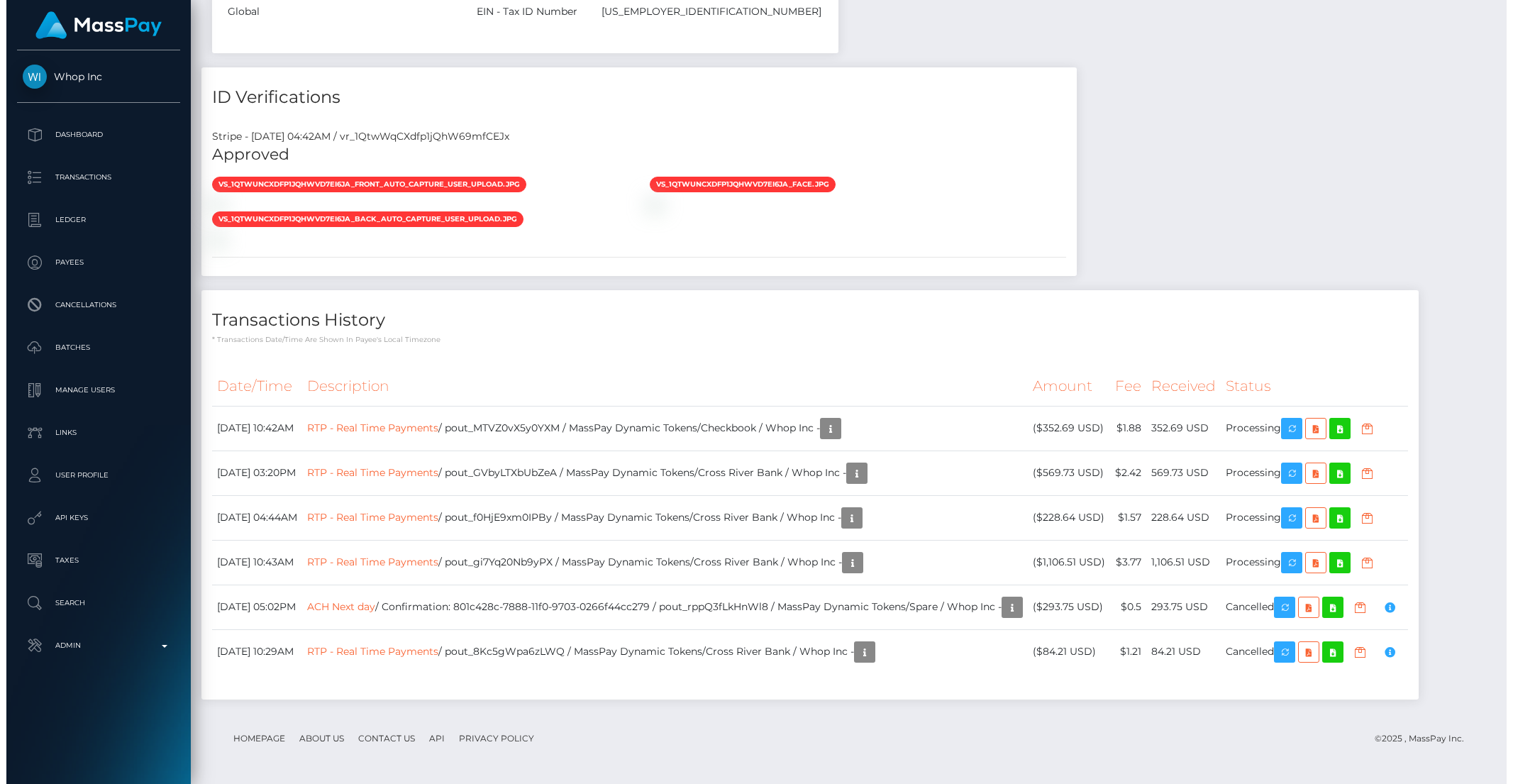
scroll to position [1278, 0]
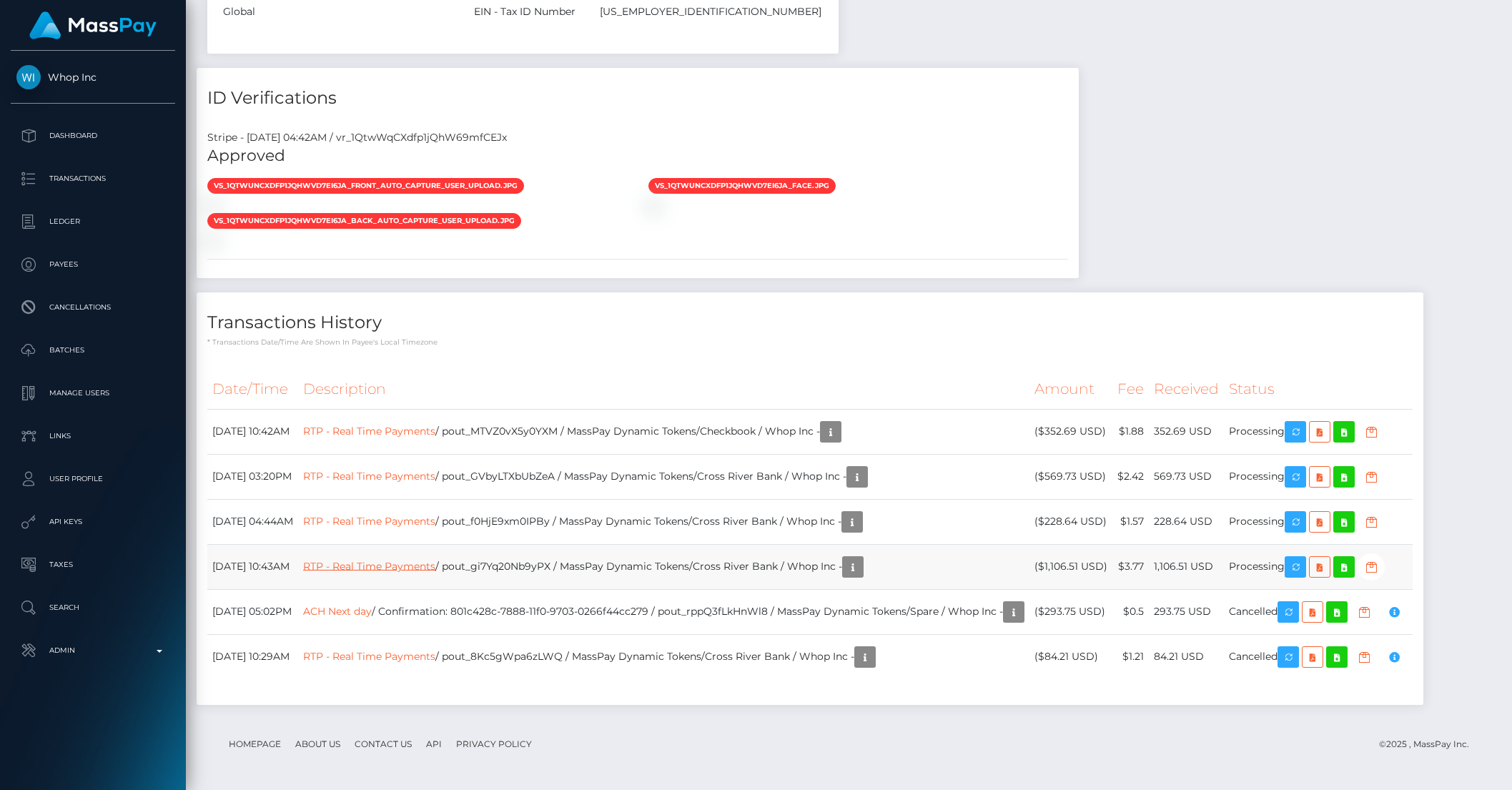
click at [373, 563] on link "RTP - Real Time Payments" at bounding box center [370, 565] width 132 height 13
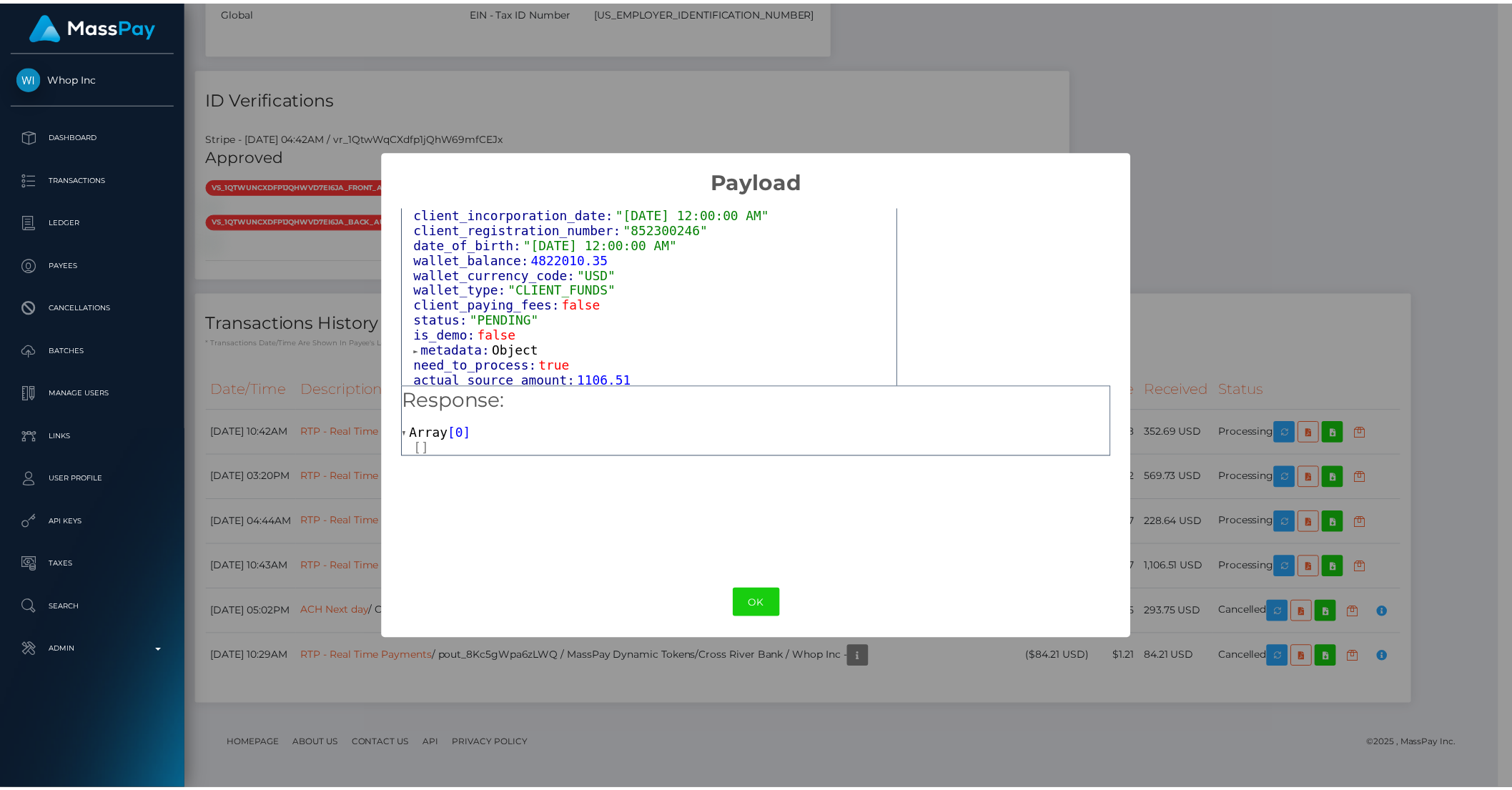
scroll to position [840, 0]
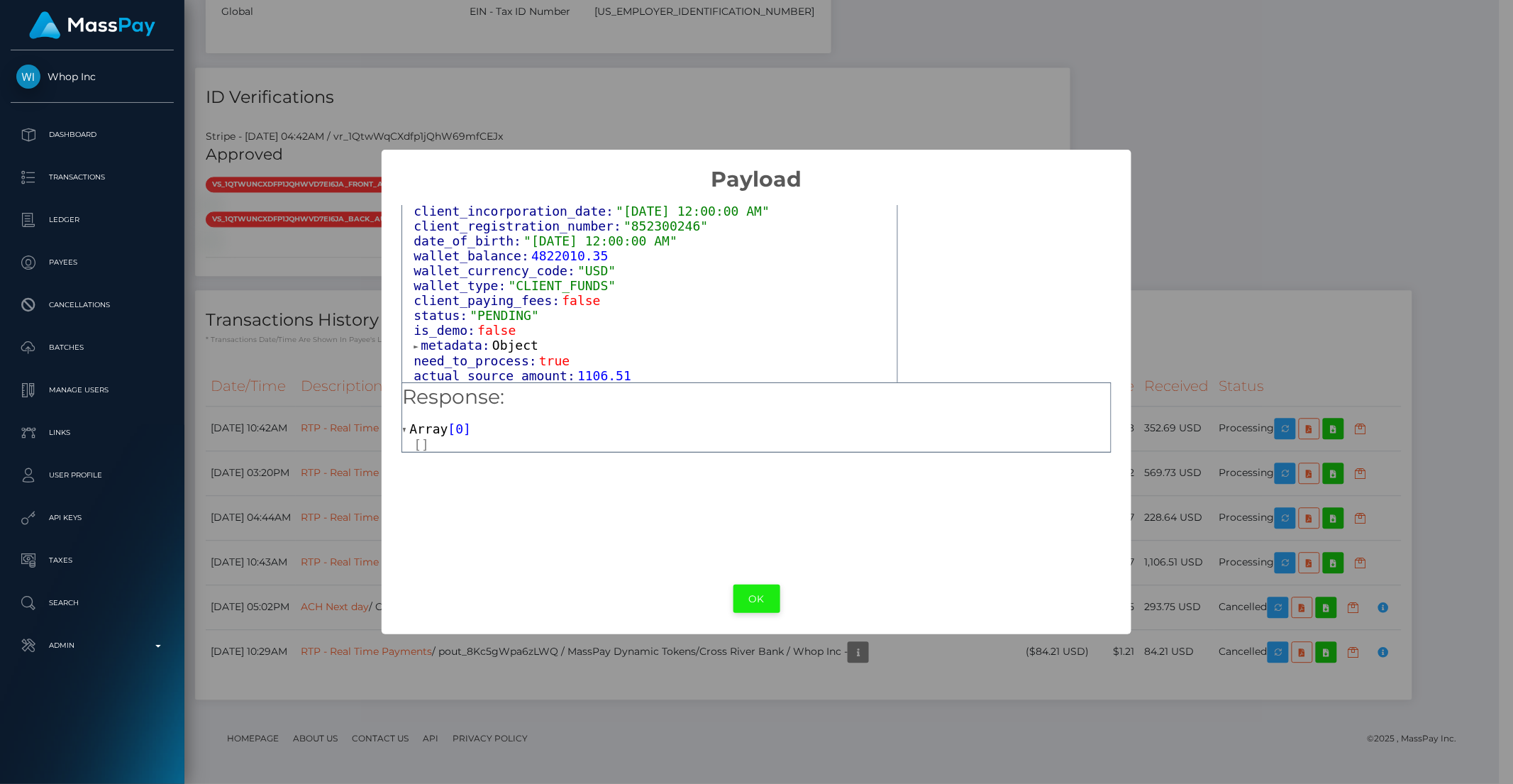
click at [752, 604] on button "OK" at bounding box center [756, 599] width 47 height 29
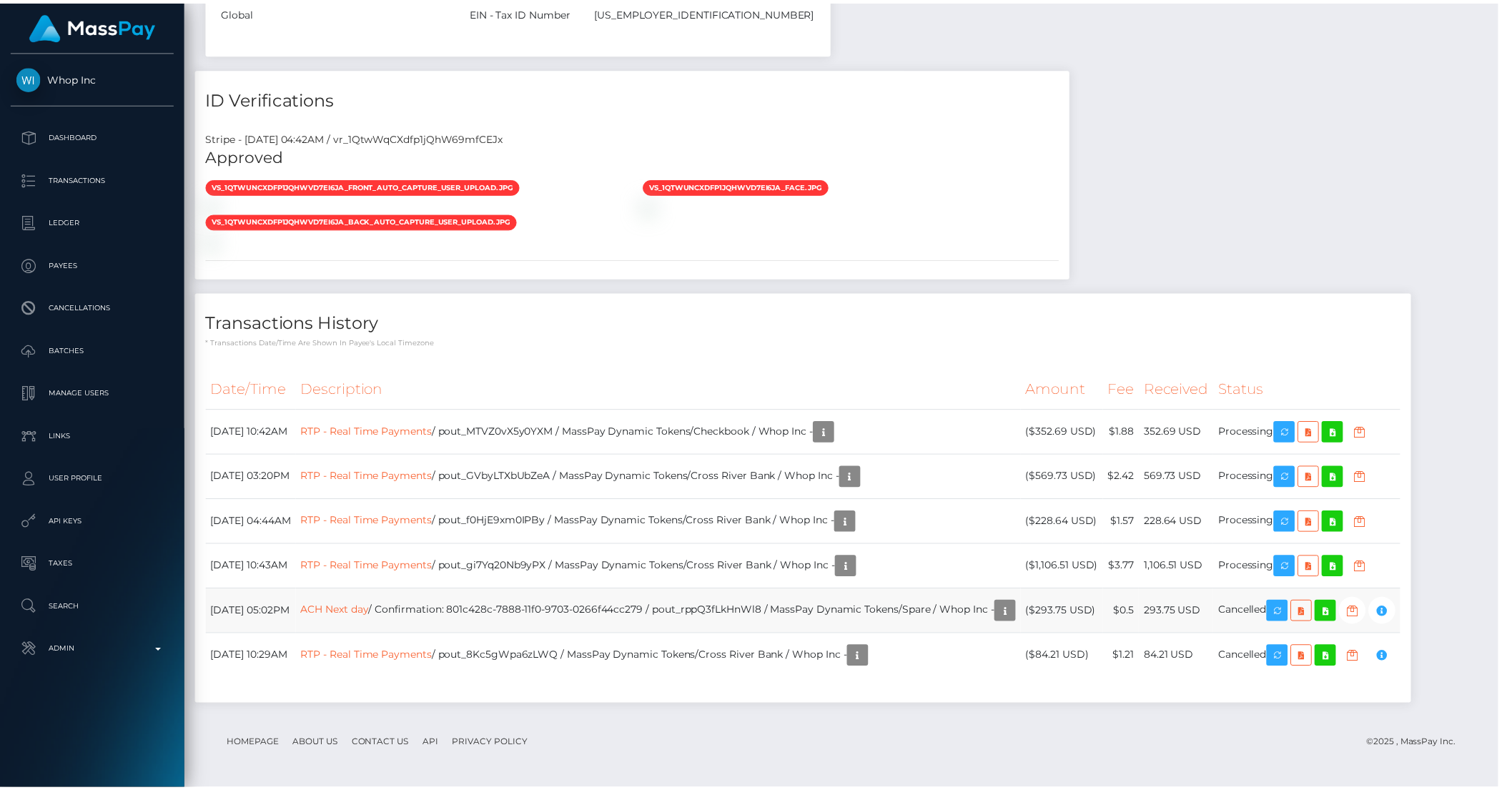
scroll to position [714478, 714456]
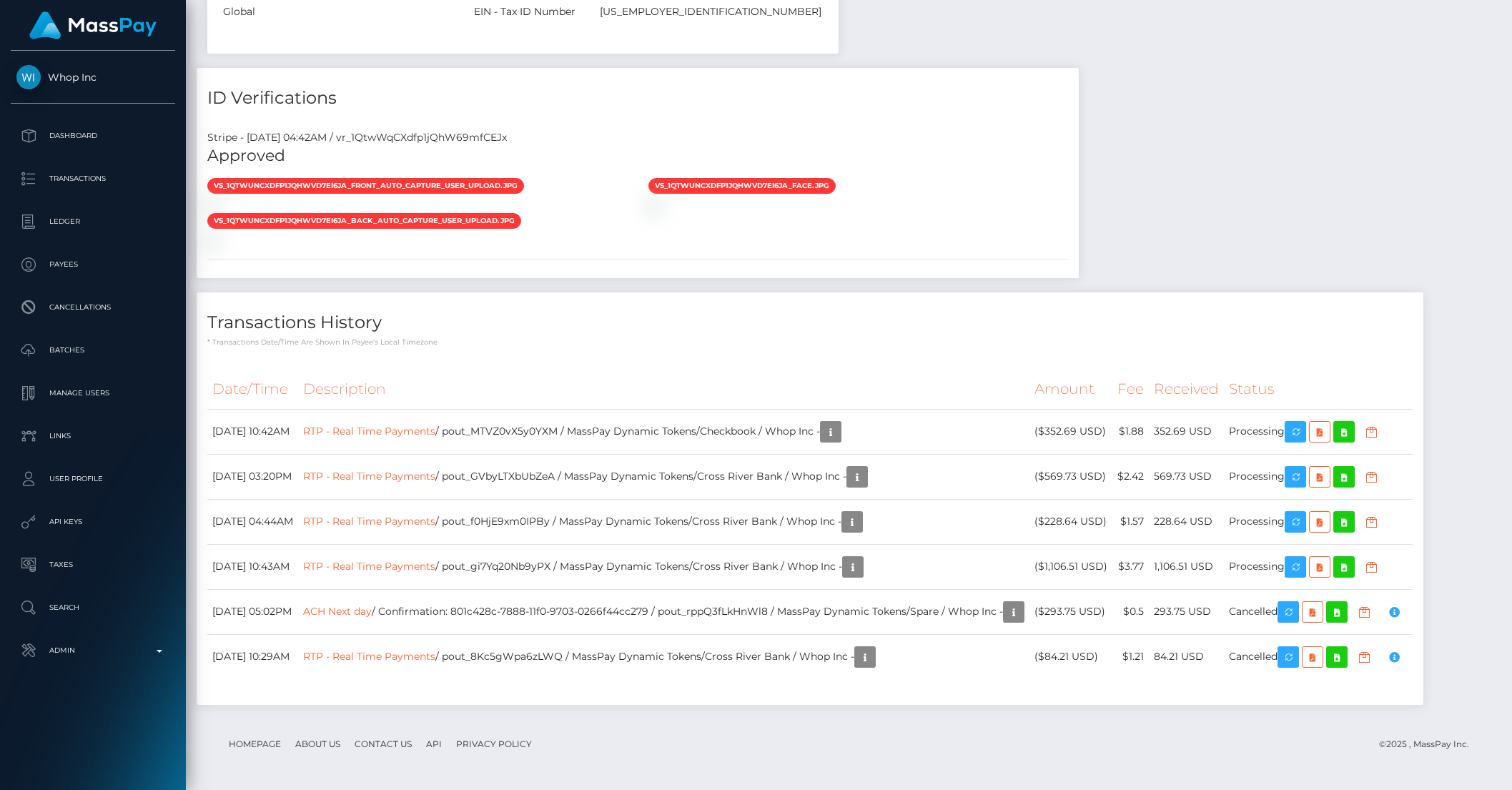
click at [705, 344] on p "* Transactions date/time are shown in payee's local timezone" at bounding box center [809, 342] width 1205 height 11
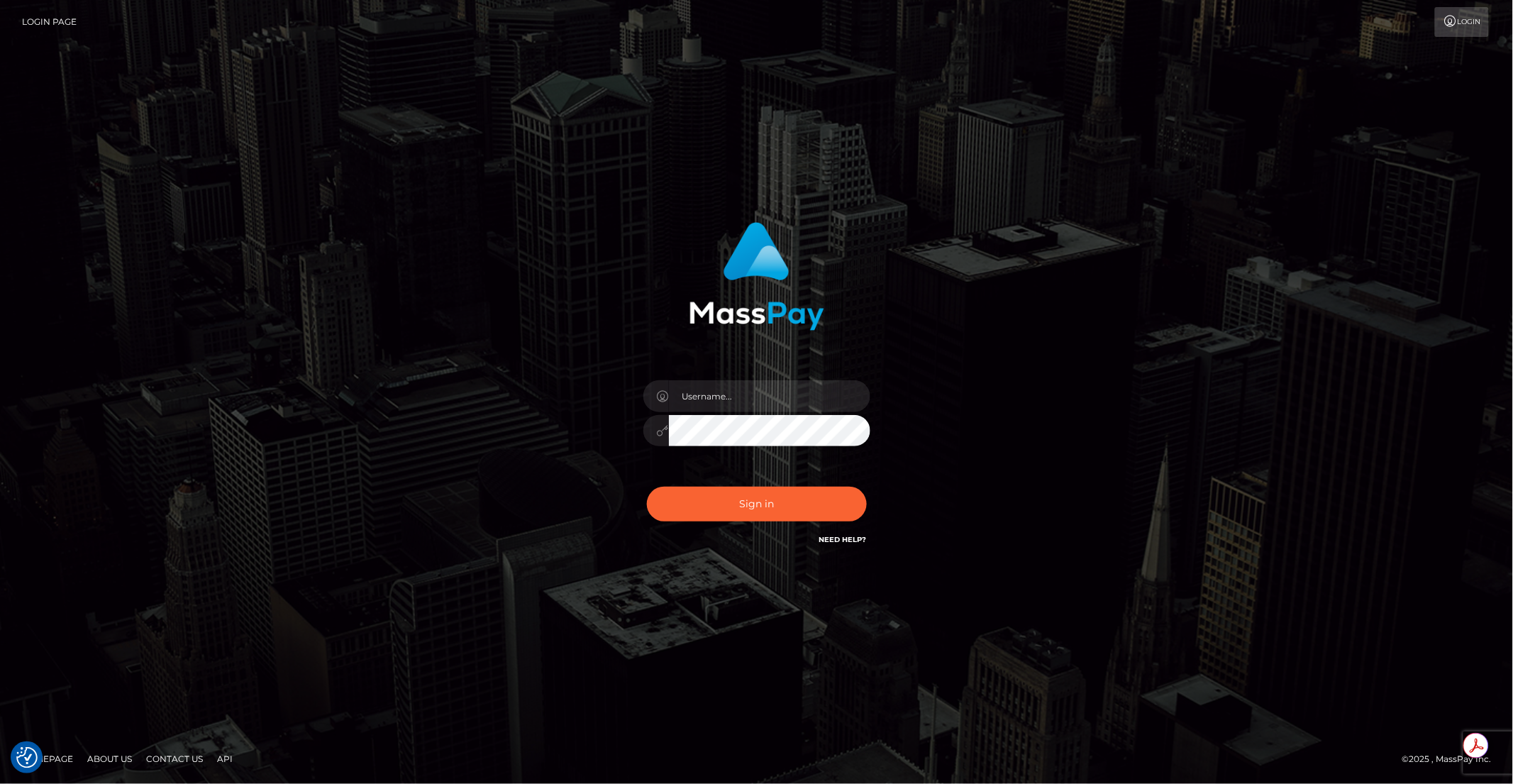
type input "brentg"
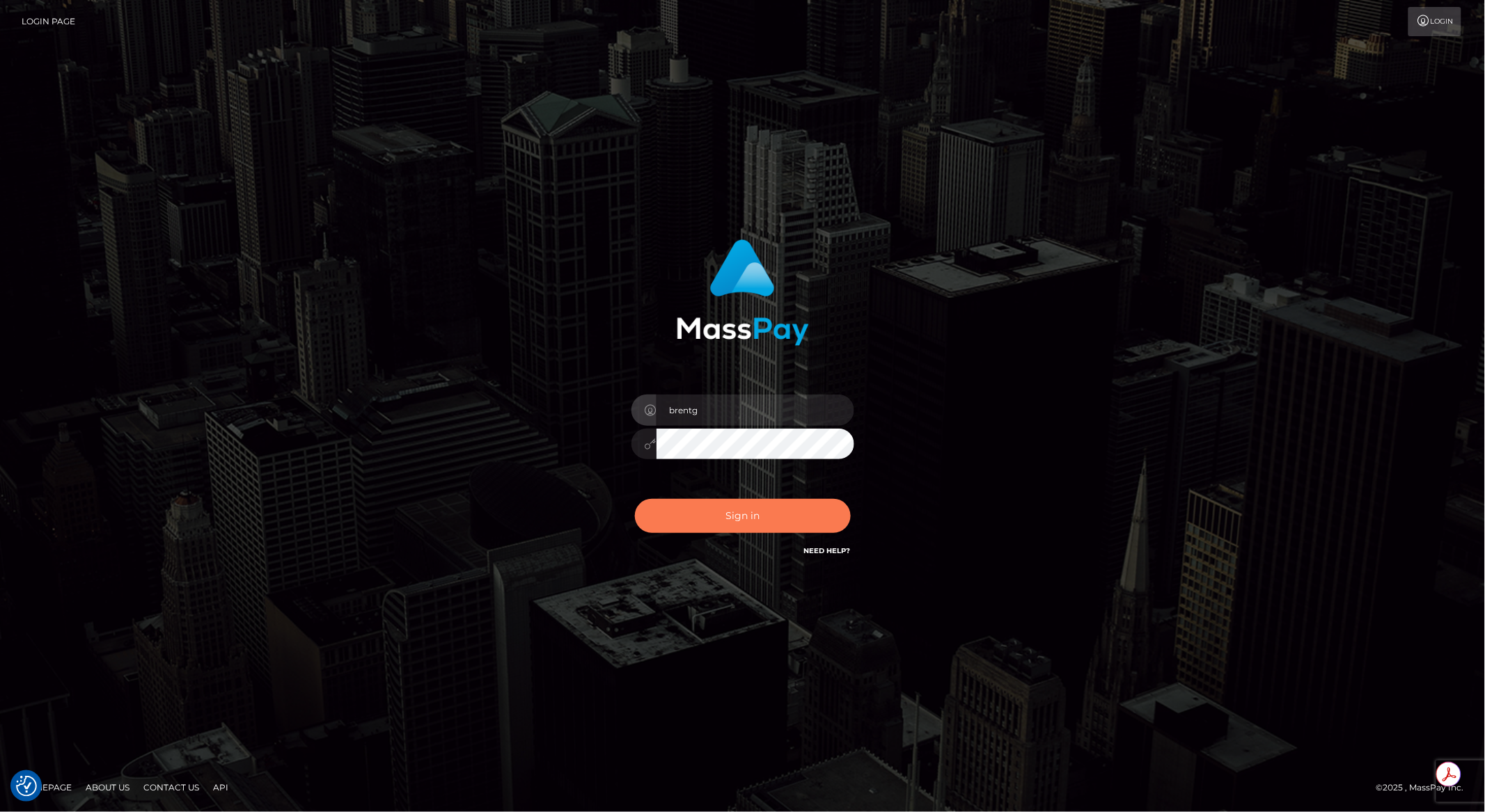
click at [732, 512] on button "Sign in" at bounding box center [742, 516] width 215 height 34
click at [732, 513] on div "Sign in Need Help?" at bounding box center [742, 522] width 243 height 62
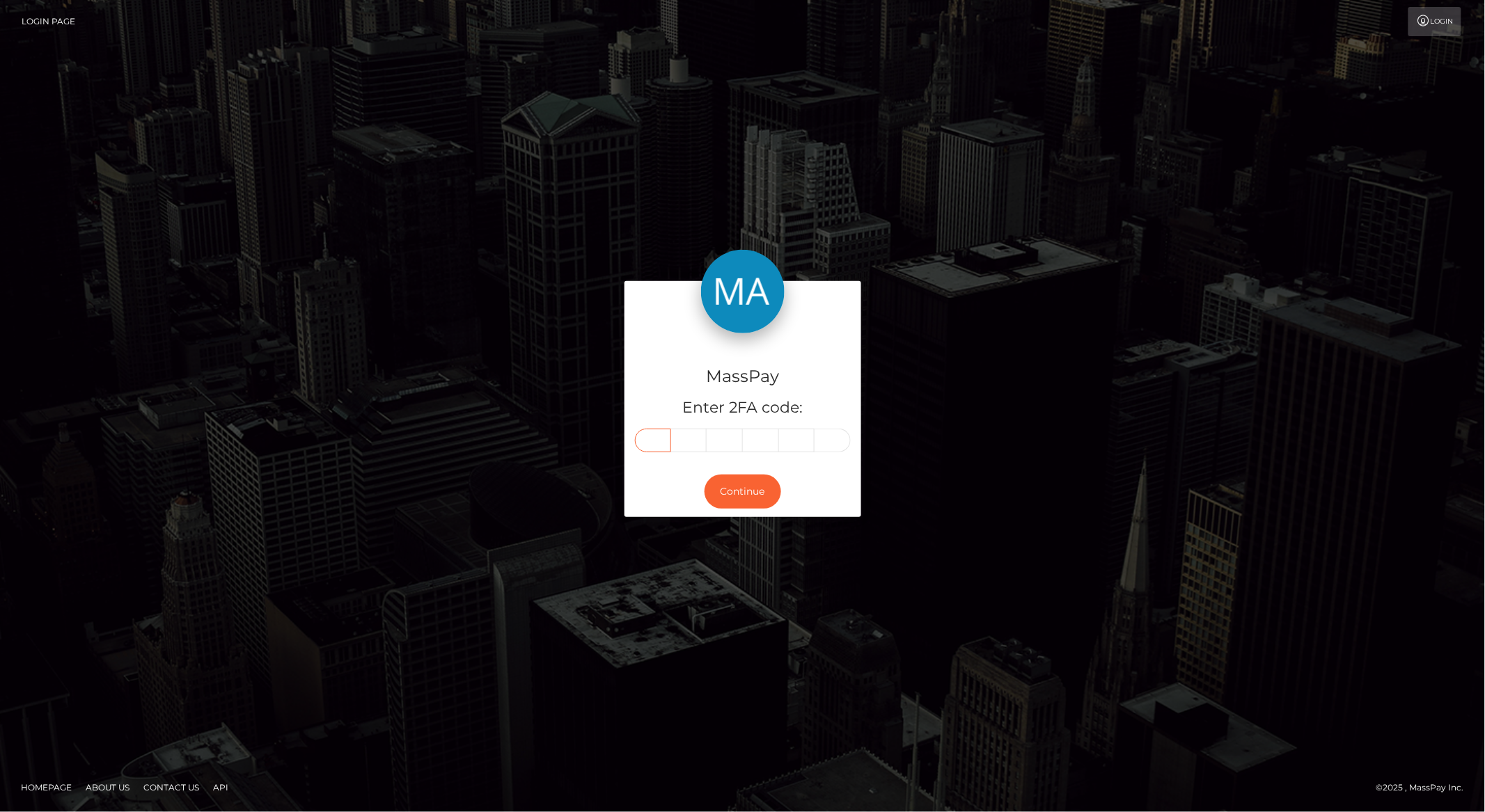
paste input "2"
type input "2"
type input "8"
type input "5"
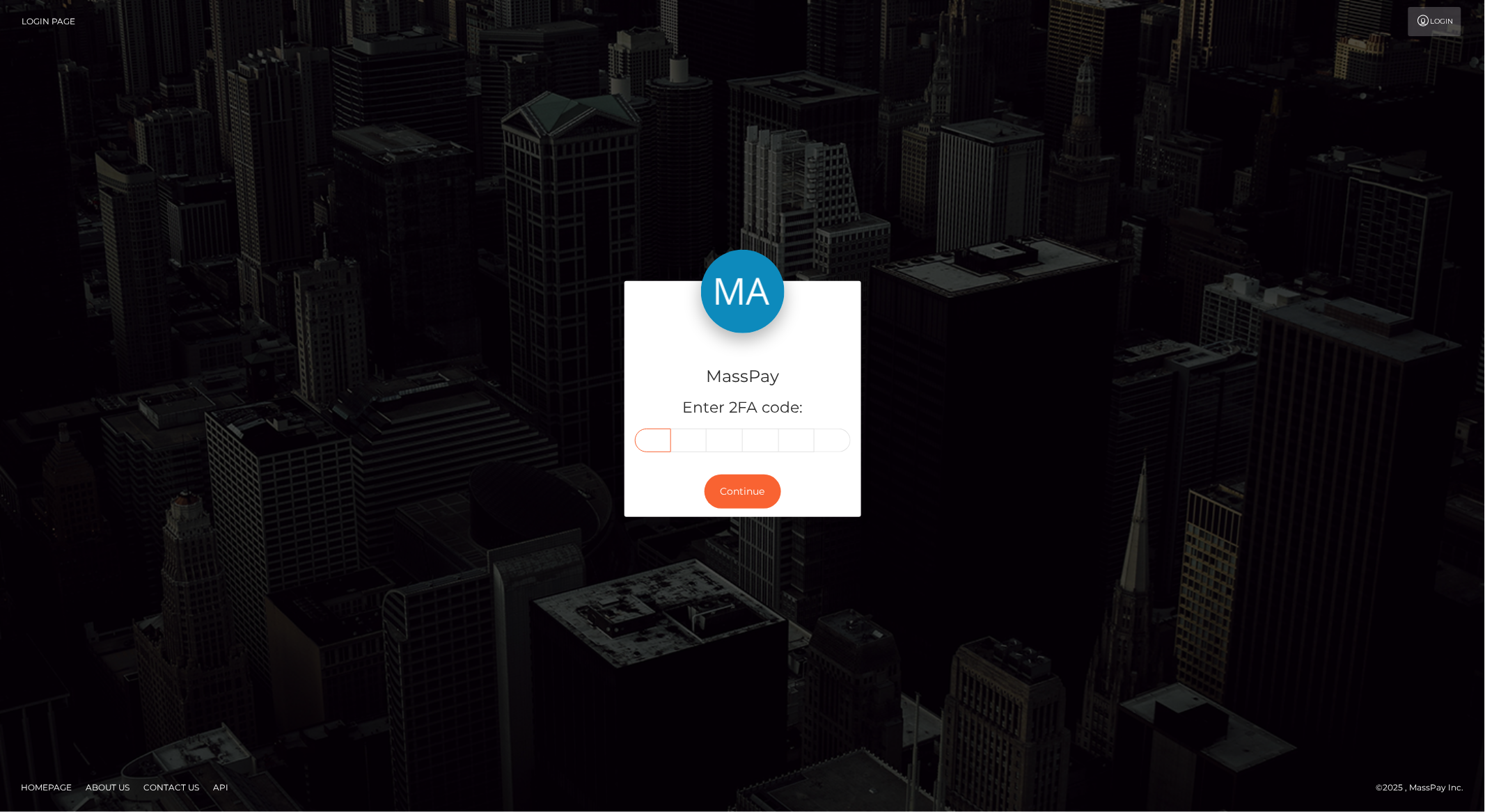
type input "2"
type input "5"
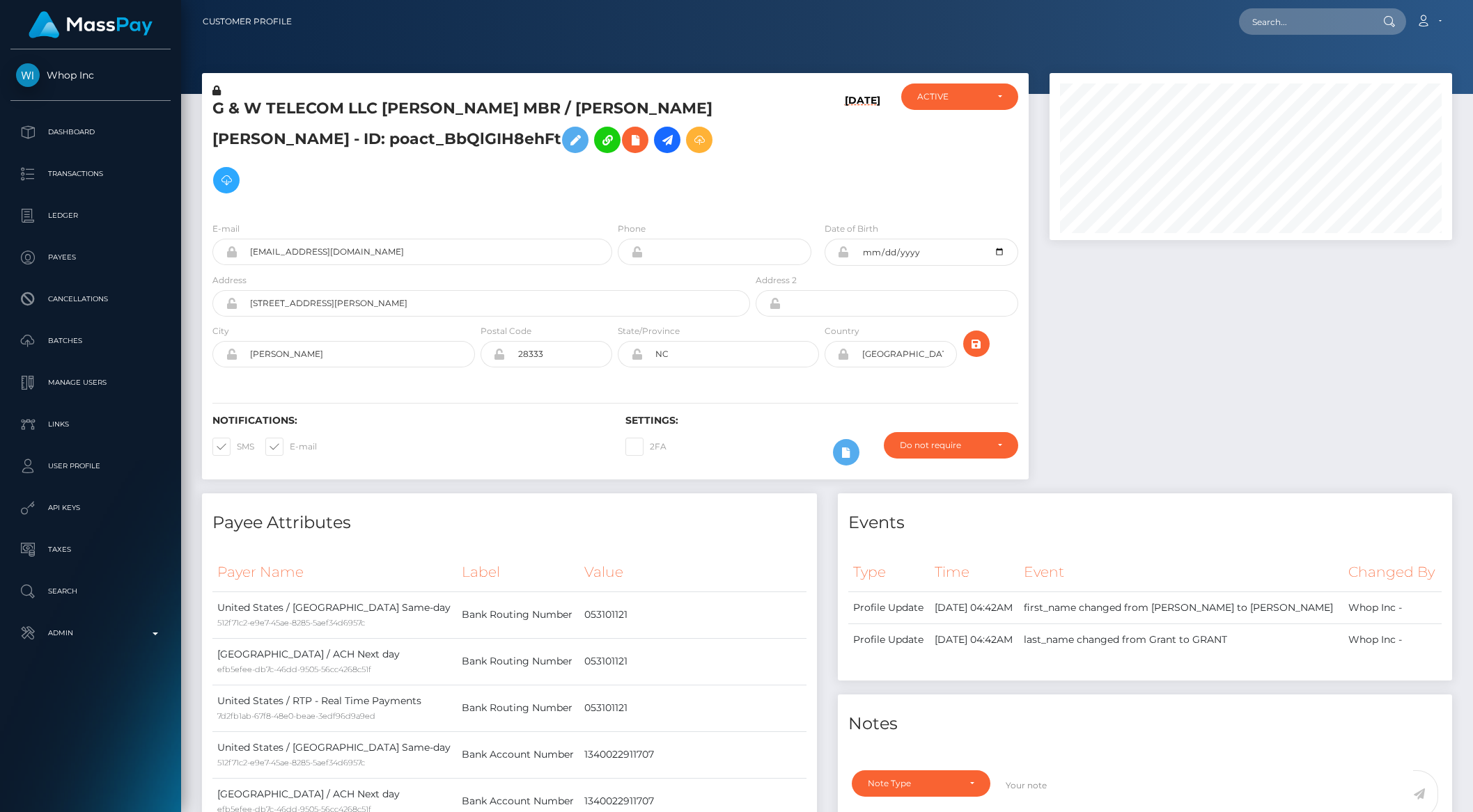
scroll to position [167, 402]
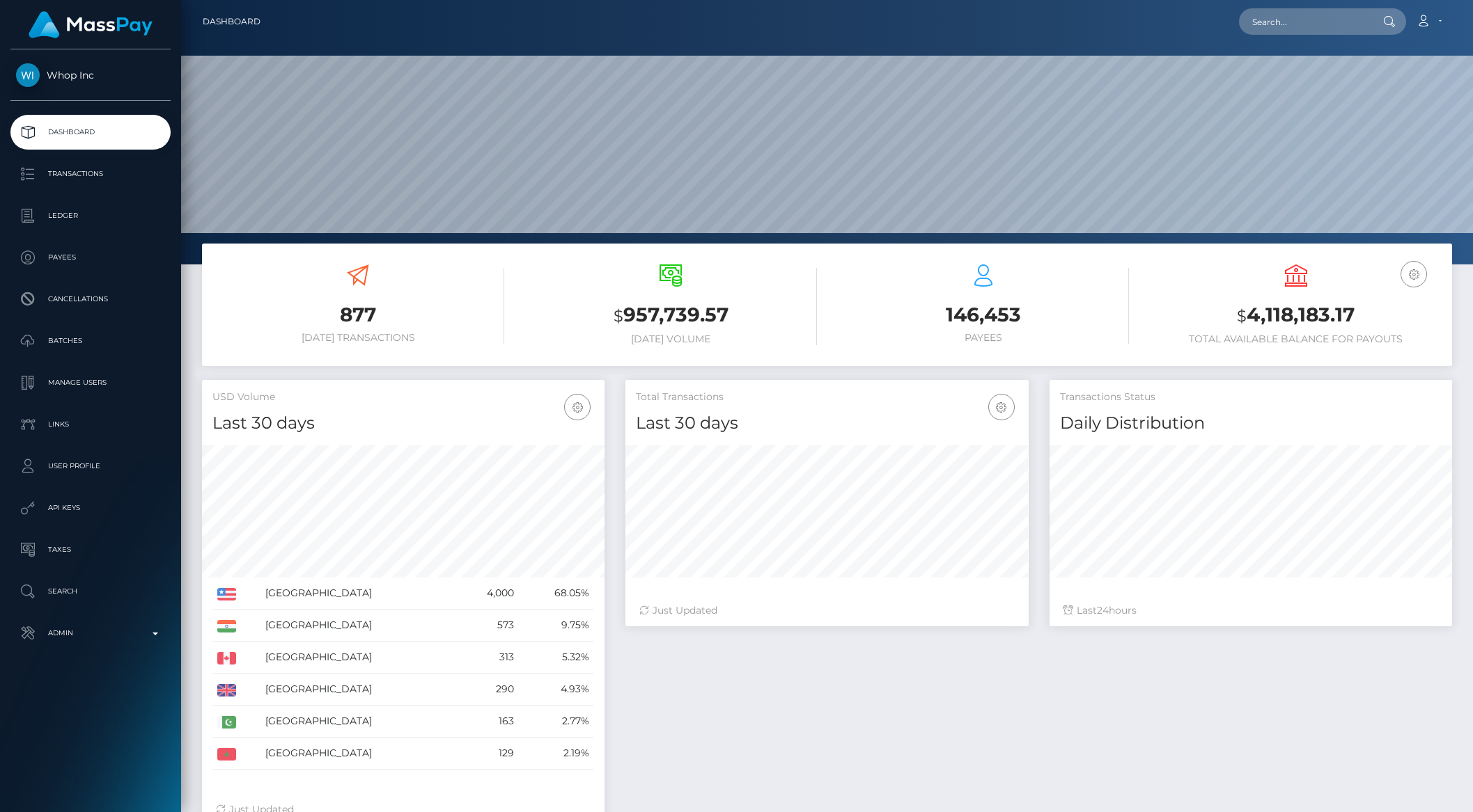
scroll to position [246, 402]
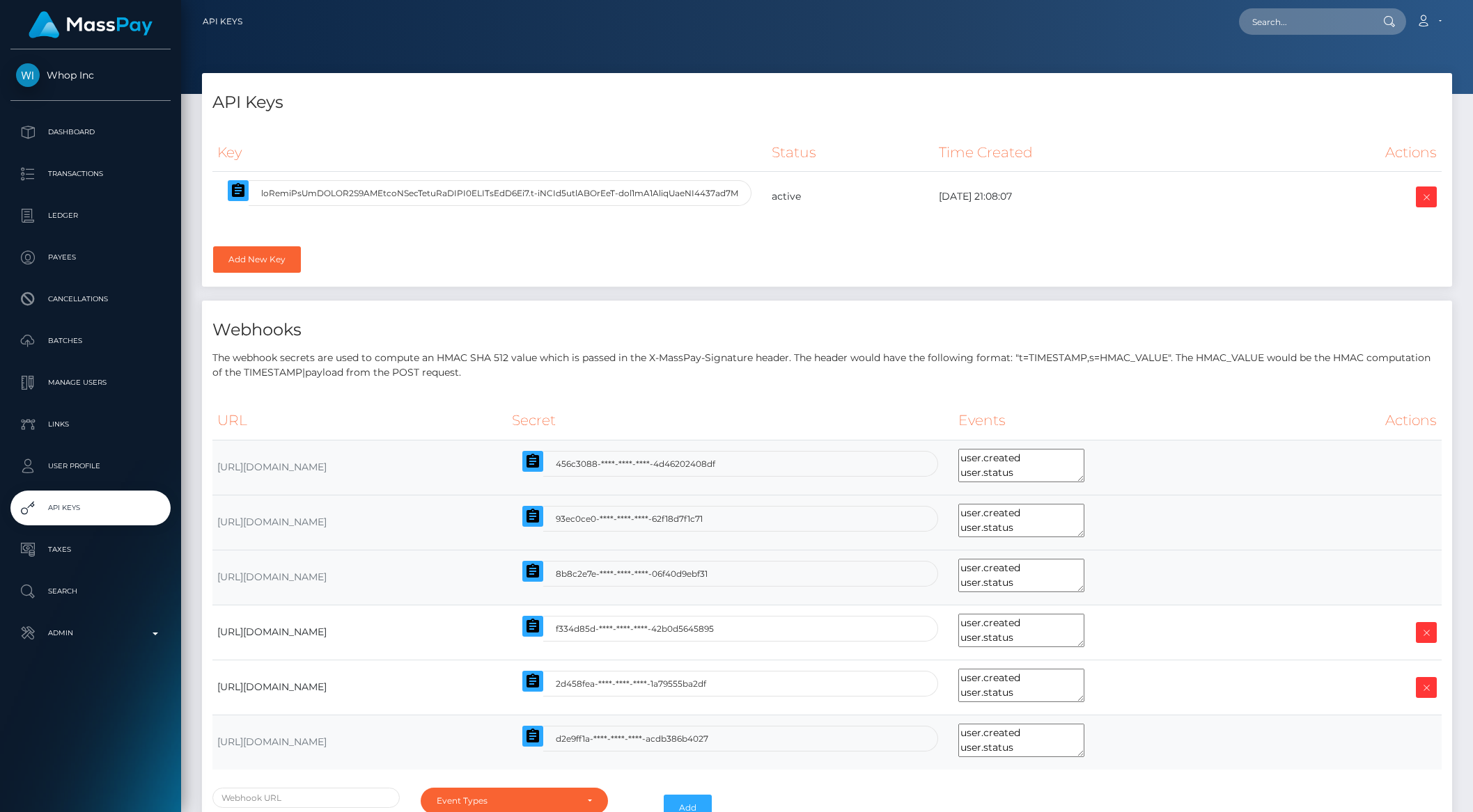
select select
click at [237, 191] on icon "button" at bounding box center [238, 191] width 17 height 17
click at [104, 634] on p "Admin" at bounding box center [90, 633] width 149 height 21
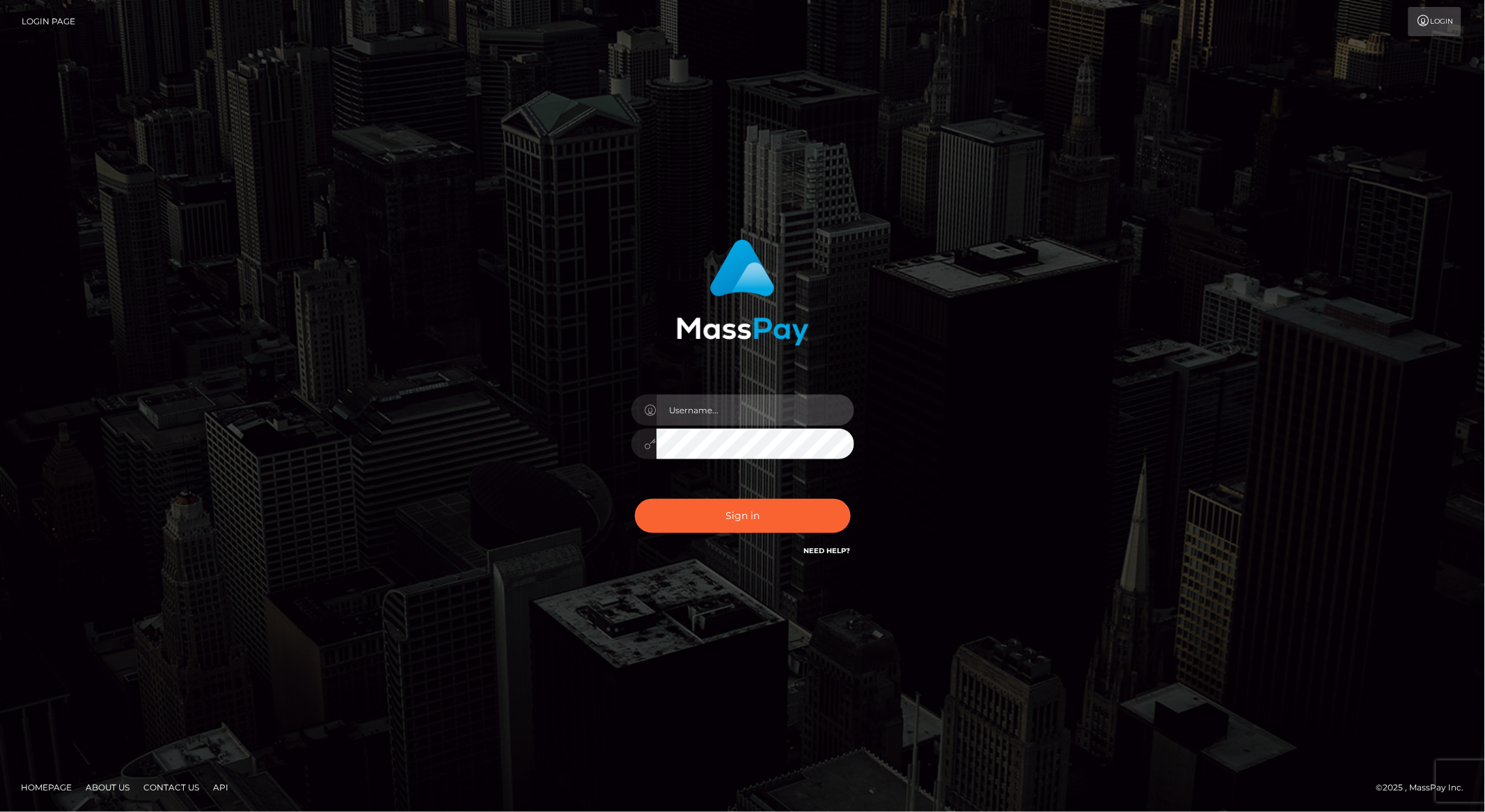
type input "brentg"
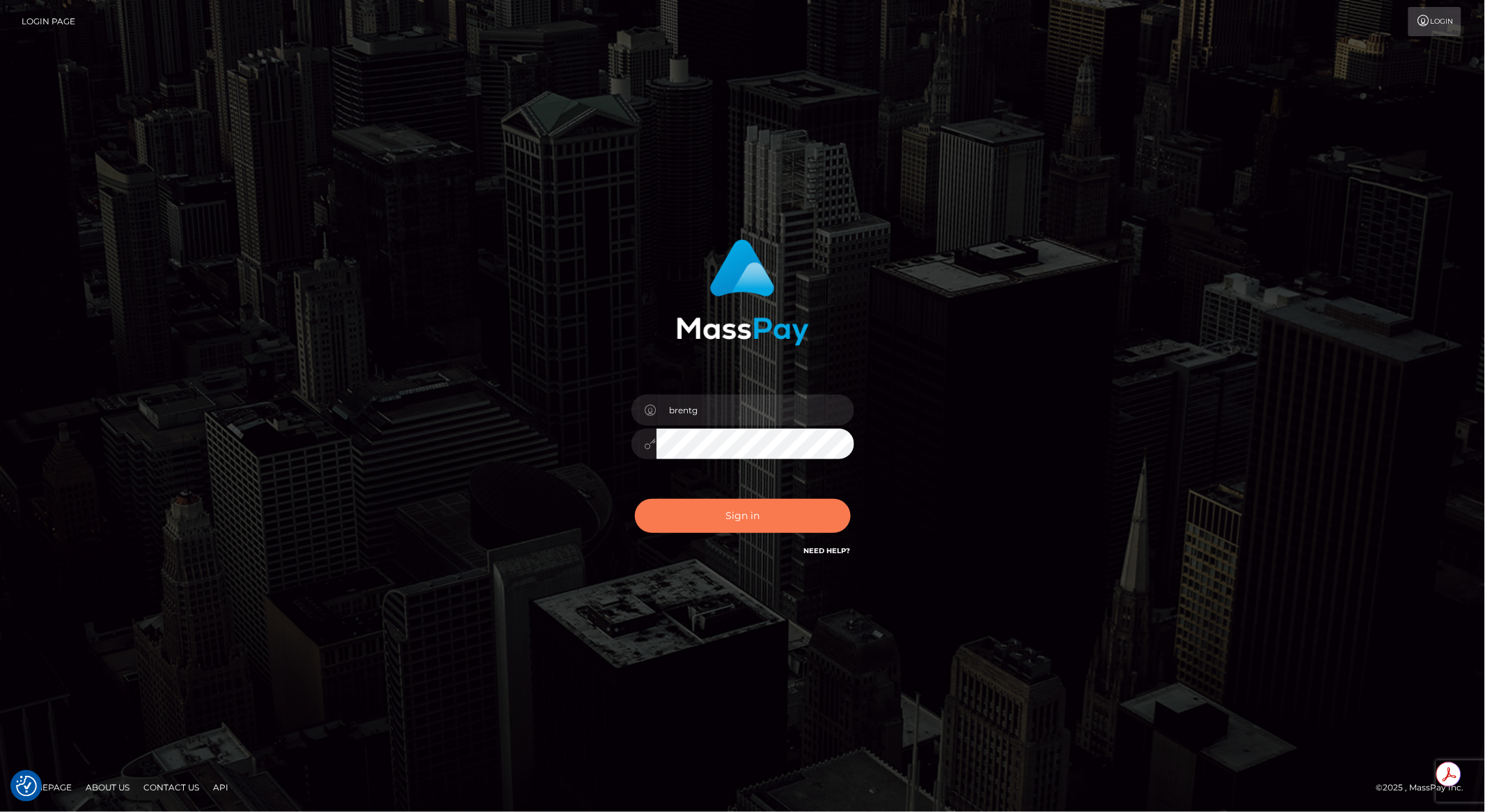
click at [756, 526] on button "Sign in" at bounding box center [742, 516] width 215 height 34
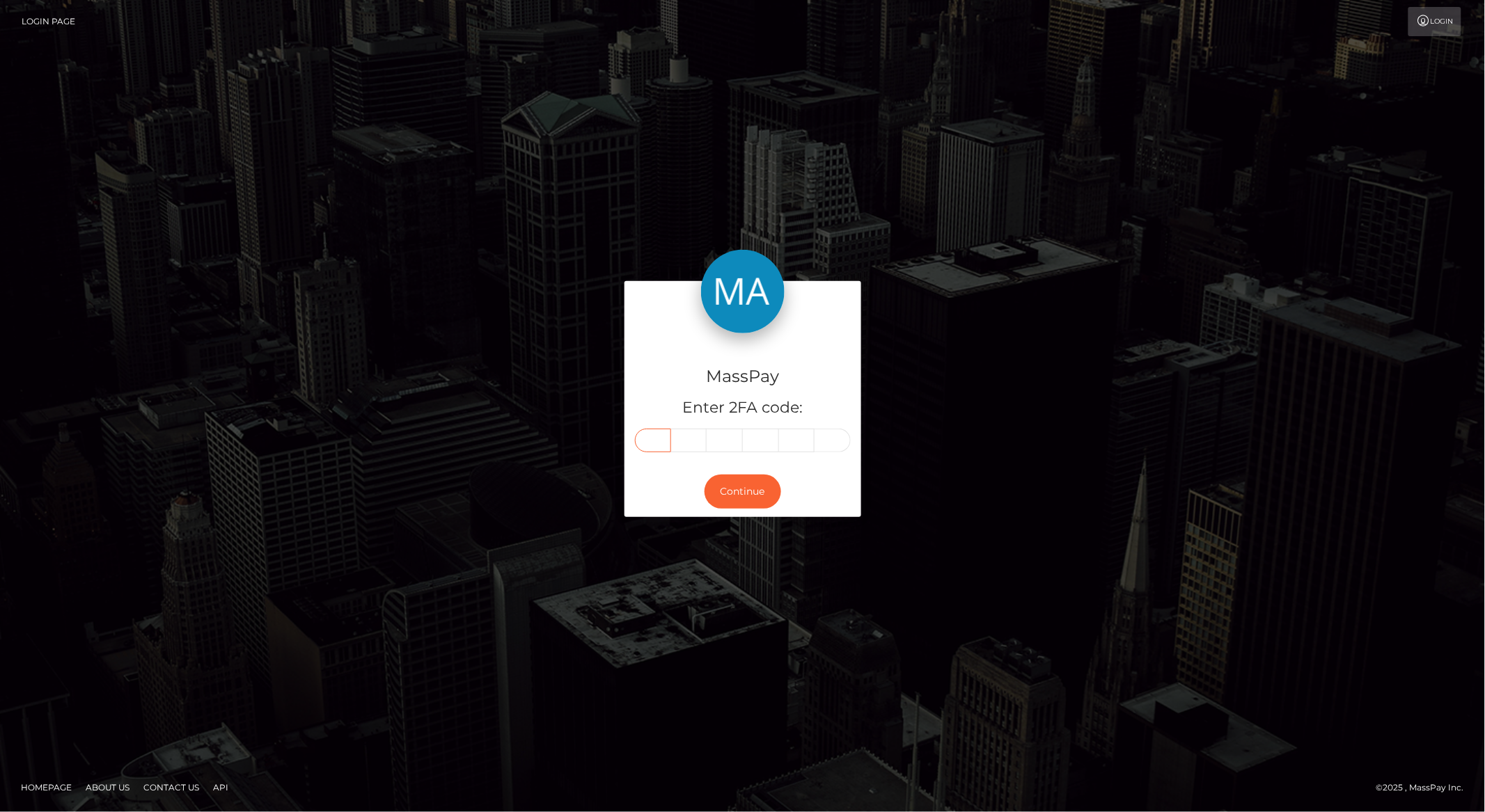
paste input "7"
type input "7"
type input "6"
type input "4"
type input "8"
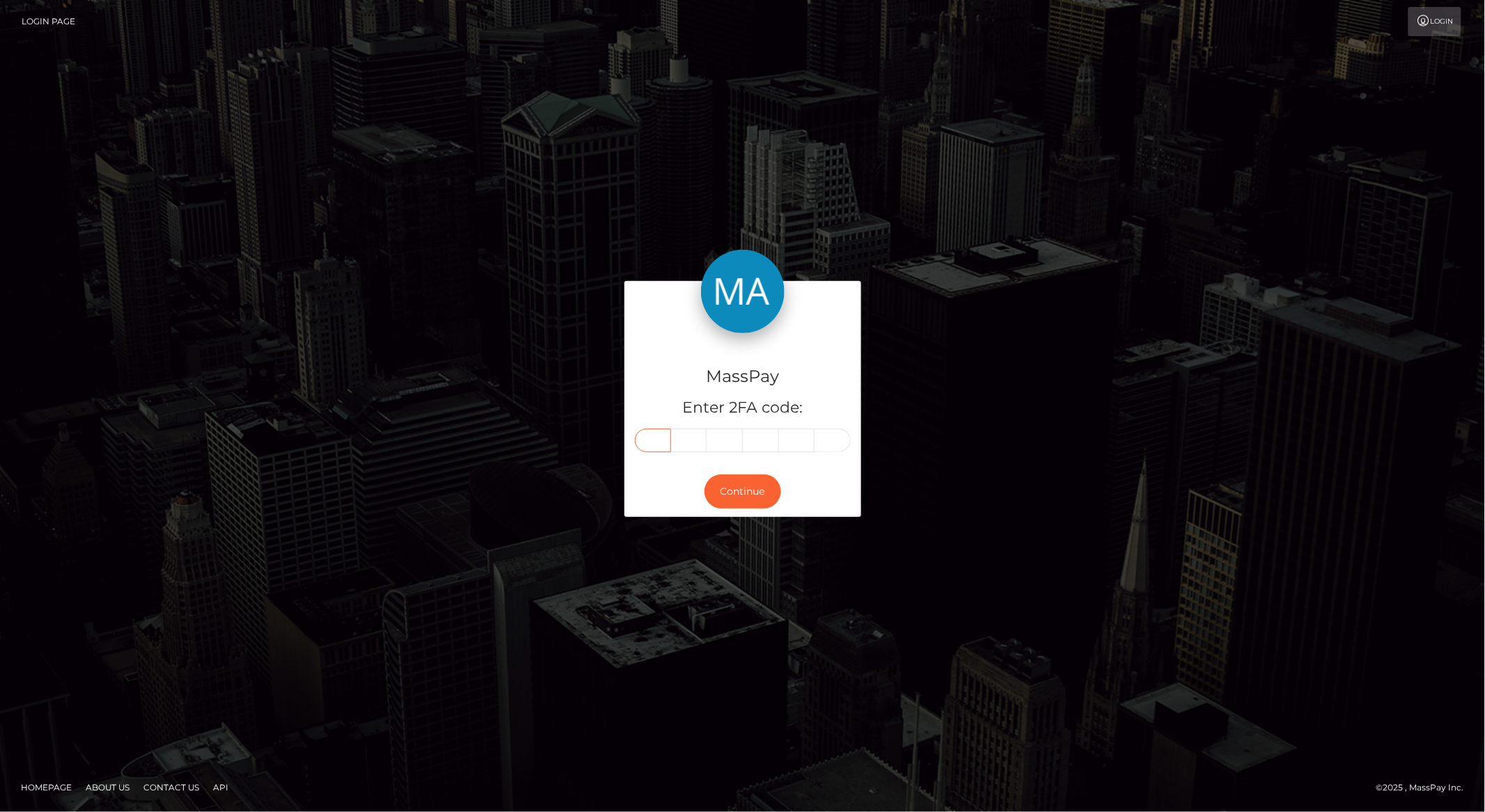
type input "7"
type input "0"
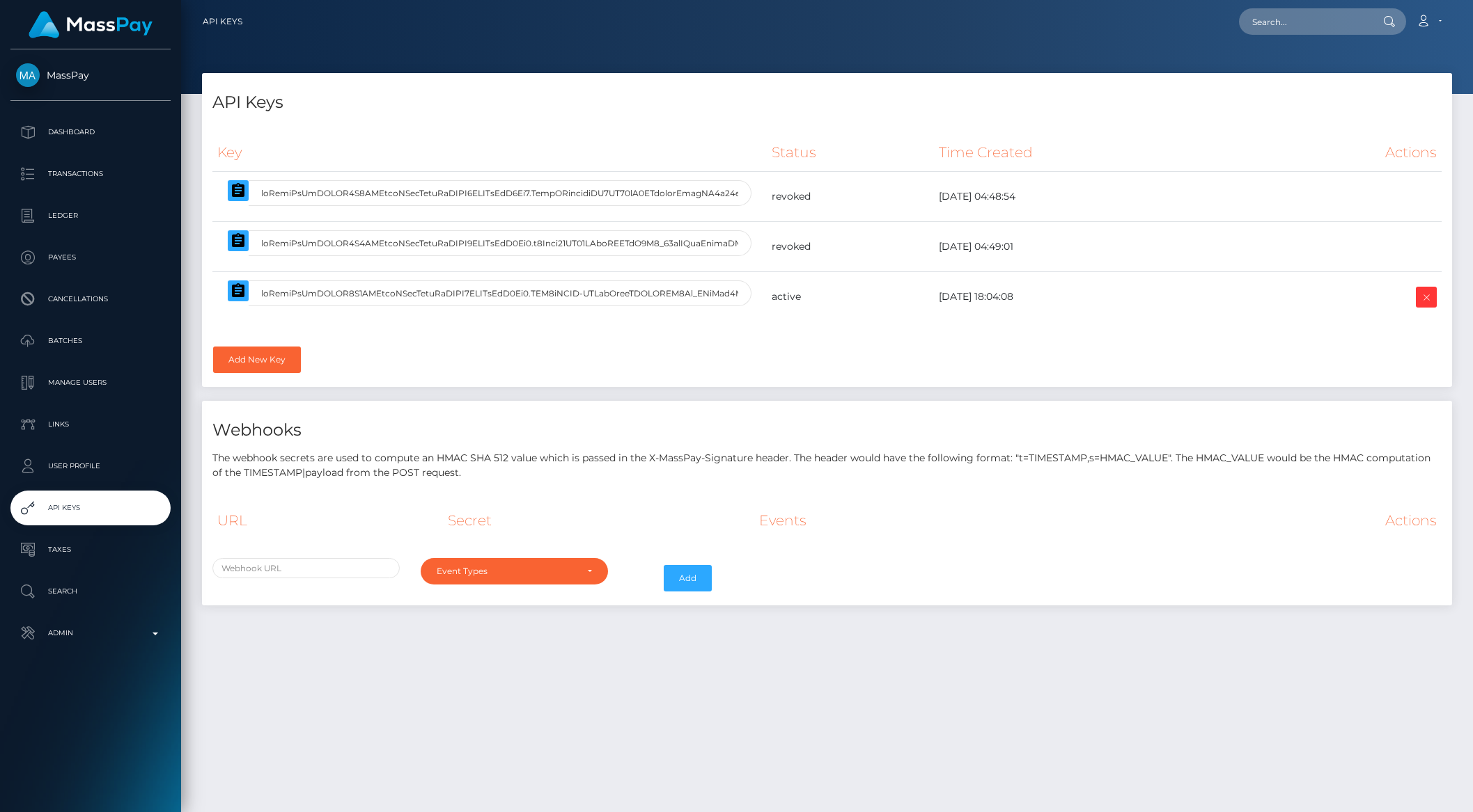
select select
click at [133, 638] on p "Admin" at bounding box center [90, 633] width 149 height 21
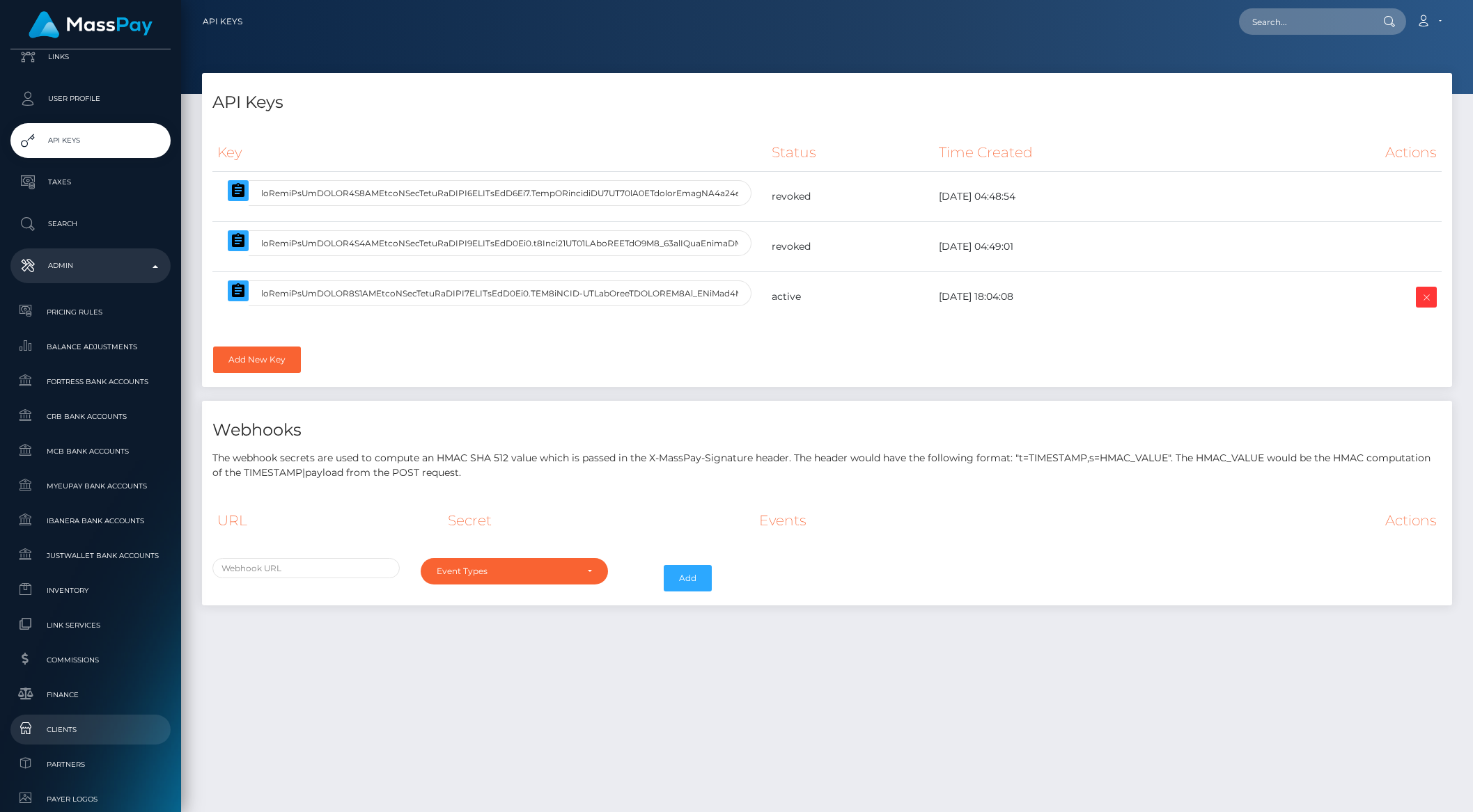
click at [72, 722] on span "Clients" at bounding box center [90, 730] width 149 height 16
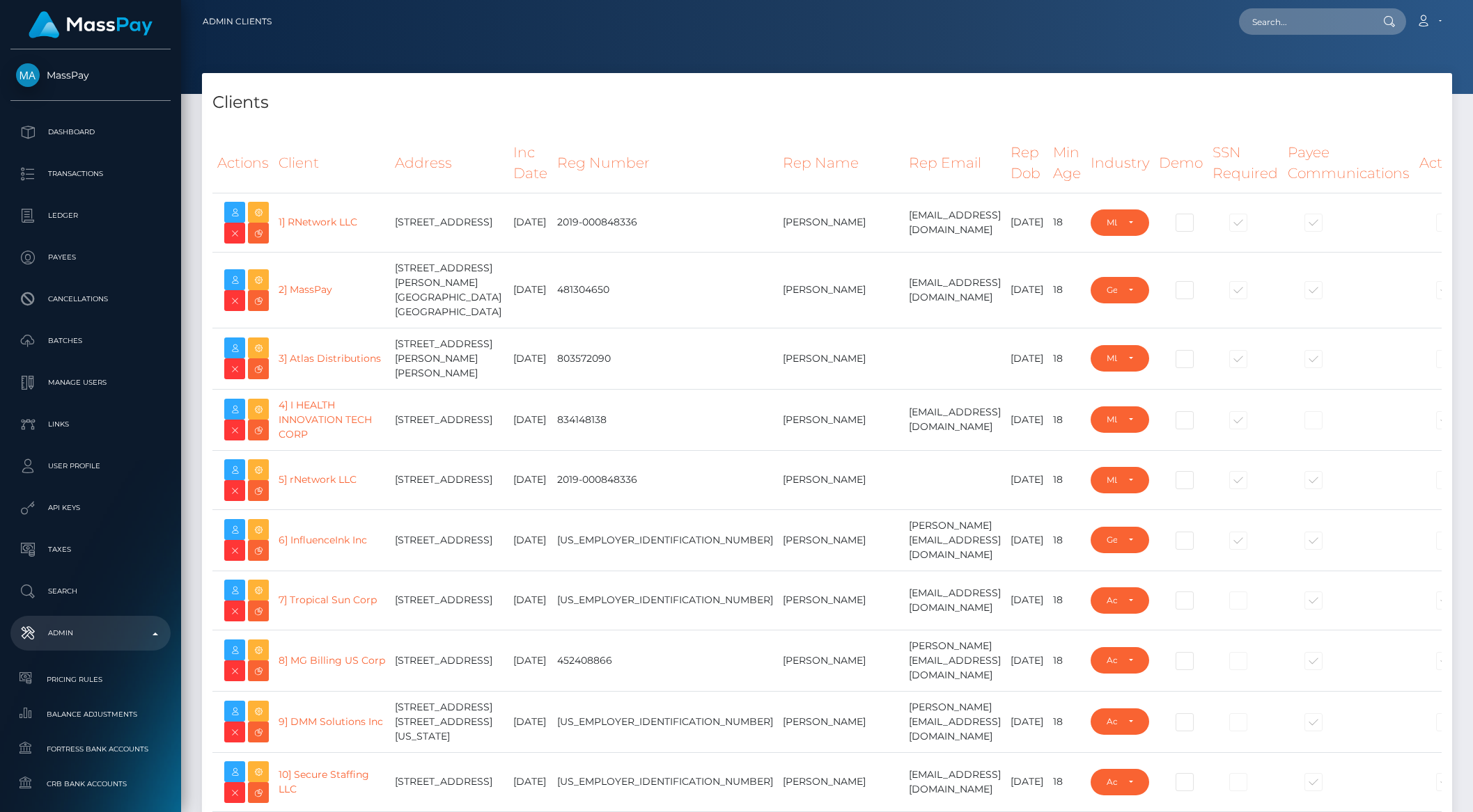
select select "223"
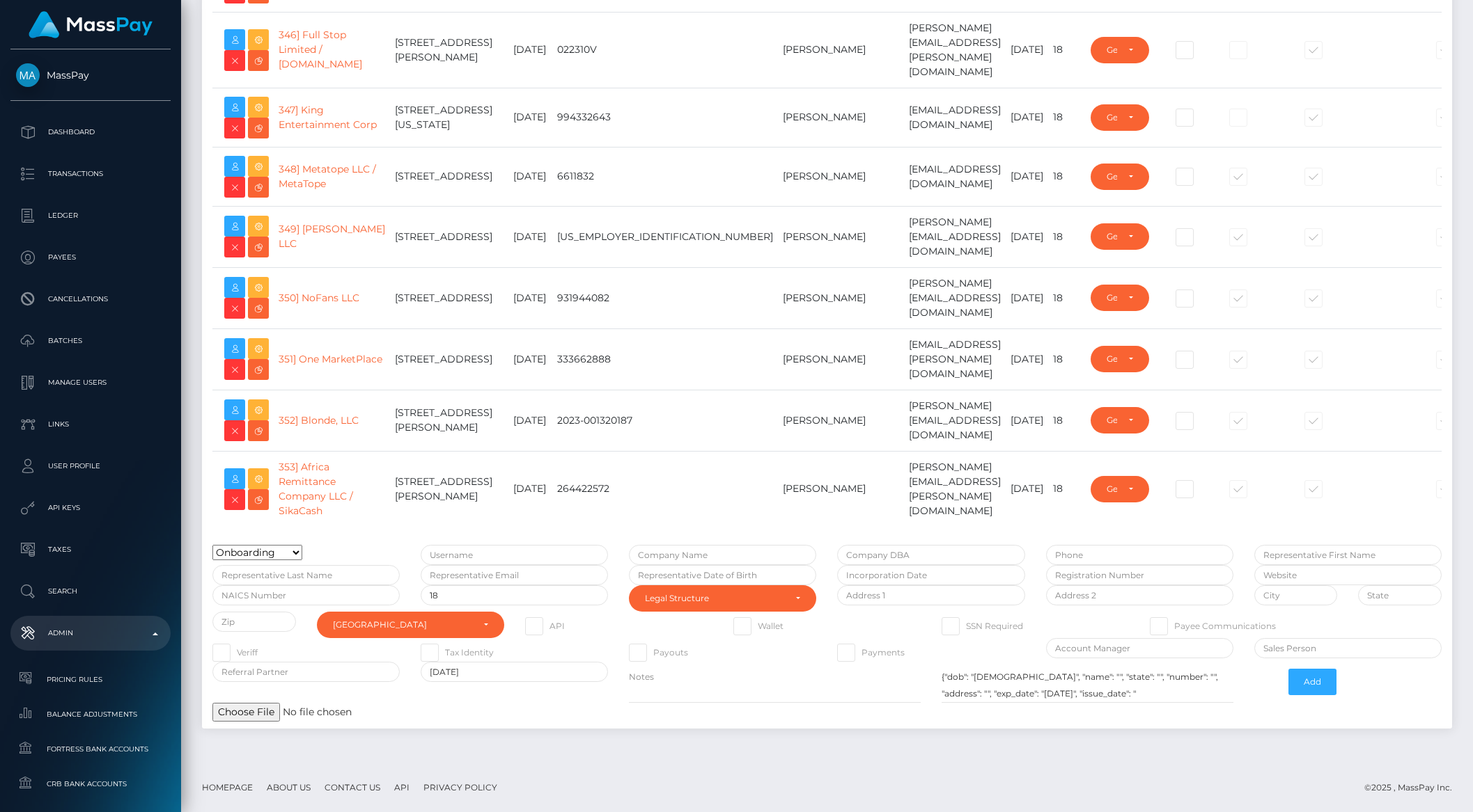
scroll to position [22795, 0]
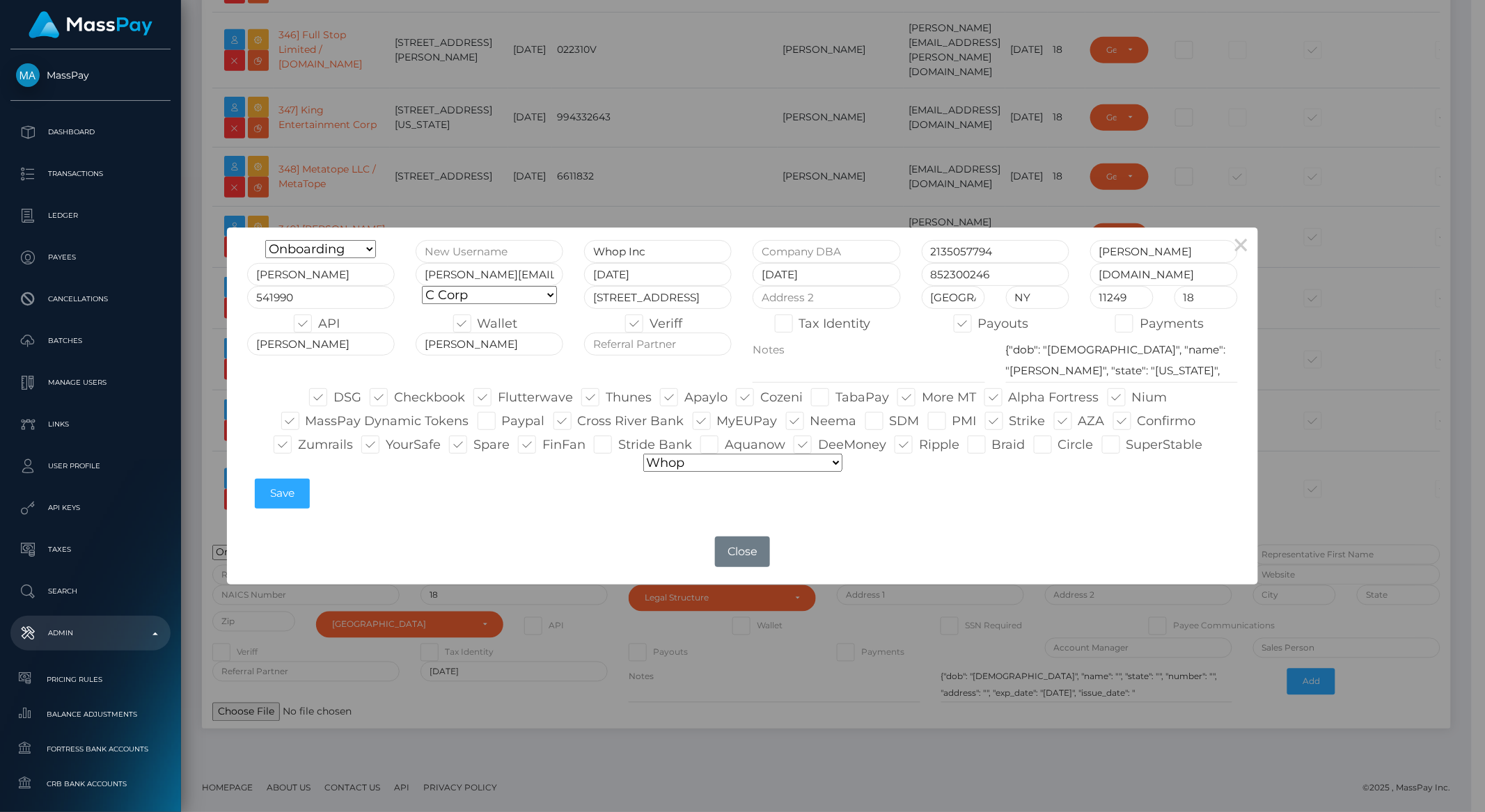
type input "brentg"
click at [735, 553] on button "Close" at bounding box center [742, 552] width 54 height 31
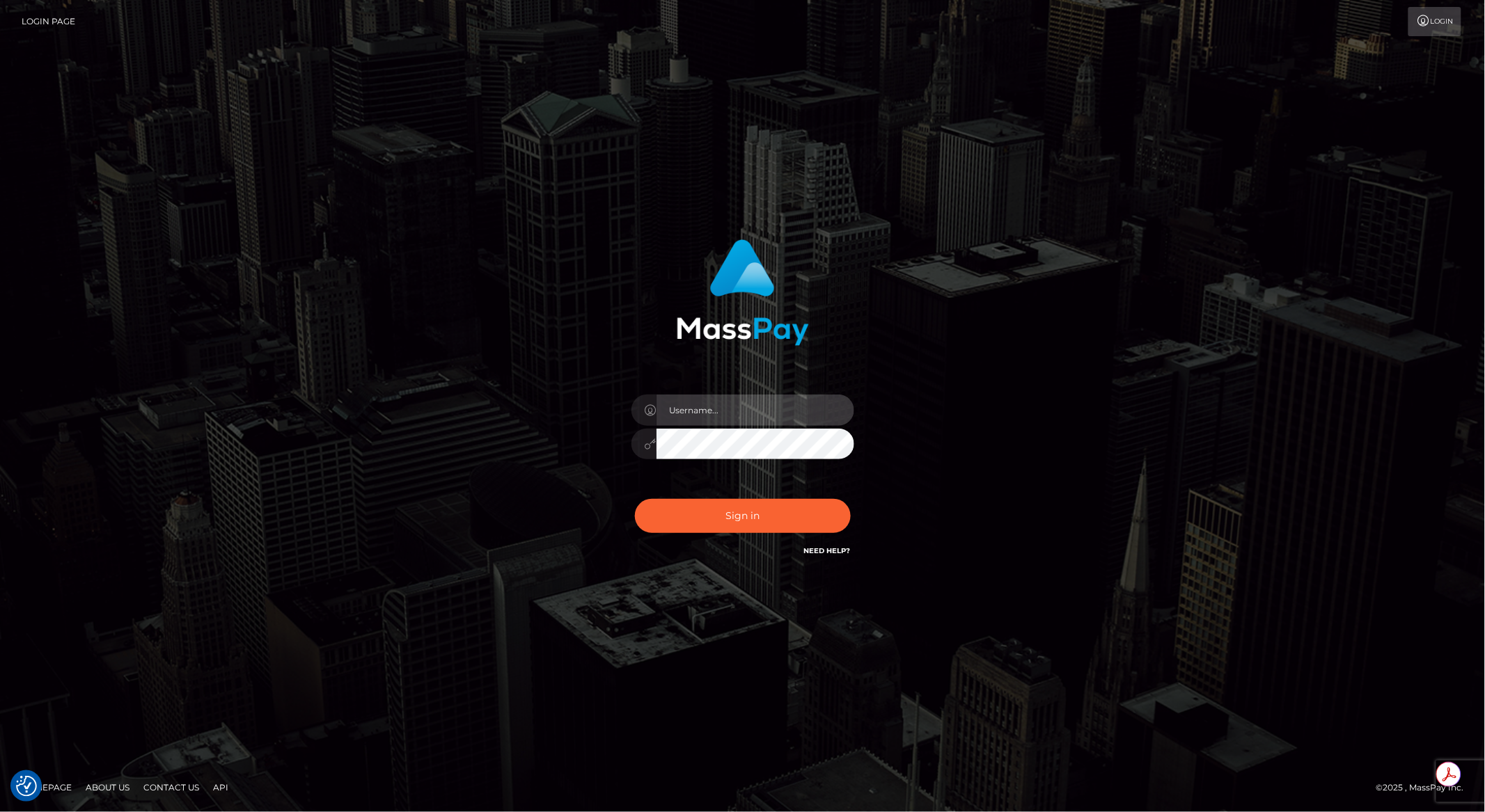
type input "brentg"
click at [748, 525] on button "Sign in" at bounding box center [742, 516] width 215 height 34
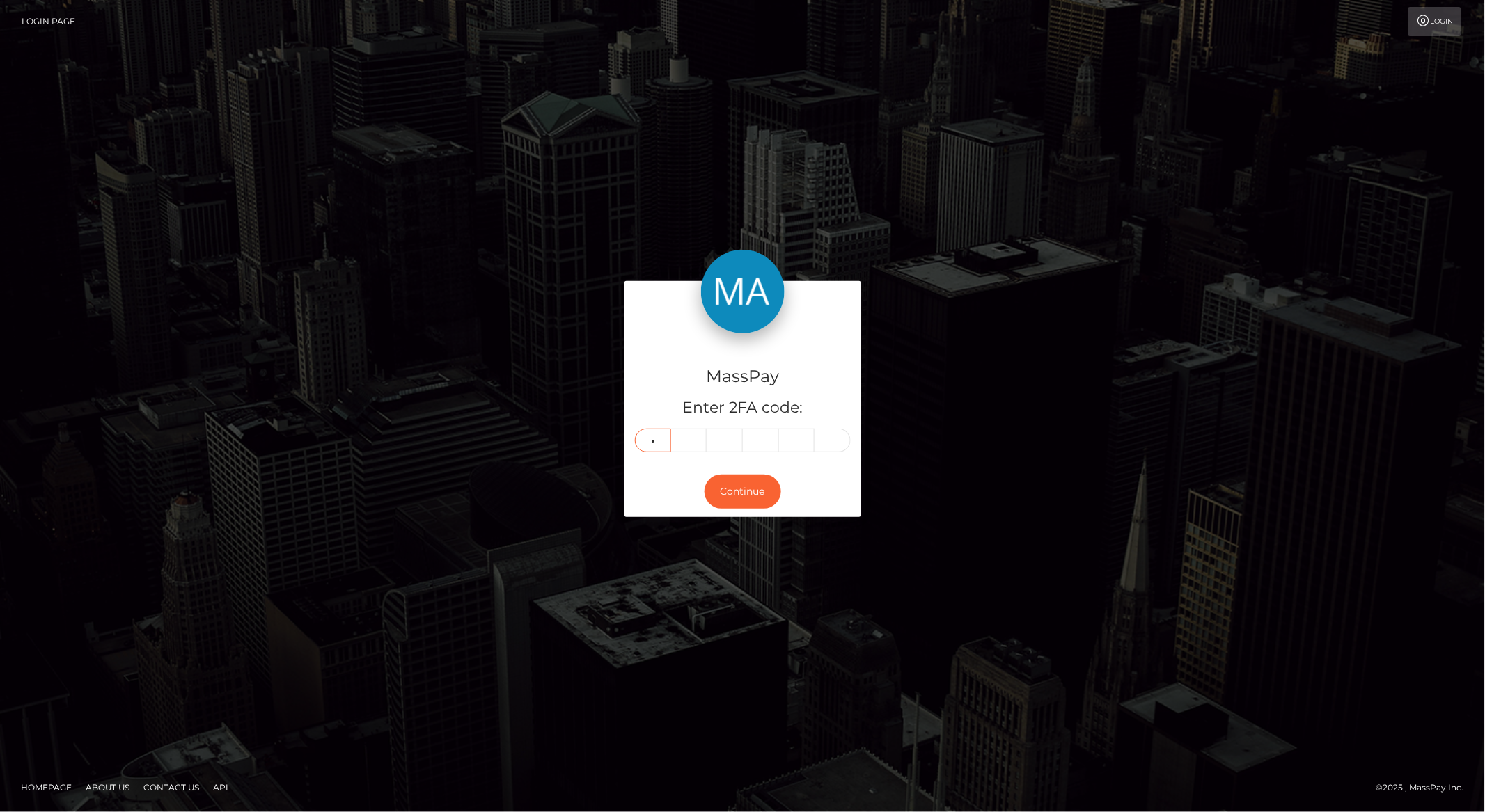
type input "8"
type input "4"
type input "5"
type input "3"
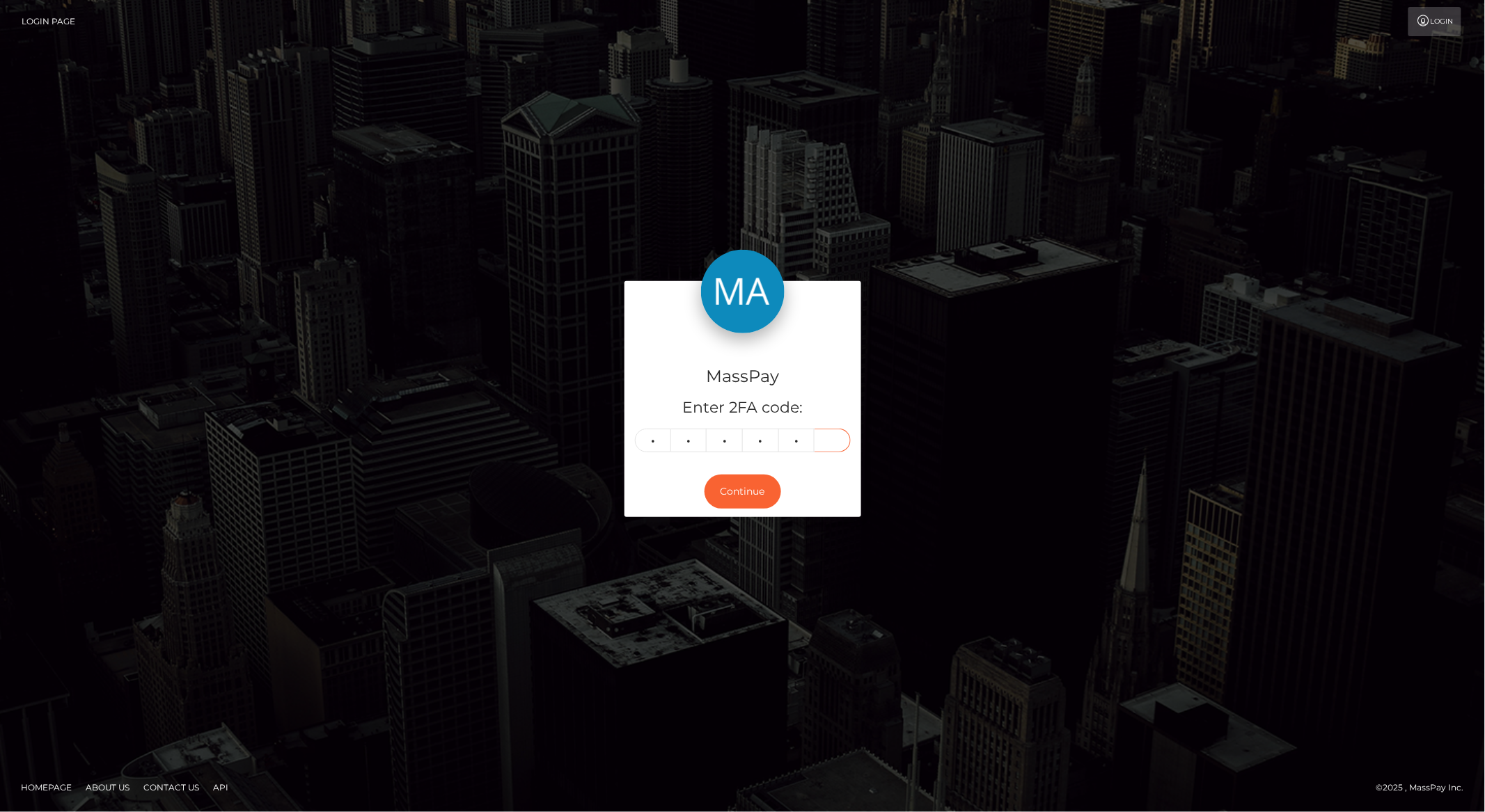
type input "3"
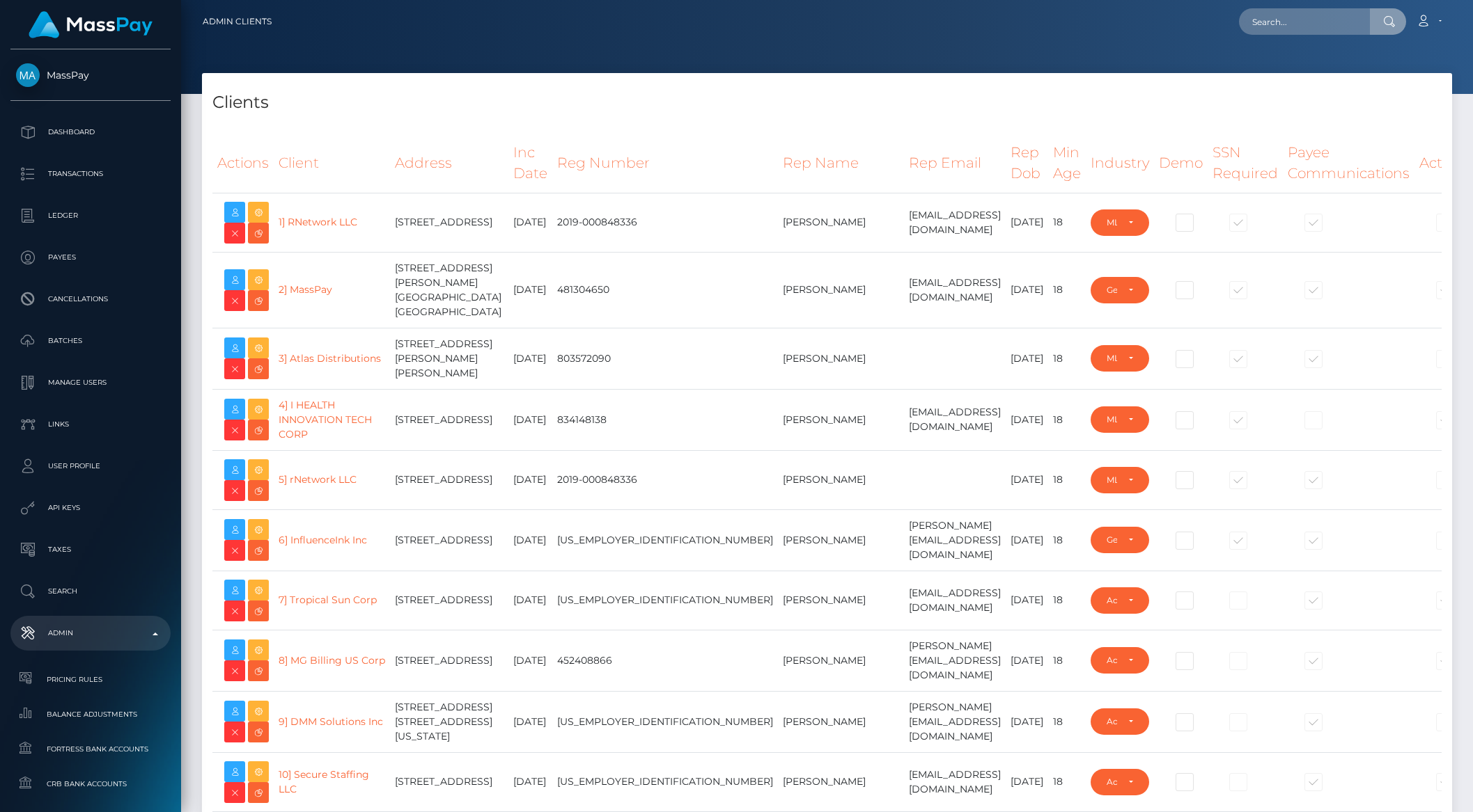
select select "223"
click at [1298, 24] on input "text" at bounding box center [1304, 21] width 131 height 26
type input "pout_X1wHPryKwq4pd"
click at [1276, 75] on link "Sweepers LLC (Whop Inc - )" at bounding box center [1313, 72] width 148 height 26
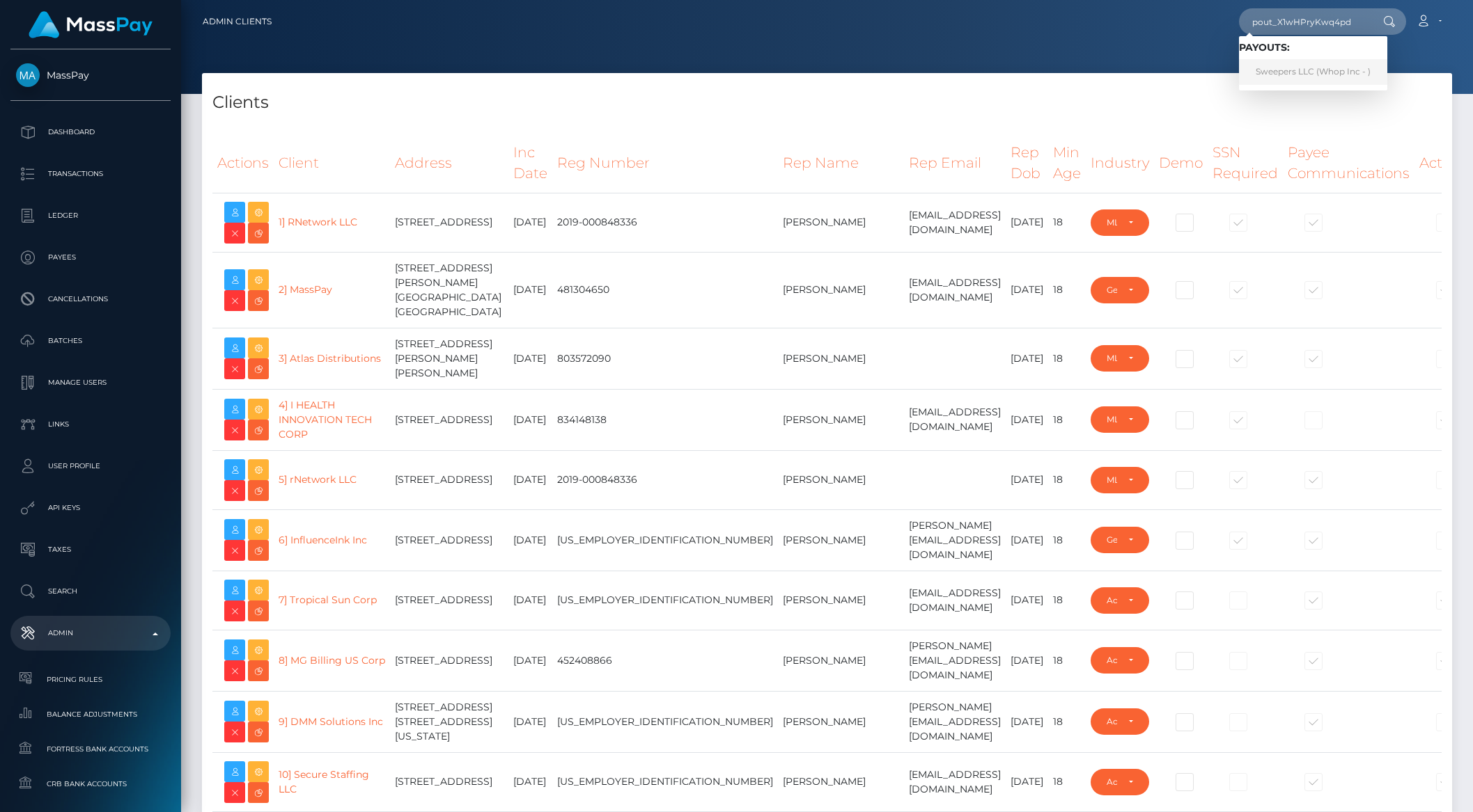
scroll to position [0, 0]
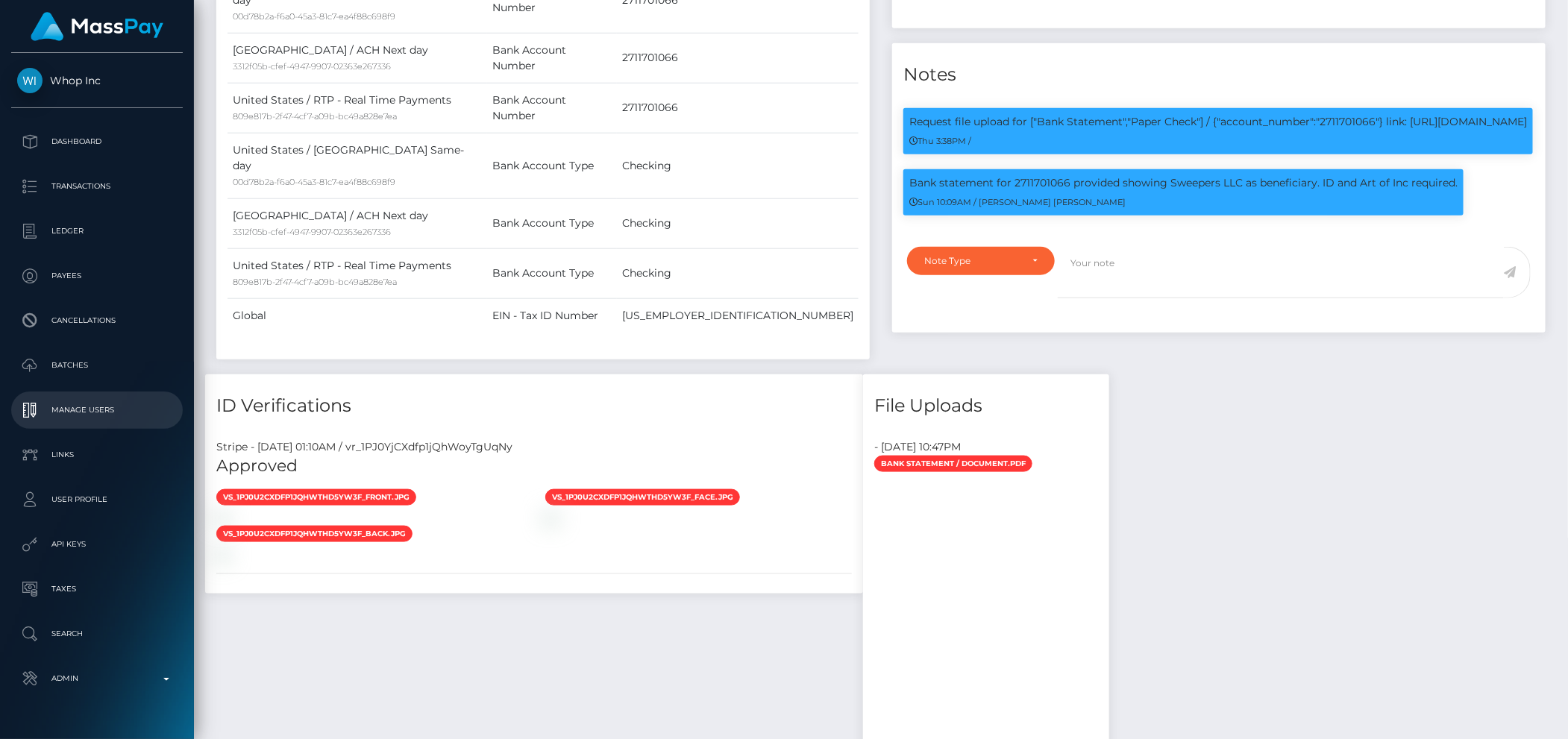
scroll to position [35, 0]
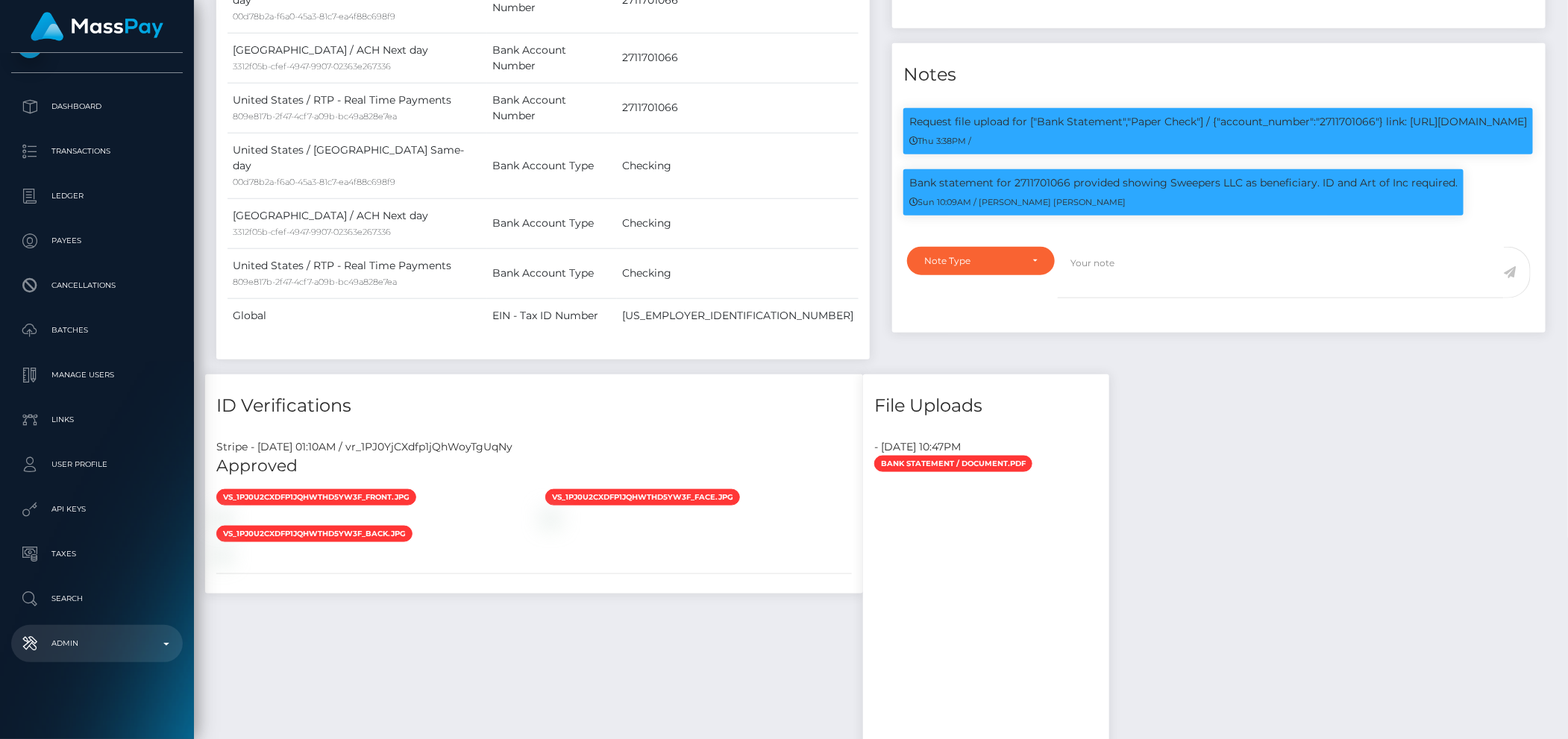
click at [89, 627] on link "Admin" at bounding box center [97, 643] width 171 height 37
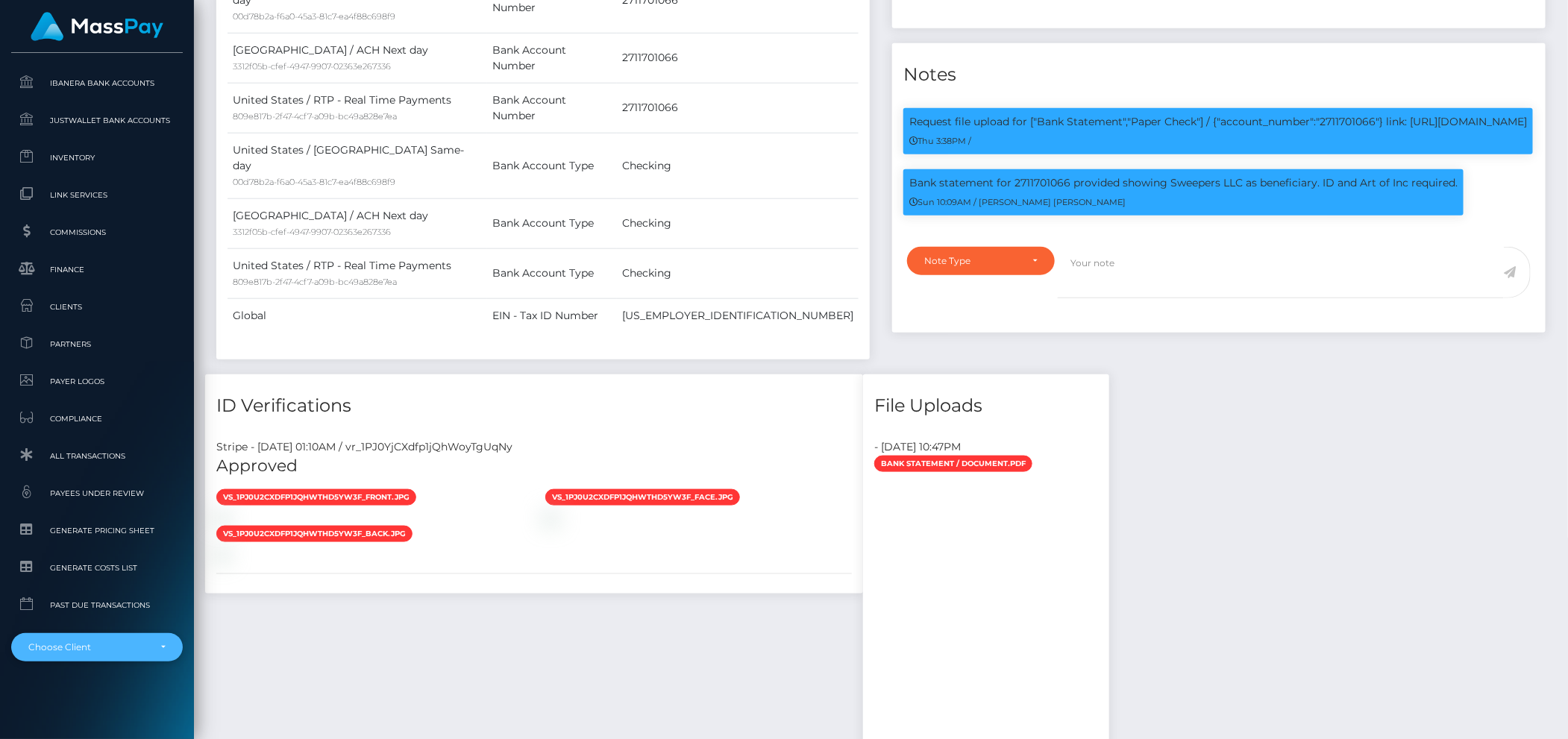
click at [76, 661] on div "Choose Client" at bounding box center [97, 647] width 171 height 28
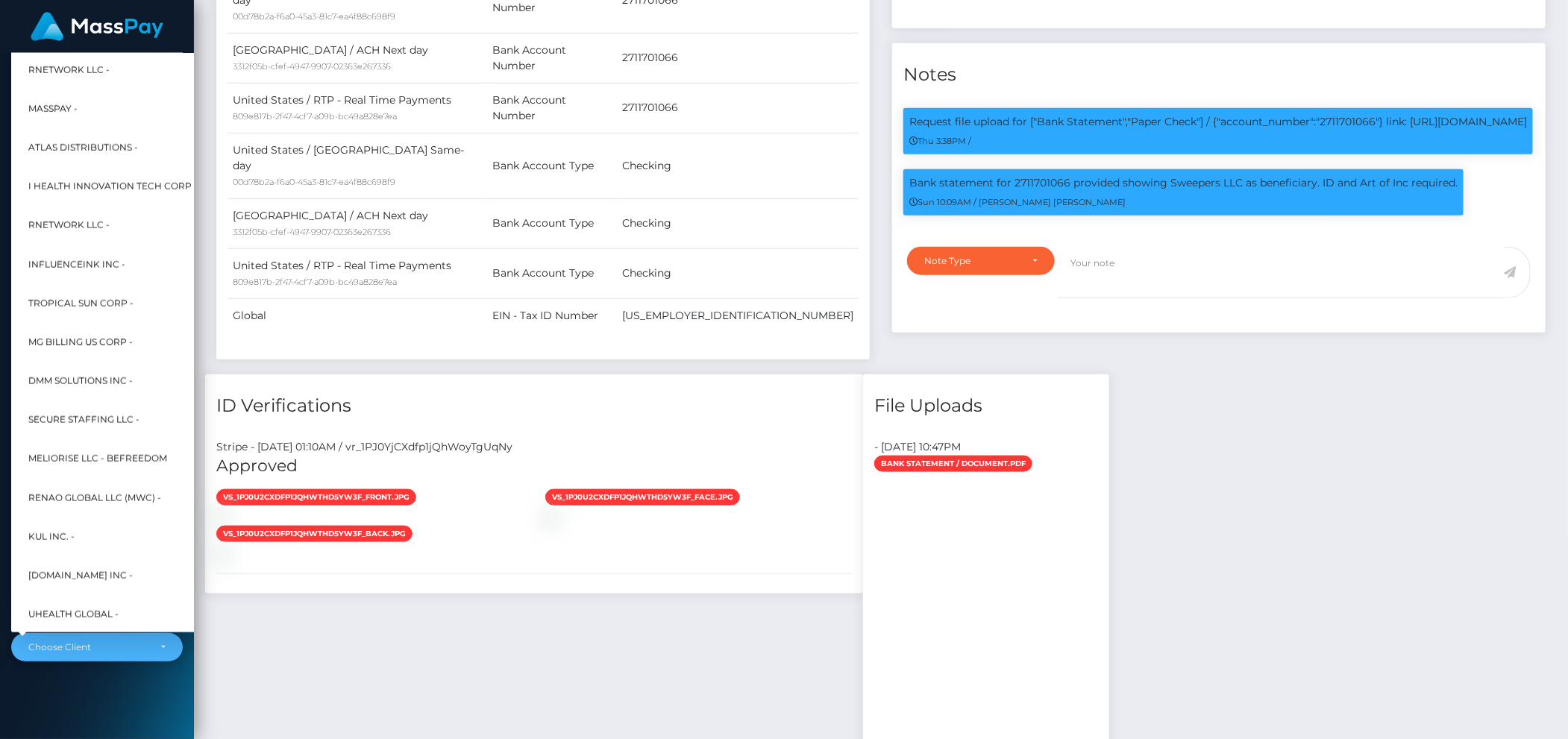
scroll to position [514, 16]
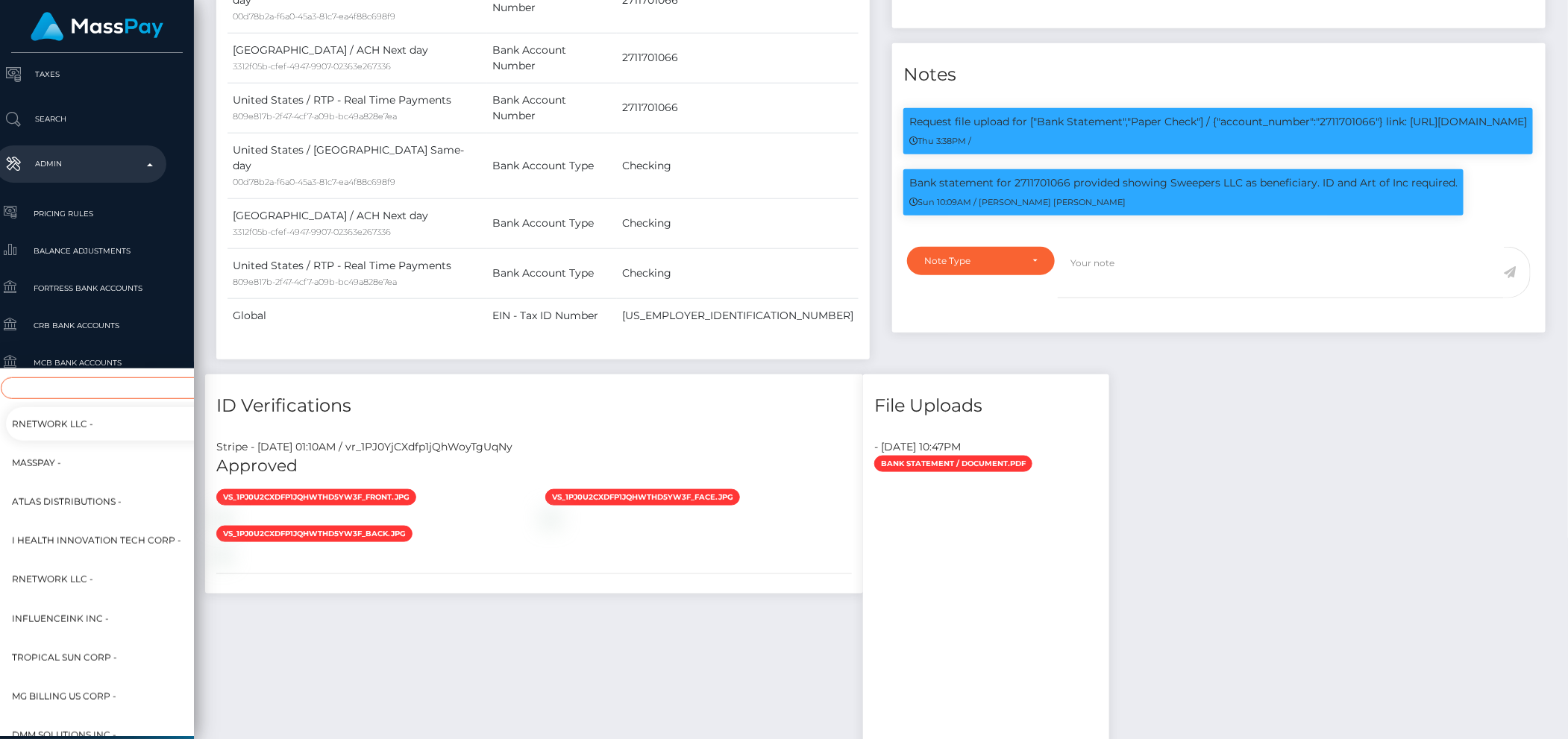
type input "f"
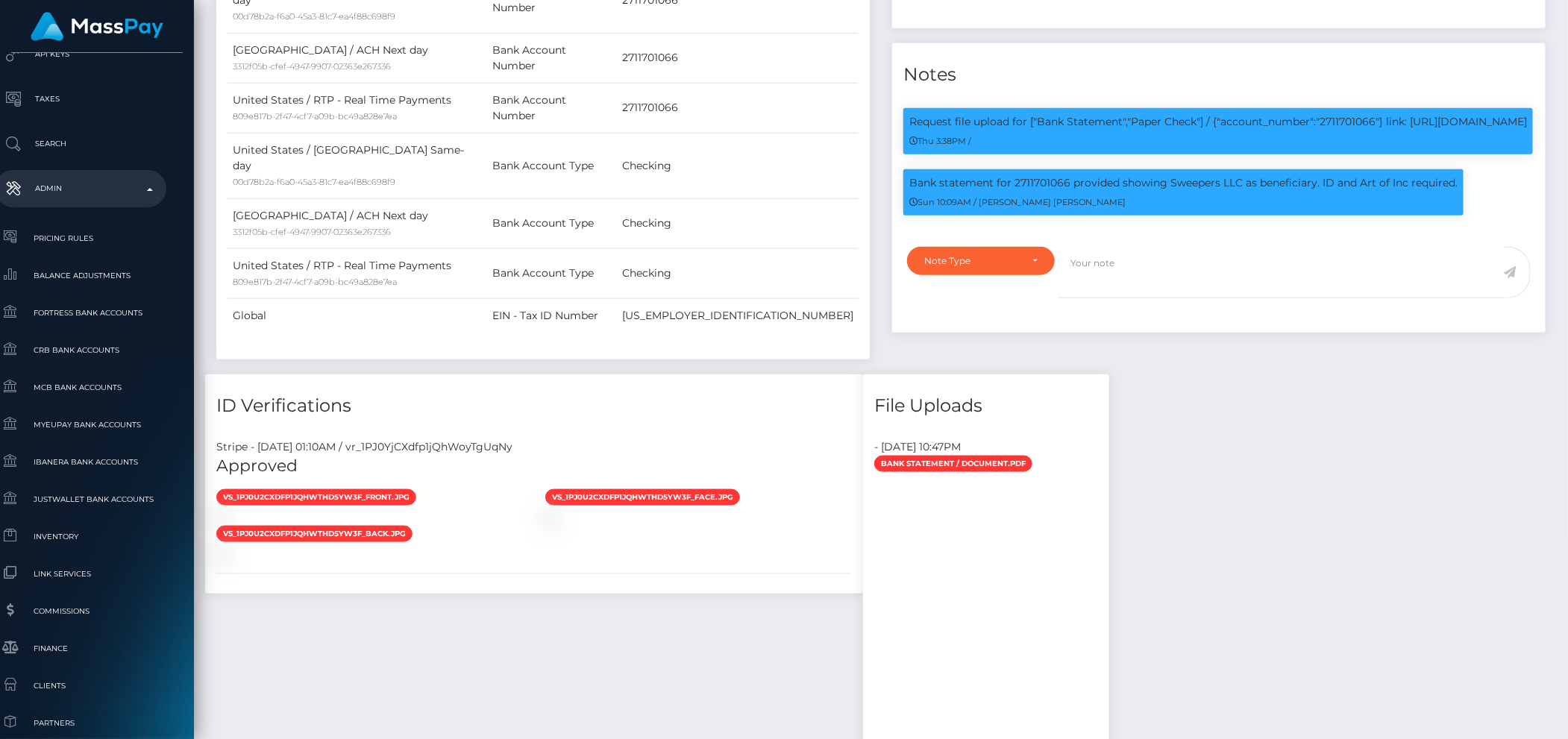
scroll to position [883, 16]
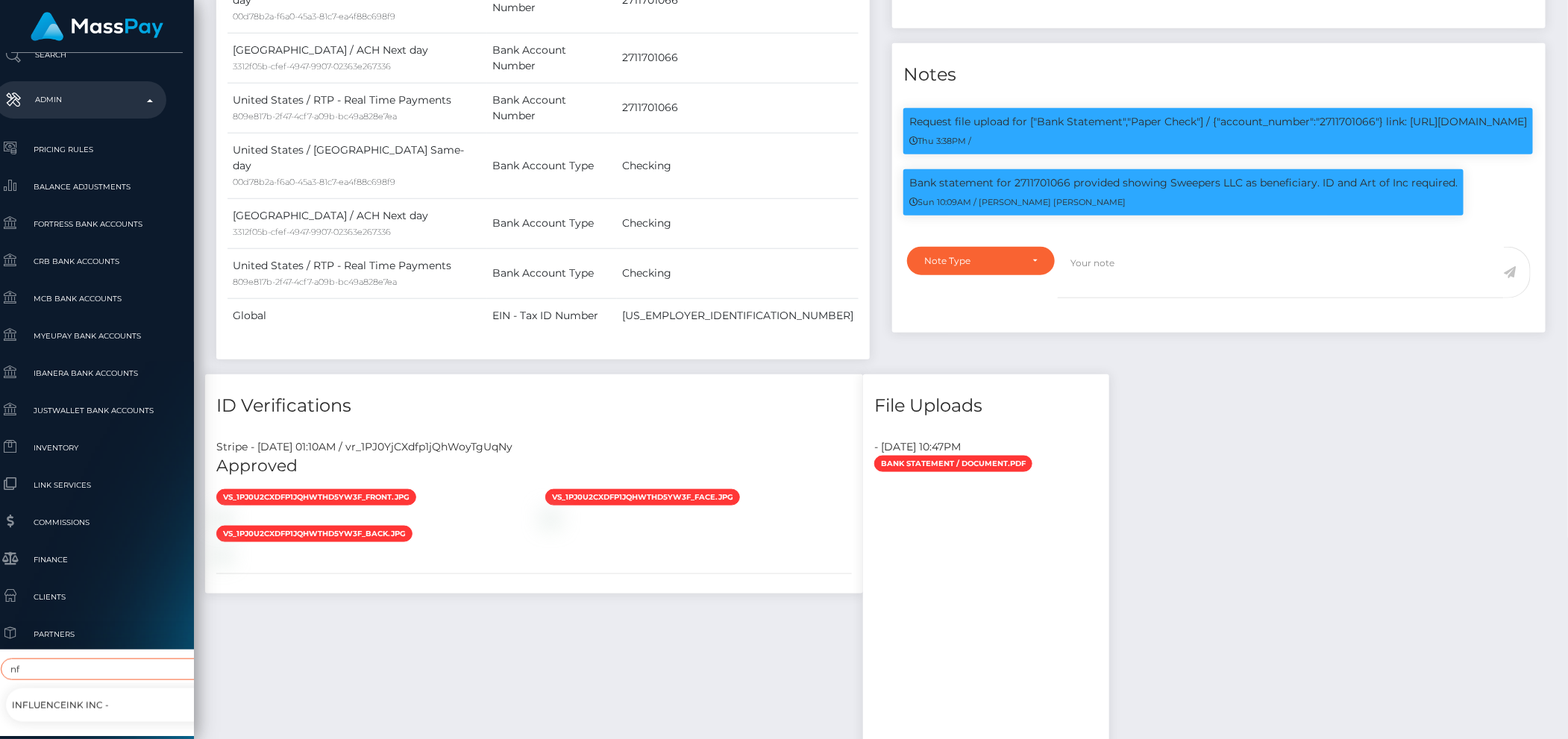
type input "nf"
select select "6"
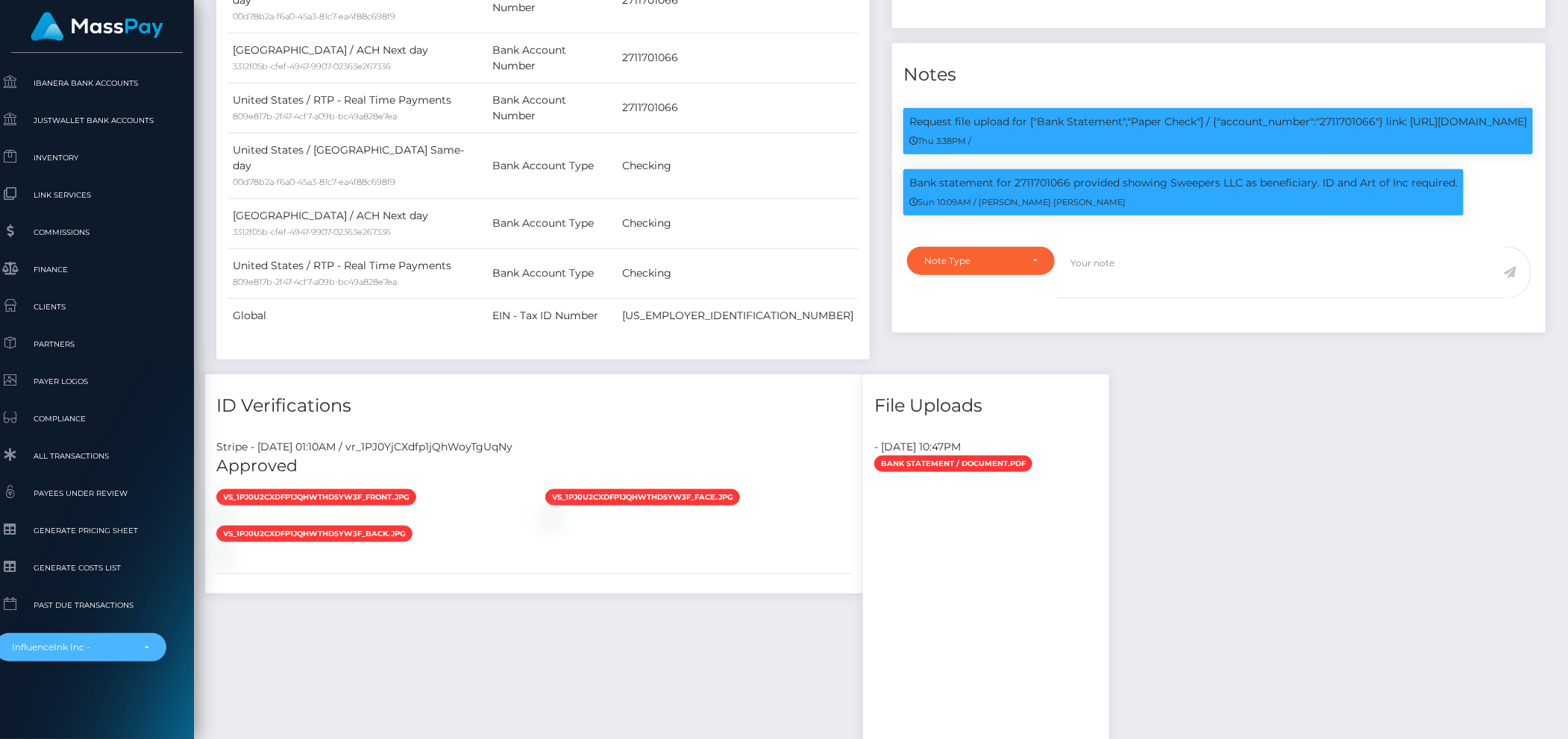
click at [92, 642] on div "InfluenceInk Inc -" at bounding box center [71, 647] width 120 height 12
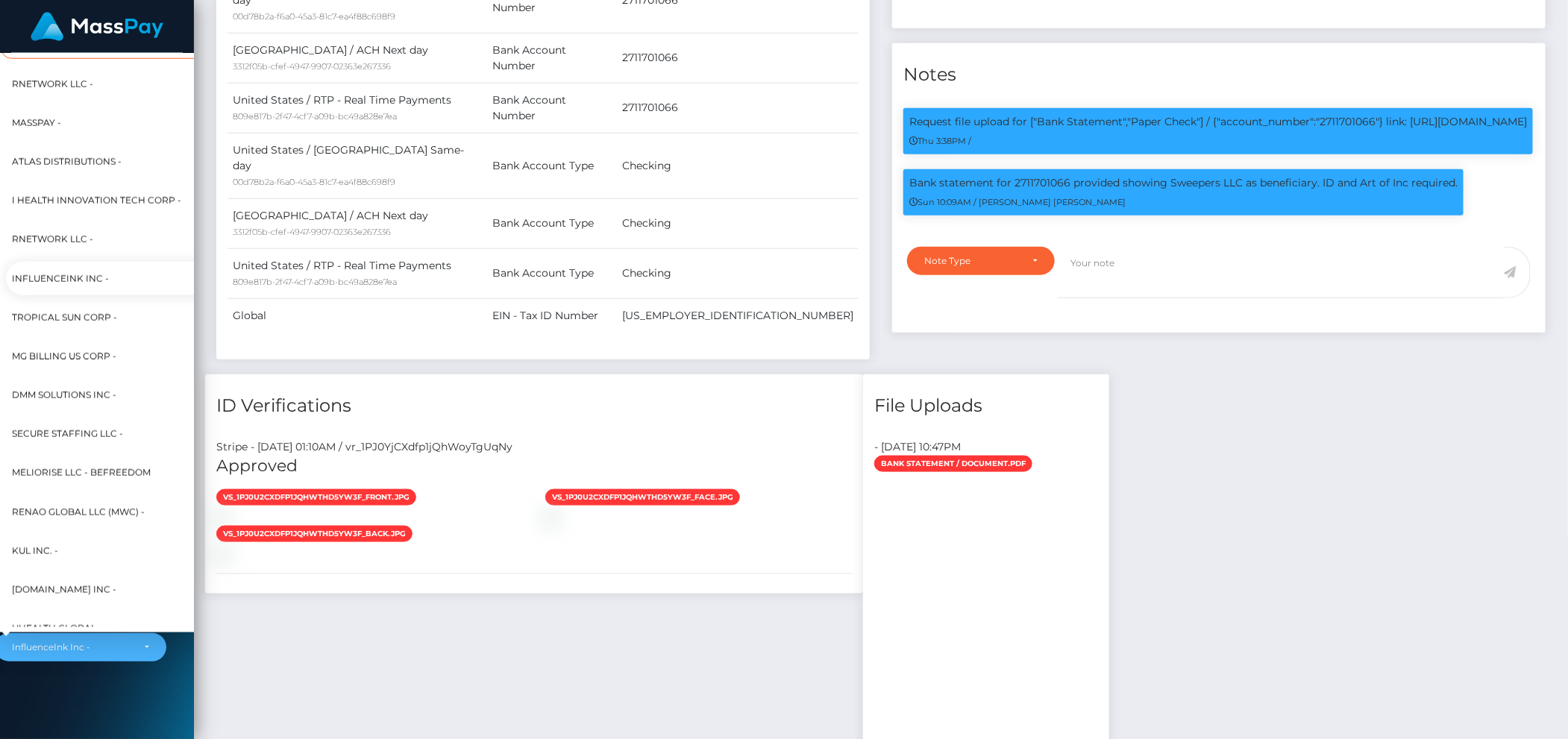
scroll to position [528, 16]
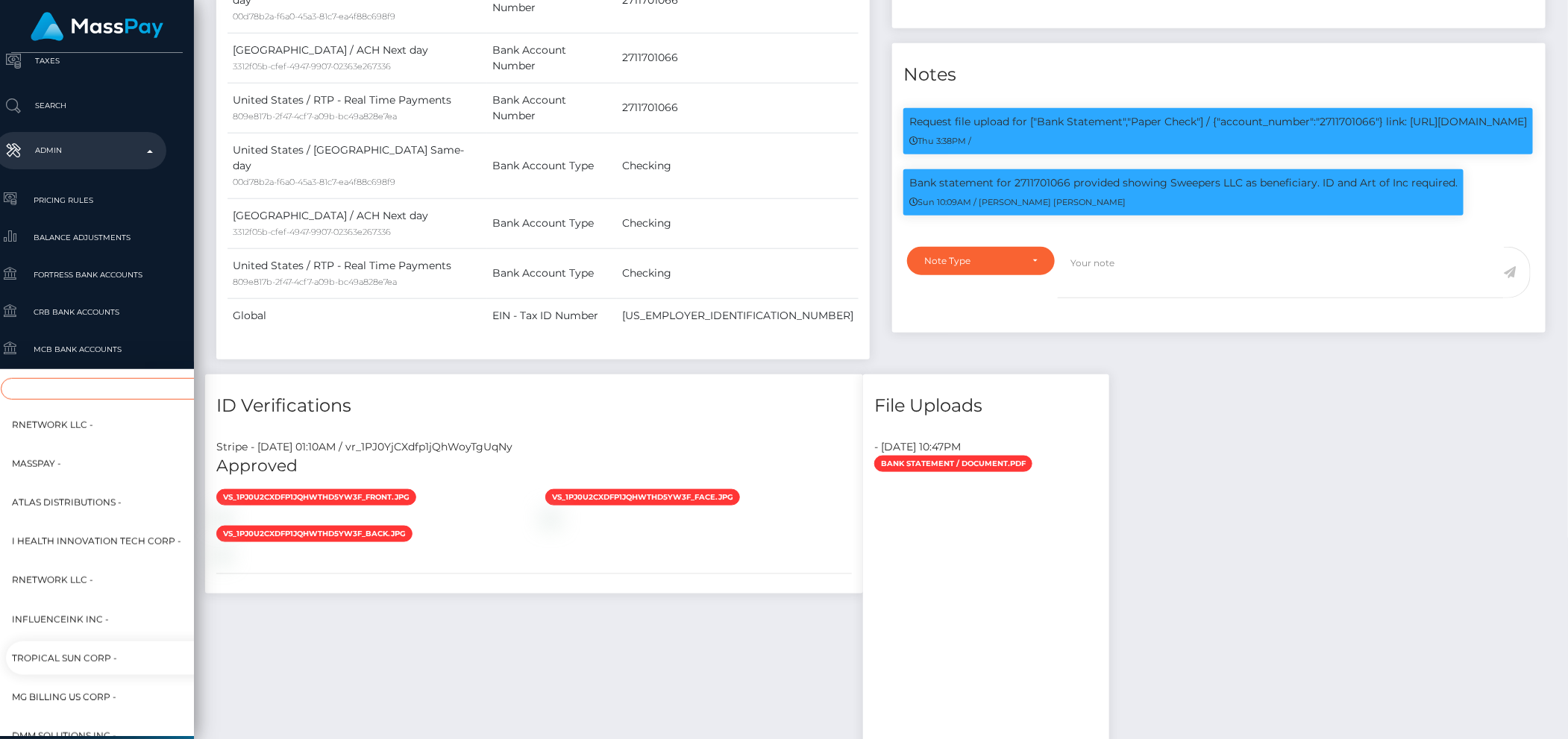
type input "n"
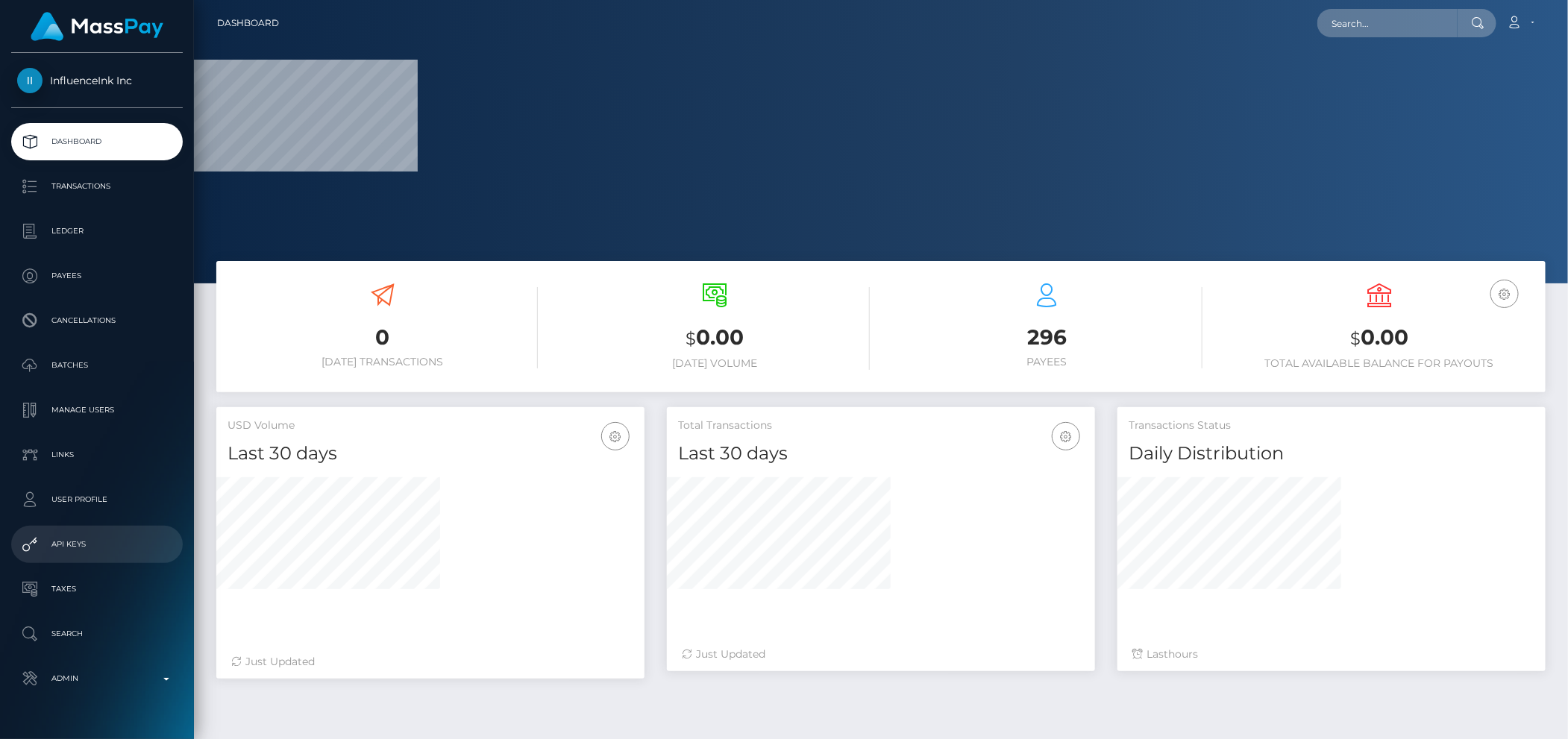
scroll to position [35, 0]
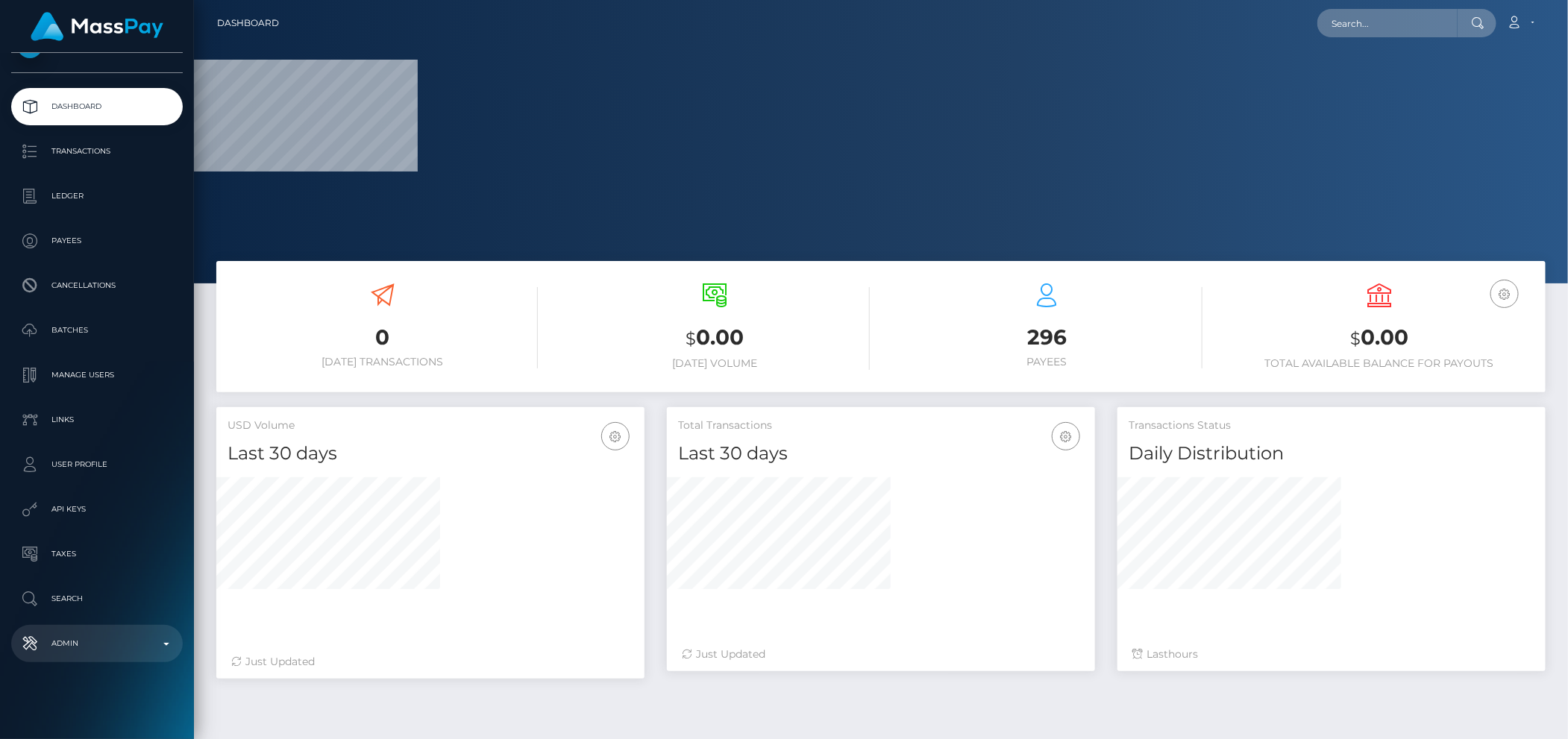
select select
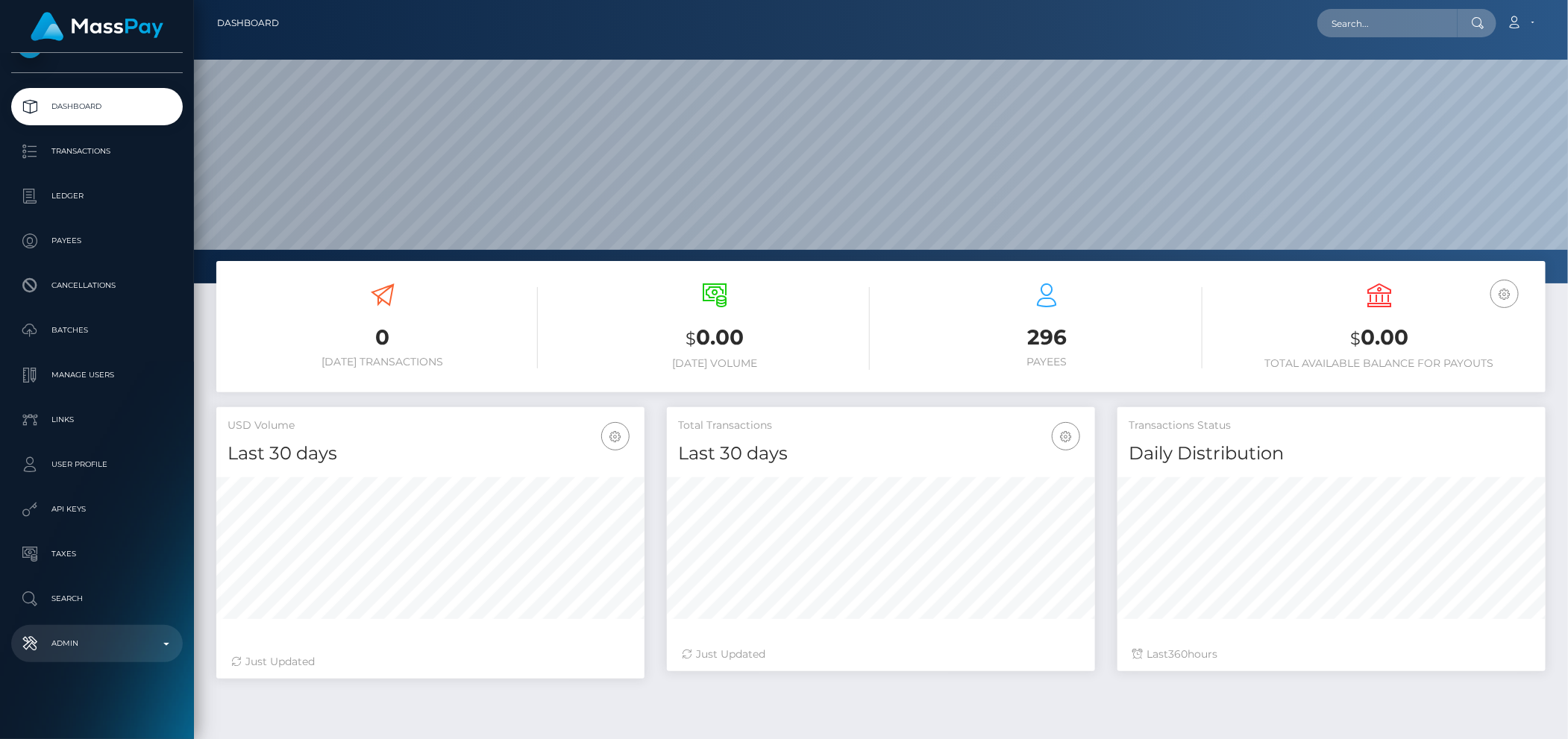
scroll to position [263, 429]
click at [111, 631] on link "Admin" at bounding box center [97, 643] width 171 height 37
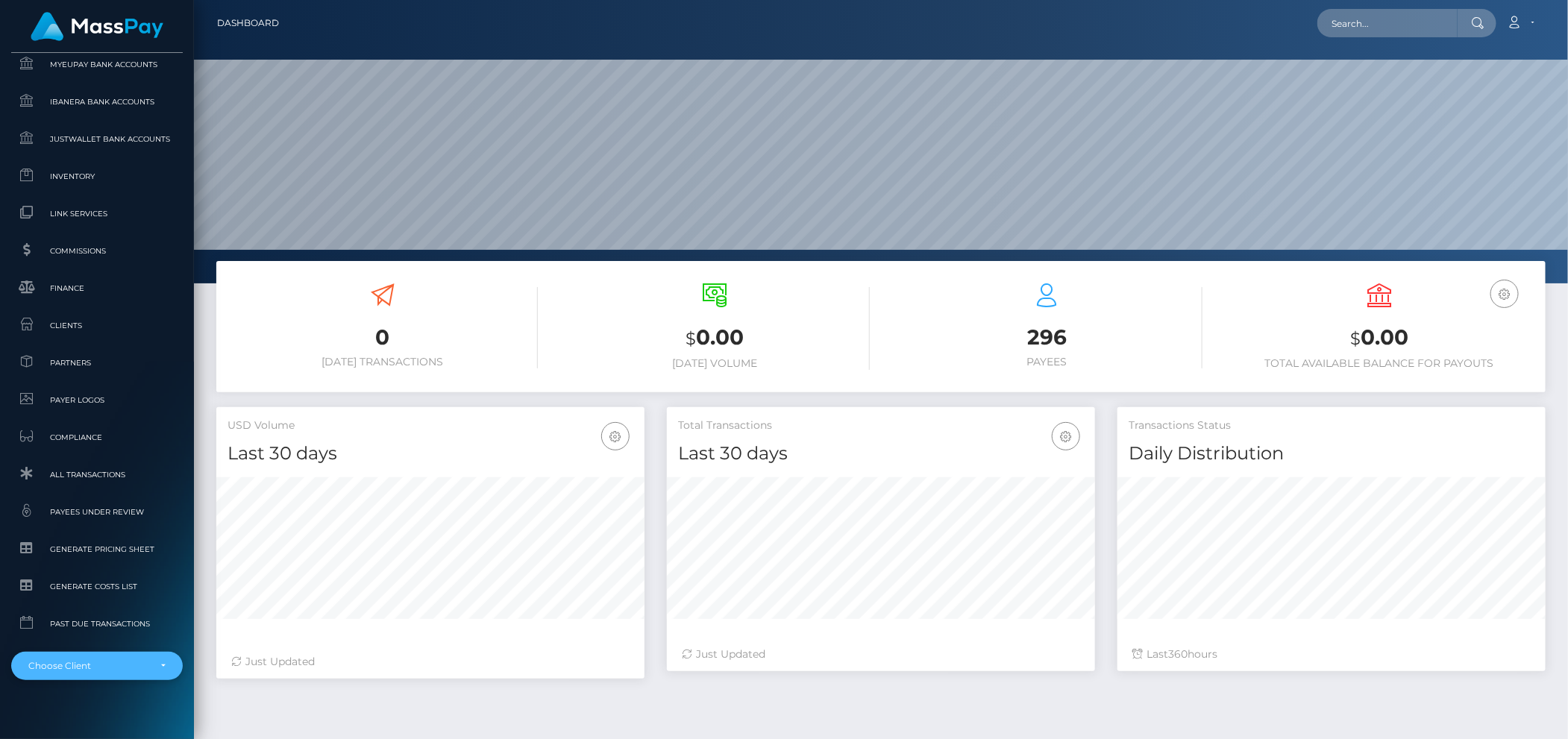
scroll to position [869, 0]
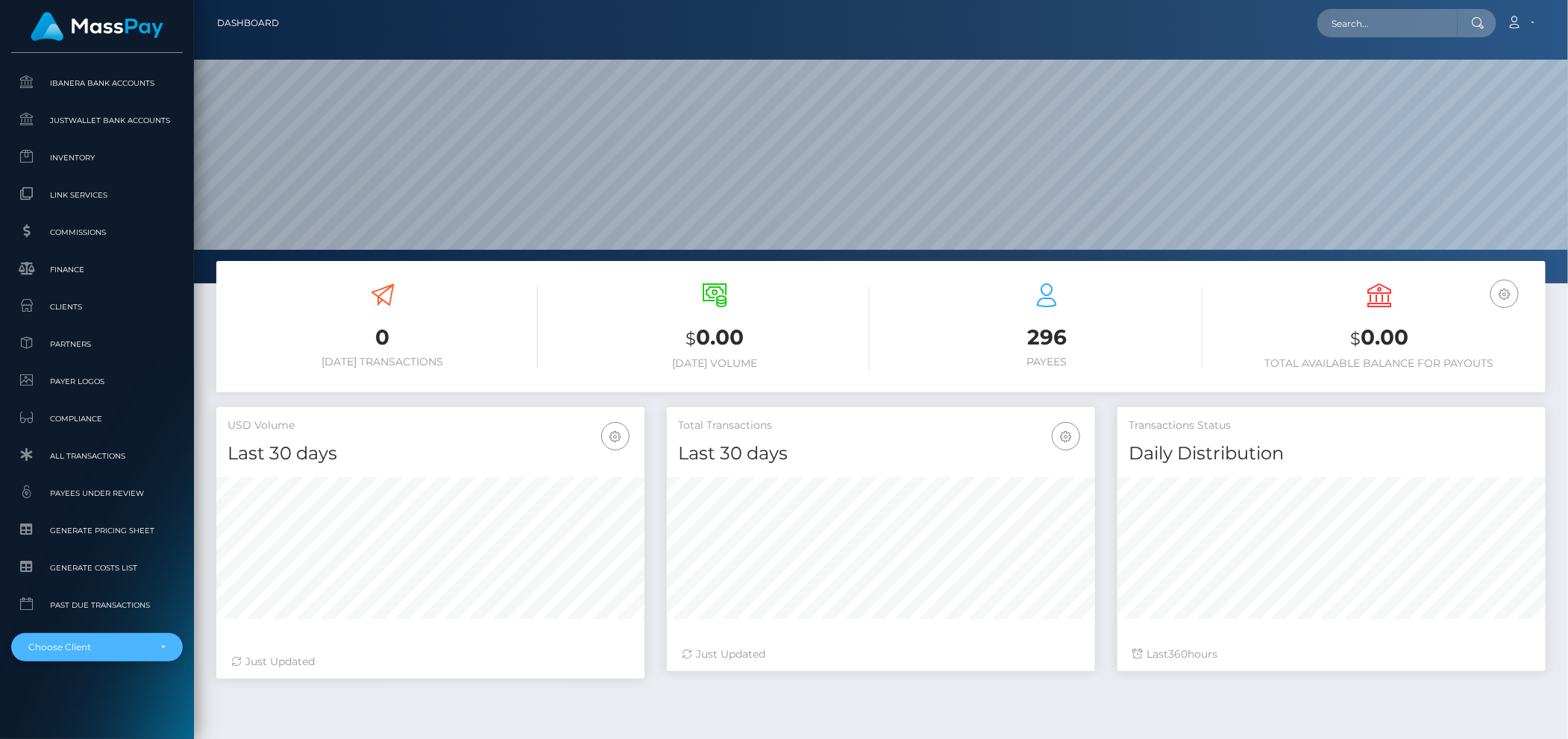
click at [82, 652] on div "Choose Client" at bounding box center [88, 647] width 120 height 12
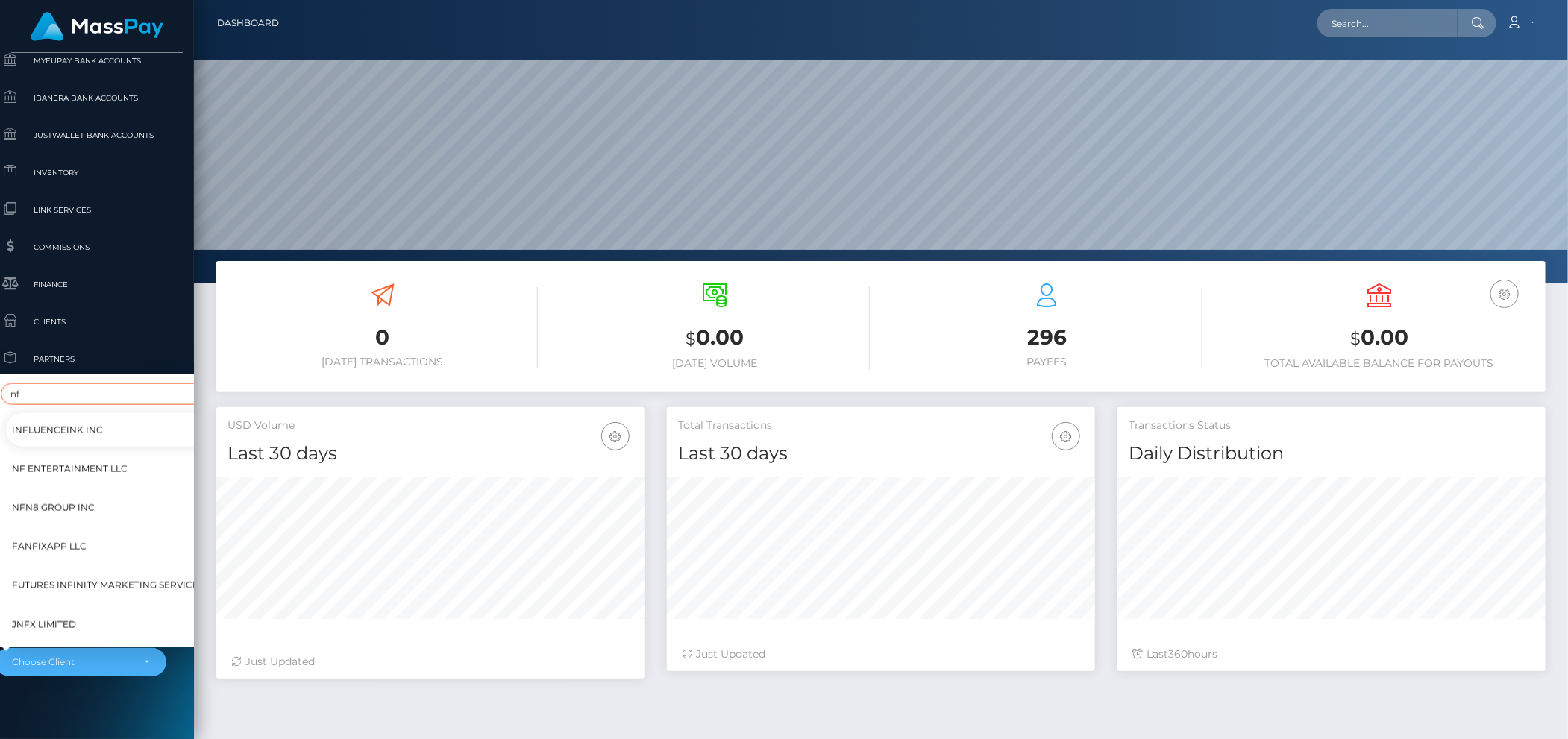
scroll to position [854, 0]
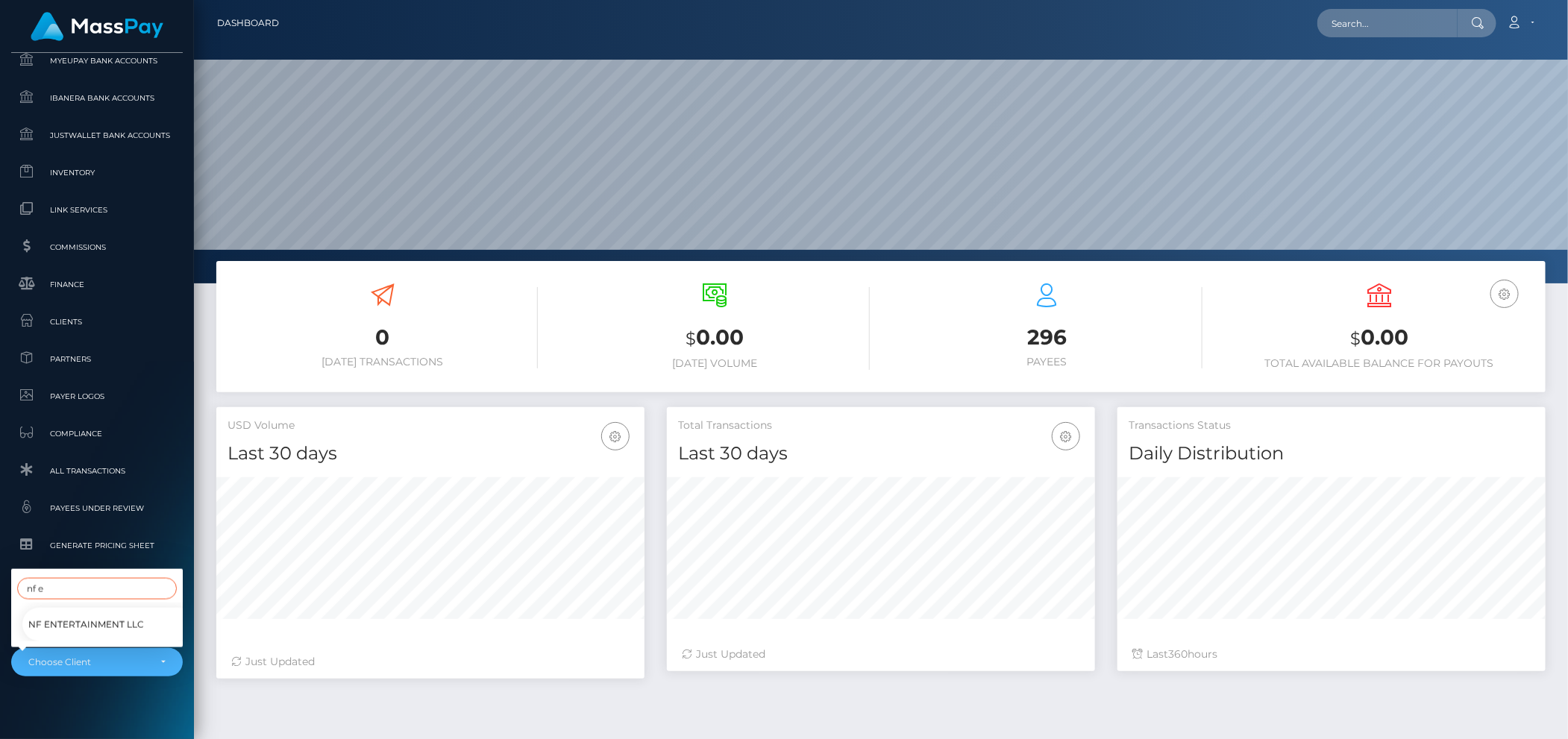
type input "nf e"
click at [60, 616] on span "NF Entertainment LLC" at bounding box center [86, 625] width 115 height 20
select select "60"
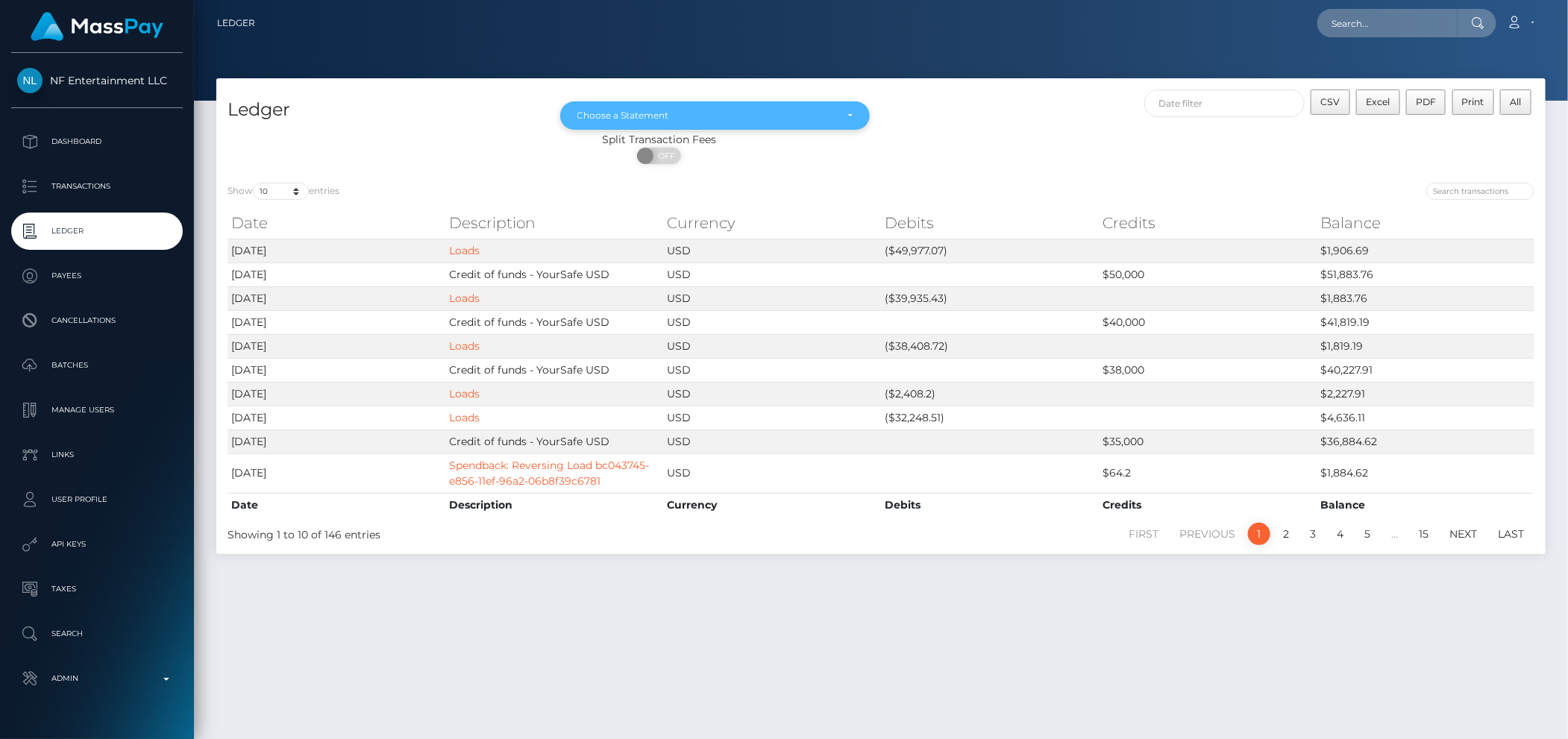
click at [648, 108] on div "Choose a Statement" at bounding box center [715, 115] width 310 height 28
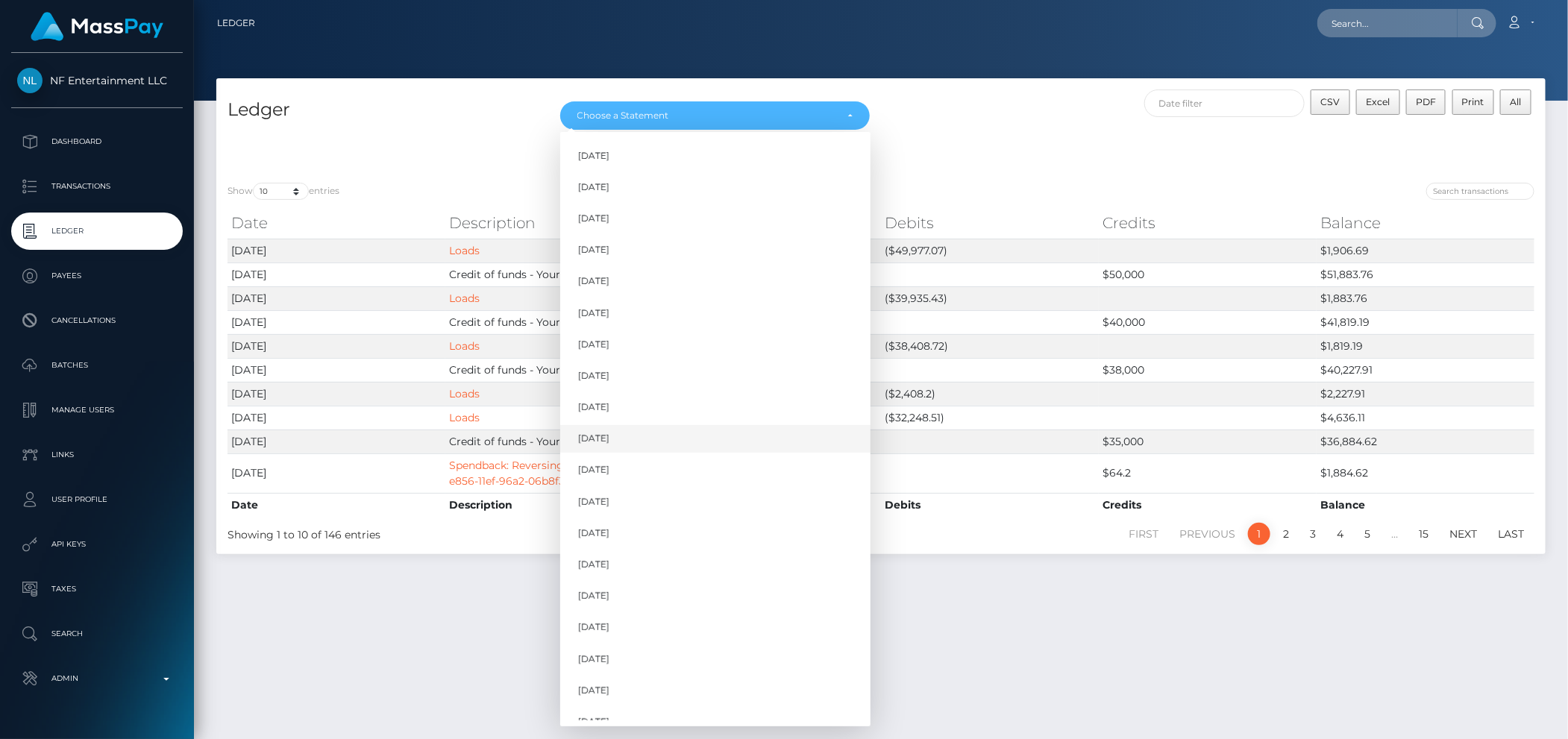
scroll to position [896, 0]
click at [593, 648] on span "[DATE]" at bounding box center [594, 644] width 31 height 13
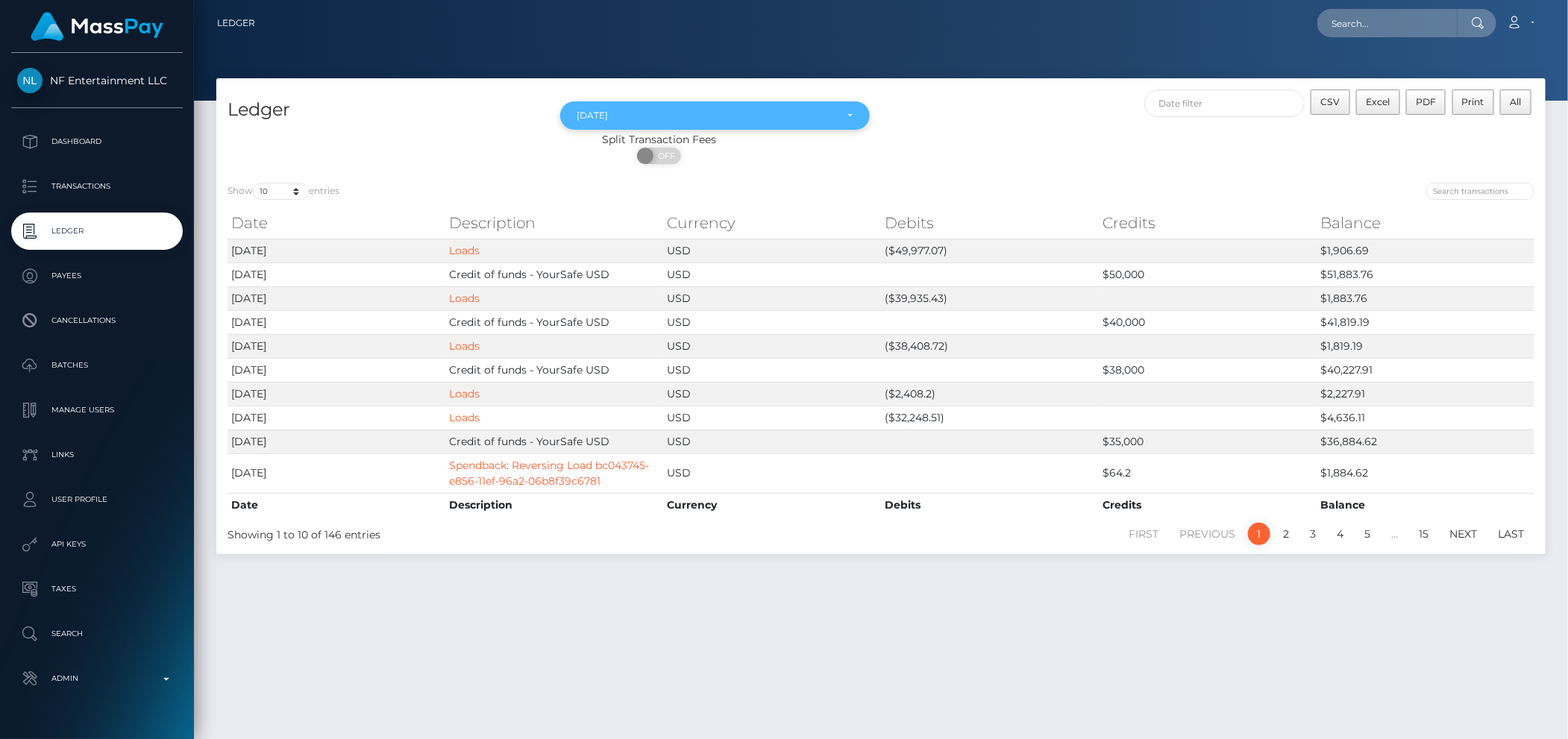
click at [658, 106] on div "[DATE]" at bounding box center [715, 115] width 310 height 28
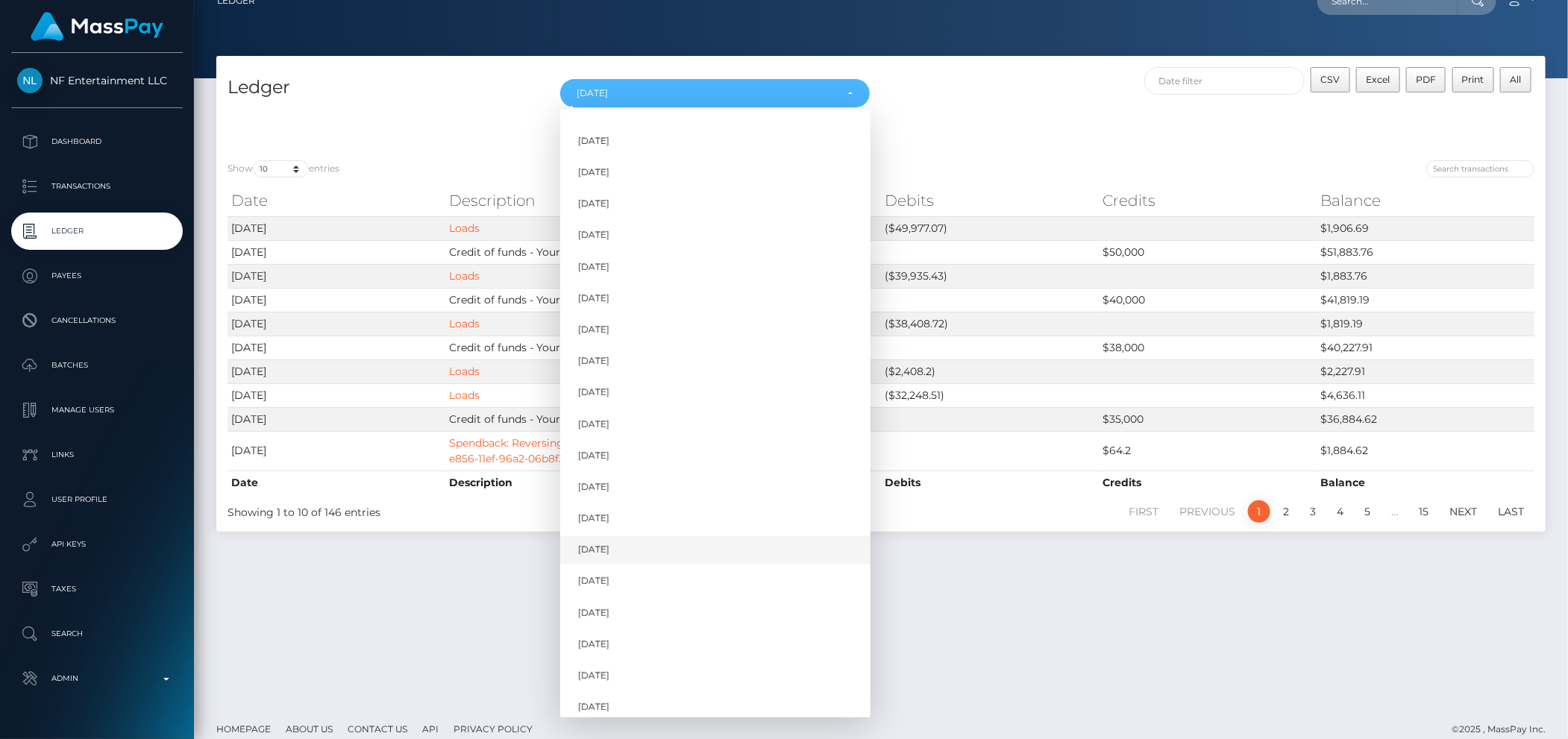
scroll to position [38, 0]
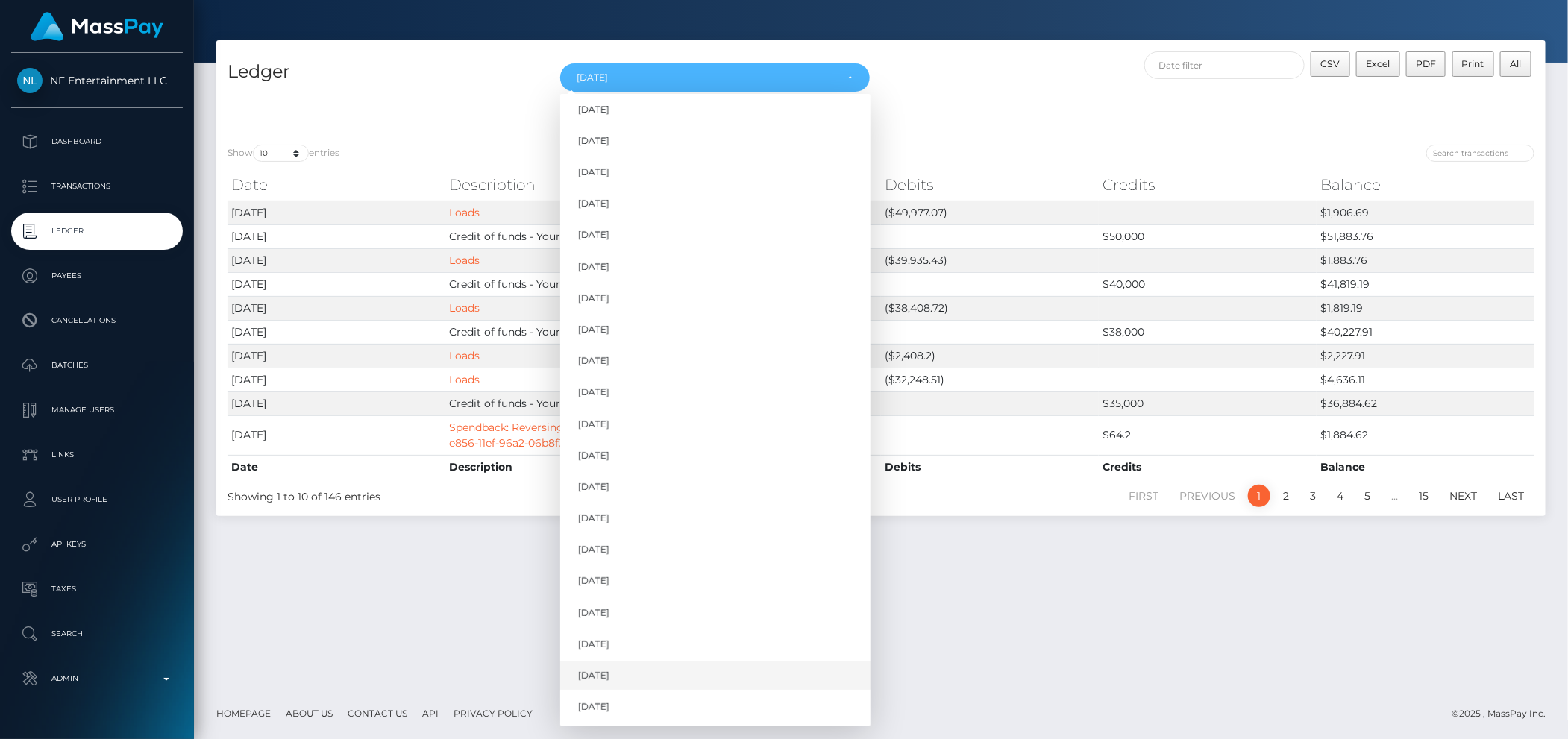
click at [604, 671] on span "[DATE]" at bounding box center [594, 675] width 31 height 13
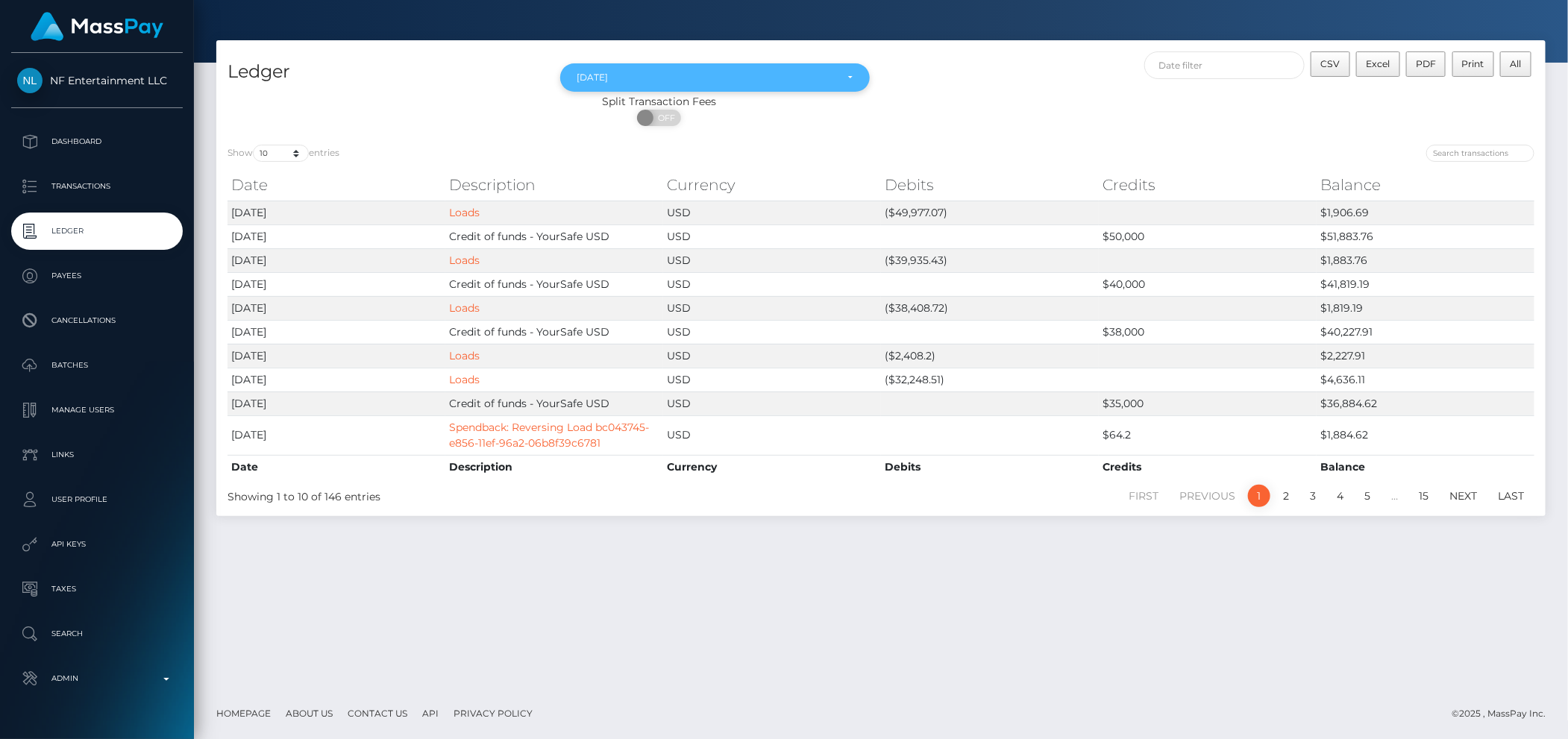
click at [606, 76] on div "[DATE]" at bounding box center [707, 77] width 259 height 12
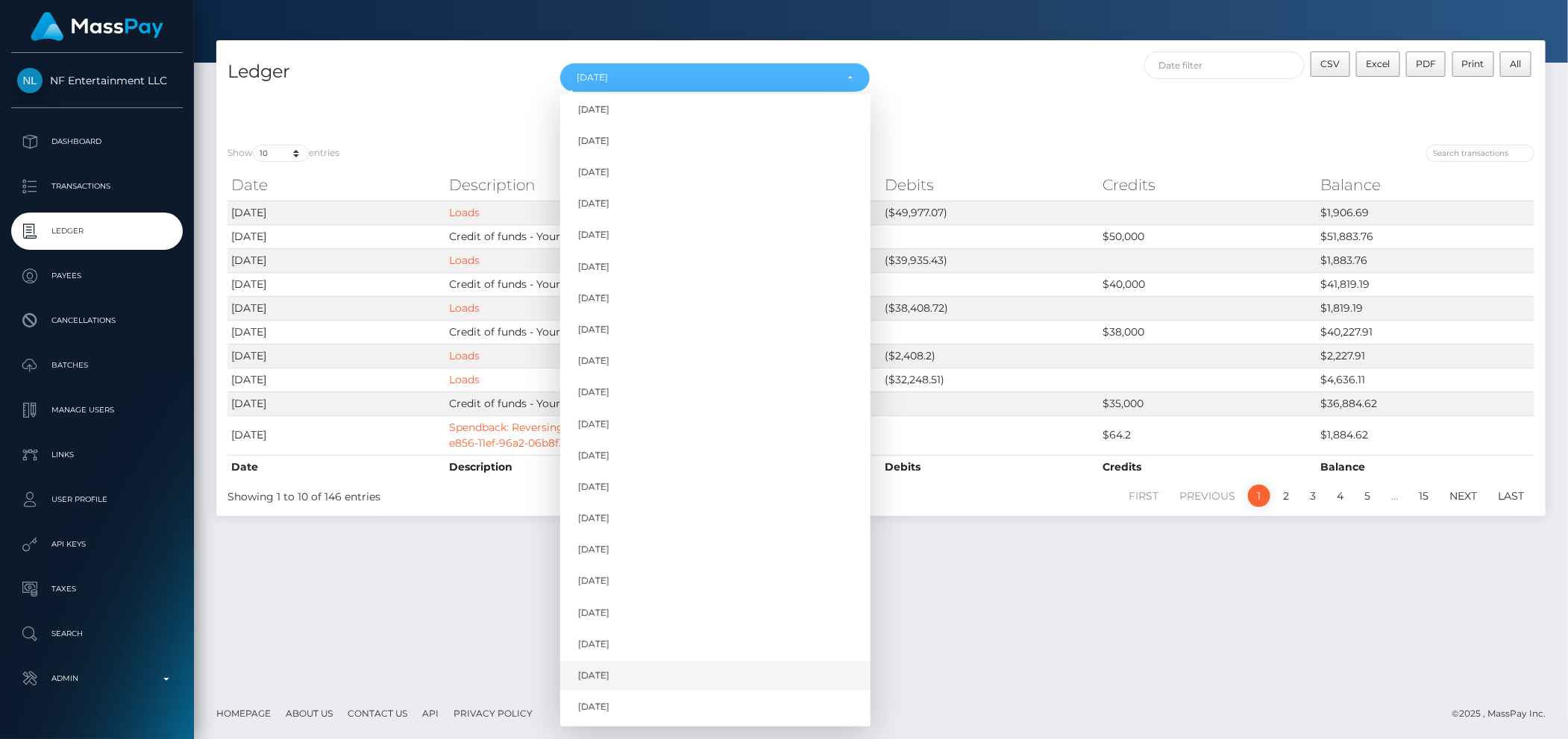
click at [592, 672] on span "[DATE]" at bounding box center [594, 675] width 31 height 13
select select "[DATE]"
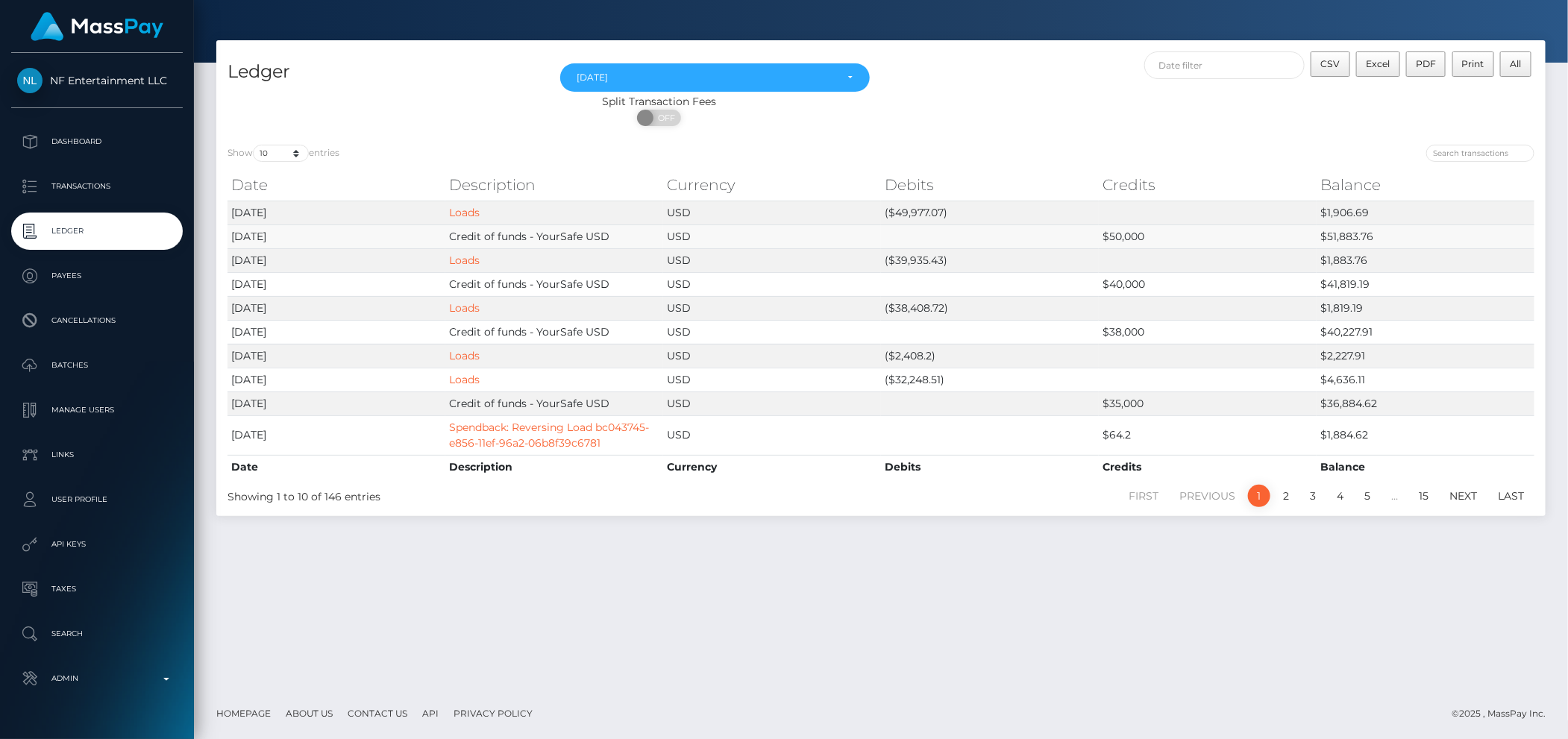
click at [832, 244] on td "USD" at bounding box center [771, 236] width 217 height 24
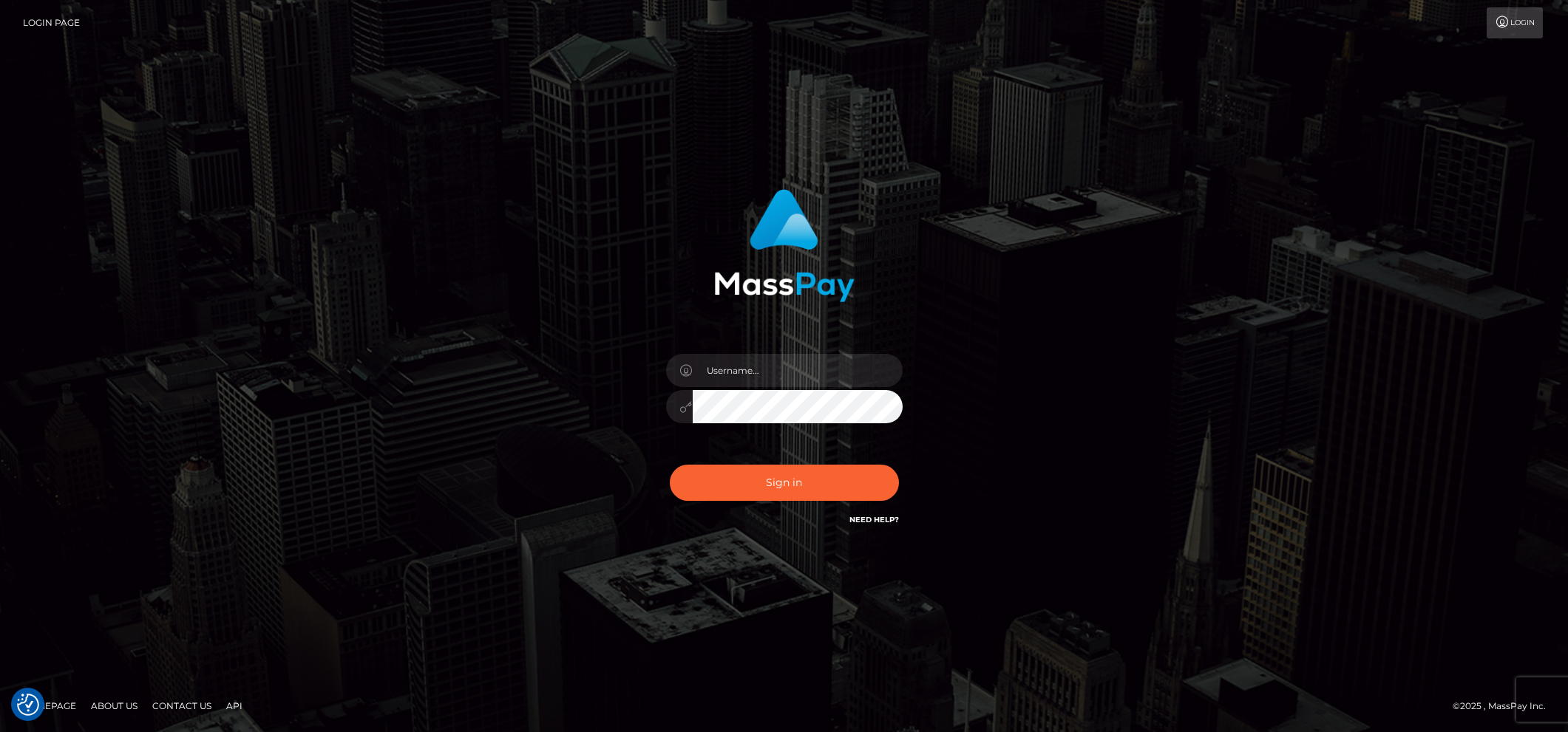
checkbox input "true"
